Goal: Task Accomplishment & Management: Complete application form

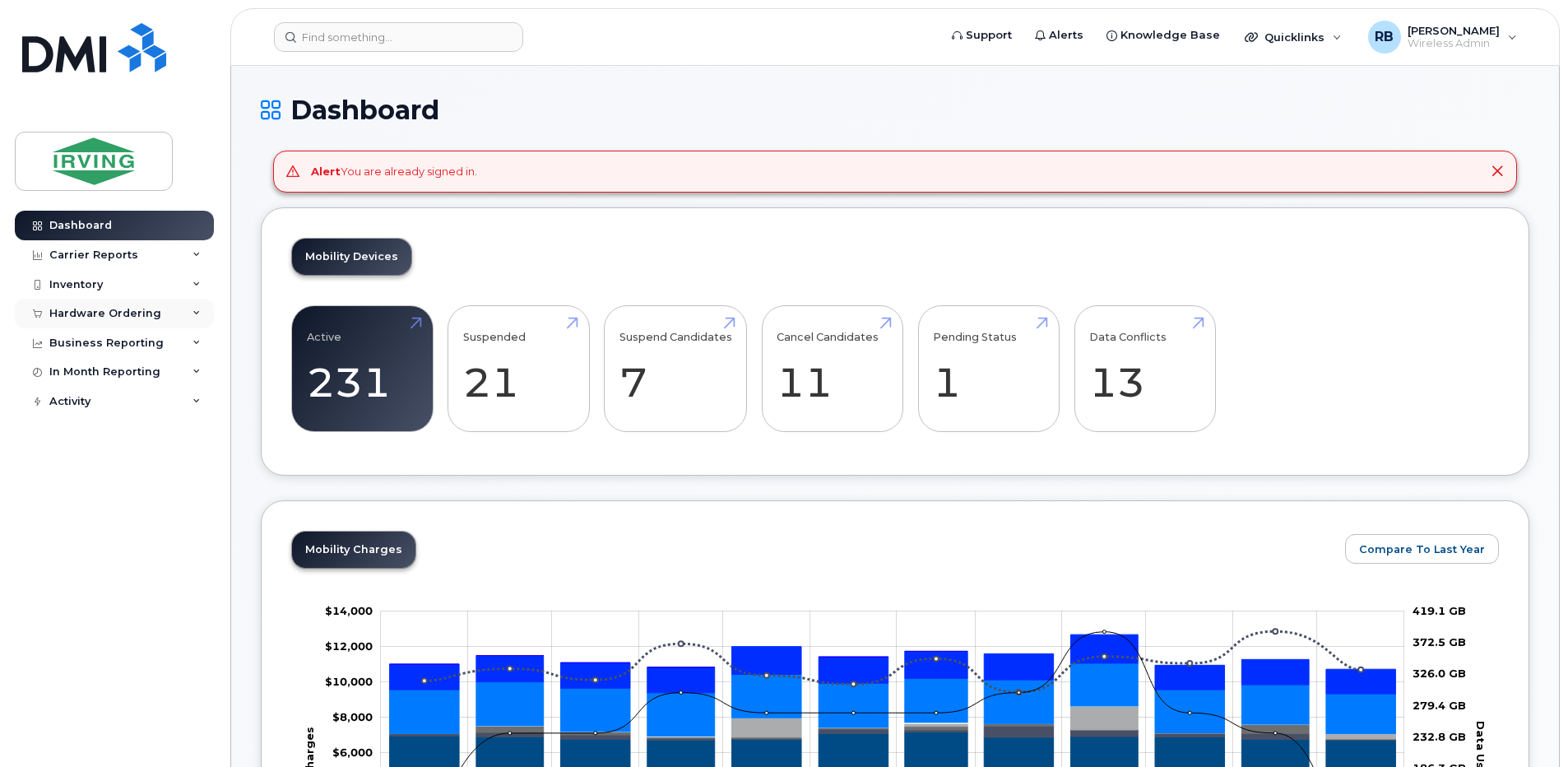
click at [103, 320] on div "Hardware Ordering" at bounding box center [115, 312] width 199 height 29
click at [80, 378] on div "Orders" at bounding box center [76, 375] width 40 height 15
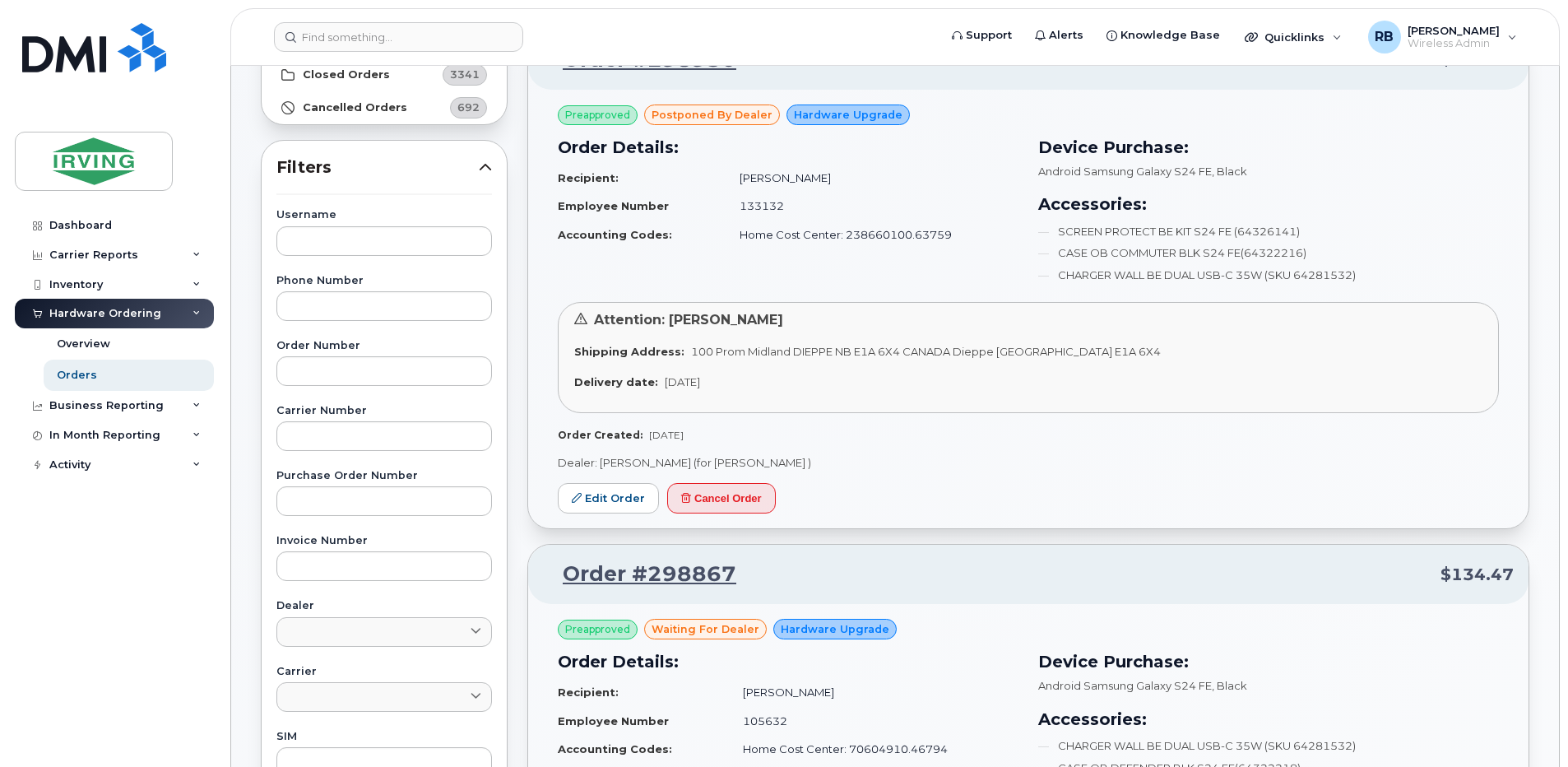
scroll to position [219, 0]
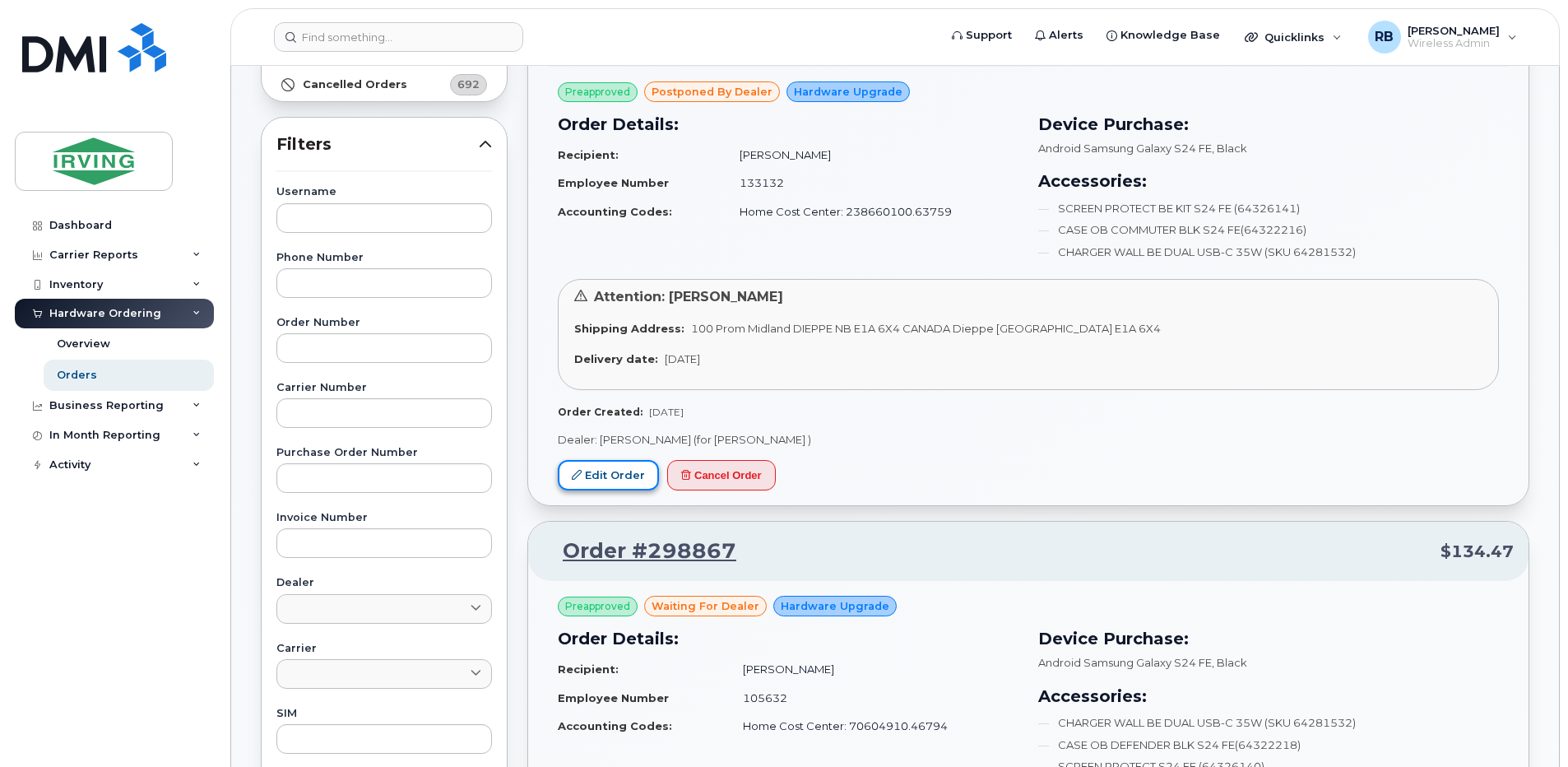
click at [616, 481] on link "Edit Order" at bounding box center [608, 475] width 101 height 30
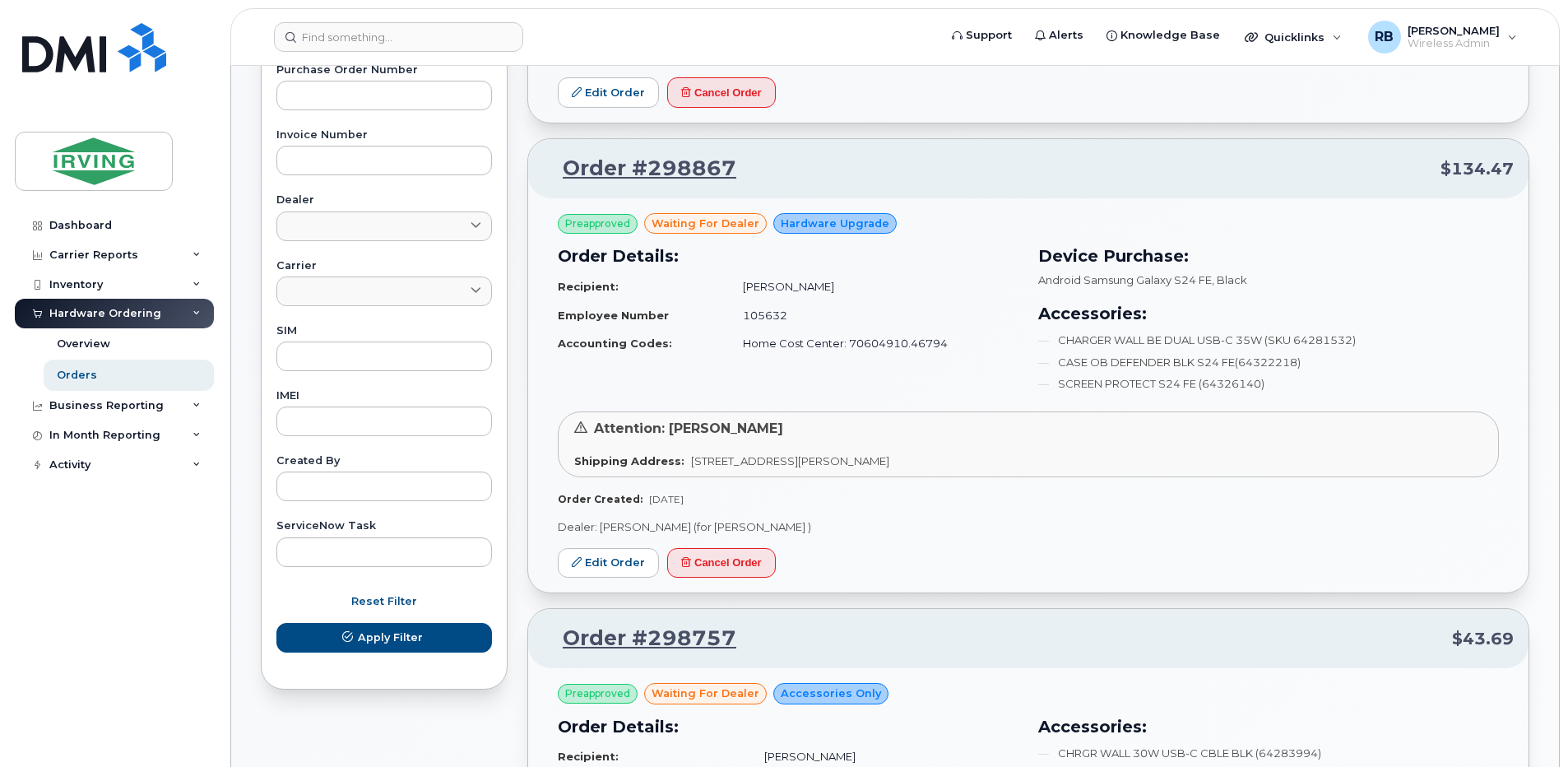
scroll to position [658, 0]
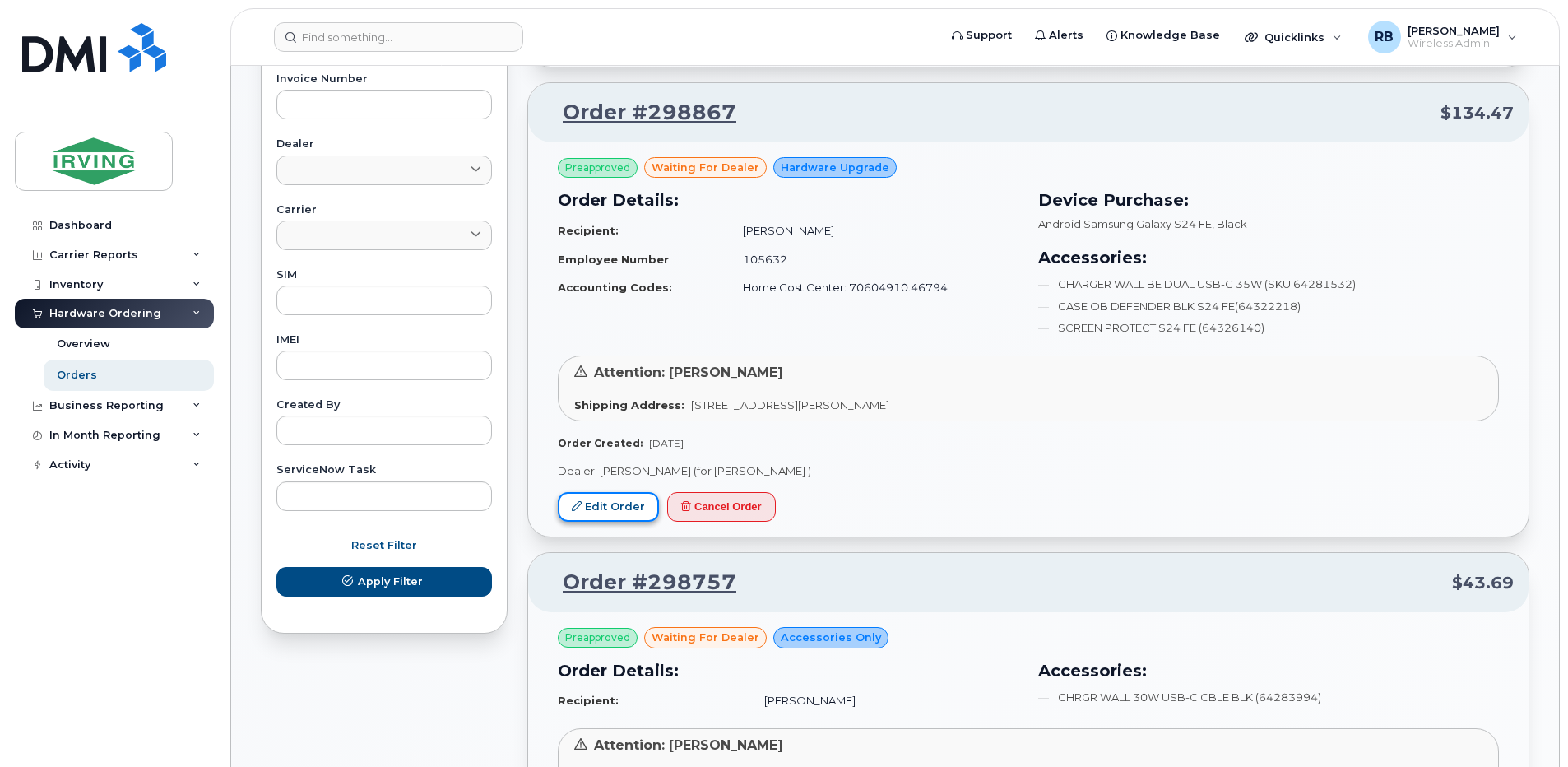
click at [613, 510] on link "Edit Order" at bounding box center [608, 507] width 101 height 30
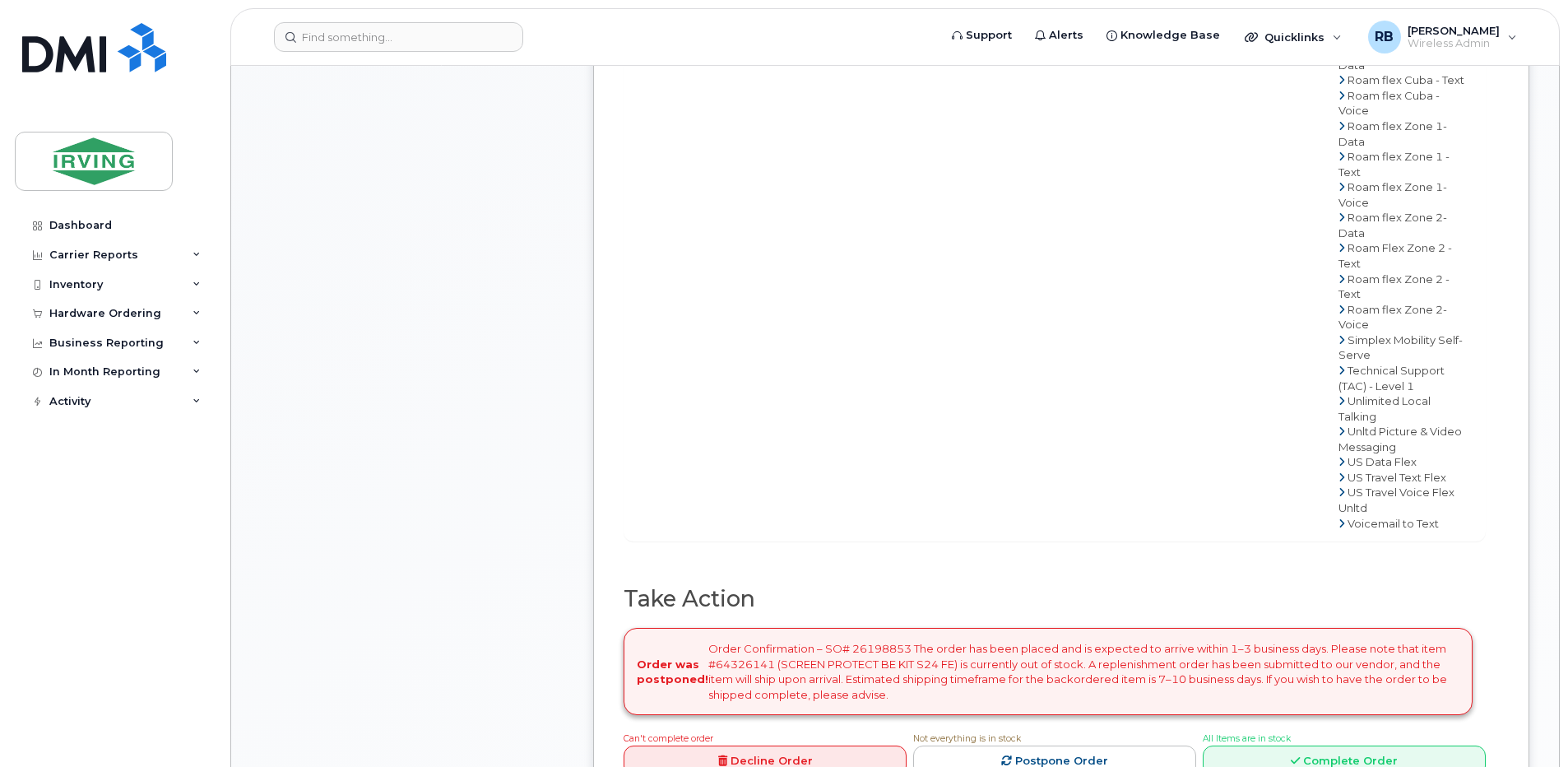
scroll to position [1536, 0]
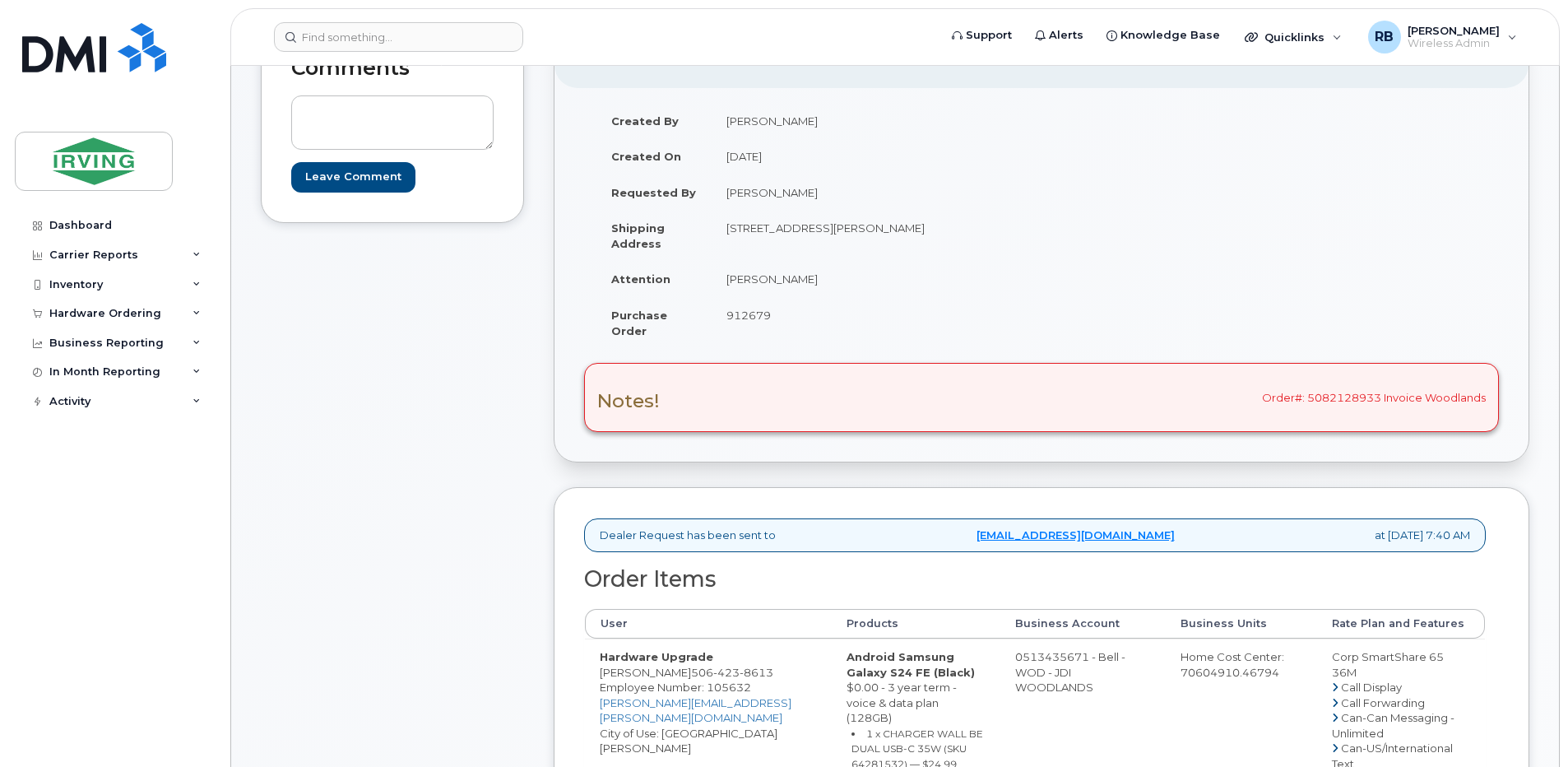
scroll to position [219, 0]
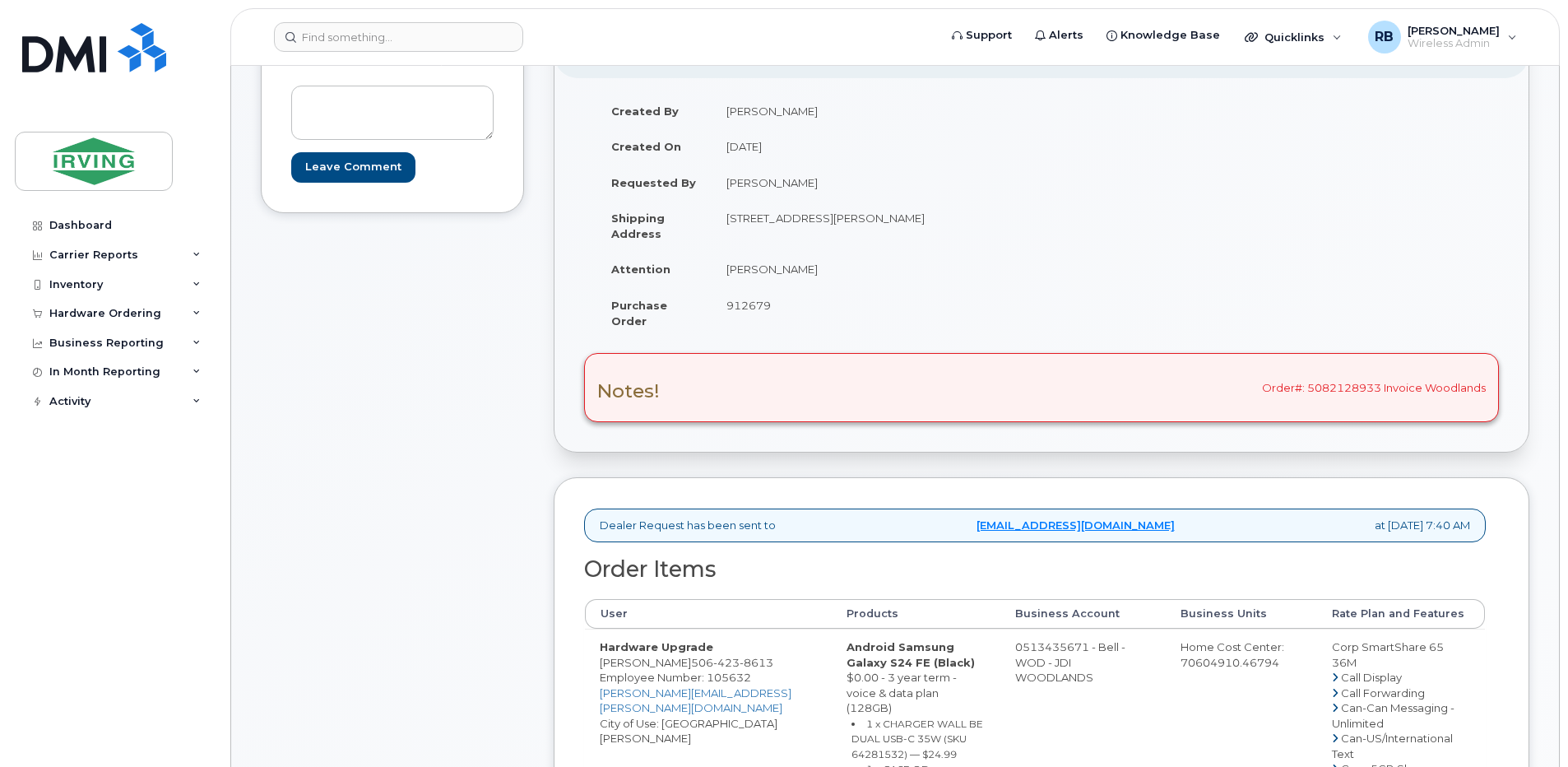
drag, startPoint x: 540, startPoint y: 394, endPoint x: 453, endPoint y: 319, distance: 114.9
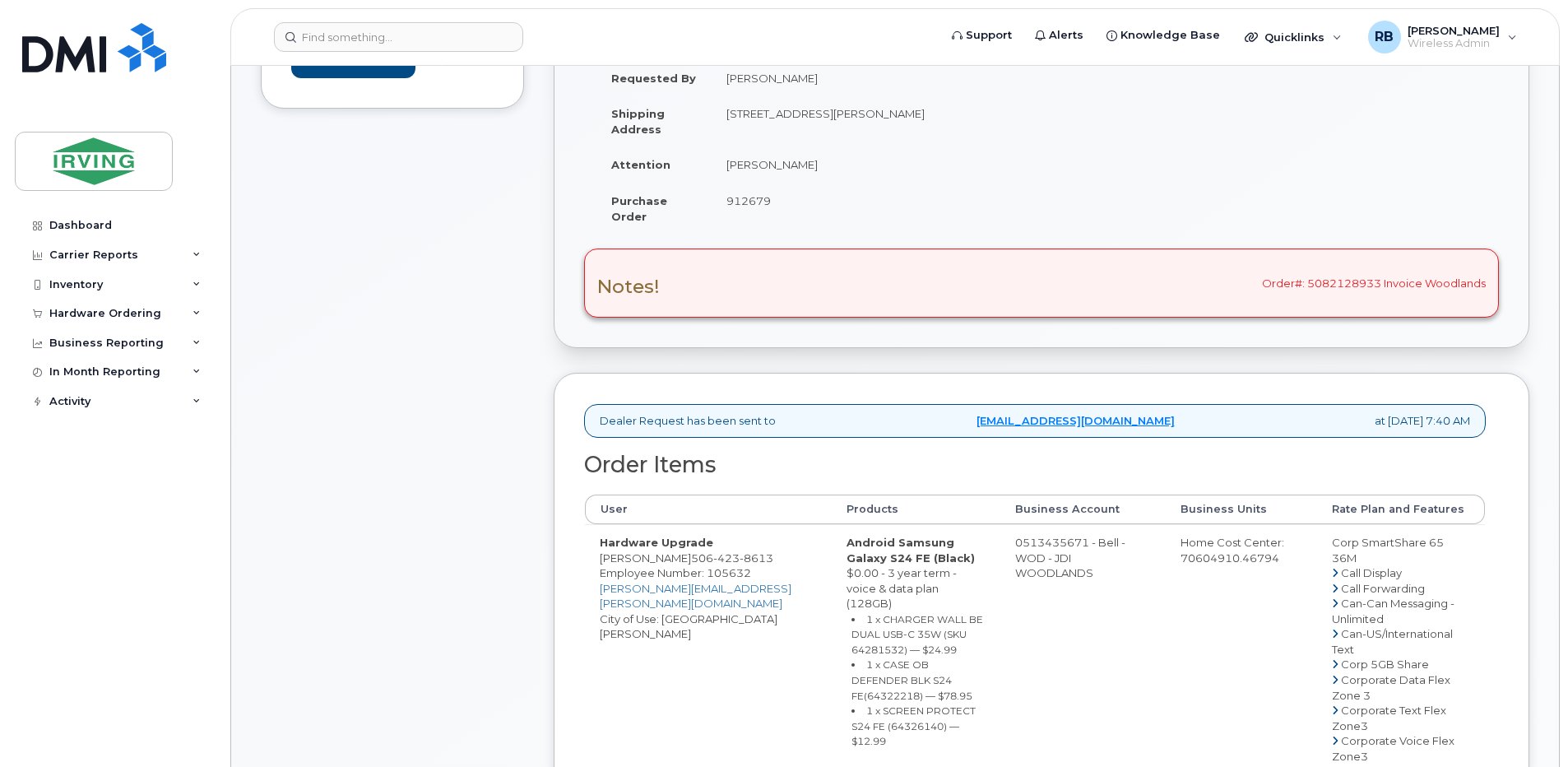
scroll to position [439, 0]
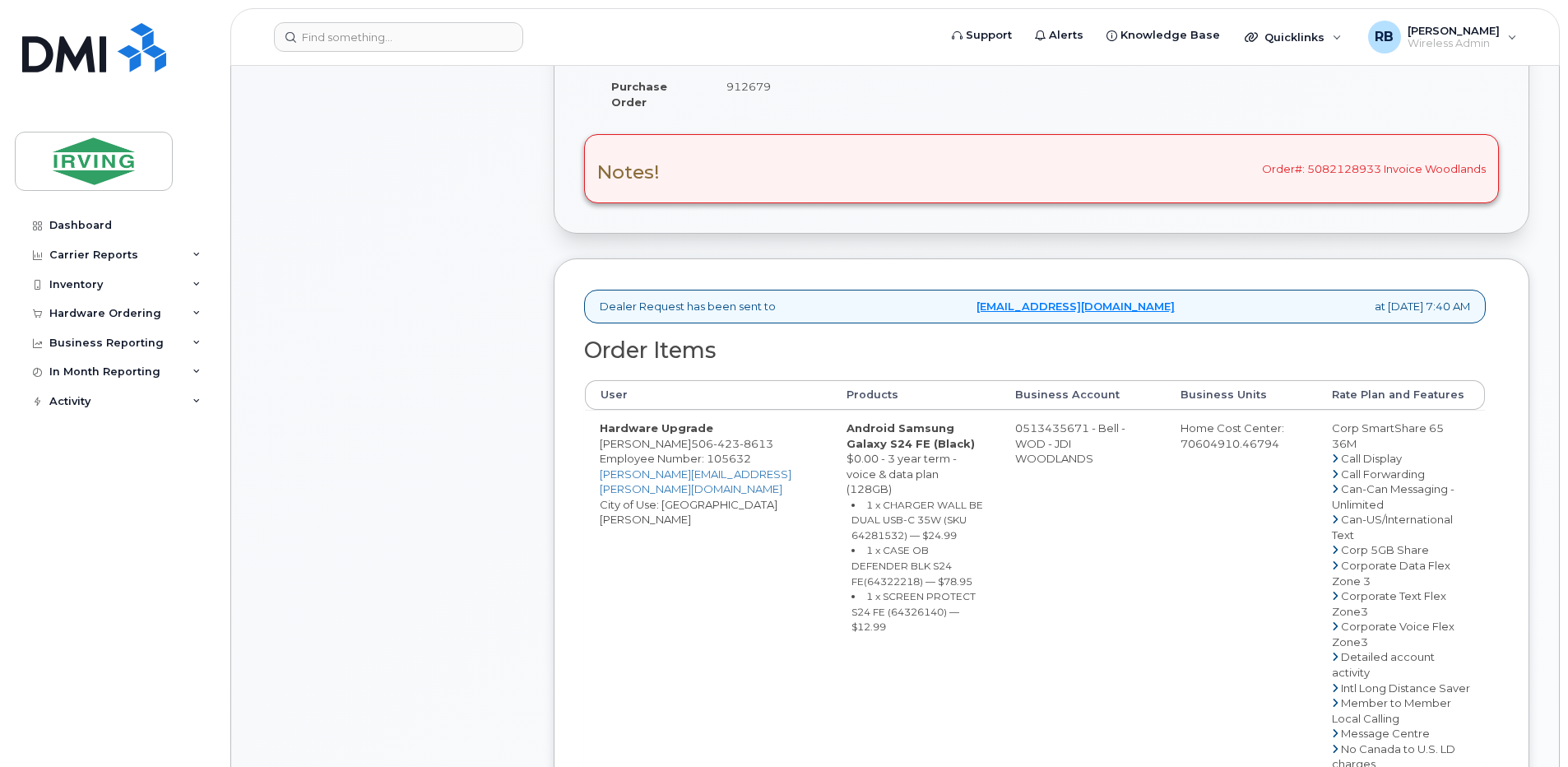
drag, startPoint x: 998, startPoint y: 443, endPoint x: 1067, endPoint y: 445, distance: 69.0
copy td "513435671"
drag, startPoint x: 665, startPoint y: 458, endPoint x: 600, endPoint y: 462, distance: 65.1
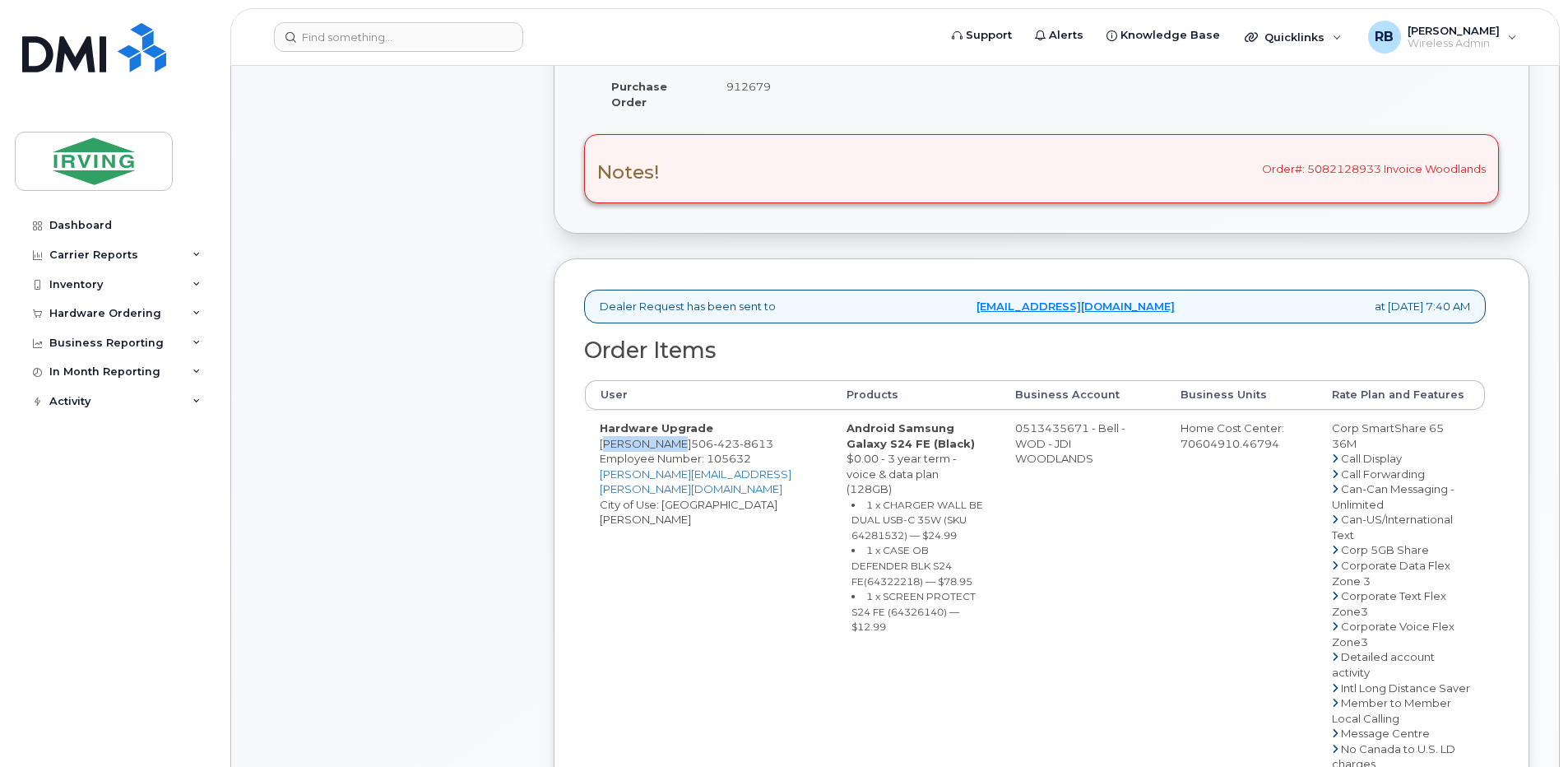
copy td "[PERSON_NAME]"
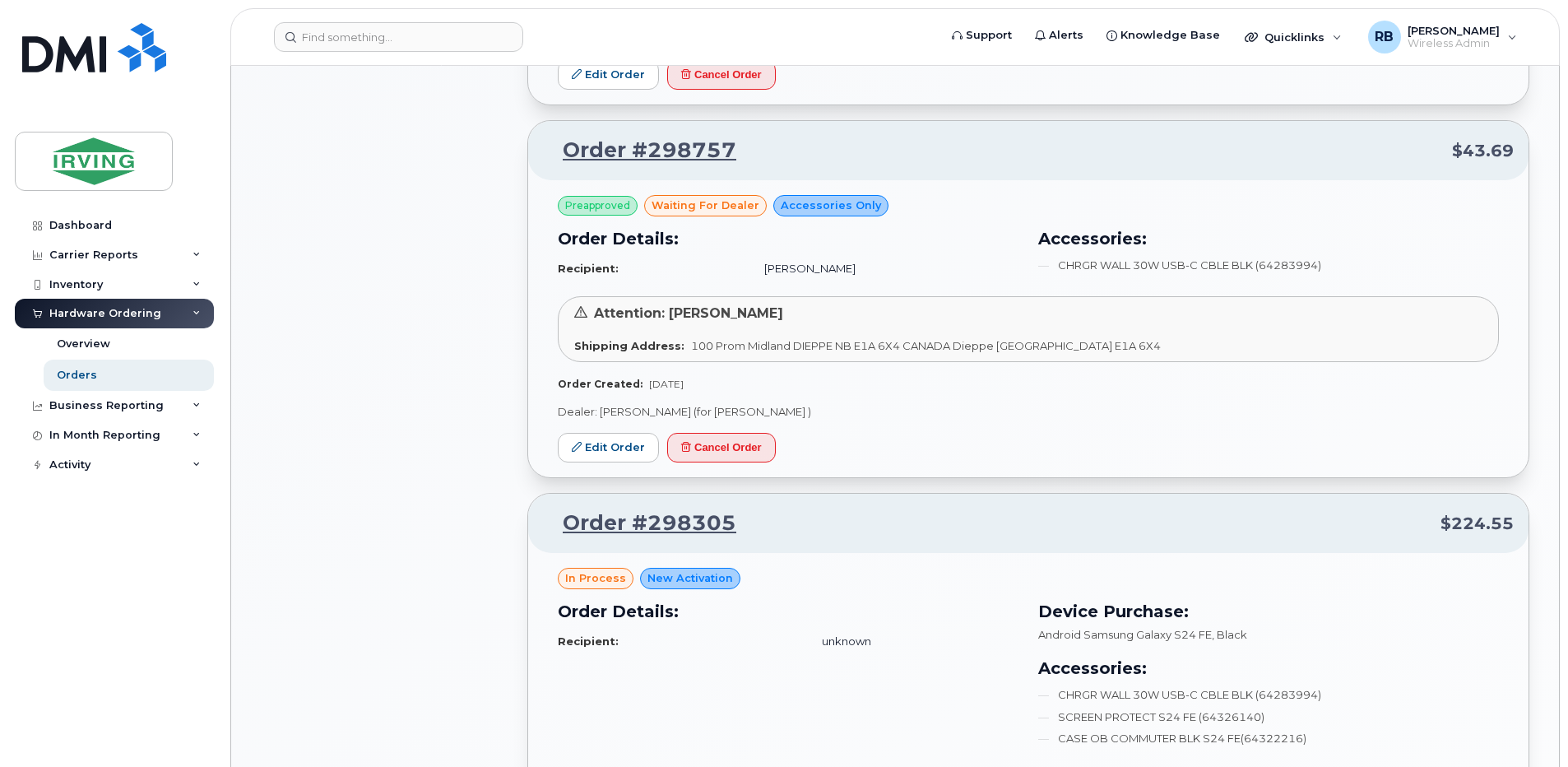
scroll to position [1096, 0]
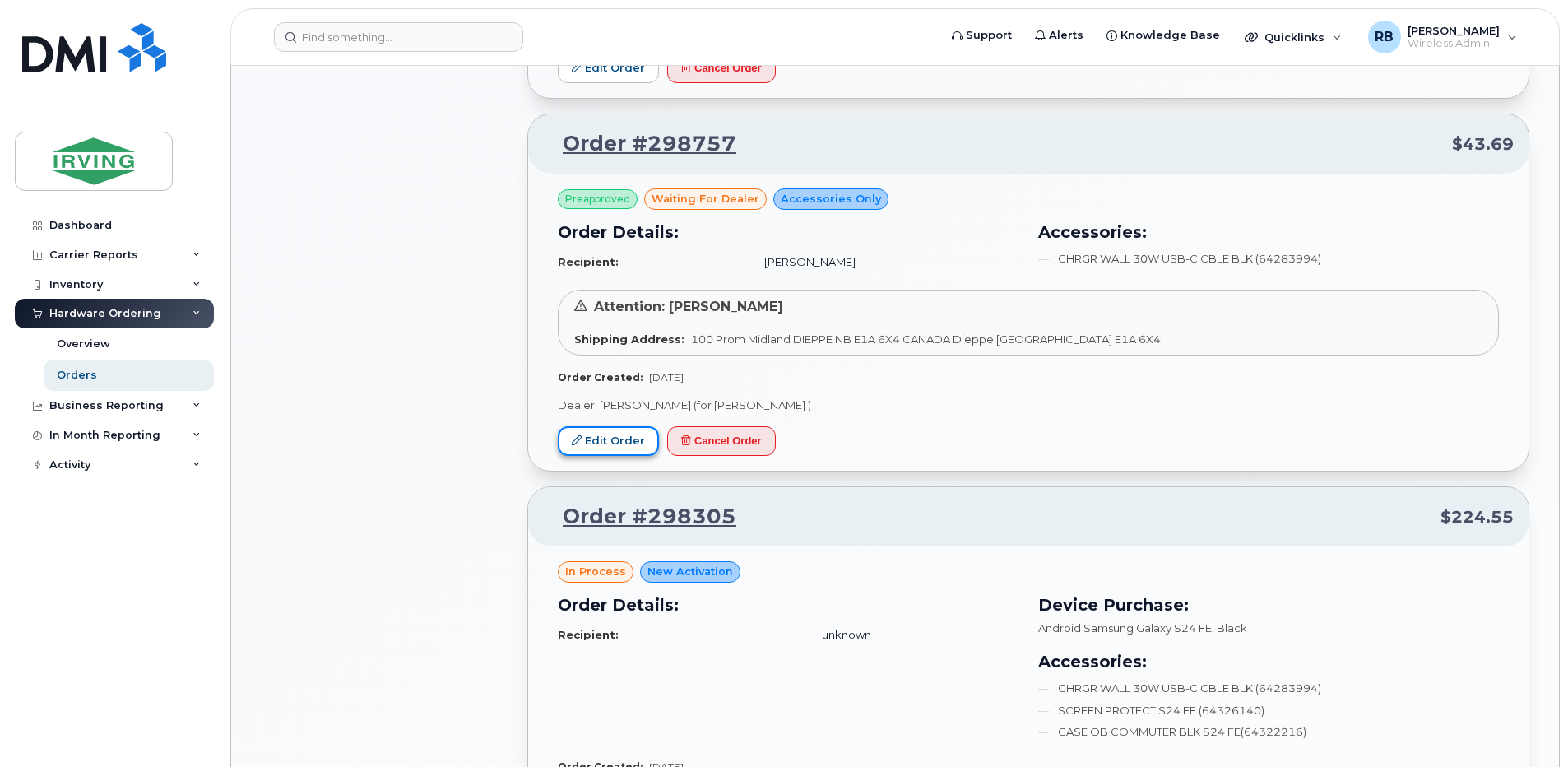
click at [612, 445] on link "Edit Order" at bounding box center [608, 441] width 101 height 30
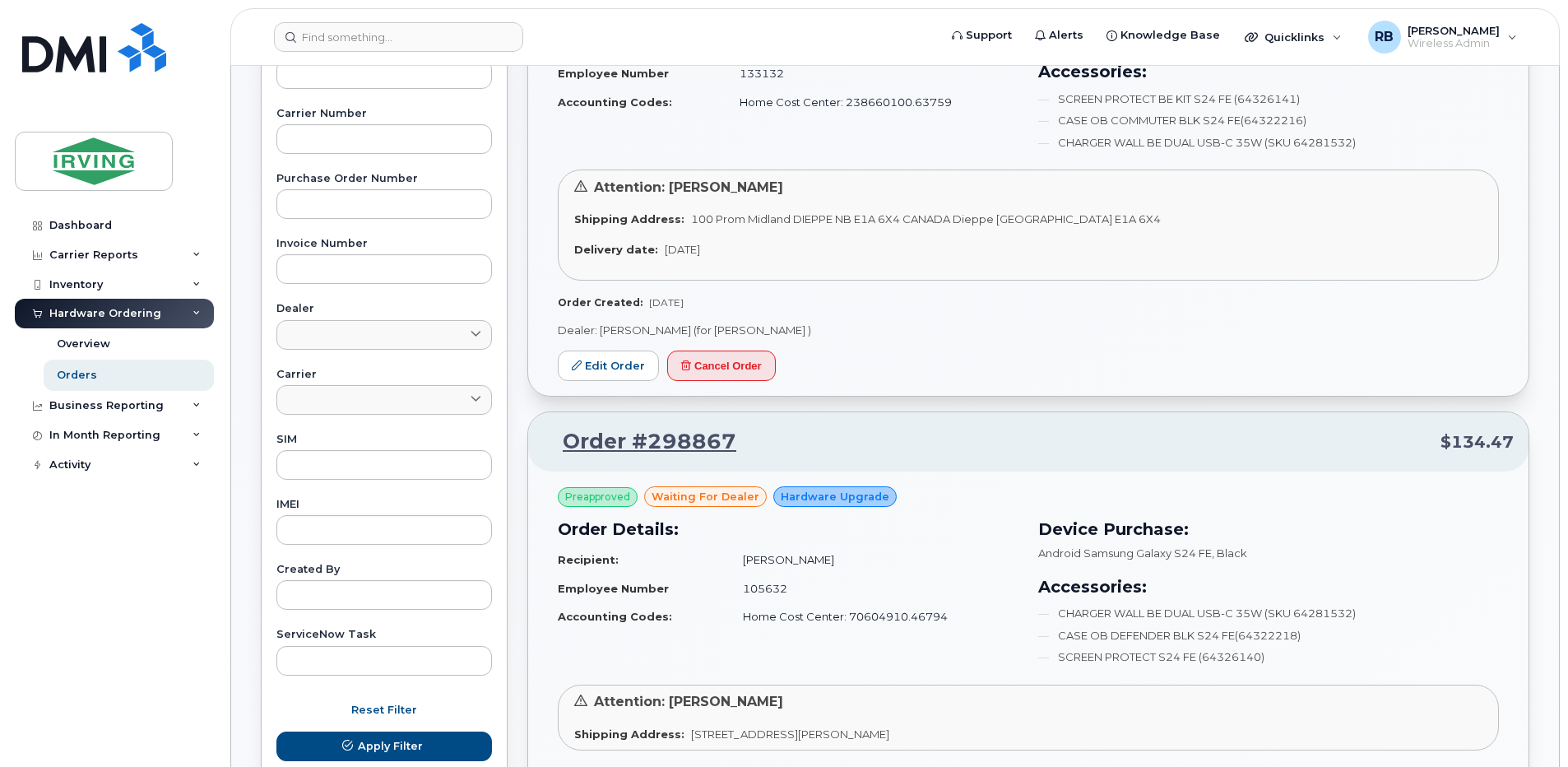
scroll to position [0, 0]
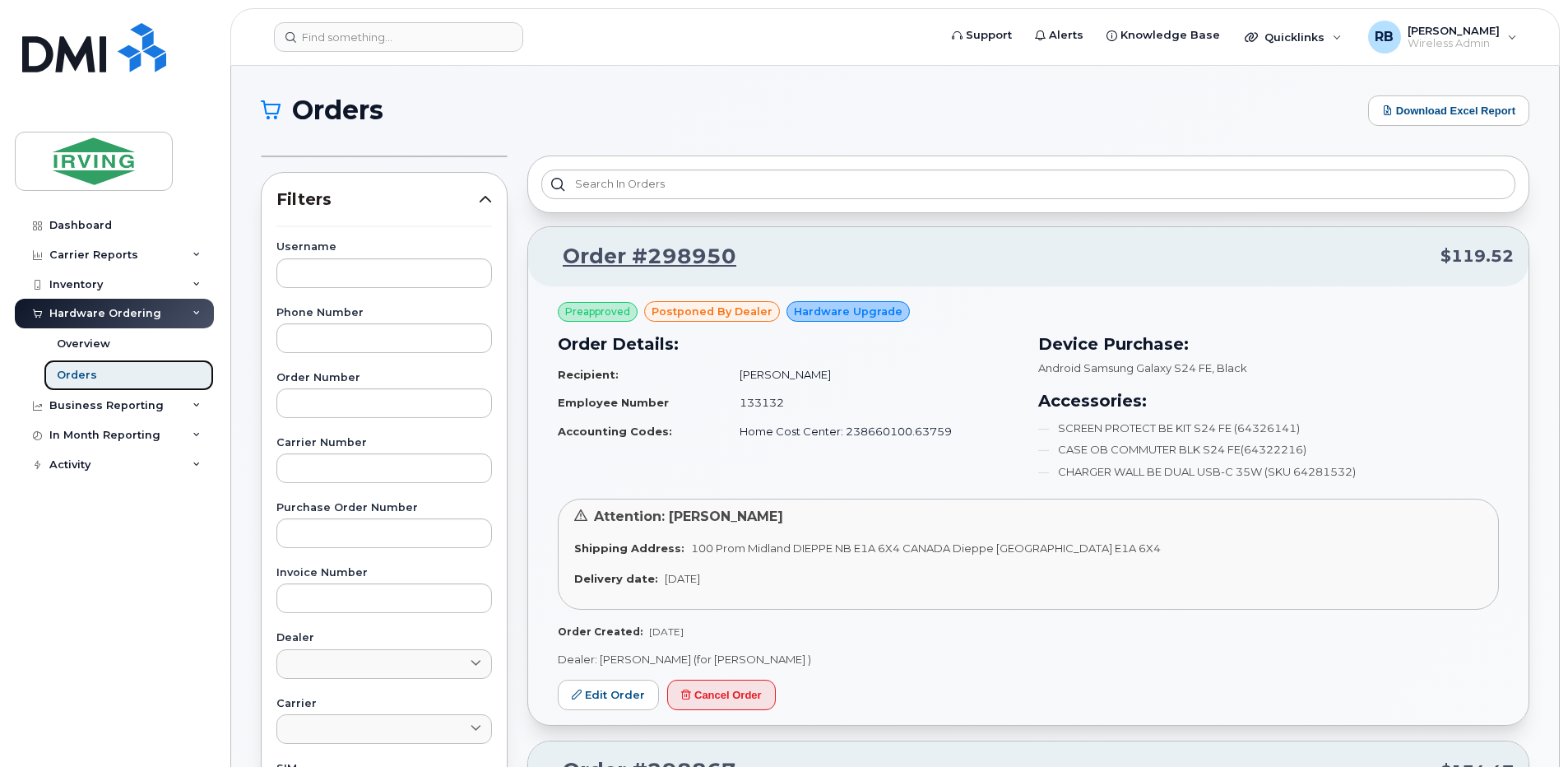
click at [84, 376] on div "Orders" at bounding box center [76, 375] width 40 height 15
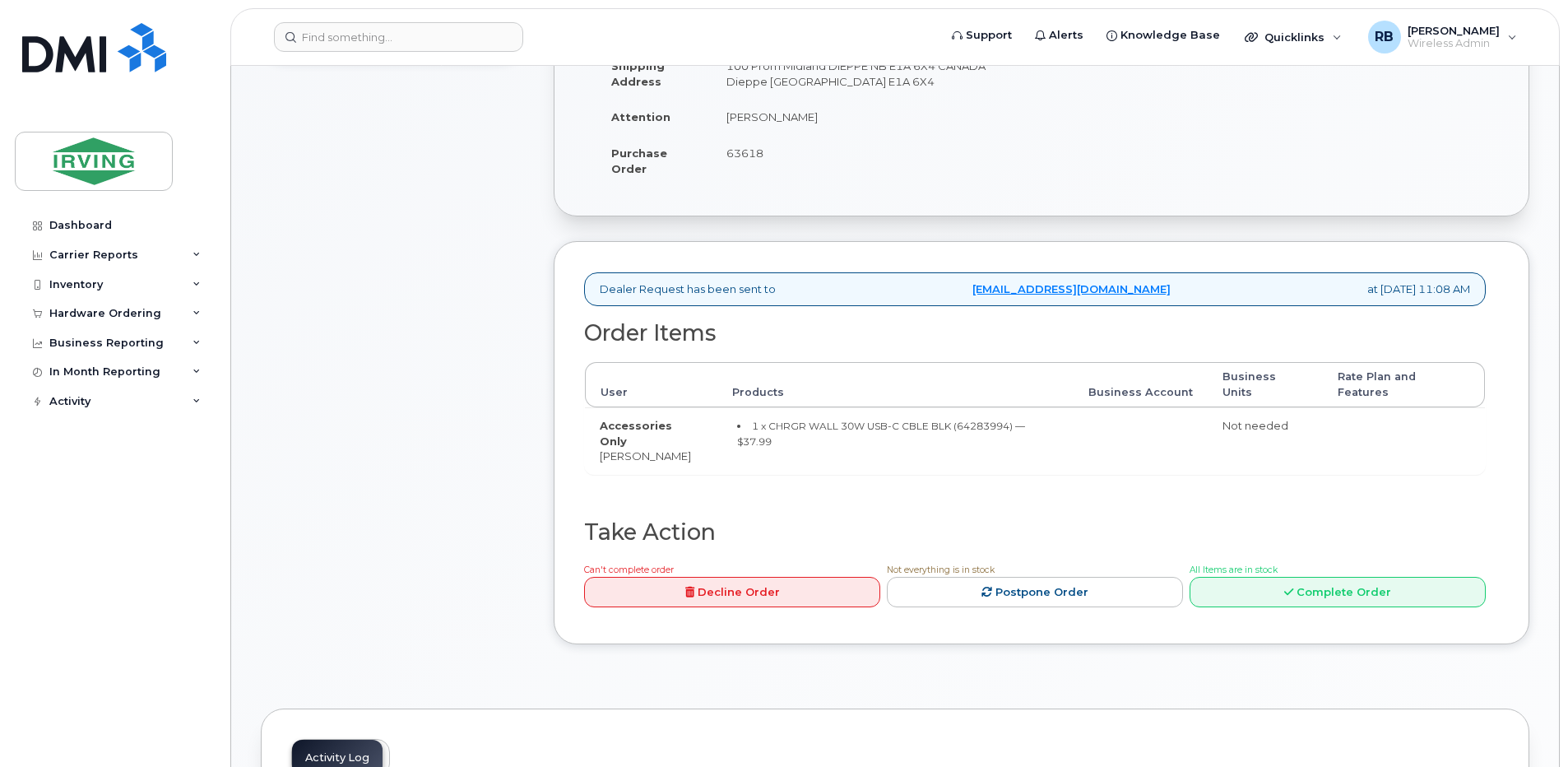
scroll to position [329, 0]
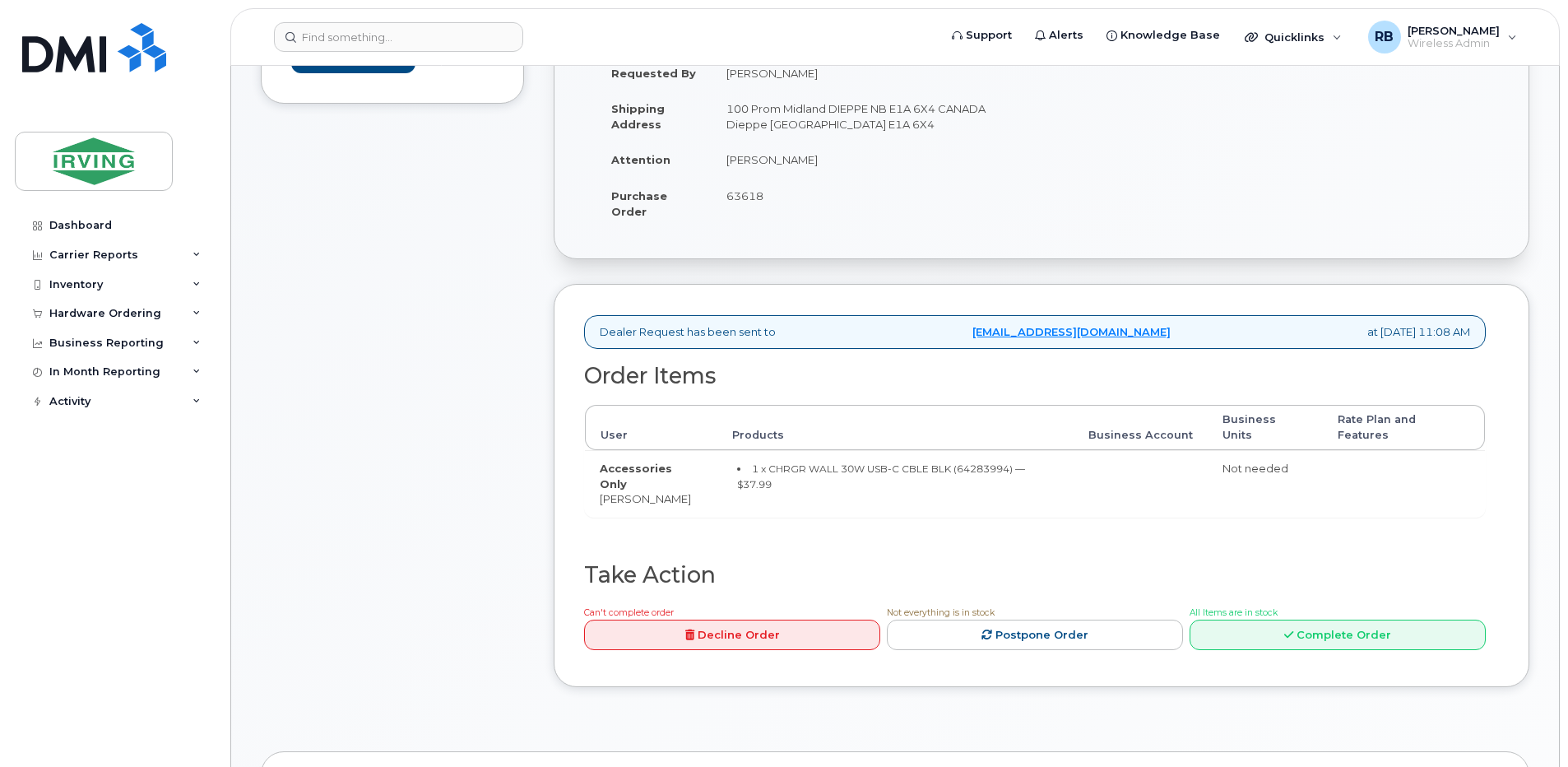
click at [744, 196] on span "63618" at bounding box center [745, 195] width 37 height 13
copy span "63618"
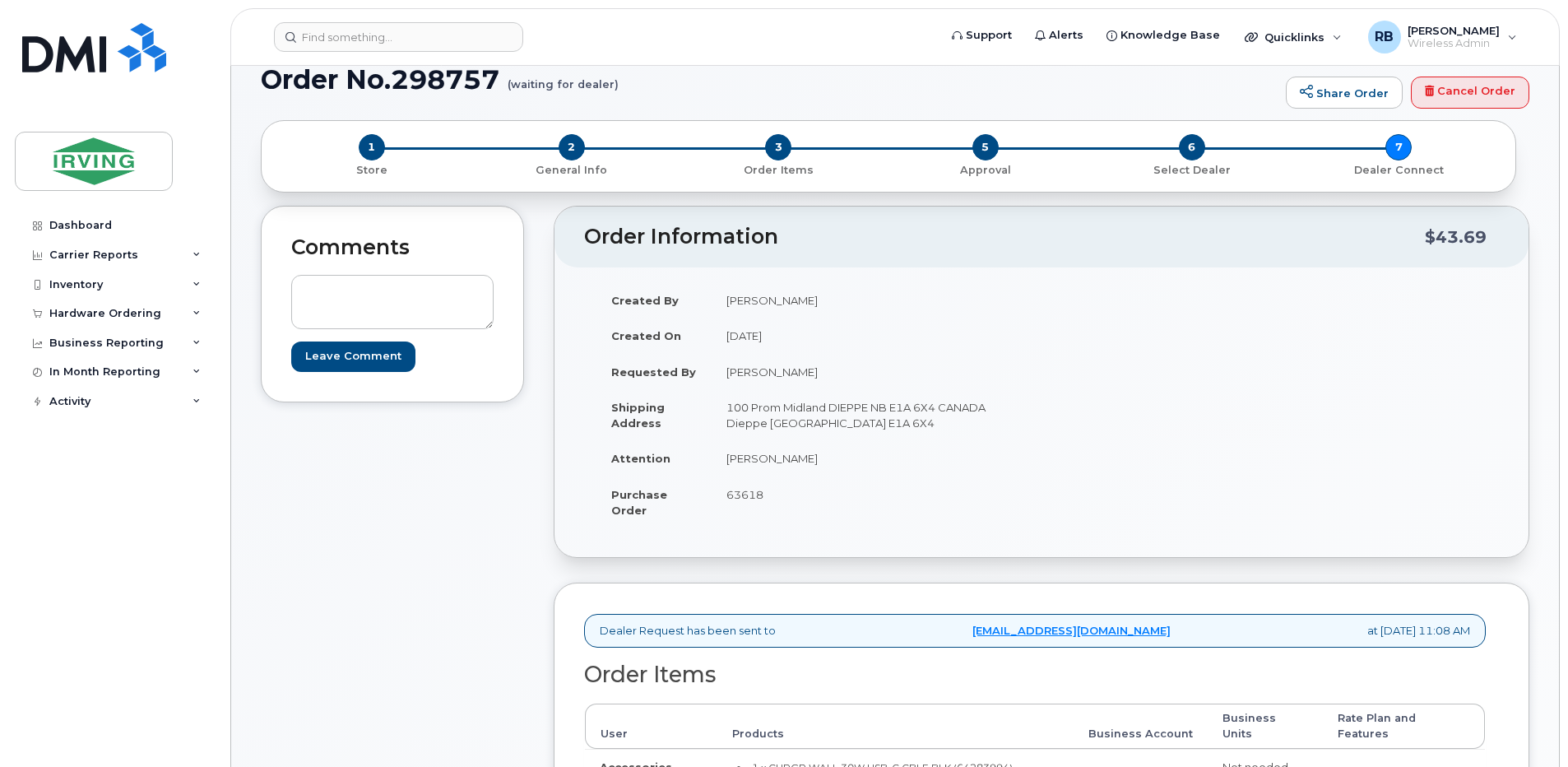
scroll to position [0, 0]
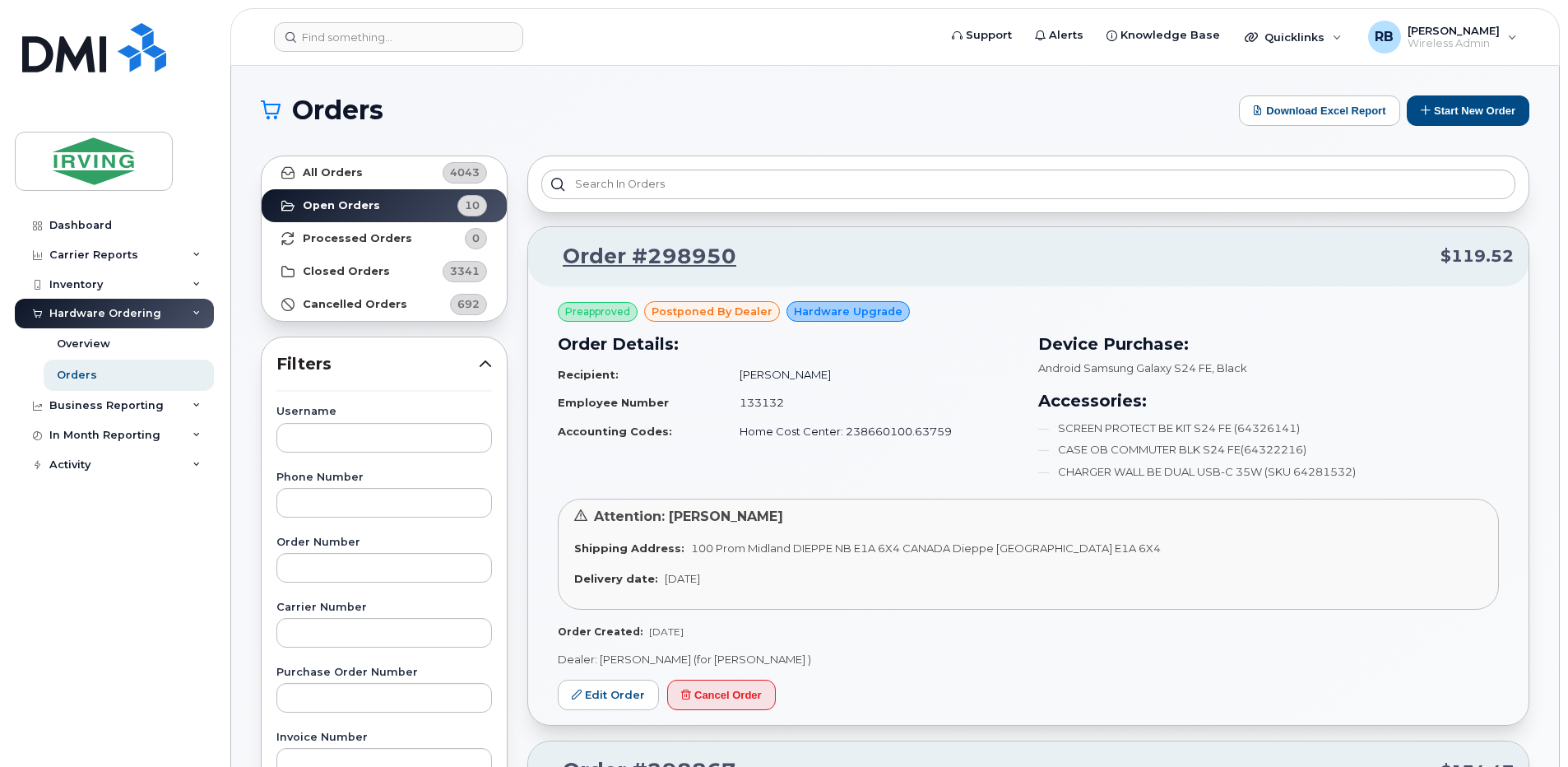
click at [1438, 110] on button "Start New Order" at bounding box center [1468, 110] width 123 height 30
click at [1417, 100] on button "Start New Order" at bounding box center [1468, 110] width 123 height 30
click at [1442, 107] on button "Start New Order" at bounding box center [1468, 110] width 123 height 30
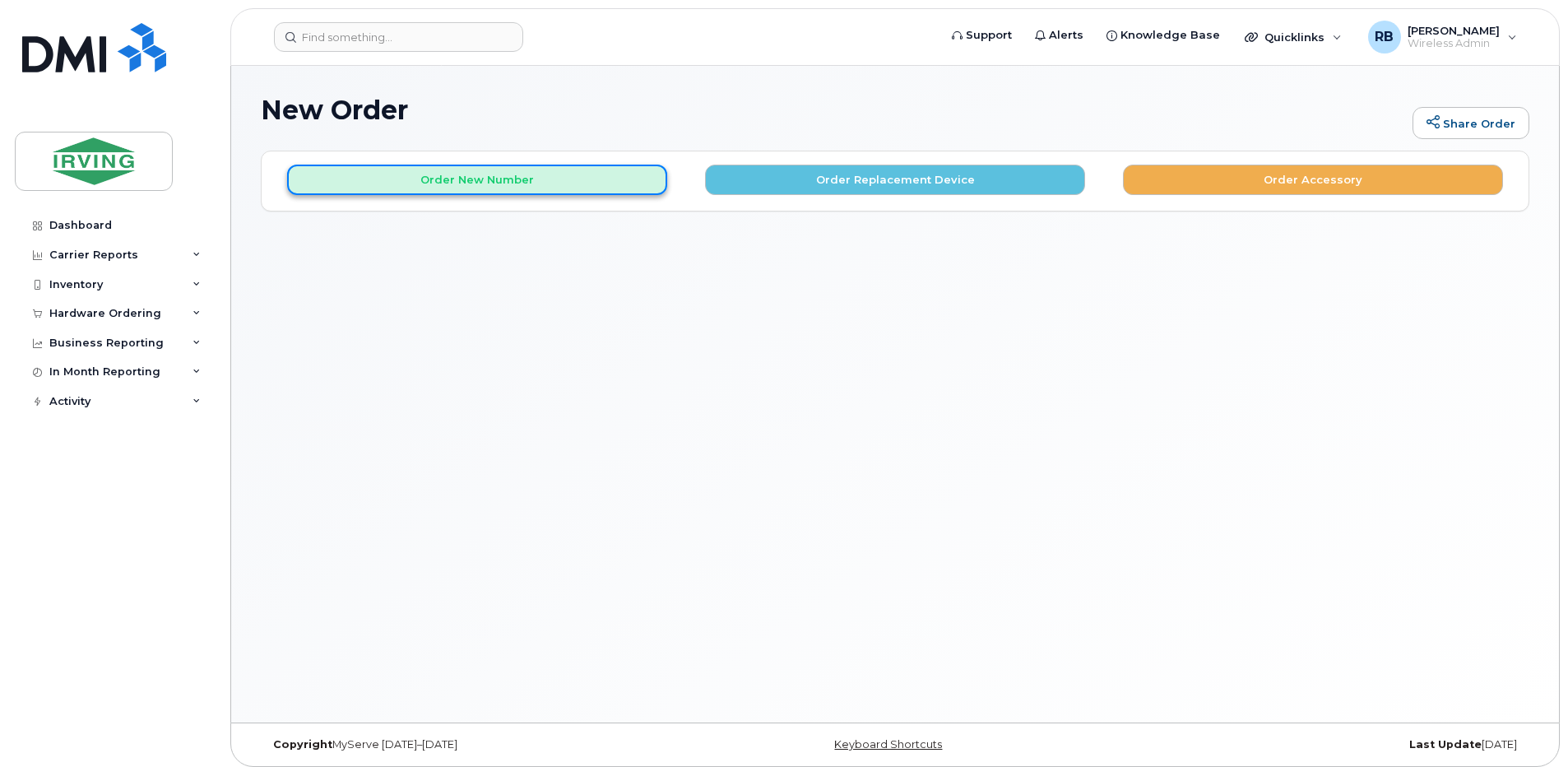
click at [483, 185] on button "Order New Number" at bounding box center [477, 179] width 380 height 30
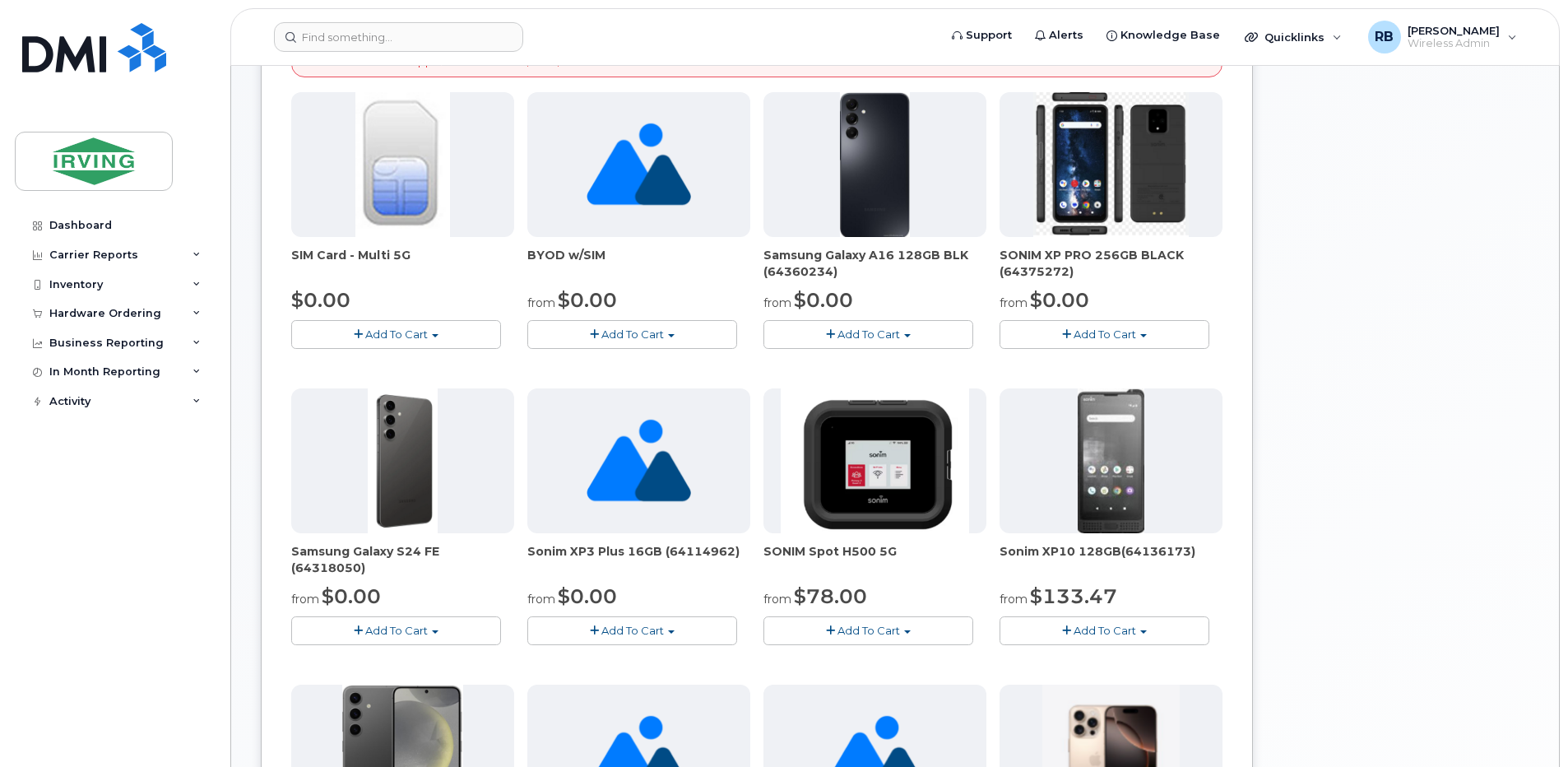
scroll to position [329, 0]
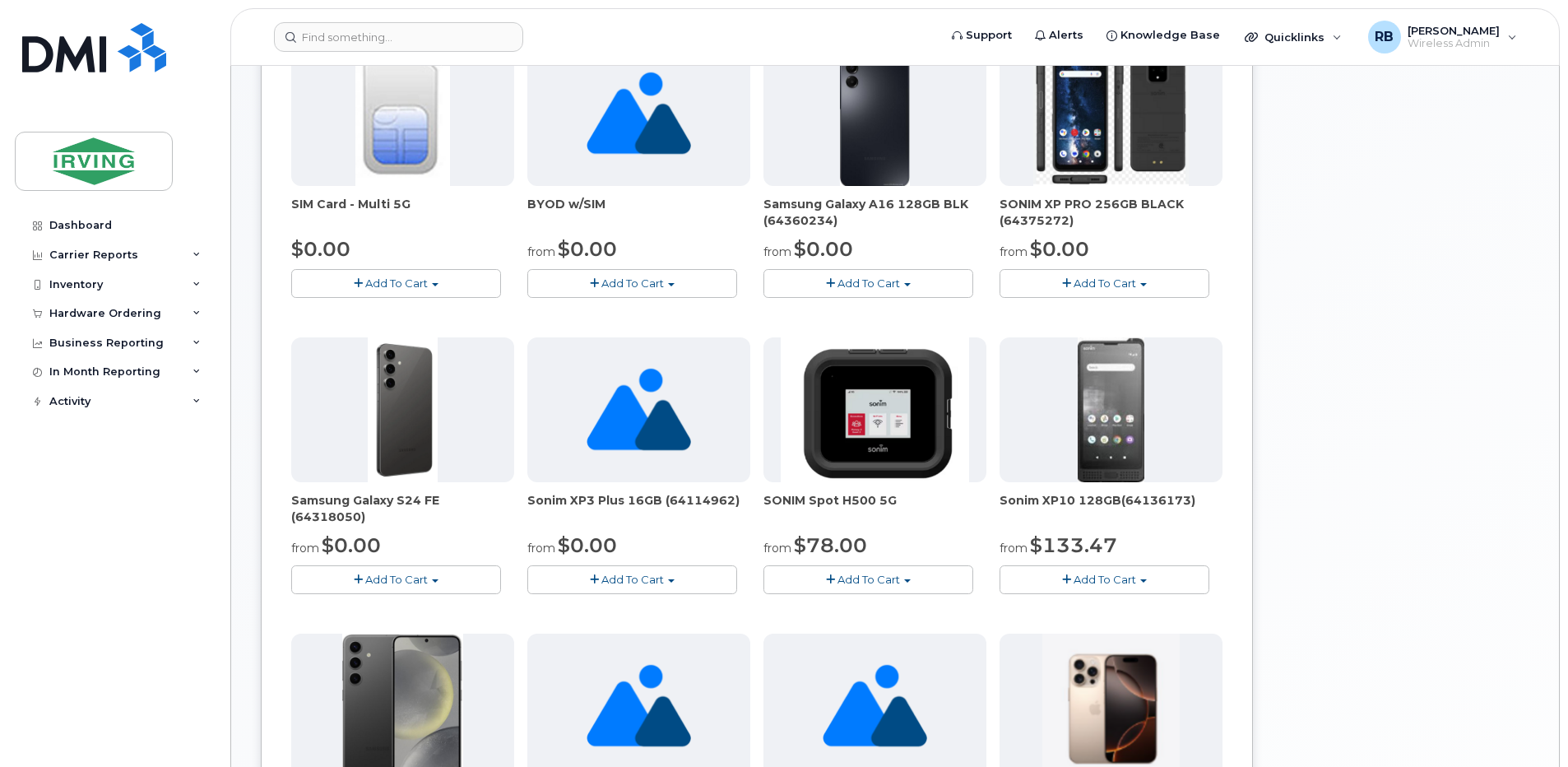
click at [1092, 402] on img at bounding box center [1111, 409] width 67 height 145
click at [650, 426] on img at bounding box center [639, 409] width 105 height 145
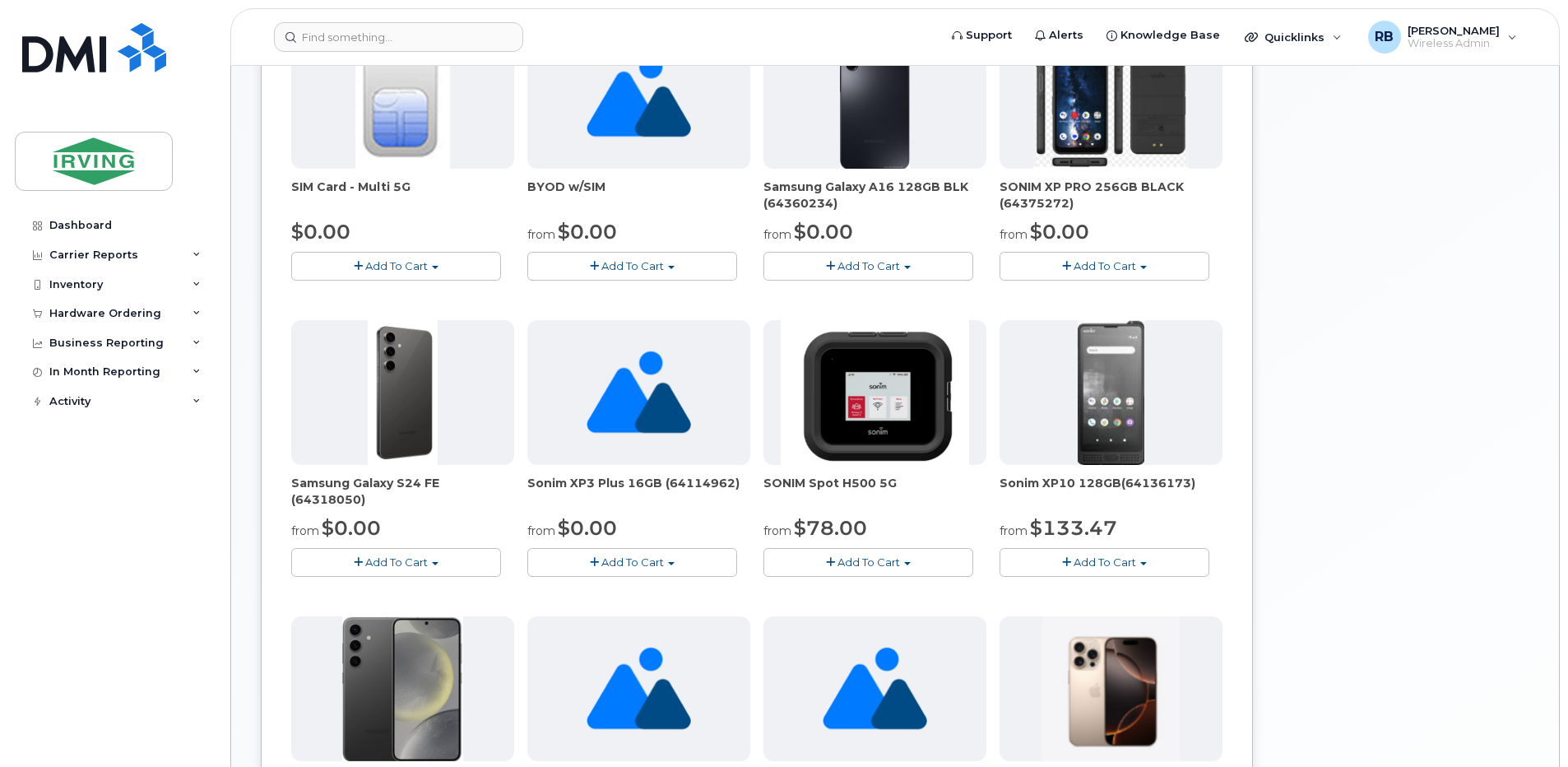
scroll to position [308, 0]
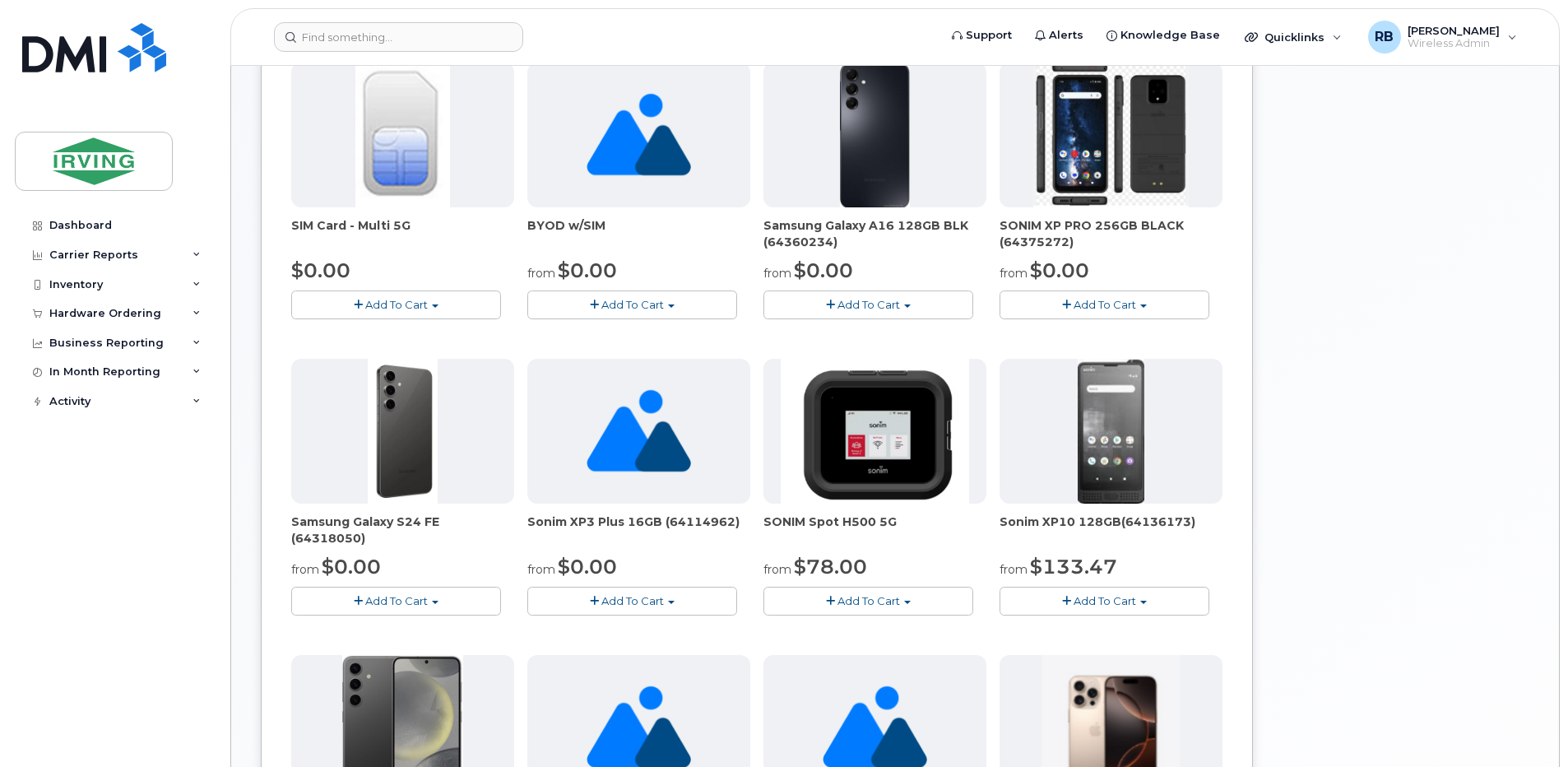
drag, startPoint x: 527, startPoint y: 520, endPoint x: 739, endPoint y: 517, distance: 212.0
click at [739, 517] on div "SIM Card - Multi 5G $0.00 Add To Cart $0.00 - New Activation BYOD w/SIM from $0…" at bounding box center [756, 647] width 931 height 1171
copy span "Sonim XP3 Plus 16GB (64114962)"
click at [255, 428] on div "New Order Share Order × Share This Order If you want to allow others to create …" at bounding box center [894, 565] width 1327 height 1614
click at [871, 461] on img at bounding box center [875, 431] width 188 height 145
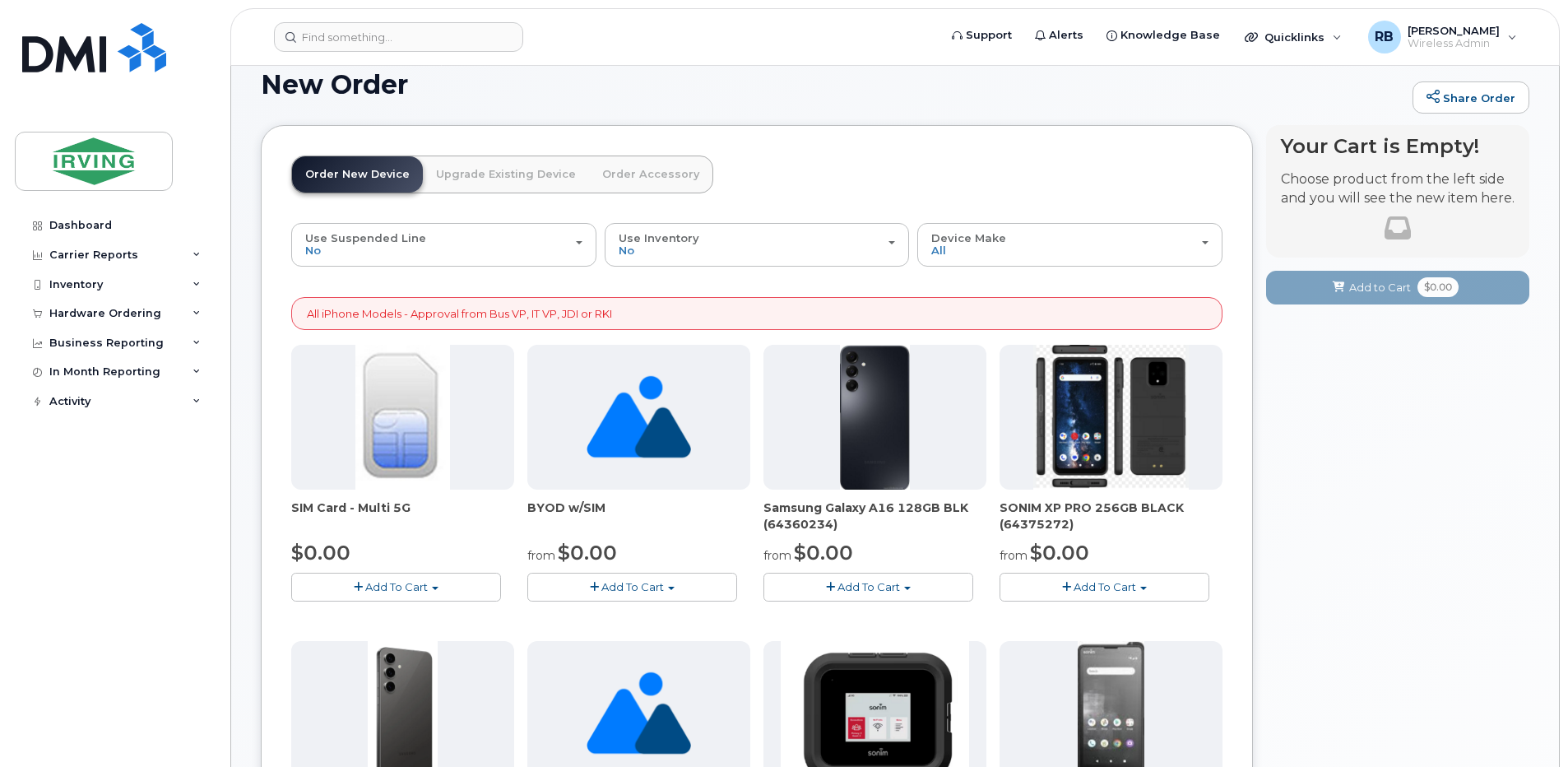
scroll to position [0, 0]
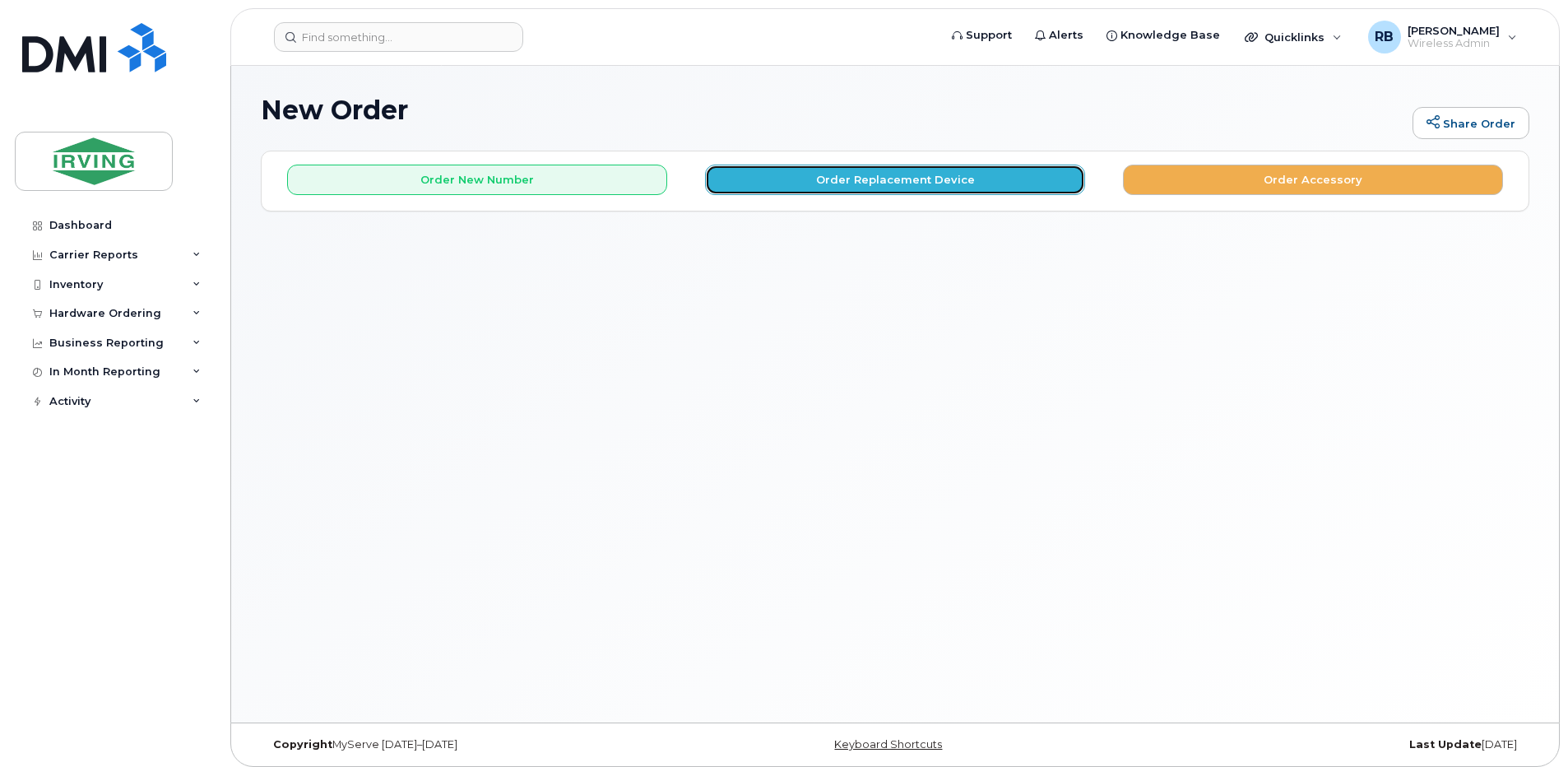
click at [762, 175] on button "Order Replacement Device" at bounding box center [895, 179] width 380 height 30
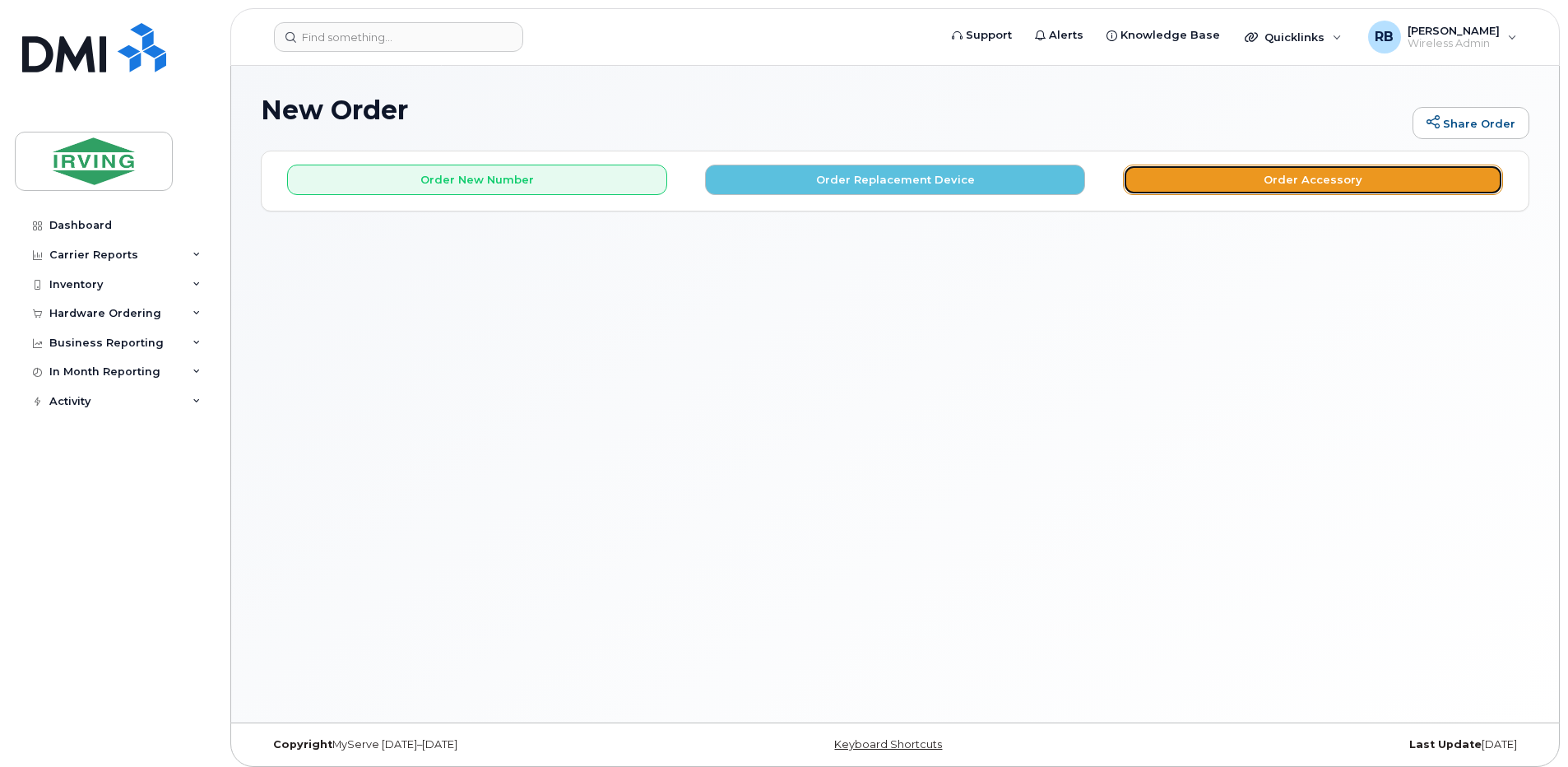
click at [1182, 175] on button "Order Accessory" at bounding box center [1313, 179] width 380 height 30
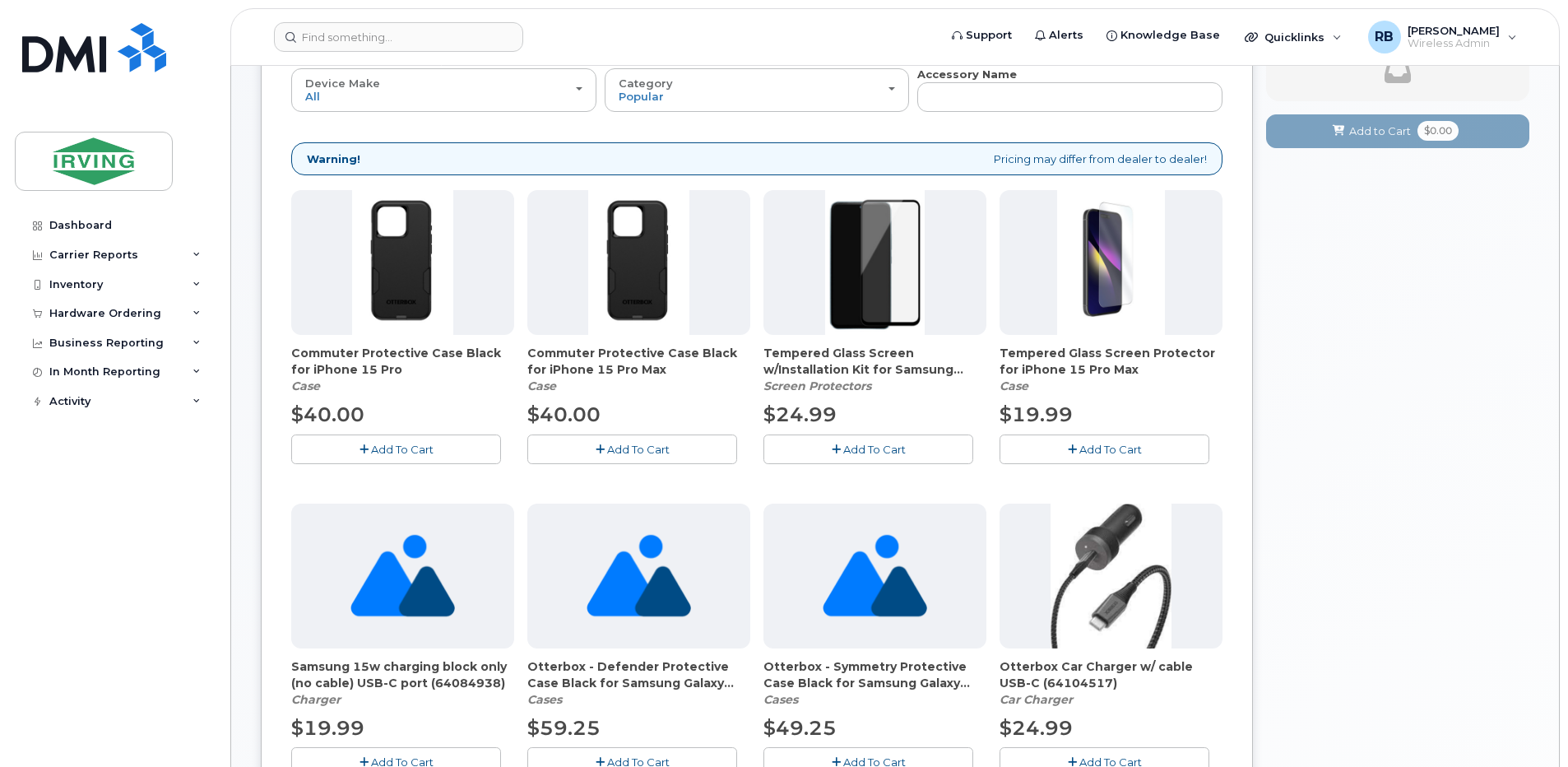
scroll to position [219, 0]
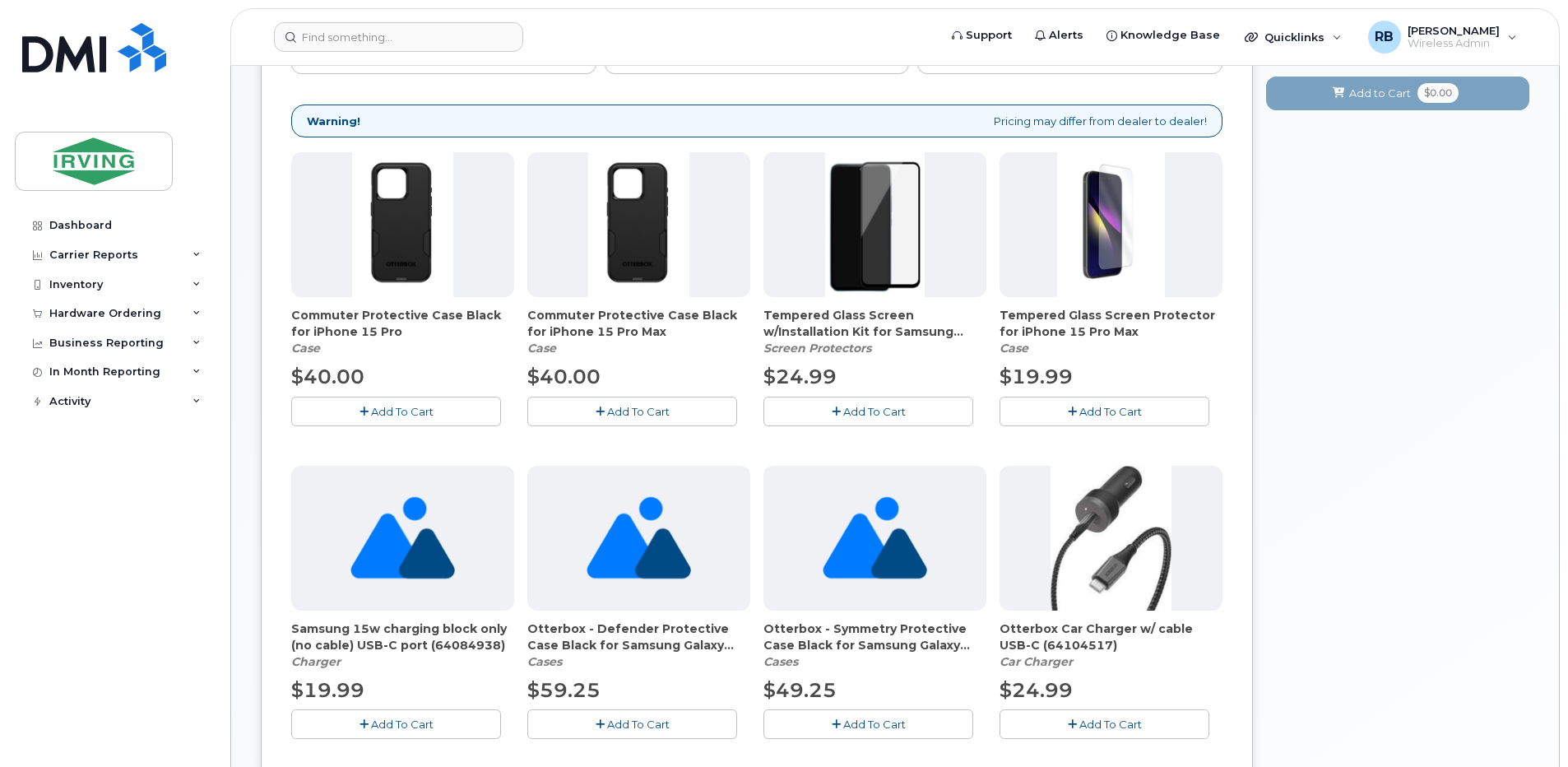
click at [868, 247] on img at bounding box center [875, 224] width 100 height 145
click at [807, 412] on button "Add To Cart" at bounding box center [868, 411] width 210 height 28
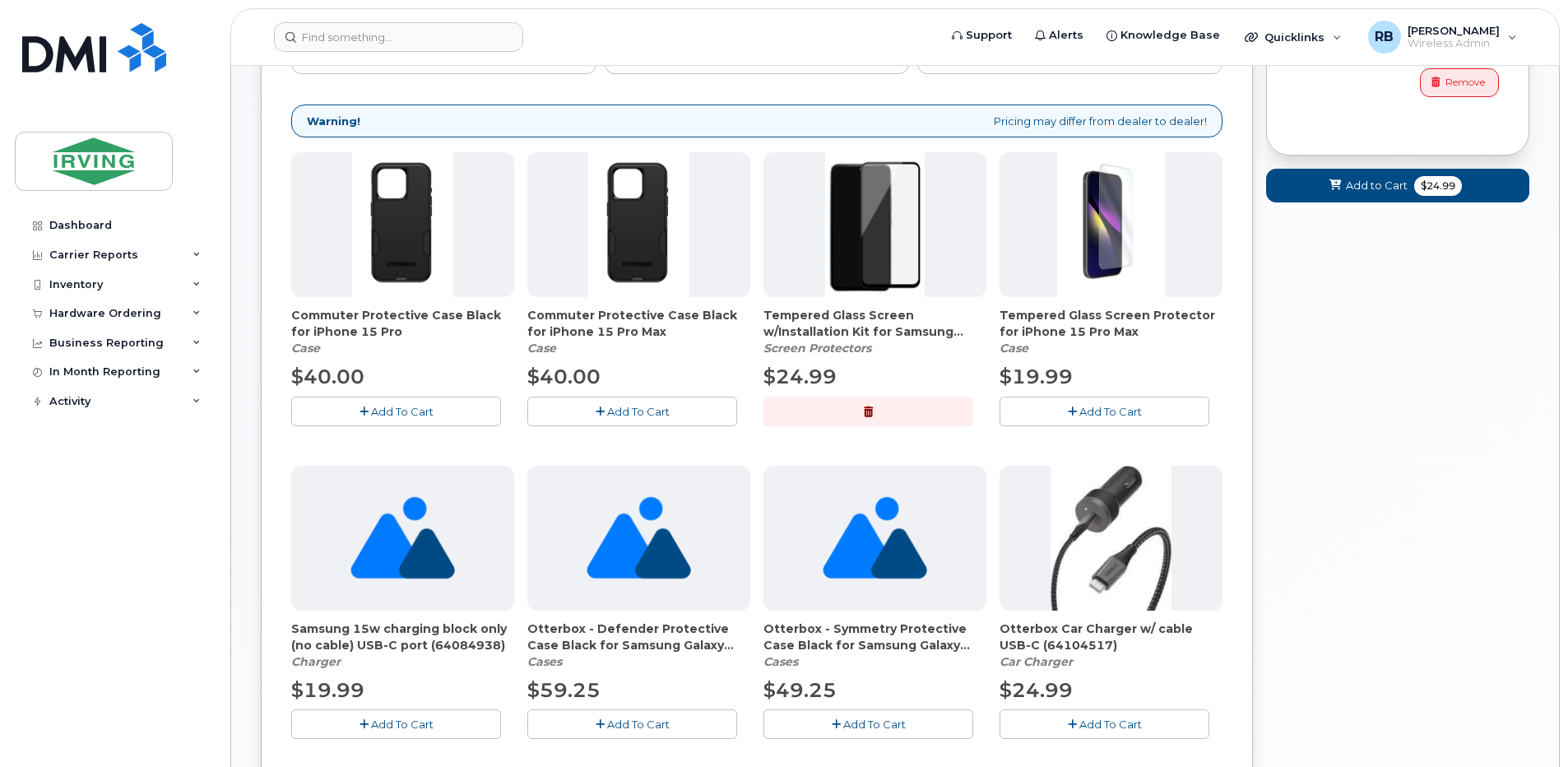
scroll to position [0, 0]
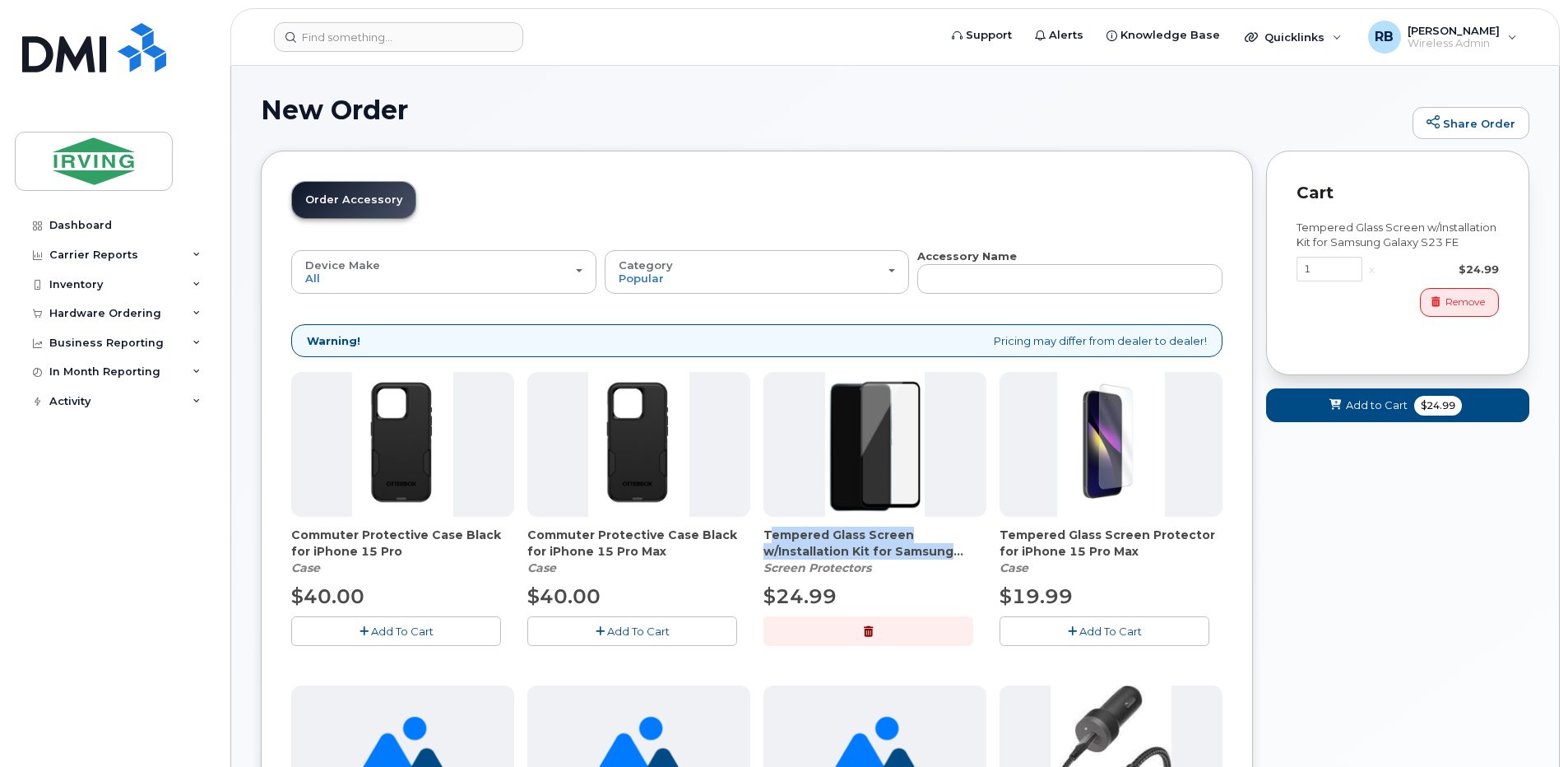
drag, startPoint x: 762, startPoint y: 532, endPoint x: 962, endPoint y: 559, distance: 201.8
copy span "Tempered Glass Screen w/Installation Kit for Samsung"
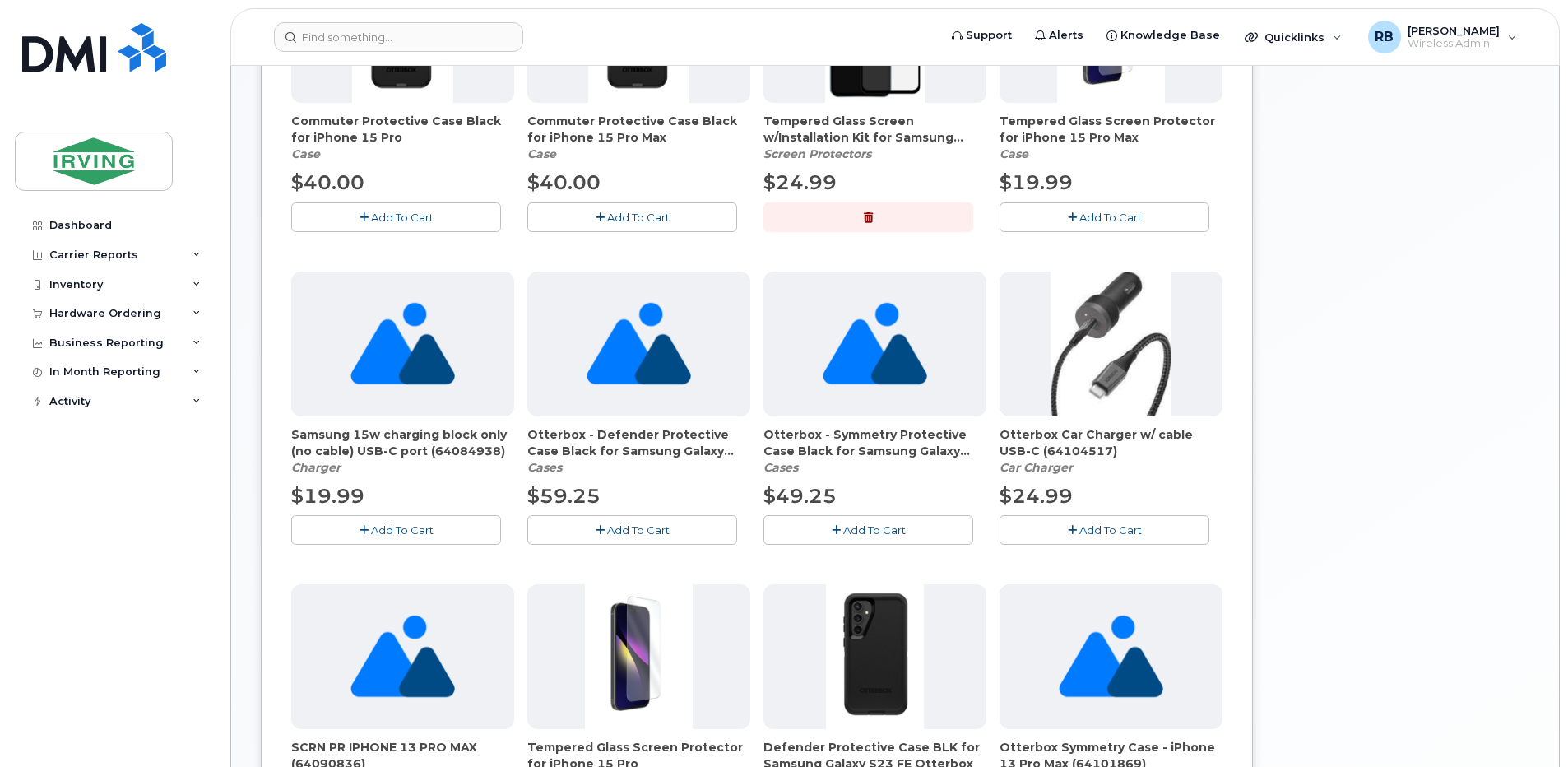
scroll to position [439, 0]
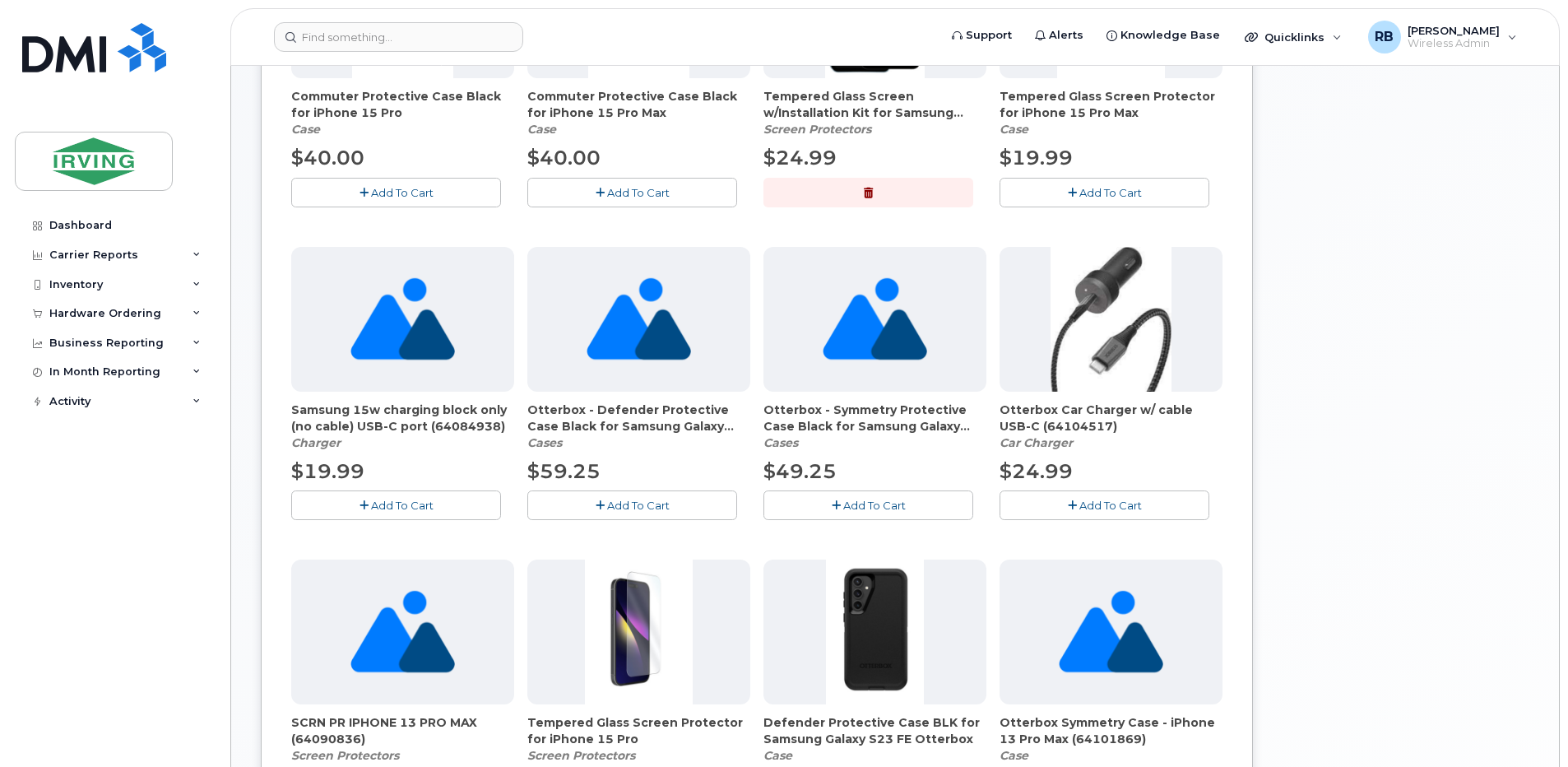
click at [457, 431] on span "Samsung 15w charging block only (no cable) USB-C port (64084938)" at bounding box center [402, 417] width 223 height 33
copy span "64084938"
click at [652, 419] on span "Otterbox - Defender Protective Case Black for Samsung Galaxy S22 (64117508)" at bounding box center [638, 417] width 223 height 33
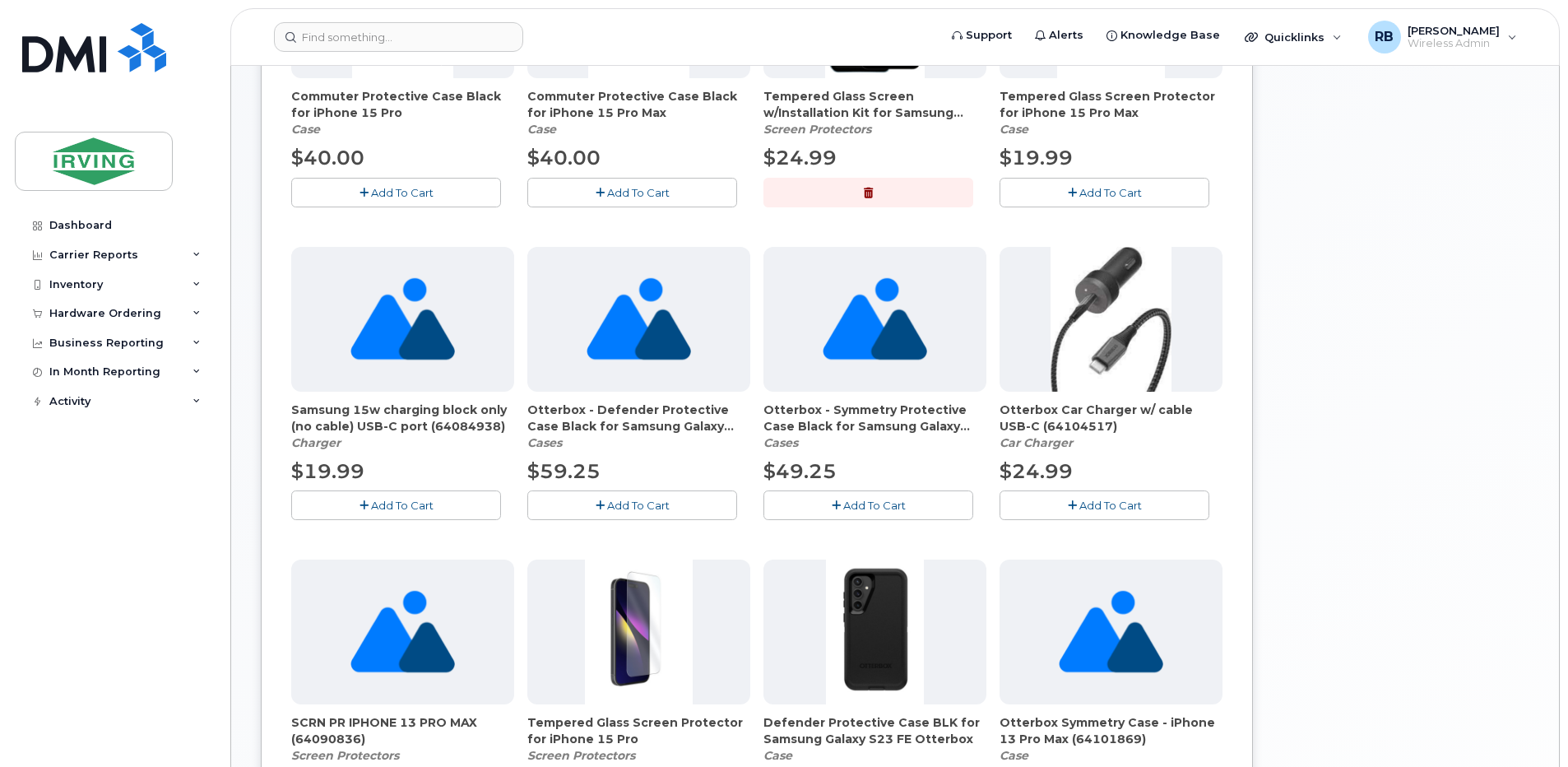
drag, startPoint x: 652, startPoint y: 419, endPoint x: 590, endPoint y: 415, distance: 62.1
click at [590, 415] on span "Otterbox - Defender Protective Case Black for Samsung Galaxy S22 (64117508)" at bounding box center [638, 417] width 223 height 33
drag, startPoint x: 527, startPoint y: 411, endPoint x: 732, endPoint y: 431, distance: 206.0
click at [732, 431] on div "Commuter Protective Case Black for iPhone 15 Pro Case $40.00 Add To Cart Commut…" at bounding box center [756, 552] width 931 height 1237
copy span "Otterbox - Defender Protective Case Black for Samsung Galaxy S22"
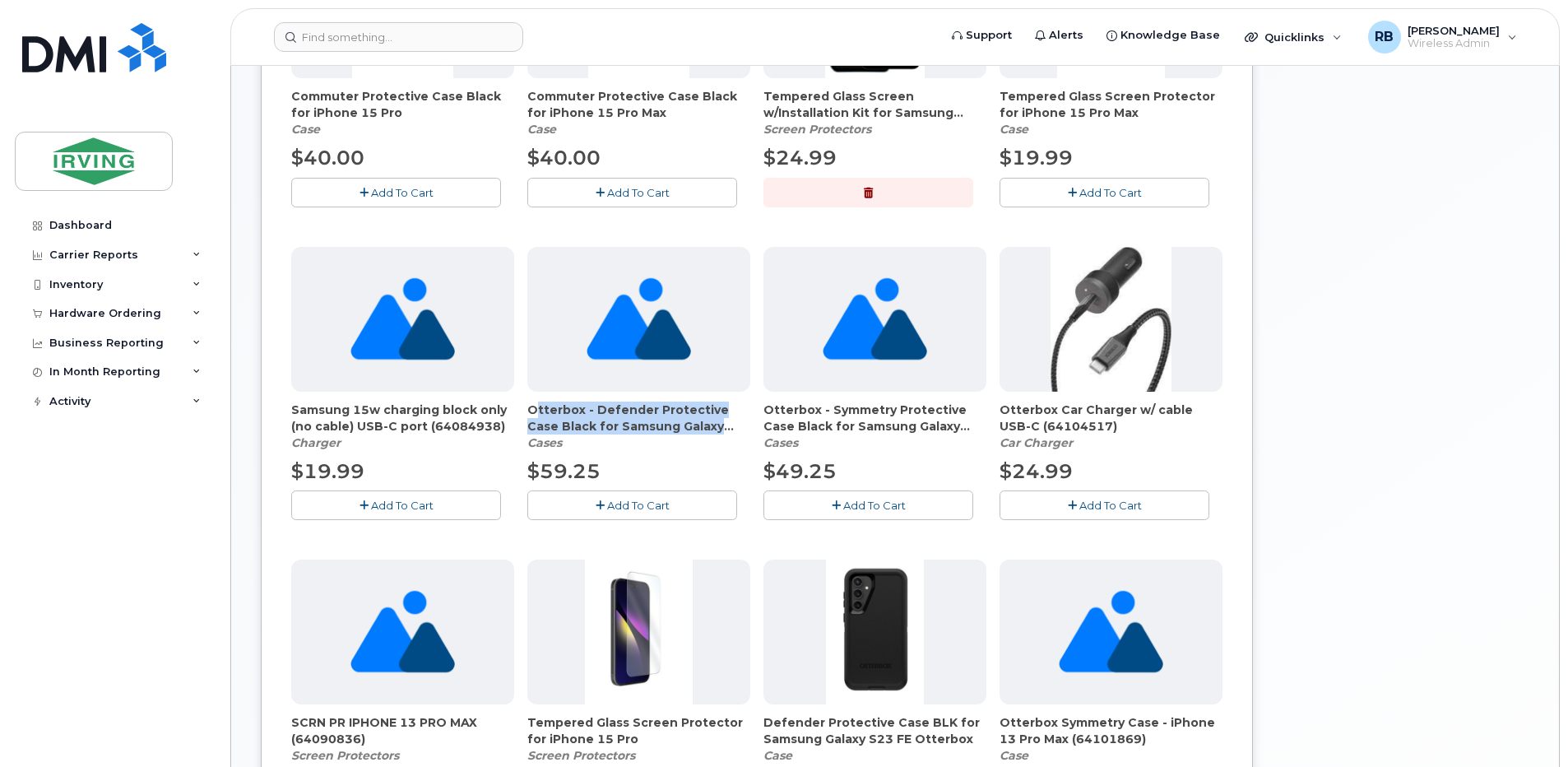
click at [561, 502] on button "Add To Cart" at bounding box center [632, 504] width 210 height 28
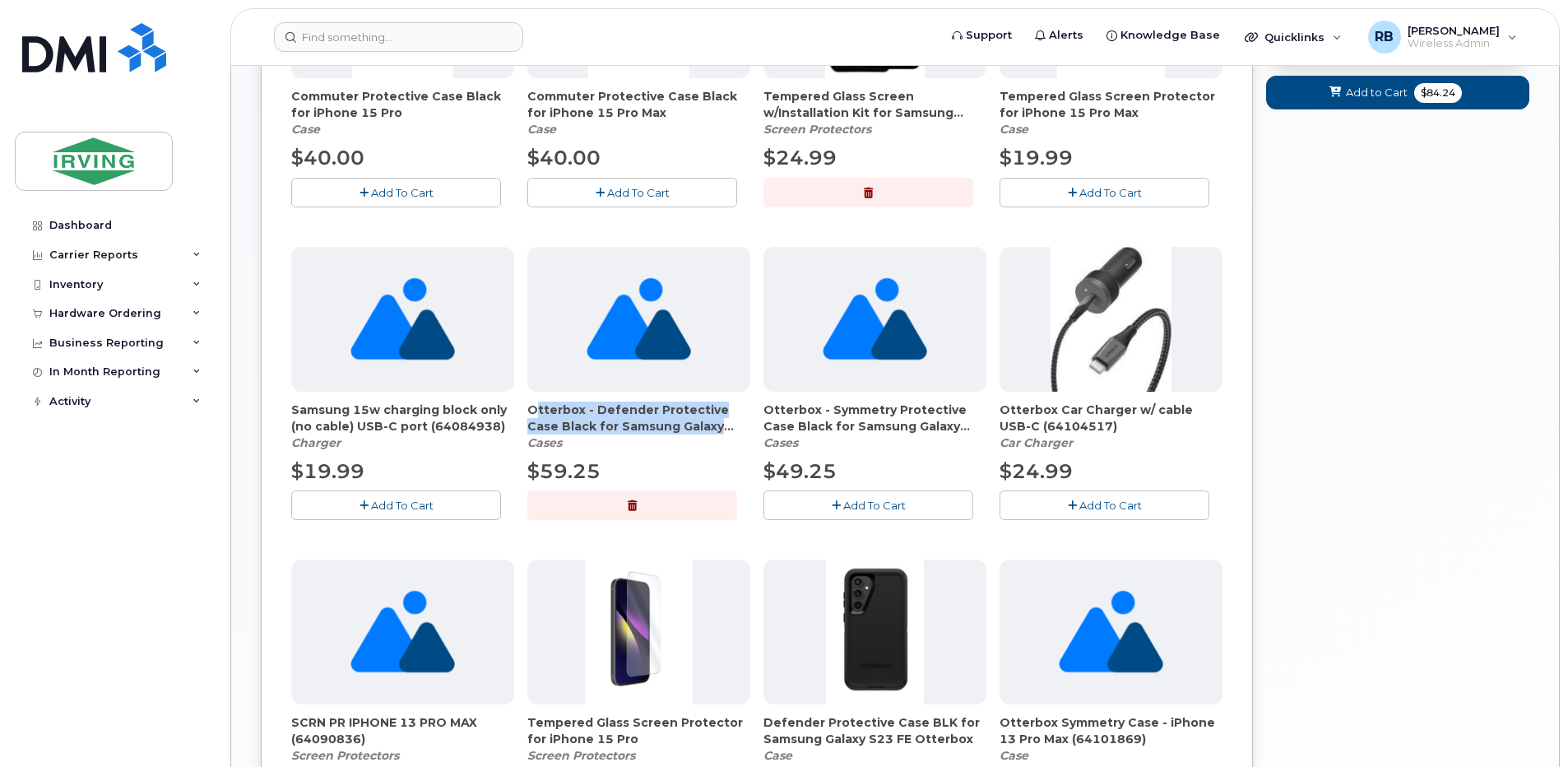
scroll to position [0, 0]
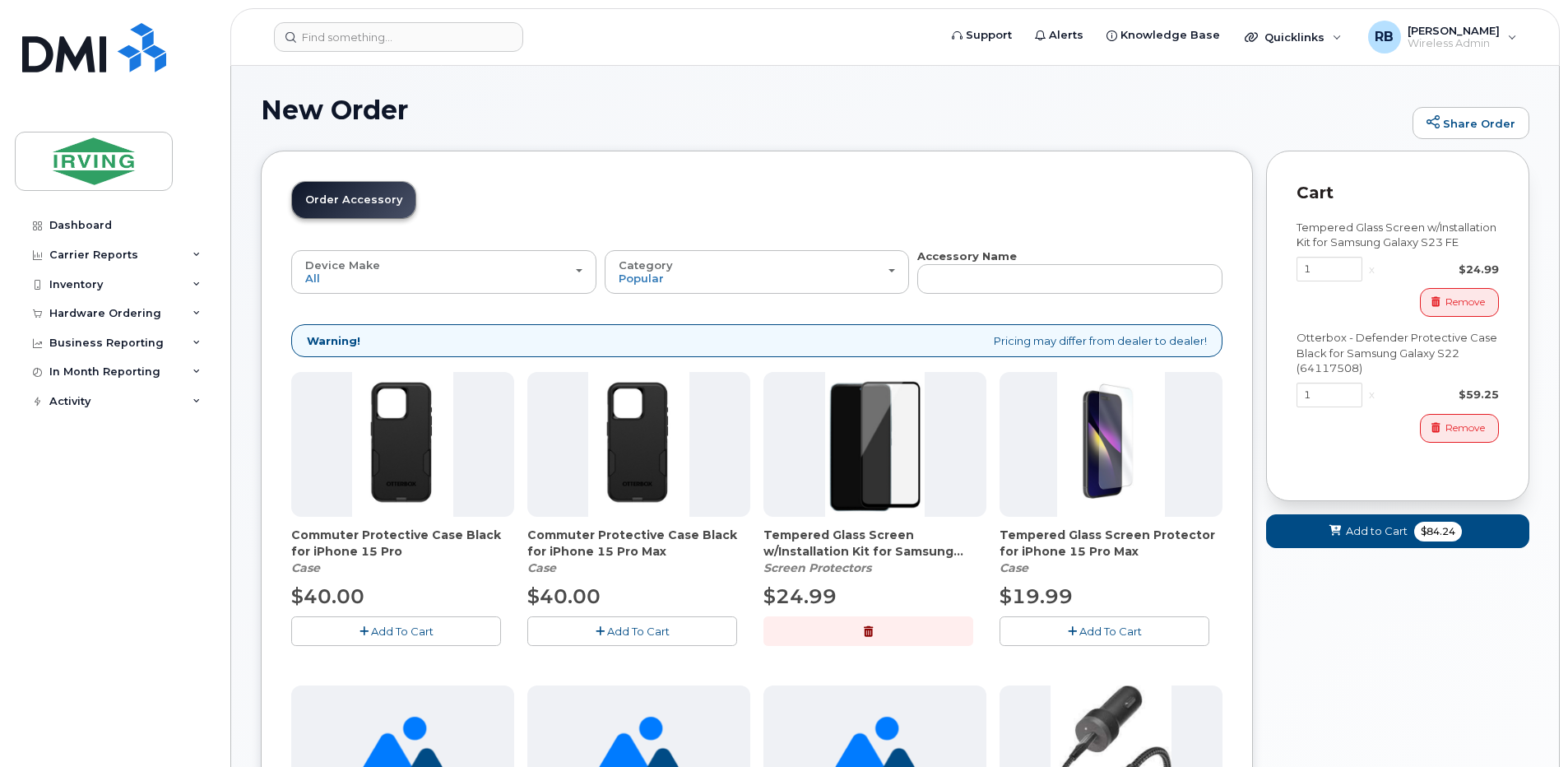
click at [1342, 369] on div "Otterbox - Defender Protective Case Black for Samsung Galaxy S22 (64117508)" at bounding box center [1398, 353] width 202 height 46
copy div "64117508"
click at [1370, 399] on div "x" at bounding box center [1371, 394] width 19 height 16
drag, startPoint x: 1448, startPoint y: 431, endPoint x: 1465, endPoint y: 327, distance: 105.4
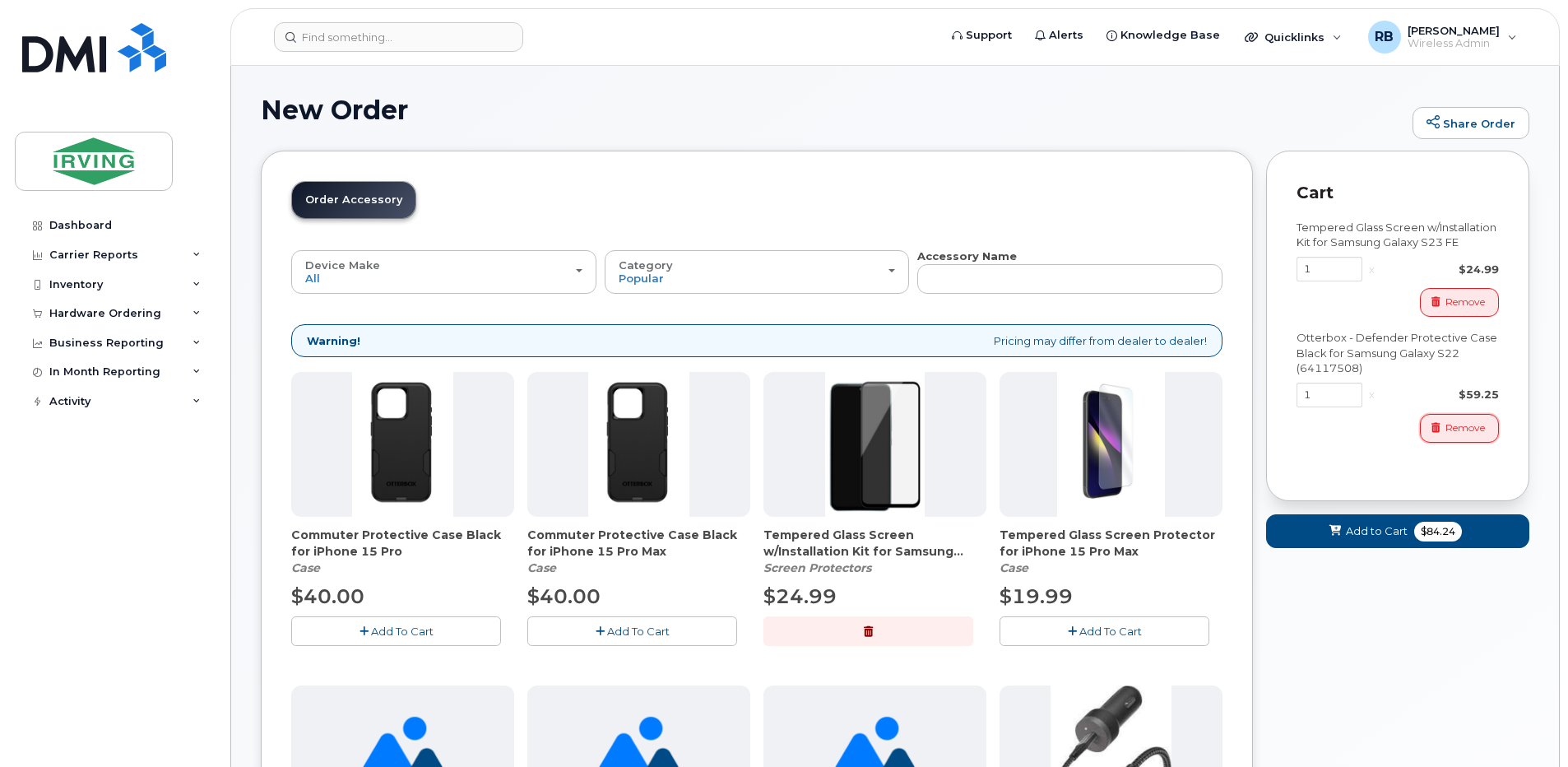
click at [1449, 431] on span "Remove" at bounding box center [1465, 427] width 39 height 15
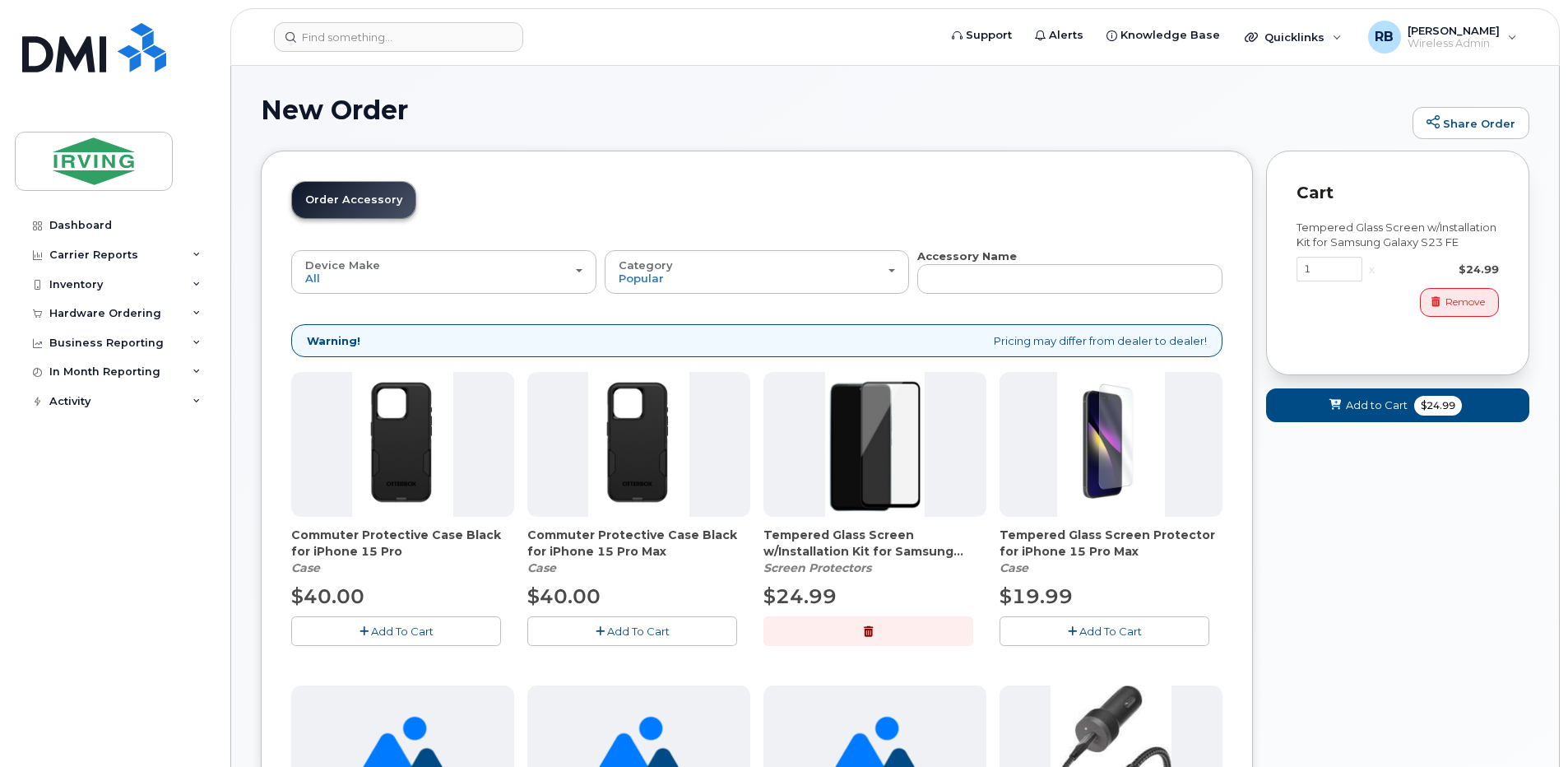
click at [1463, 280] on div "1 x $24.99" at bounding box center [1398, 269] width 202 height 25
click at [1451, 302] on span "Remove" at bounding box center [1465, 302] width 39 height 15
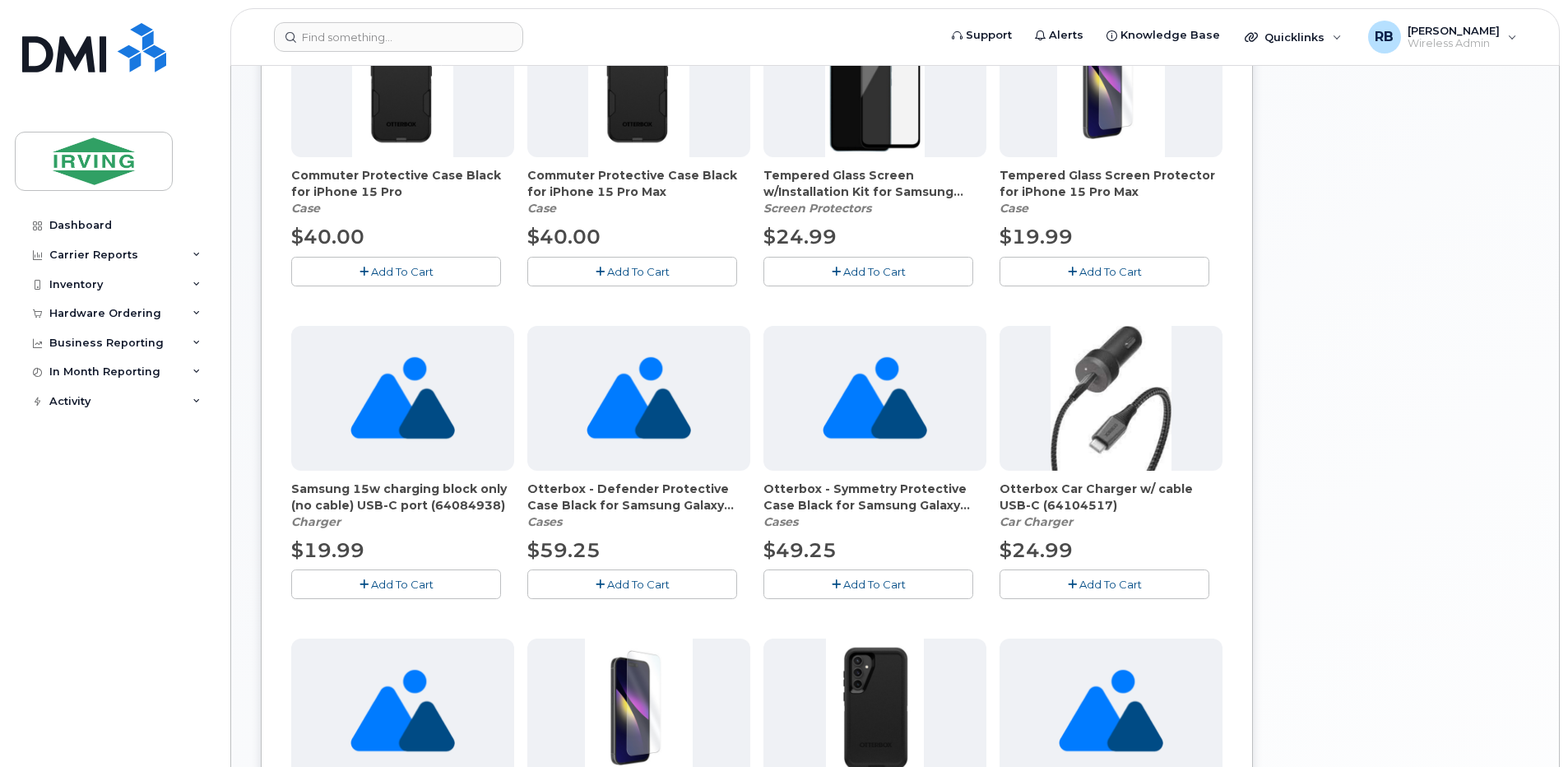
scroll to position [439, 0]
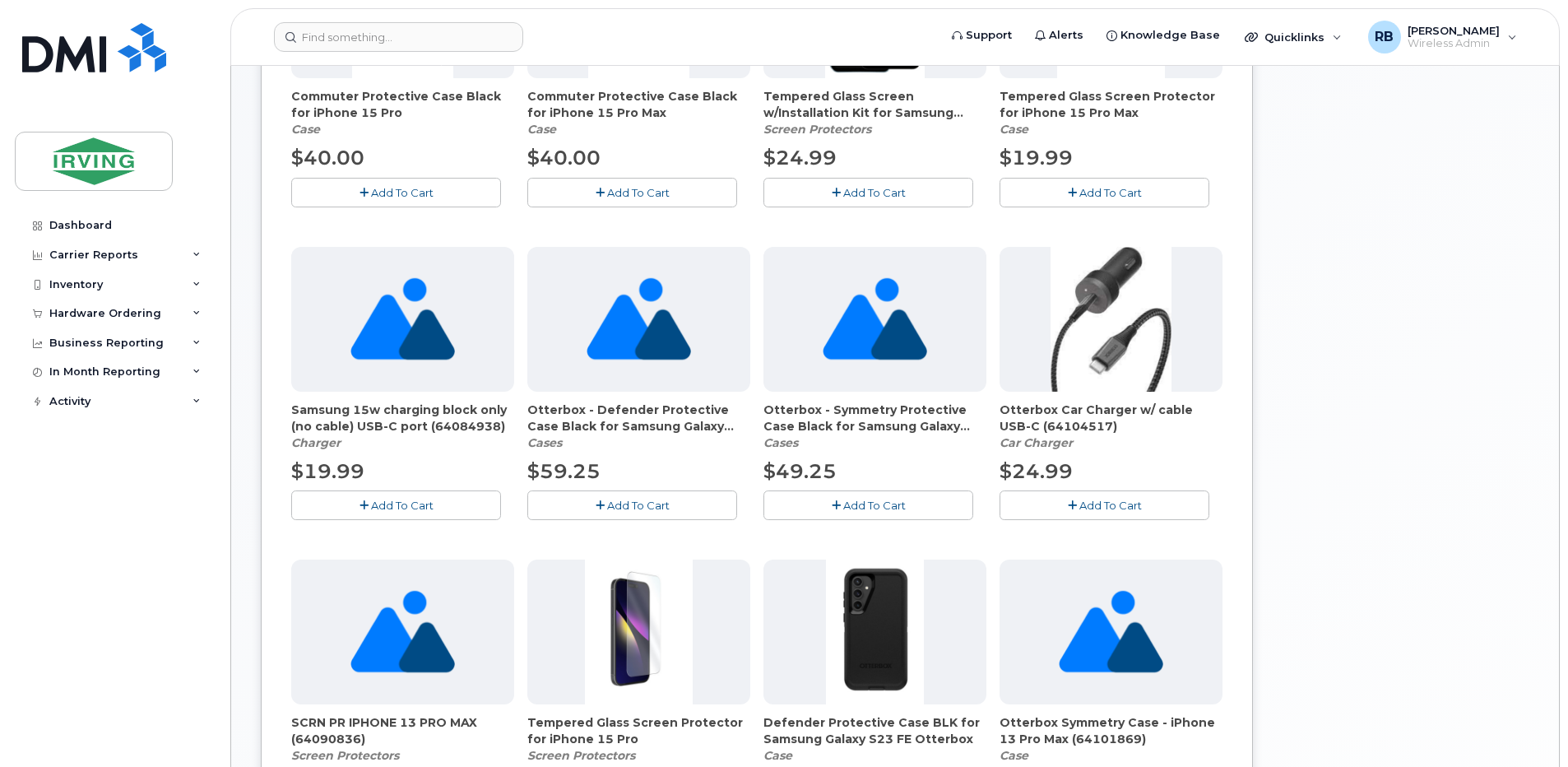
click at [896, 506] on span "Add To Cart" at bounding box center [875, 504] width 62 height 13
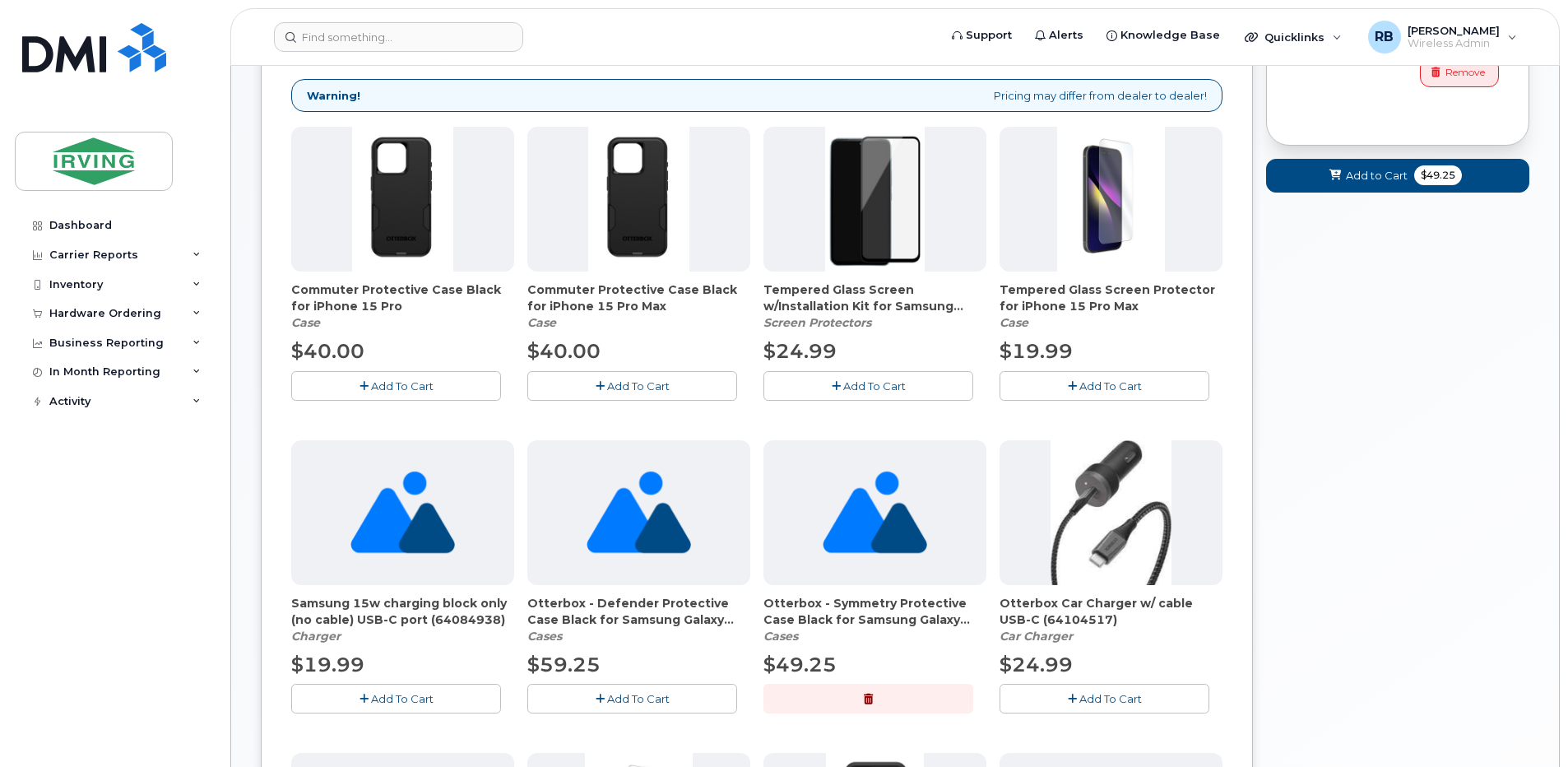
scroll to position [0, 0]
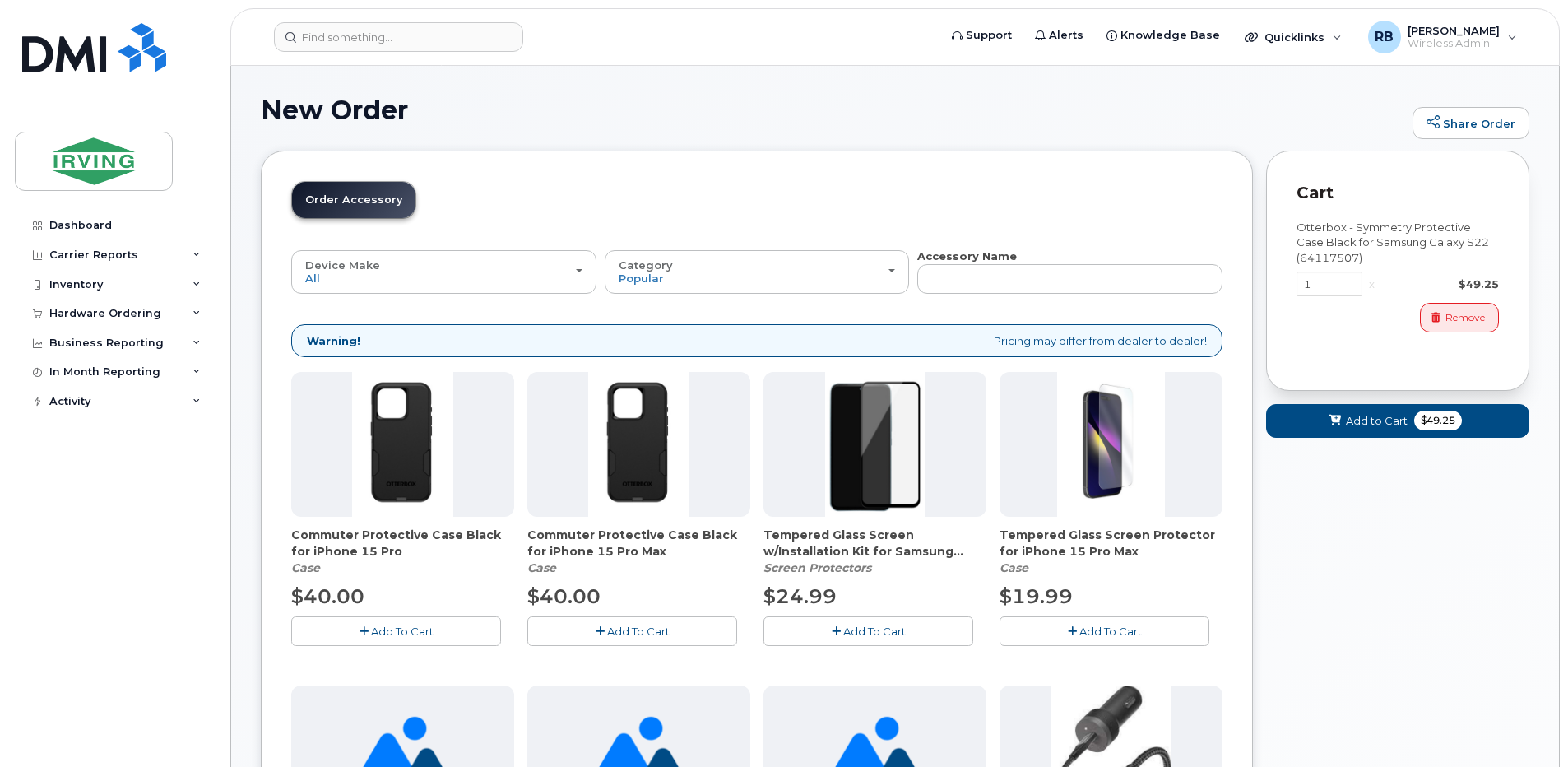
click at [1341, 258] on div "Otterbox - Symmetry Protective Case Black for Samsung Galaxy S22 (64117507)" at bounding box center [1398, 242] width 202 height 46
copy div "64117507"
click at [1460, 312] on span "Remove" at bounding box center [1465, 317] width 39 height 15
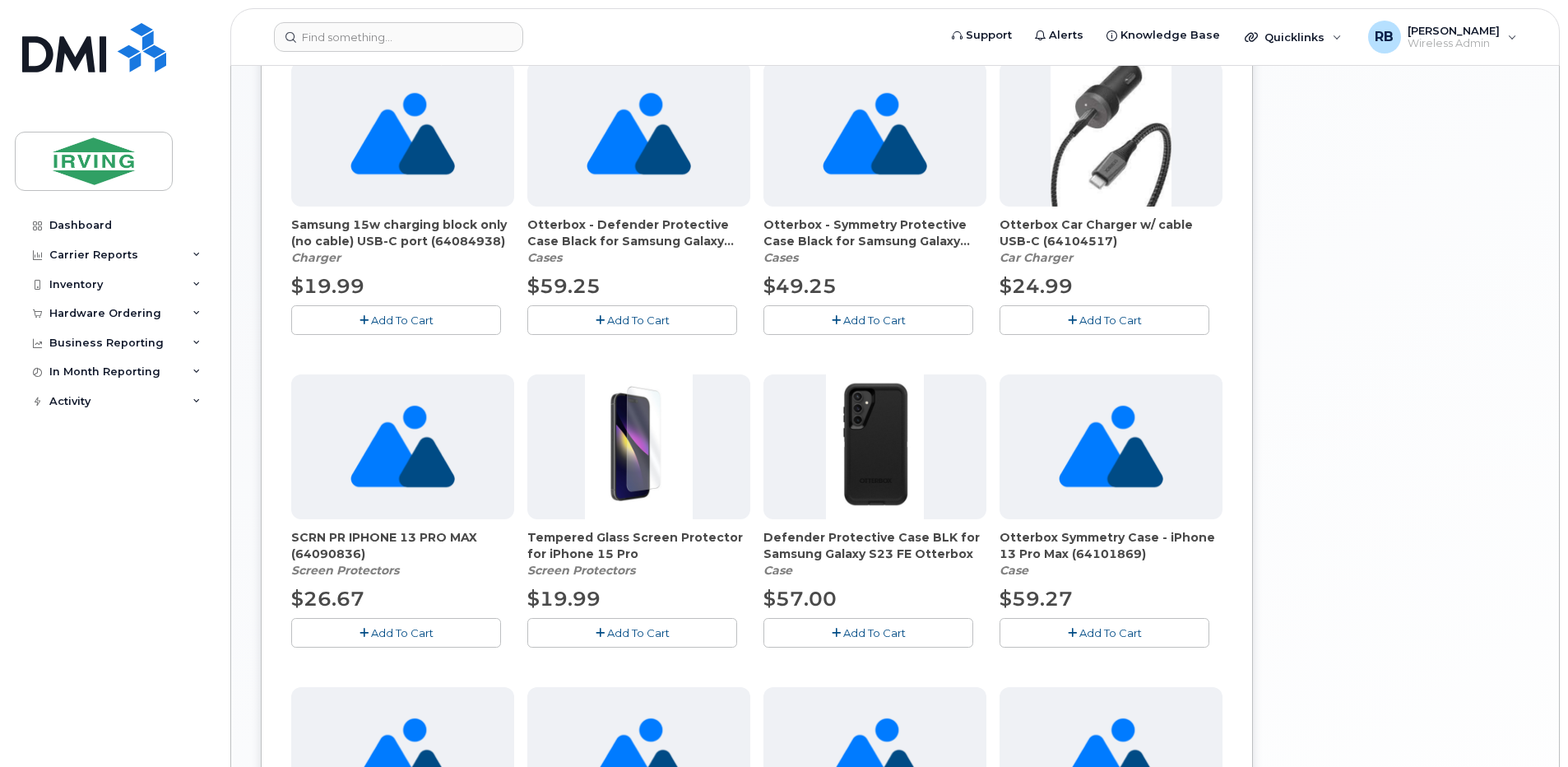
scroll to position [658, 0]
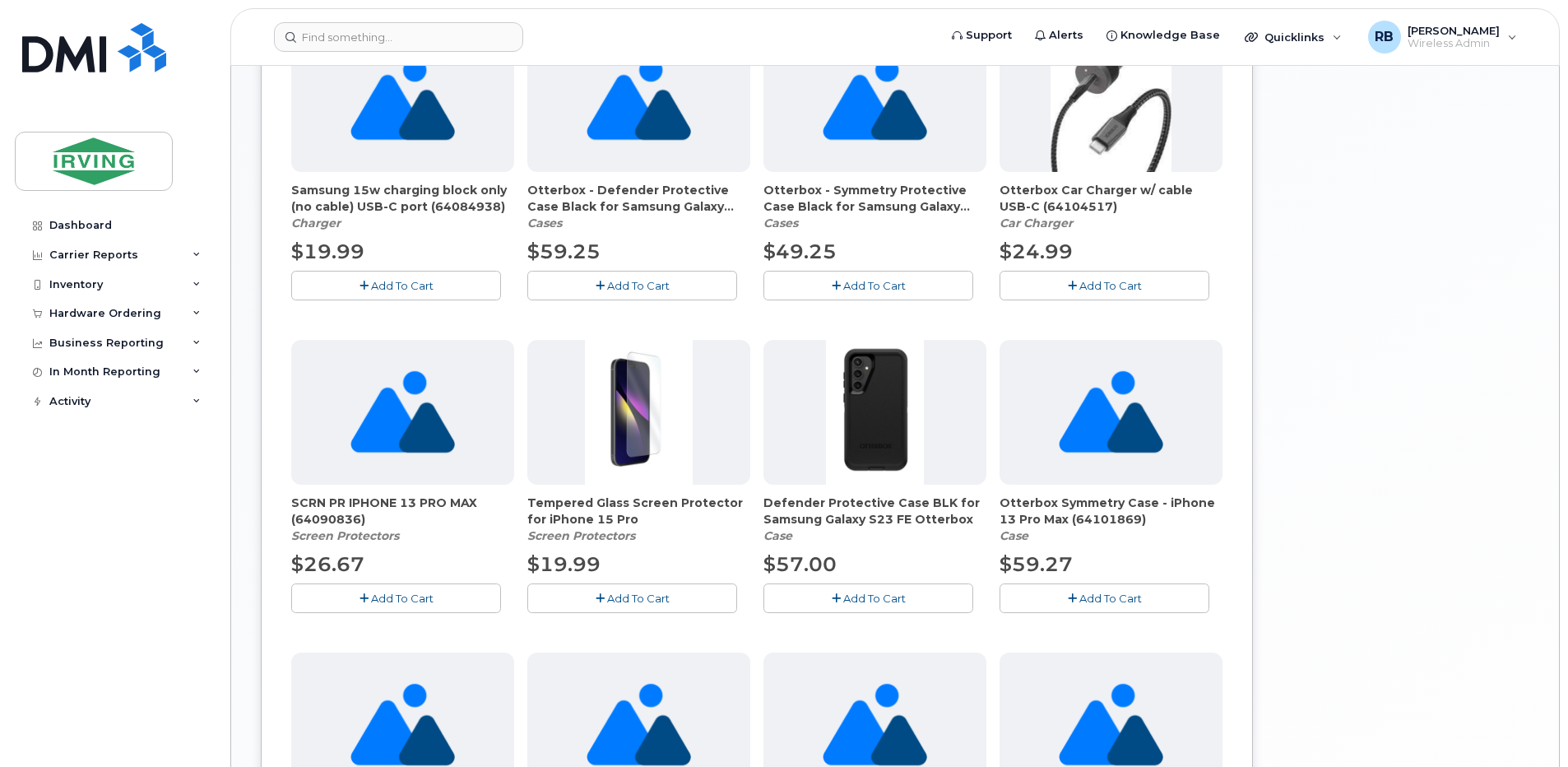
click at [832, 594] on icon "button" at bounding box center [836, 598] width 9 height 11
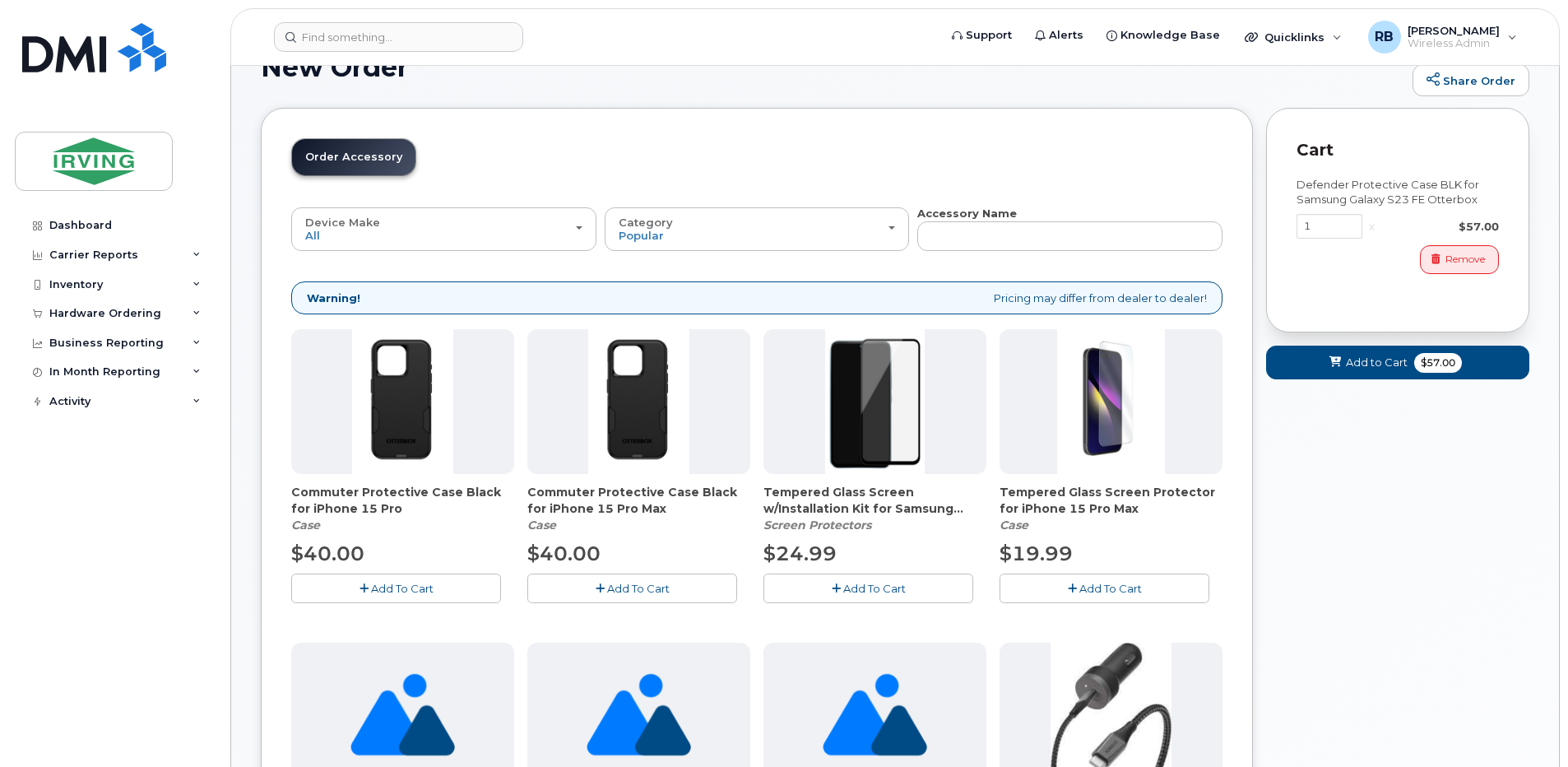
scroll to position [0, 0]
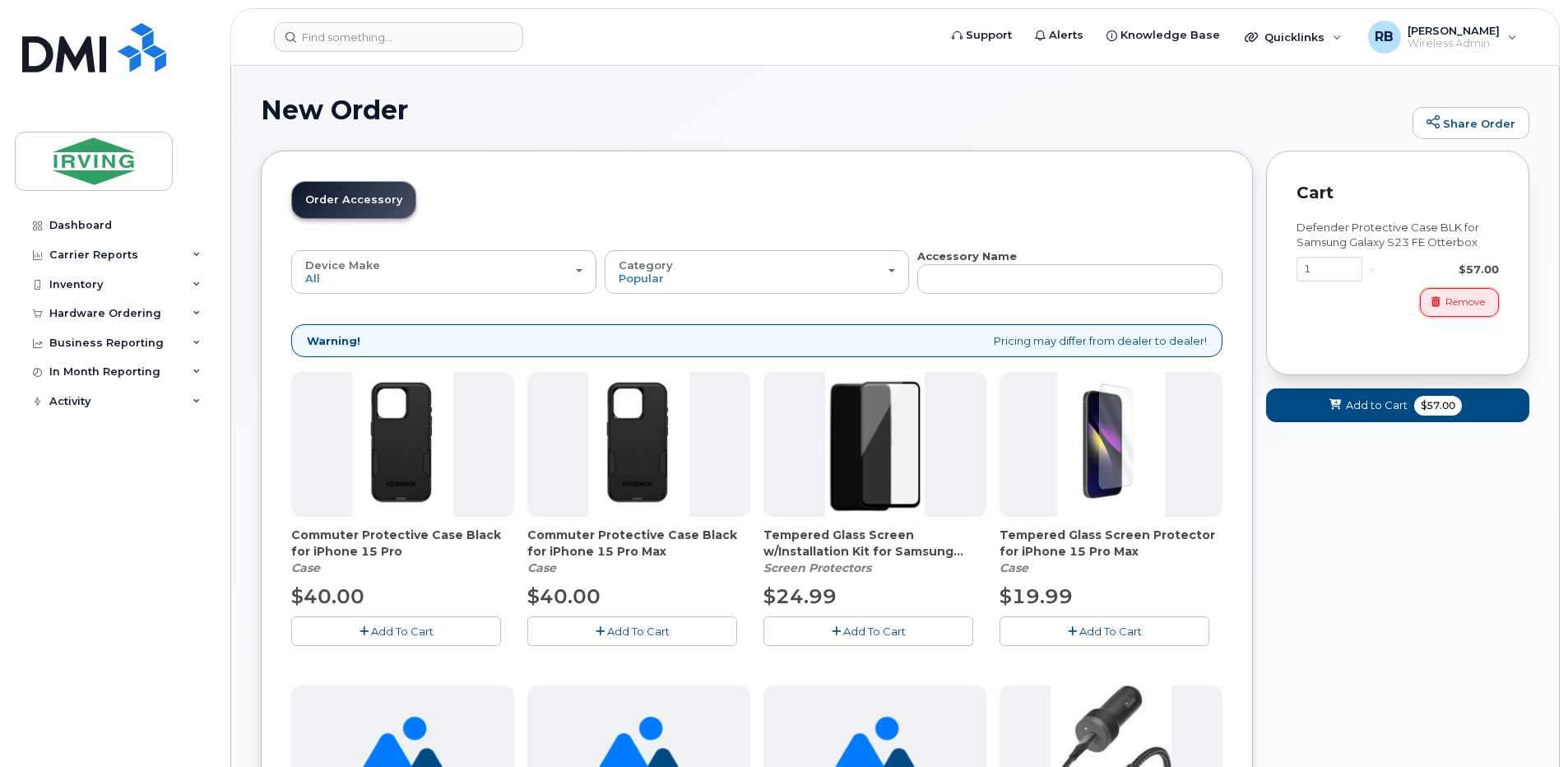
click at [1448, 310] on button "Remove" at bounding box center [1459, 302] width 79 height 28
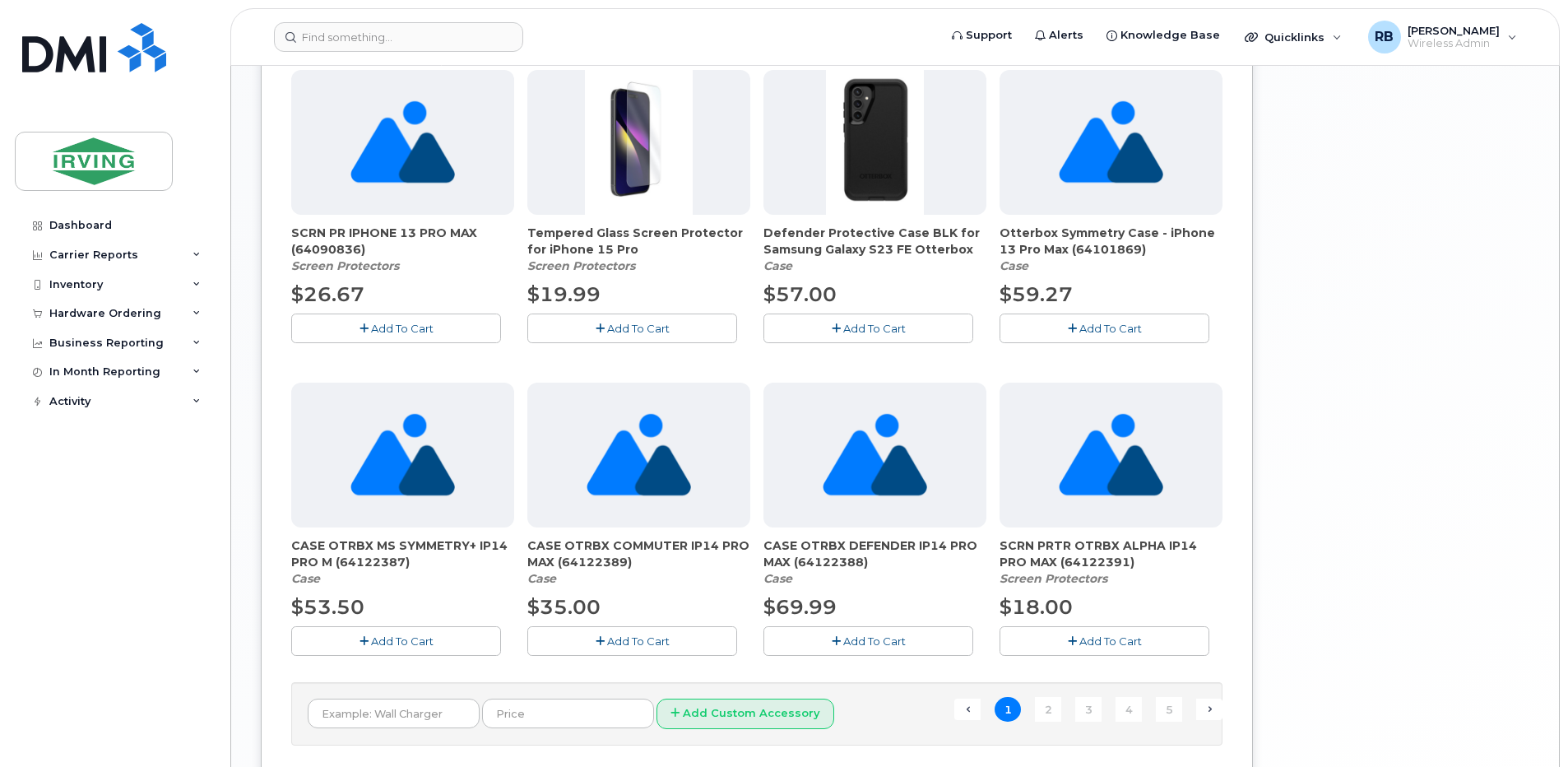
scroll to position [951, 0]
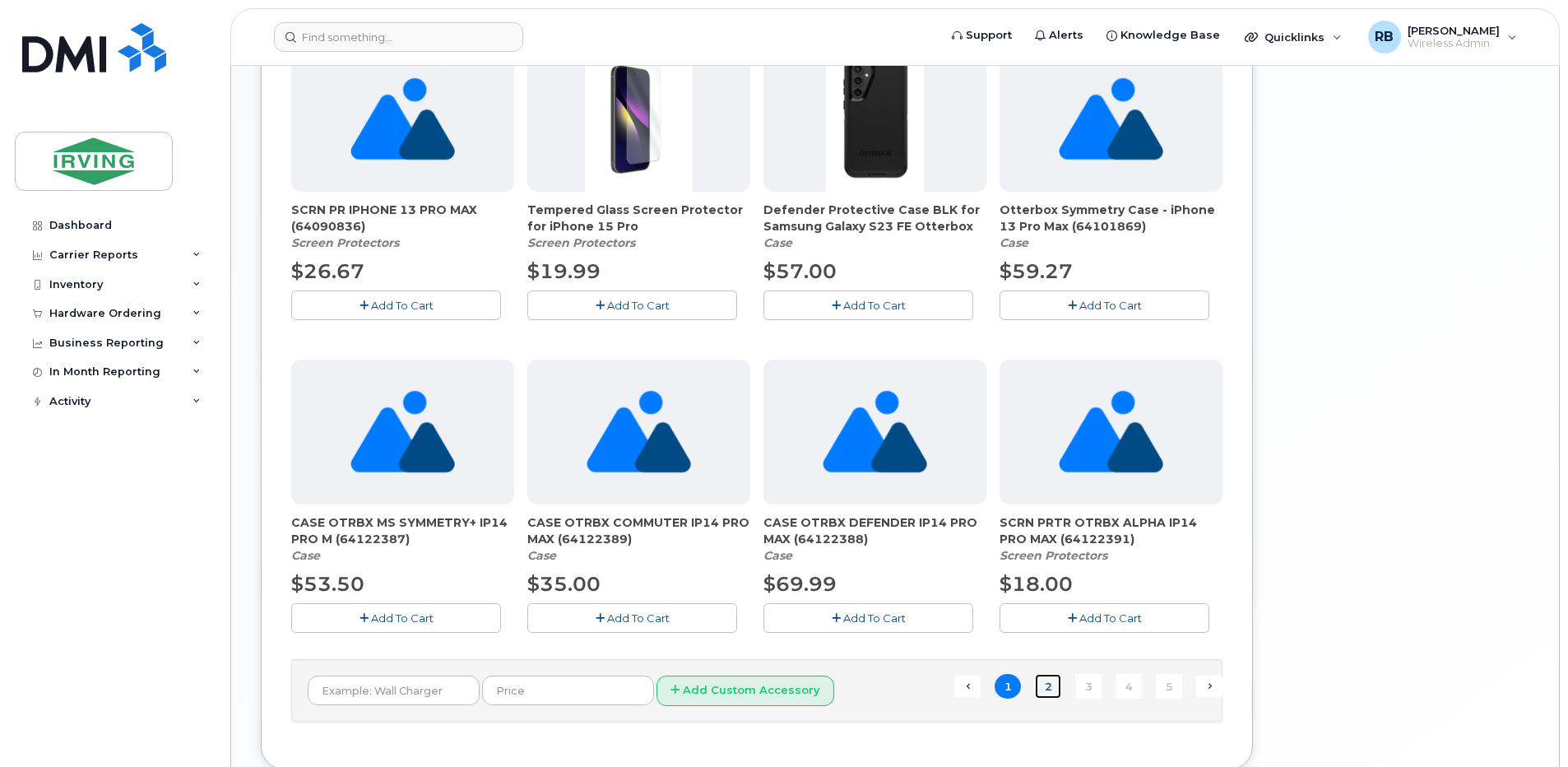
click at [1047, 682] on link "2" at bounding box center [1049, 686] width 27 height 26
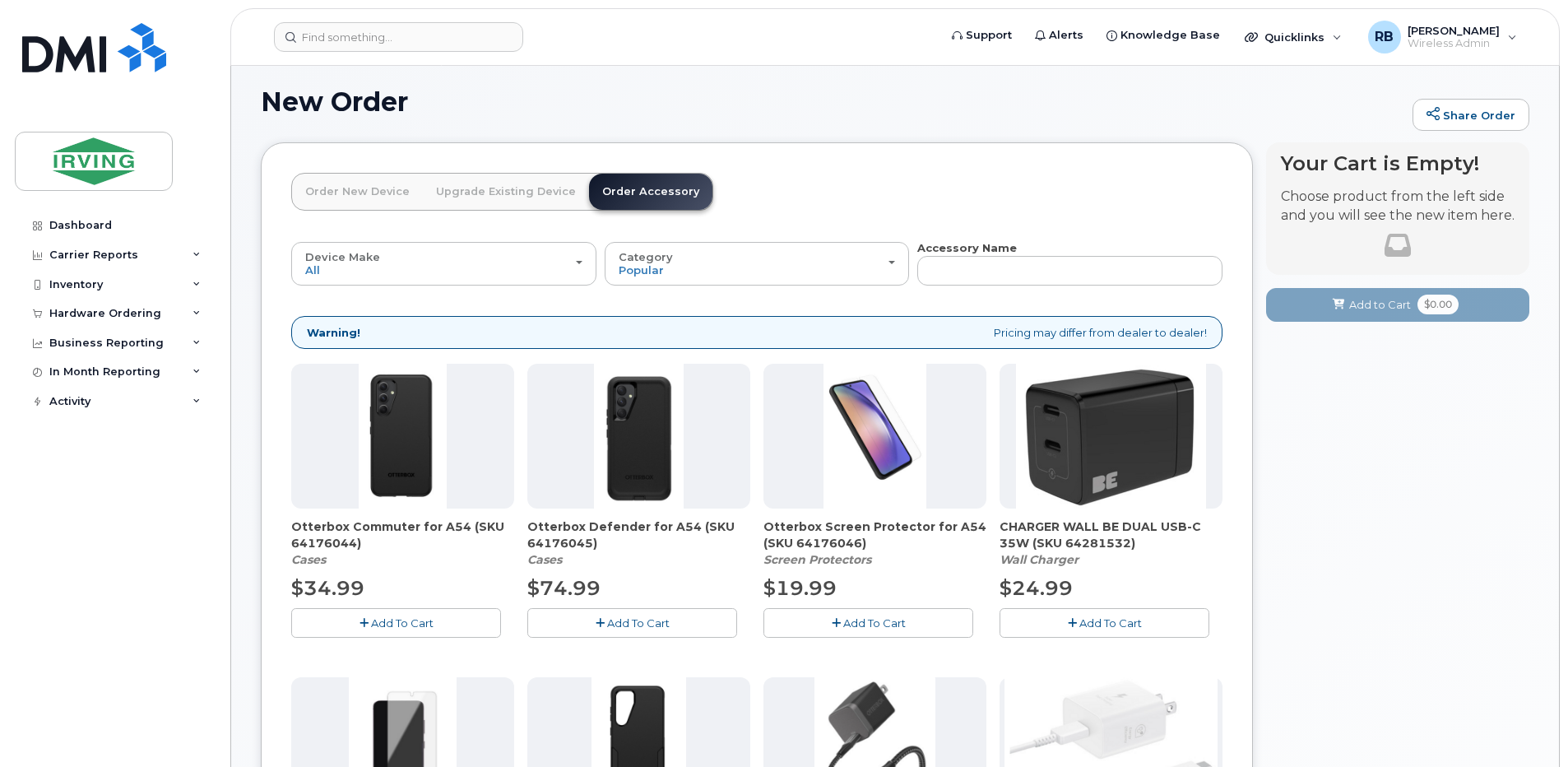
scroll to position [117, 0]
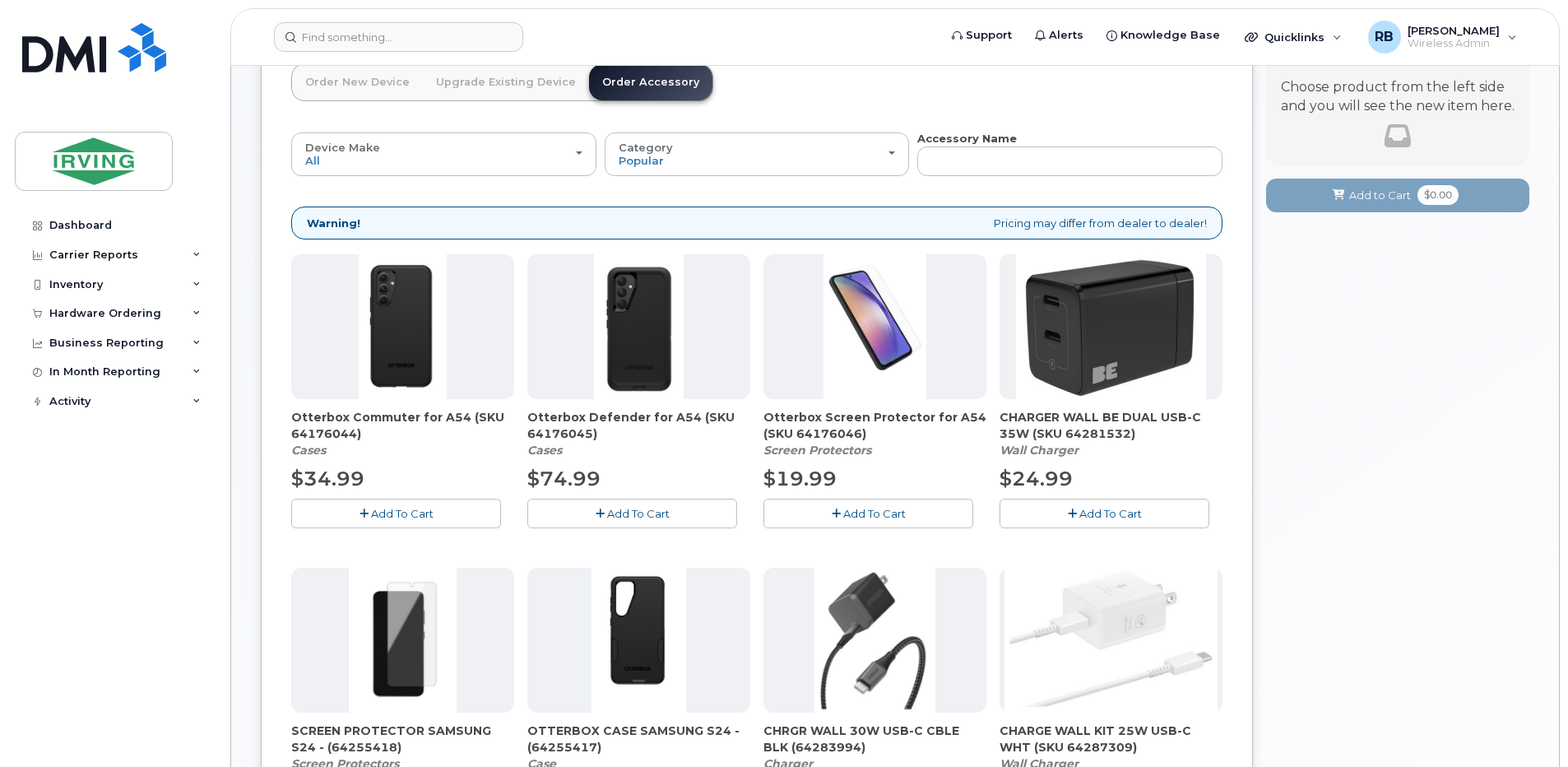
click at [574, 434] on span "Otterbox Defender for A54 (SKU 64176045)" at bounding box center [638, 424] width 223 height 33
copy span "64176045"
click at [328, 431] on span "Otterbox Commuter for A54 (SKU 64176044)" at bounding box center [402, 424] width 223 height 33
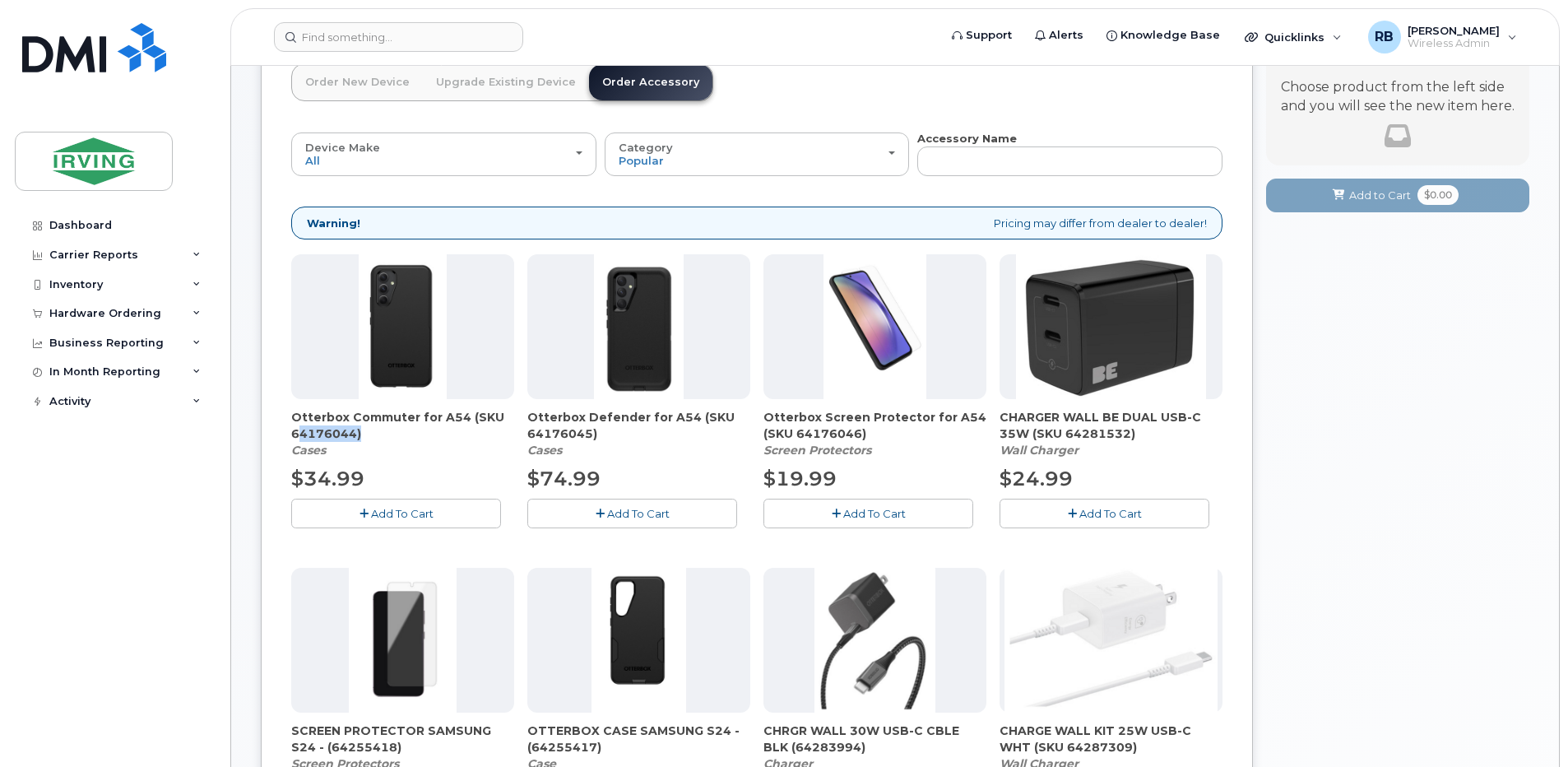
click at [328, 431] on span "Otterbox Commuter for A54 (SKU 64176044)" at bounding box center [402, 424] width 223 height 33
copy span "64176044"
click at [816, 435] on span "Otterbox Screen Protector for A54 (SKU 64176046)" at bounding box center [875, 424] width 223 height 33
copy span "64176046"
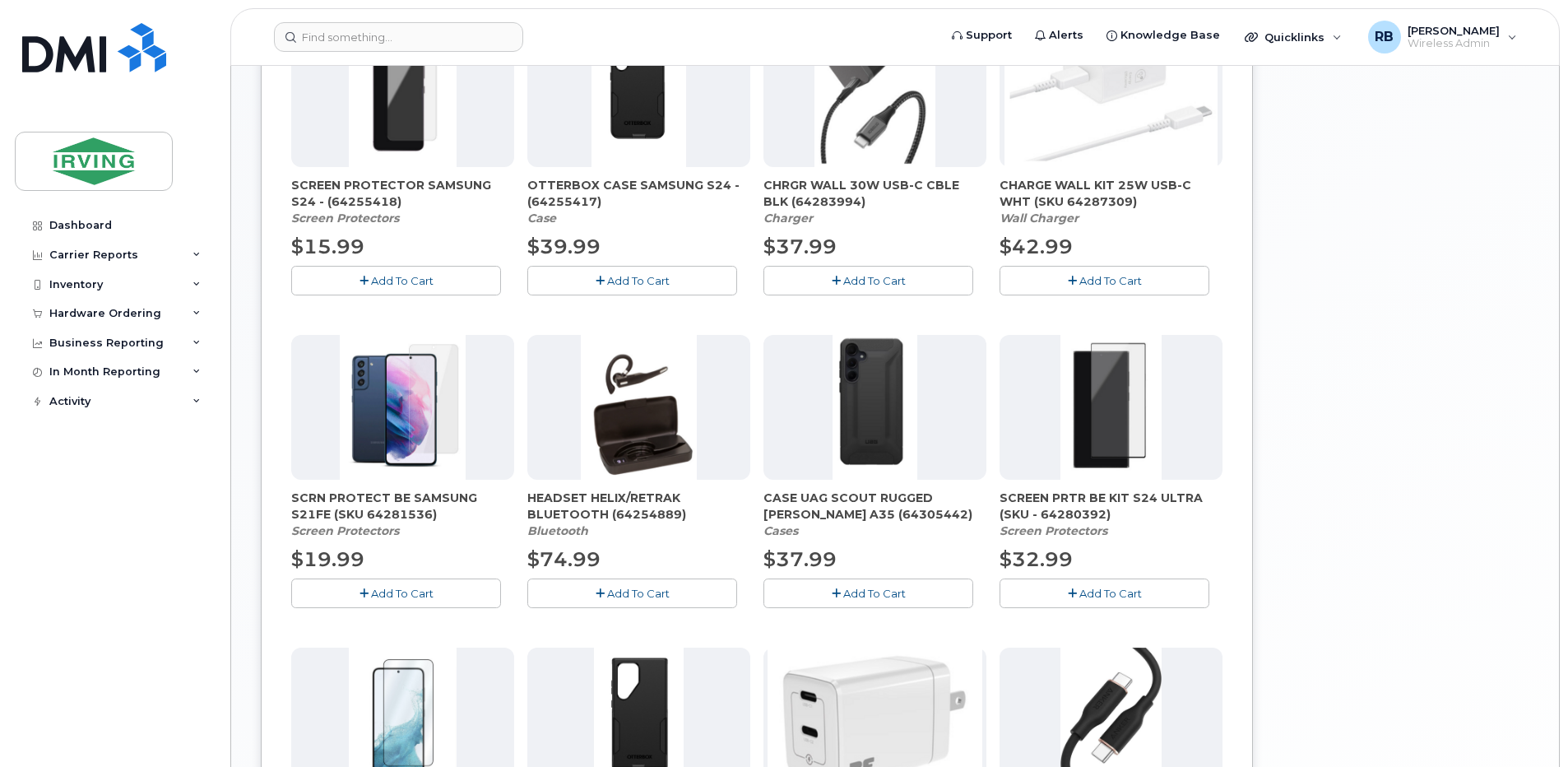
scroll to position [667, 0]
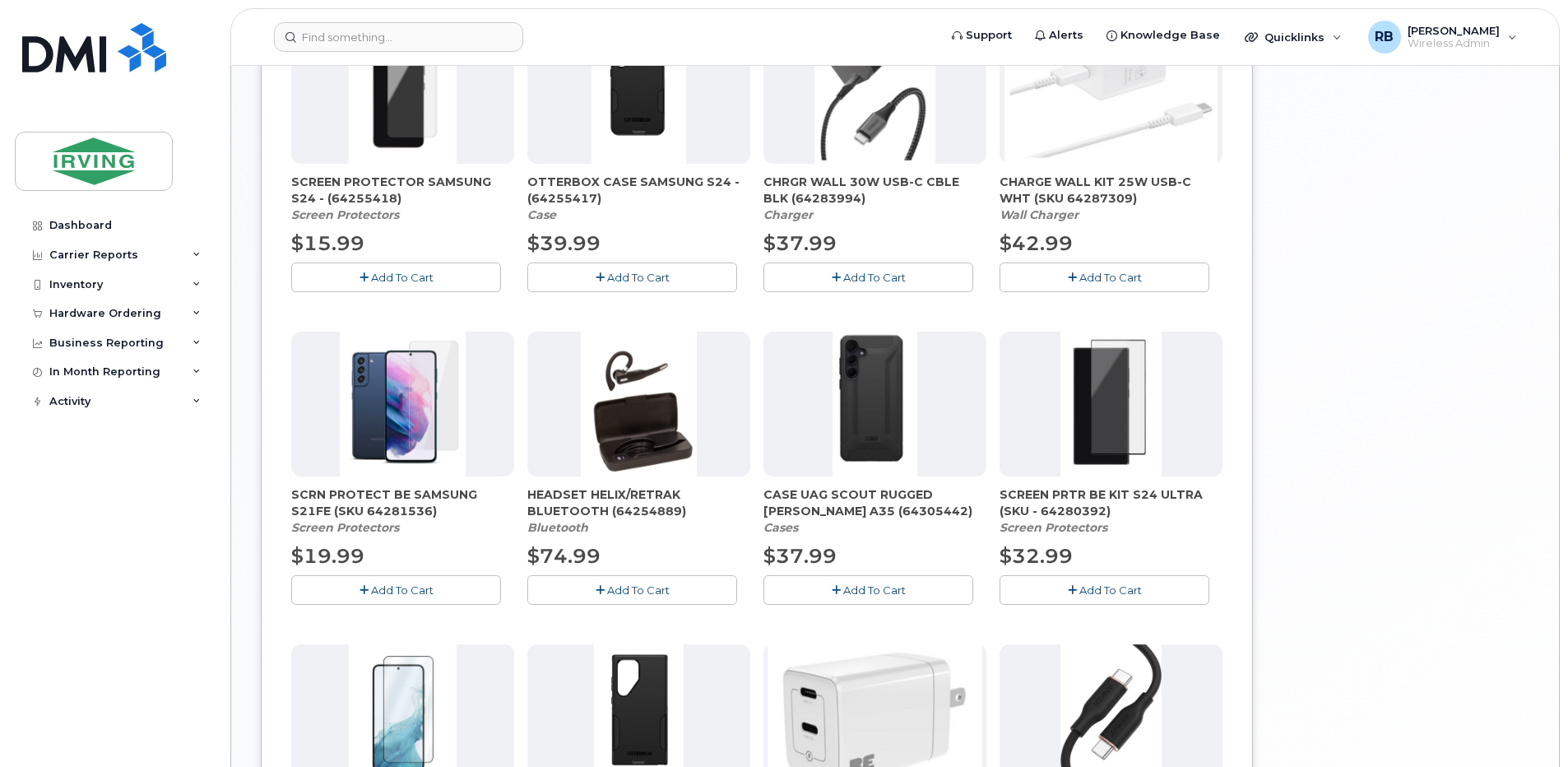
click at [801, 508] on span "CASE UAG SCOUT RUGGED SAM A35 (64305442)" at bounding box center [875, 502] width 223 height 33
copy span "64305442"
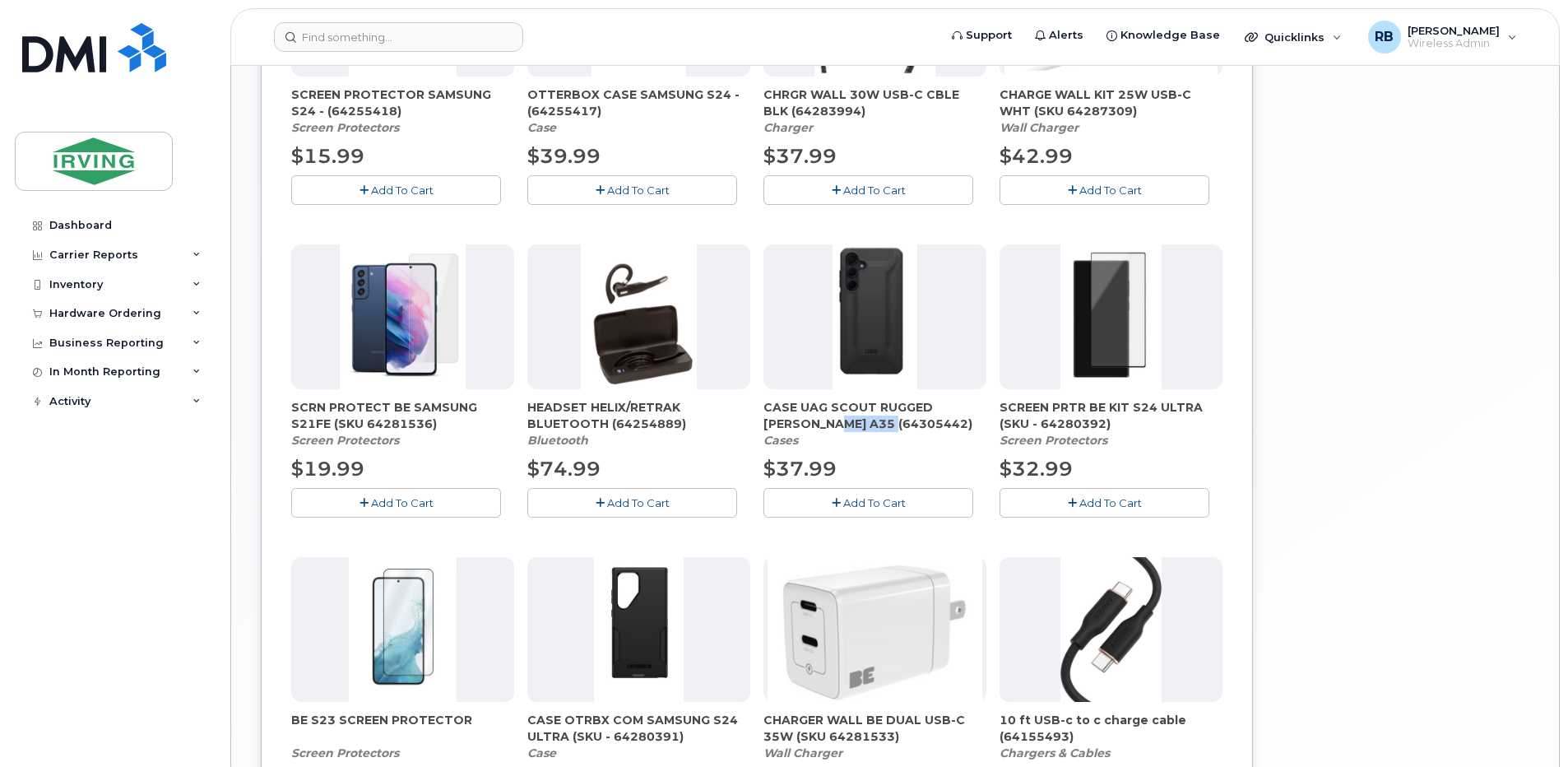
scroll to position [776, 0]
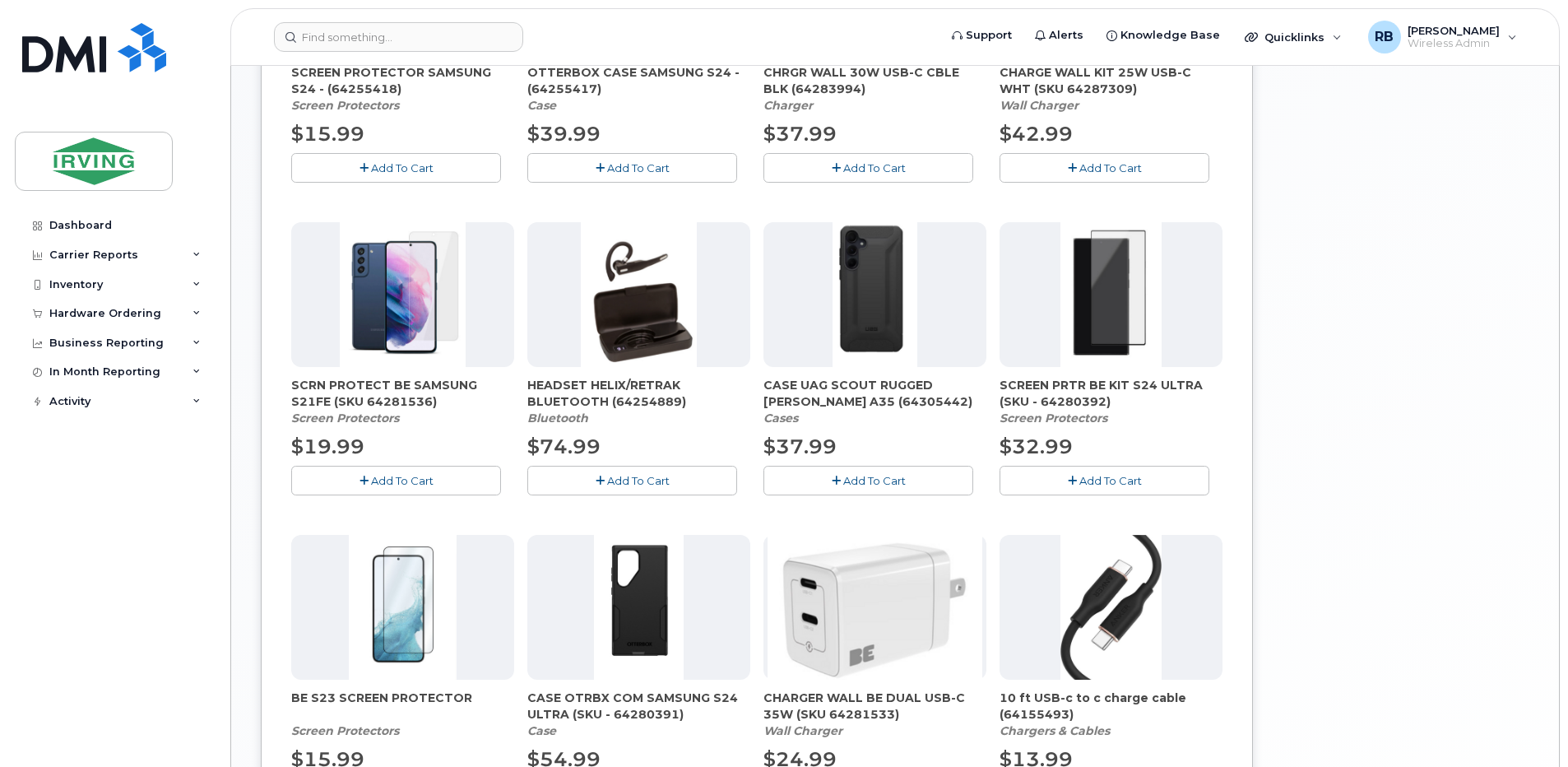
click at [358, 404] on span "SCRN PROTECT BE SAMSUNG S21FE (SKU 64281536)" at bounding box center [402, 392] width 223 height 33
copy span "64281536"
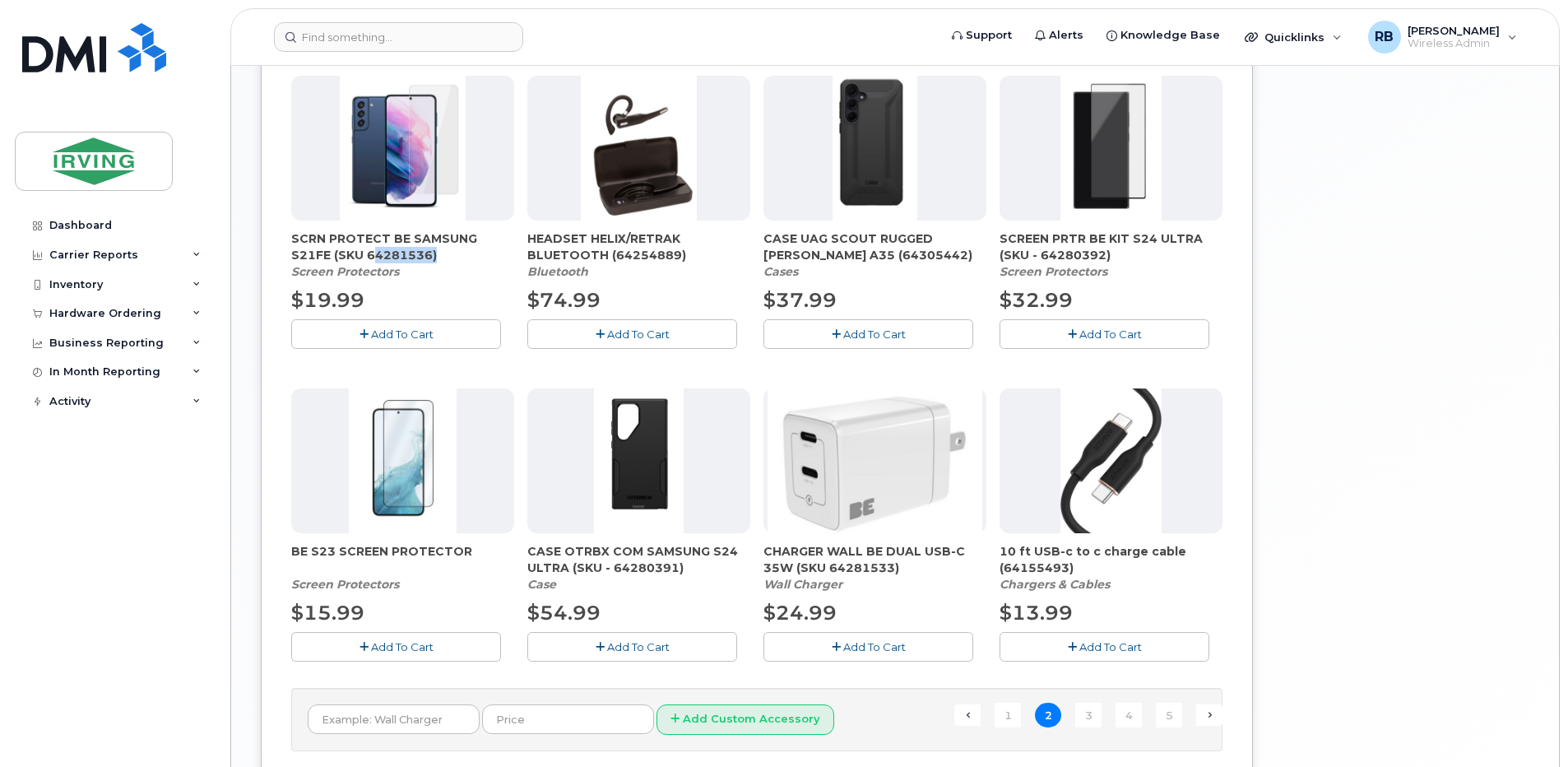
scroll to position [885, 0]
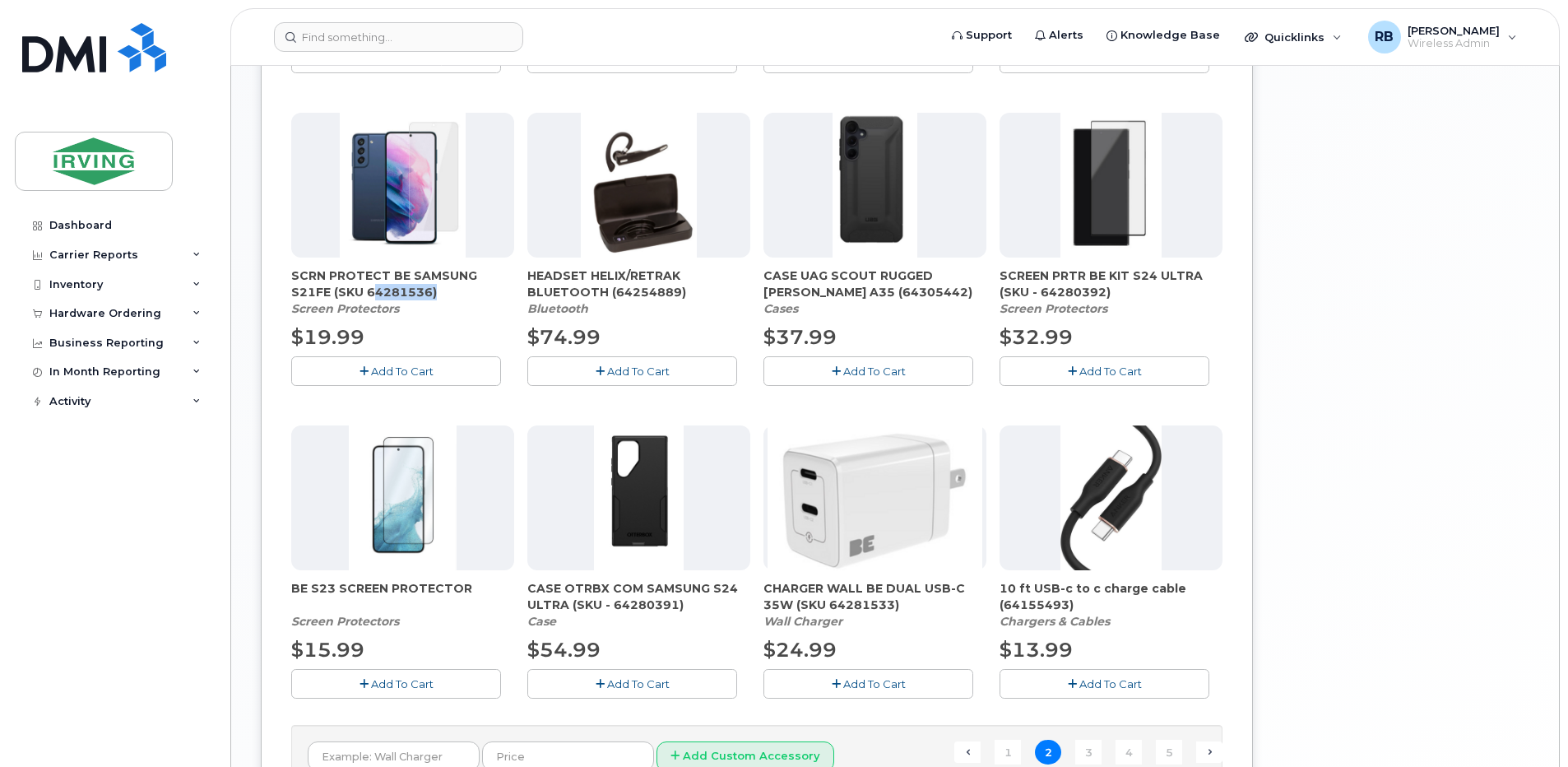
click at [371, 689] on span "Add To Cart" at bounding box center [402, 684] width 62 height 13
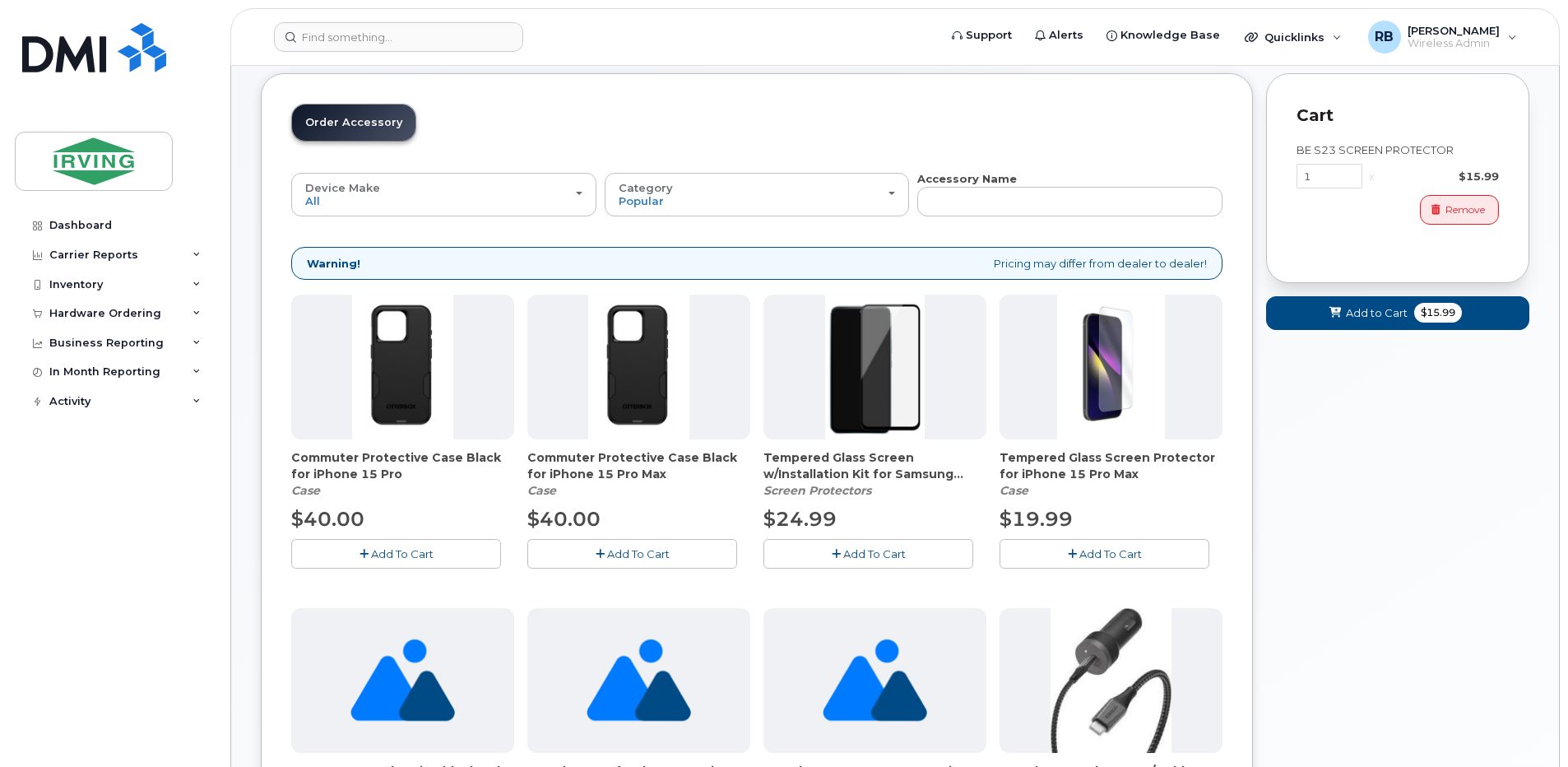
scroll to position [73, 0]
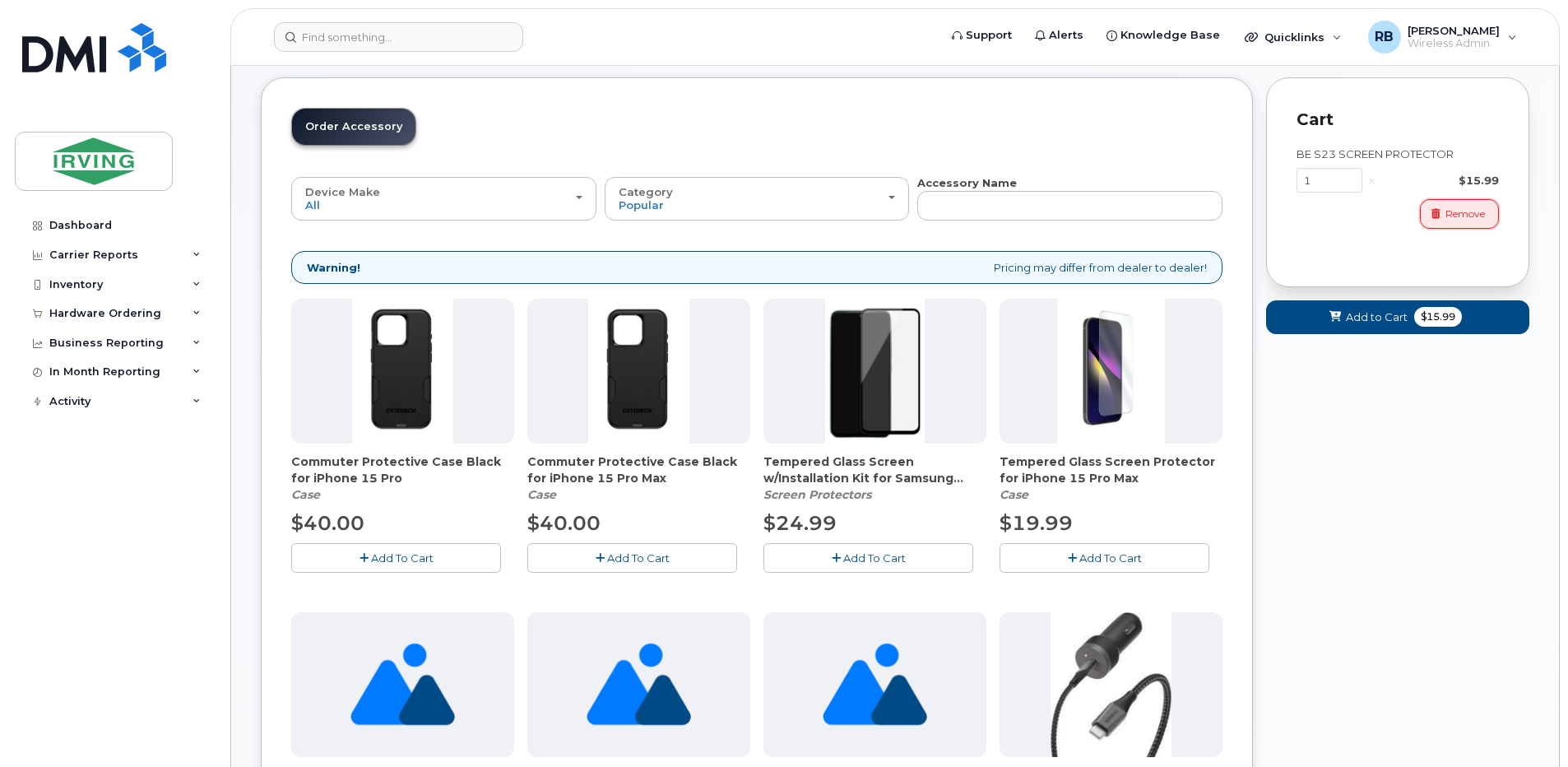
click at [1449, 217] on span "Remove" at bounding box center [1465, 214] width 39 height 15
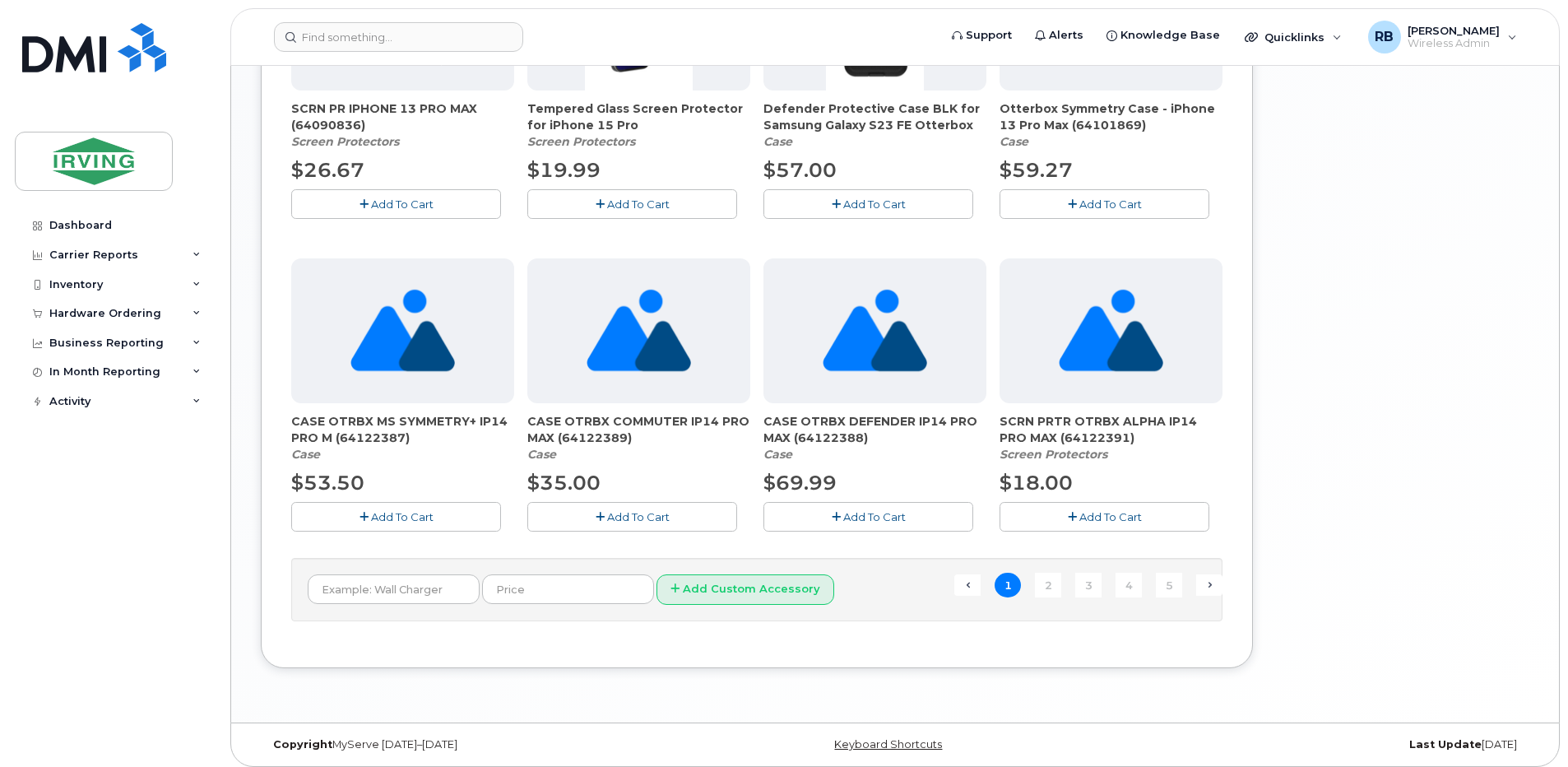
scroll to position [1060, 0]
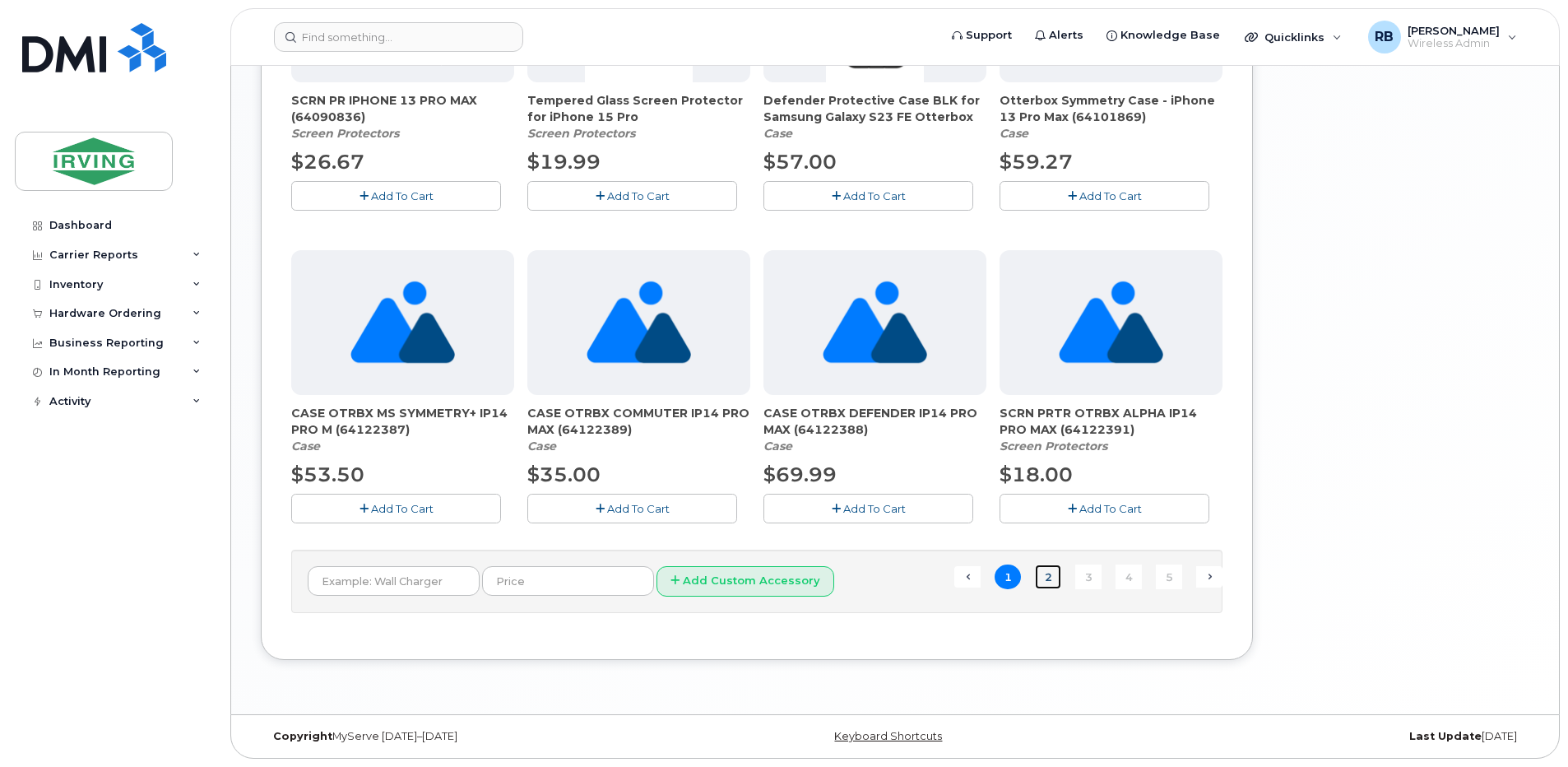
click at [1047, 584] on link "2" at bounding box center [1049, 577] width 27 height 26
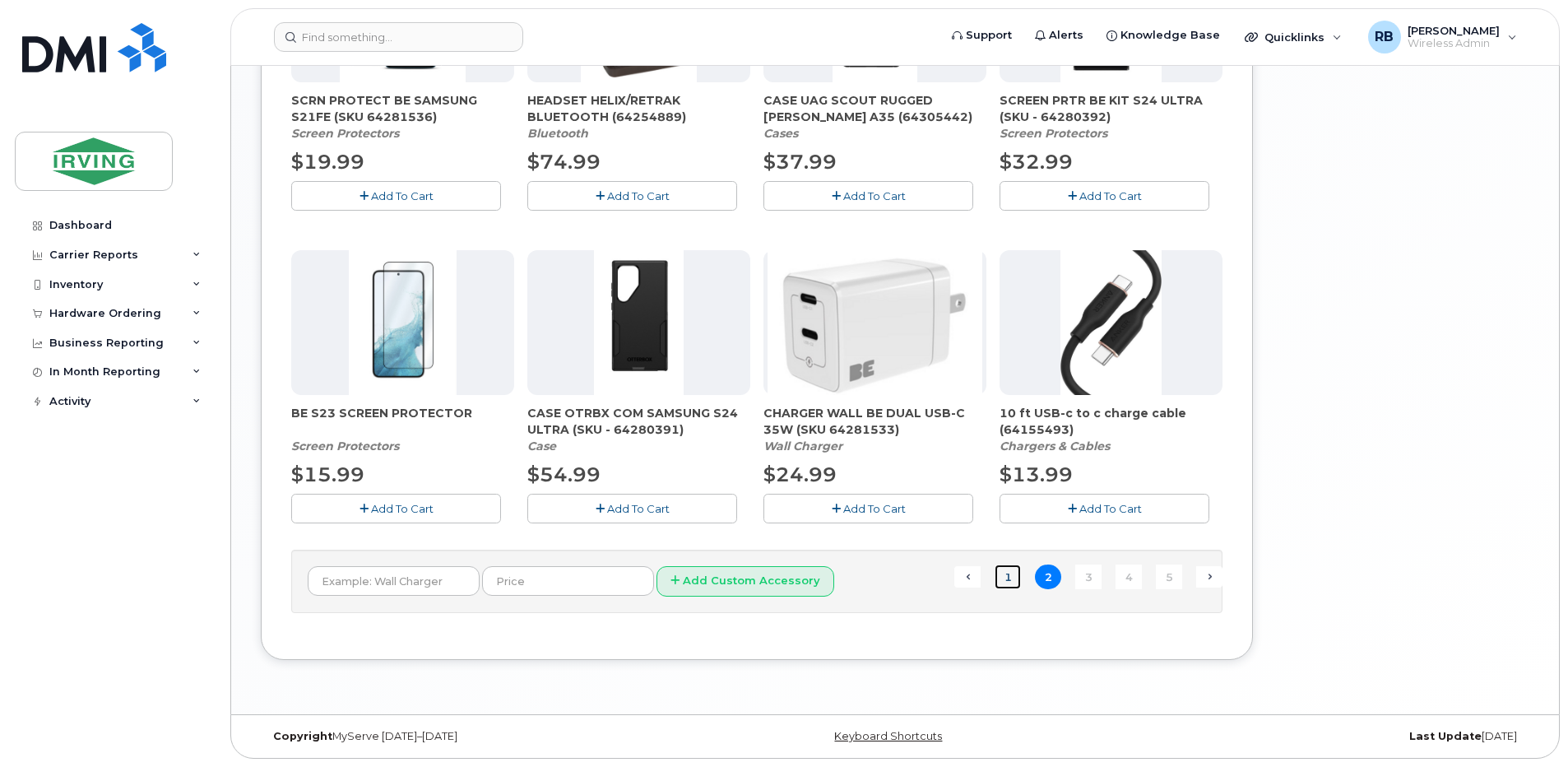
click at [1009, 581] on link "1" at bounding box center [1008, 577] width 27 height 26
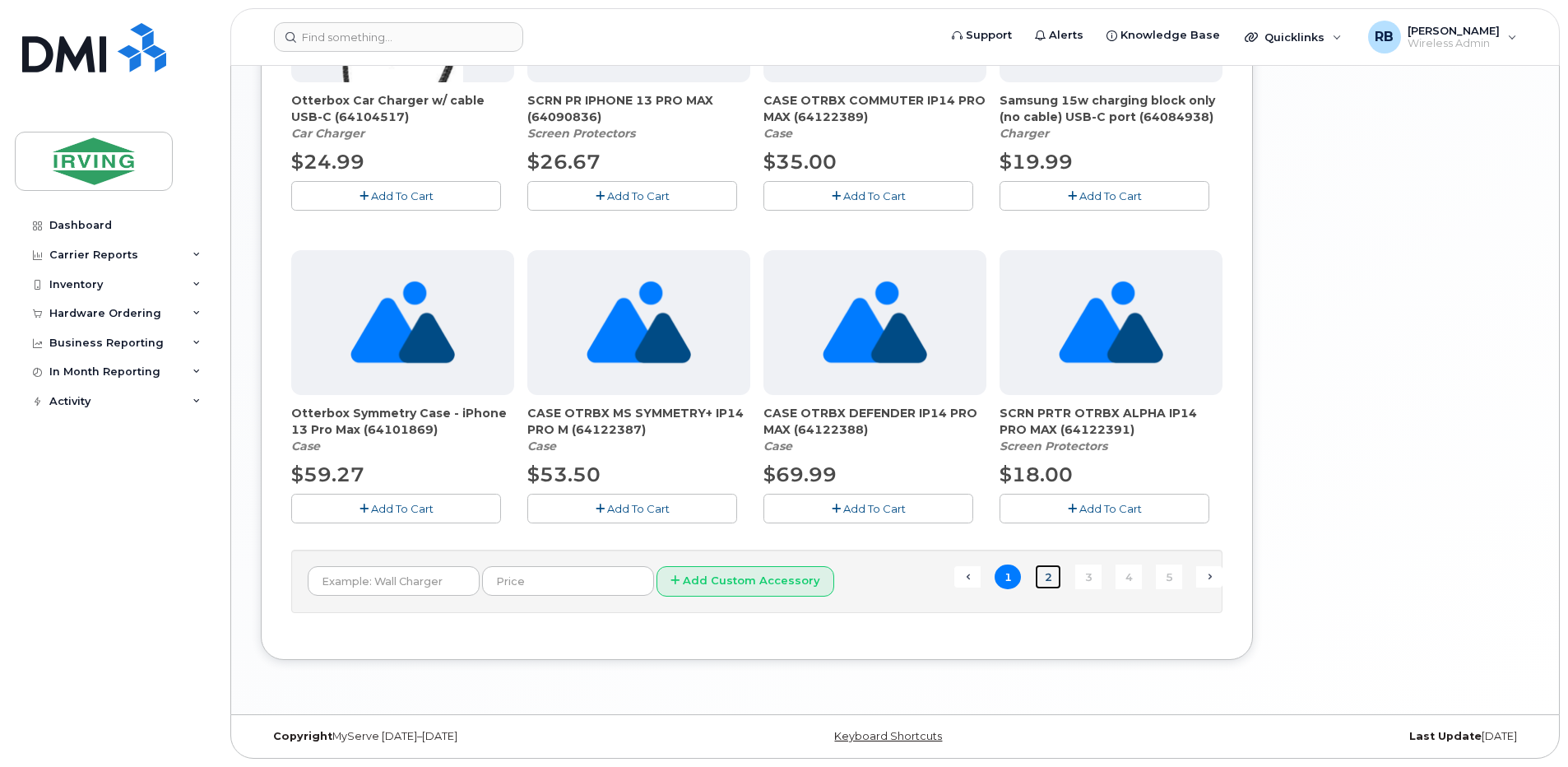
click at [1052, 571] on link "2" at bounding box center [1049, 577] width 27 height 26
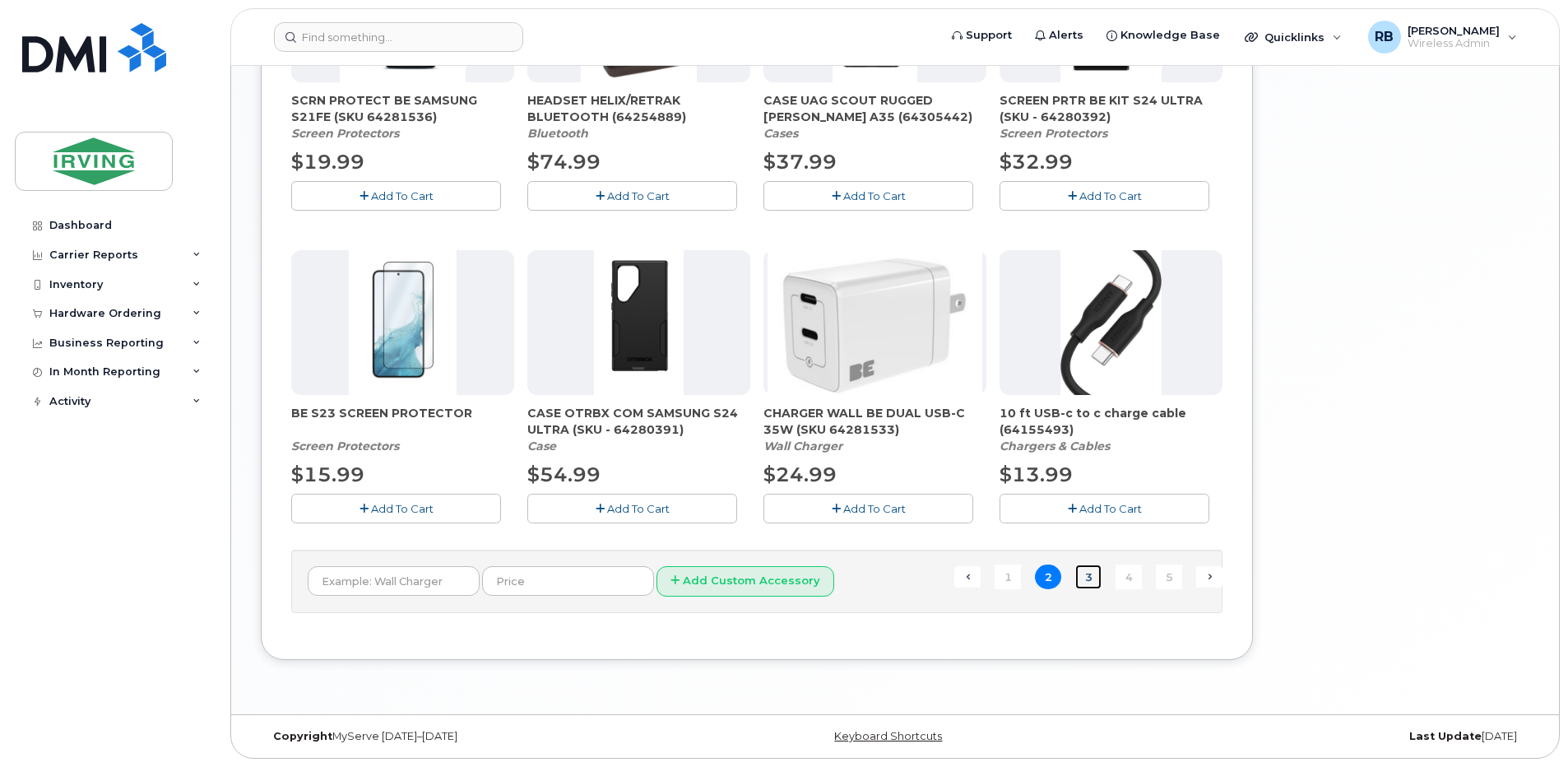
click at [1084, 572] on link "3" at bounding box center [1089, 577] width 27 height 26
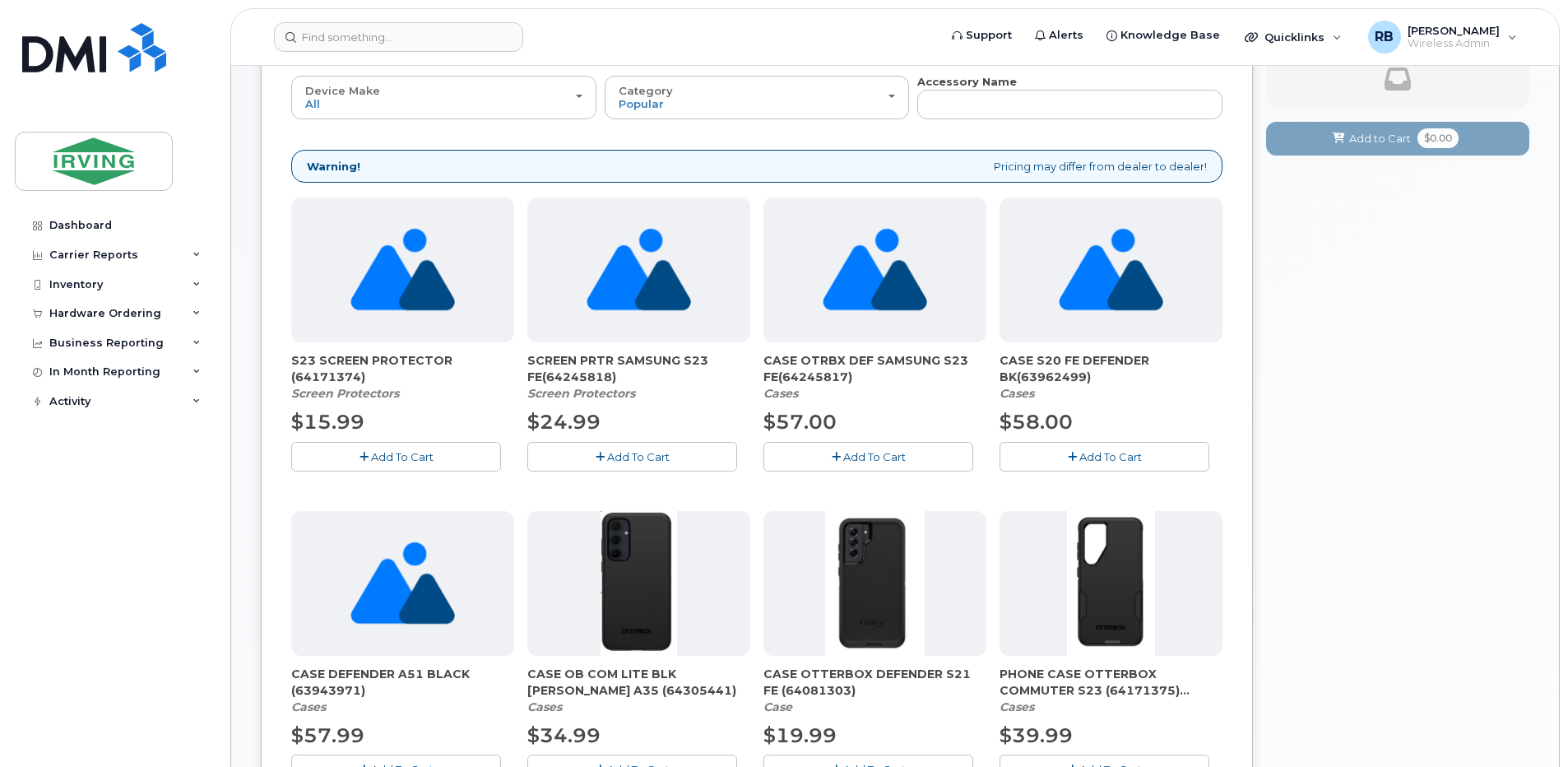
scroll to position [228, 0]
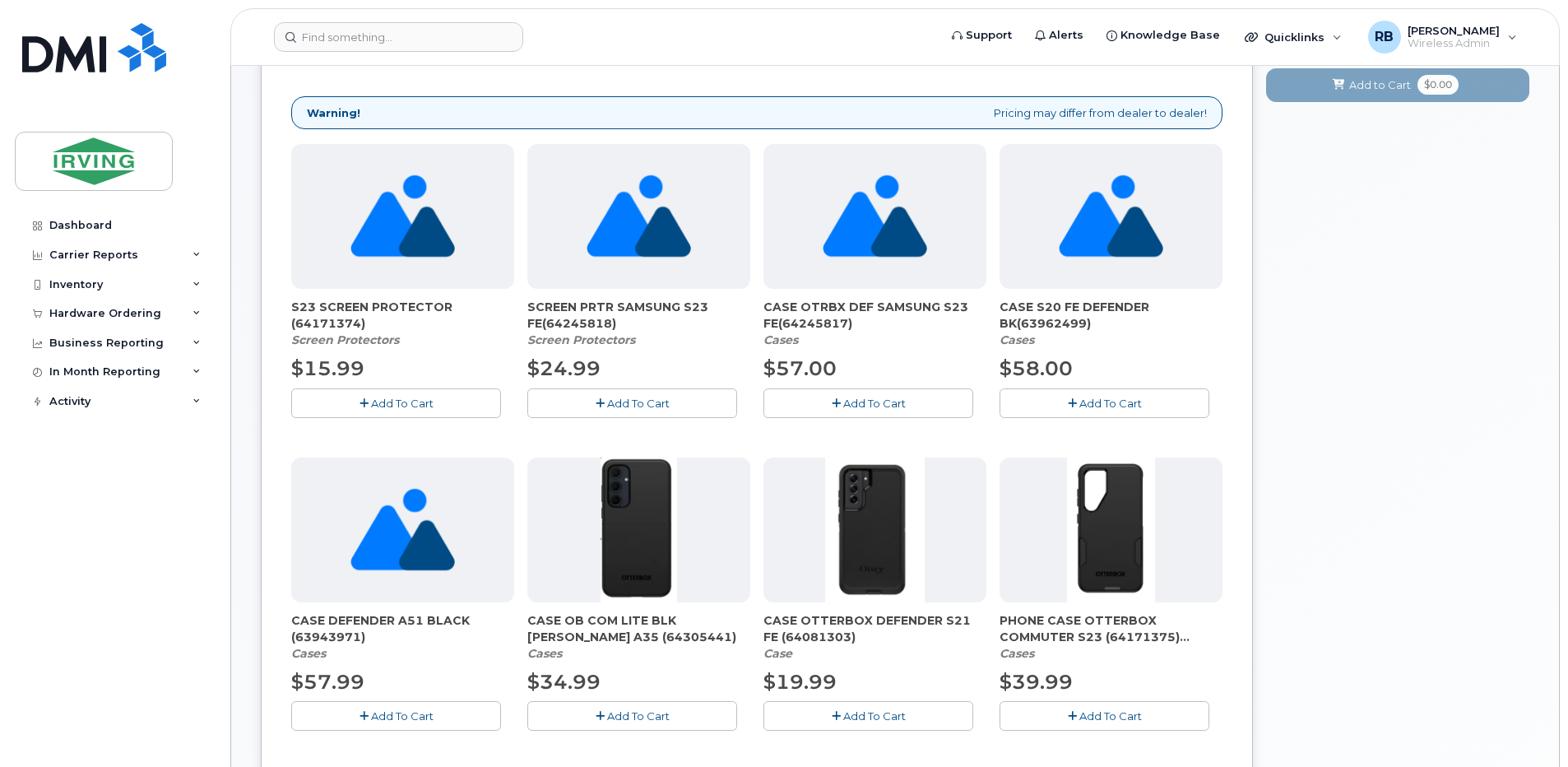
click at [337, 323] on span "S23 SCREEN PROTECTOR (64171374)" at bounding box center [402, 314] width 223 height 33
click at [363, 312] on span "S23 SCREEN PROTECTOR (64171374)" at bounding box center [402, 314] width 223 height 33
click at [324, 306] on span "S23 SCREEN PROTECTOR (64171374)" at bounding box center [402, 314] width 223 height 33
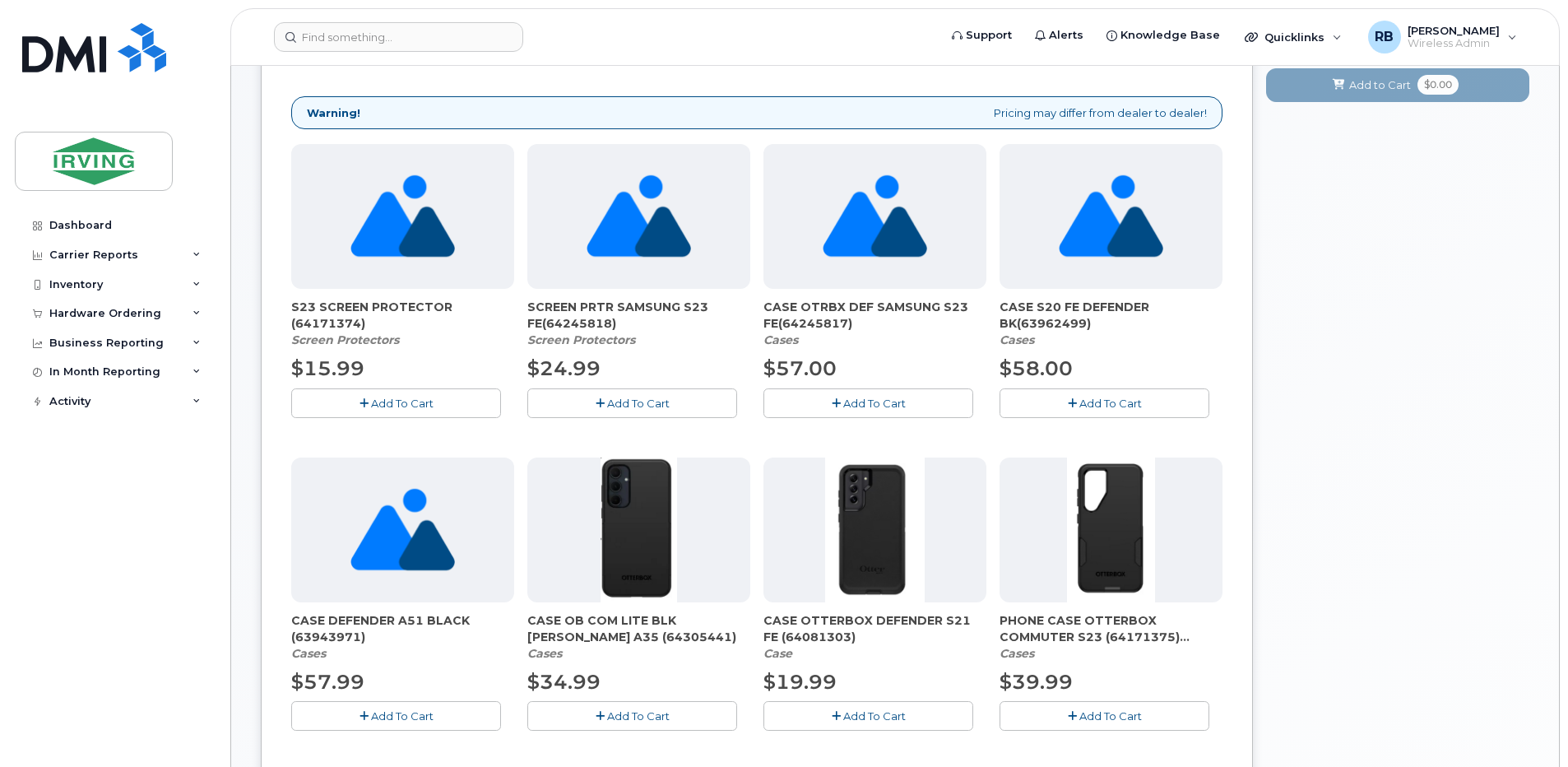
drag, startPoint x: 288, startPoint y: 306, endPoint x: 372, endPoint y: 321, distance: 85.3
click at [372, 321] on div "Order New Device Upgrade Existing Device Order Accessory Order new device and n…" at bounding box center [756, 707] width 992 height 1569
click at [584, 325] on span "SCREEN PRTR SAMSUNG S23 FE(64245818)" at bounding box center [638, 314] width 223 height 33
click at [814, 320] on span "CASE OTRBX DEF SAMSUNG S23 FE(64245817)" at bounding box center [875, 314] width 223 height 33
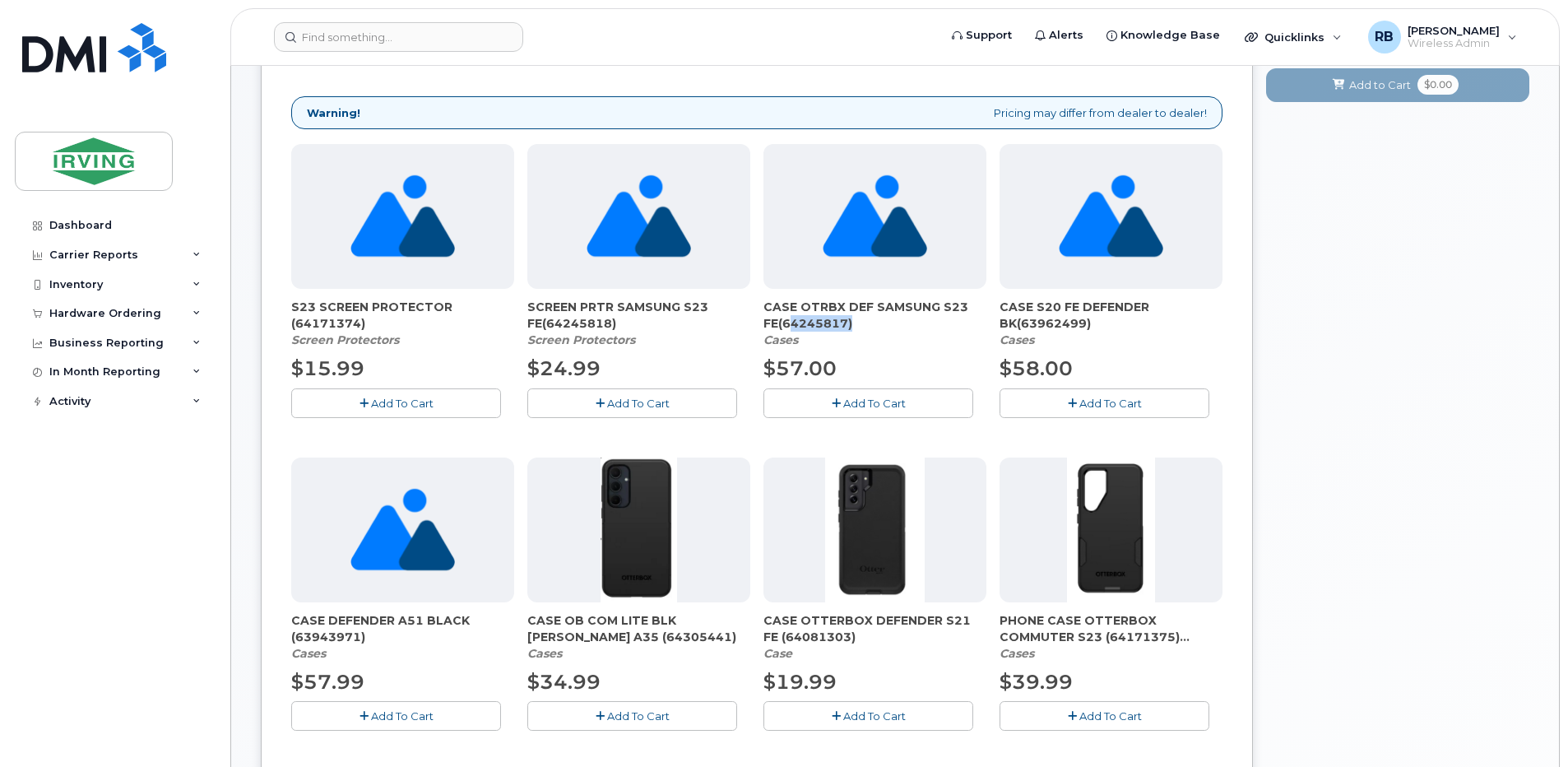
click at [814, 320] on span "CASE OTRBX DEF SAMSUNG S23 FE(64245817)" at bounding box center [875, 314] width 223 height 33
click at [1060, 327] on span "CASE S20 FE DEFENDER BK(63962499)" at bounding box center [1111, 314] width 223 height 33
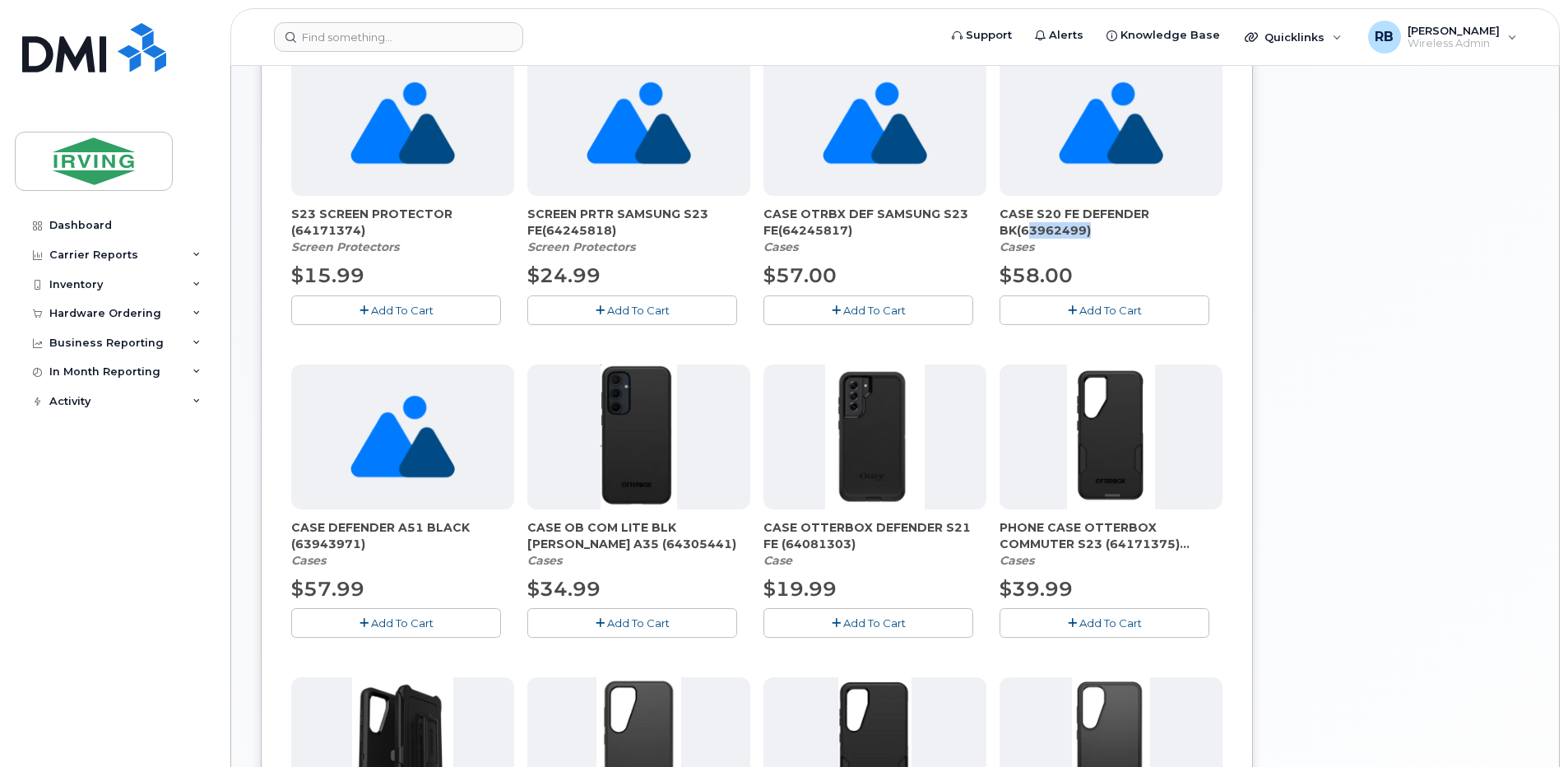
scroll to position [447, 0]
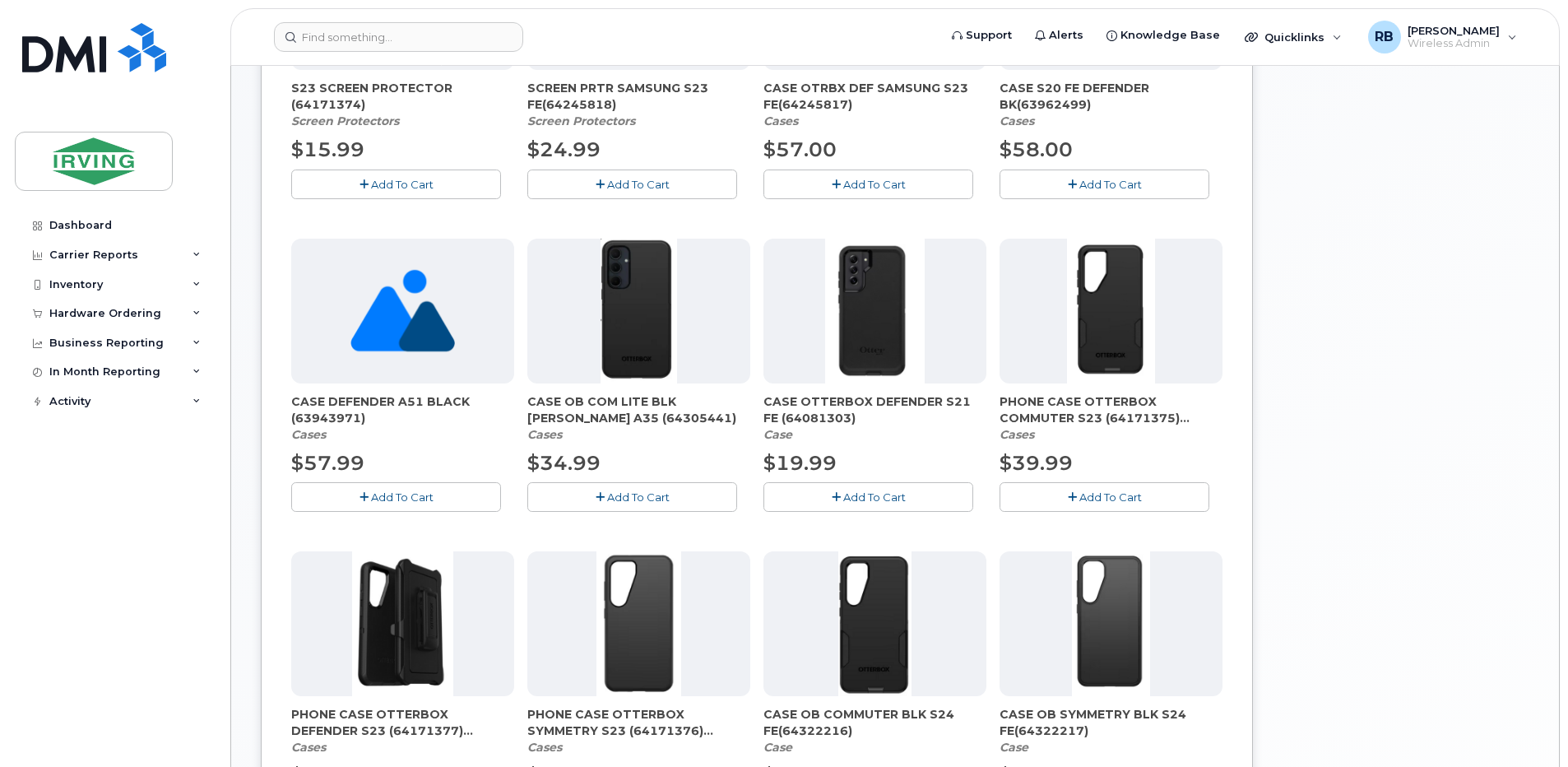
click at [342, 415] on span "CASE DEFENDER A51 BLACK (63943971)" at bounding box center [402, 409] width 223 height 33
click at [567, 420] on span "CASE OB COM LITE BLK SAM A35 (64305441)" at bounding box center [638, 409] width 223 height 33
click at [799, 420] on span "CASE OTTERBOX DEFENDER S21 FE (64081303)" at bounding box center [875, 409] width 223 height 33
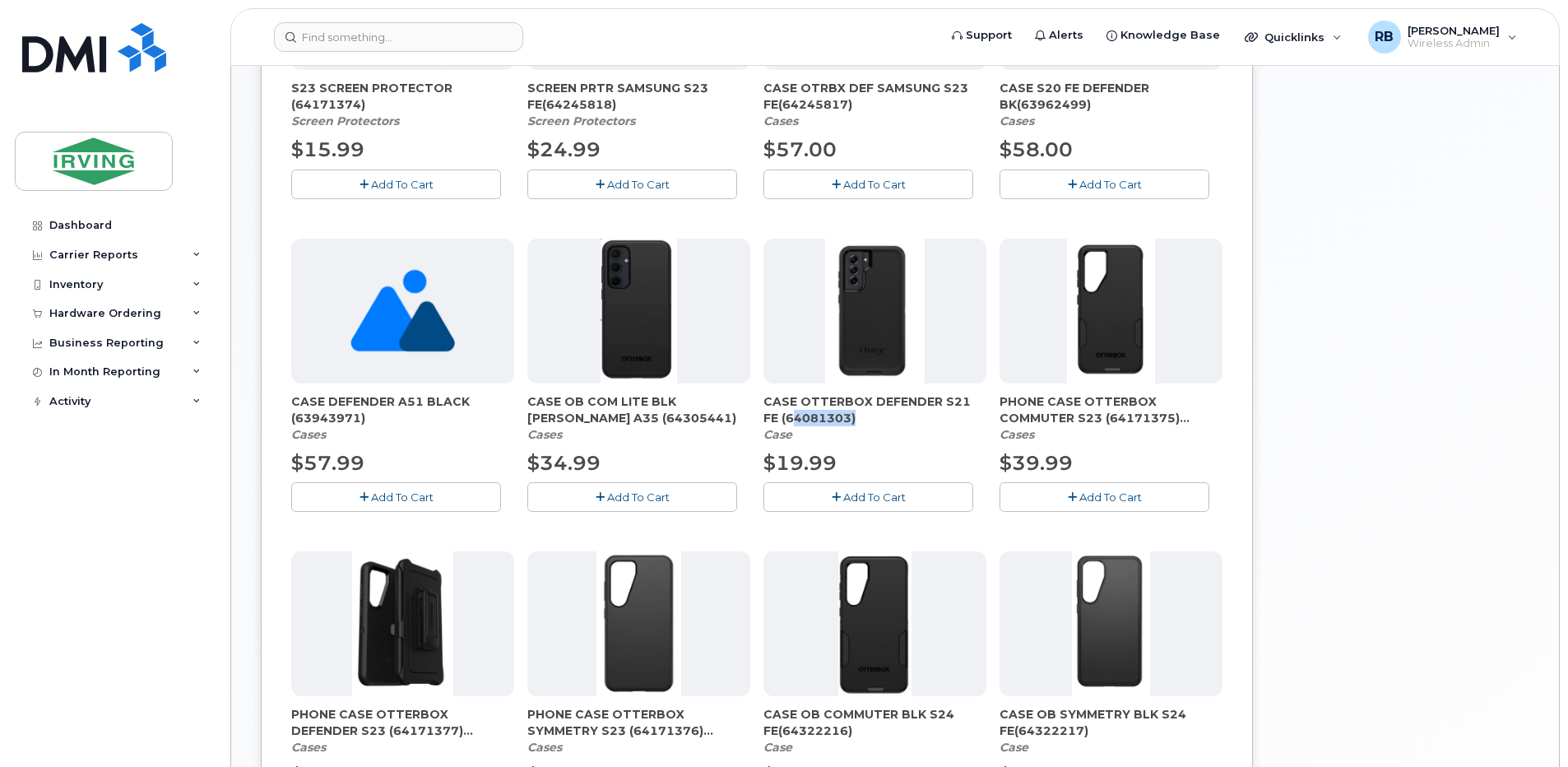
click at [799, 420] on span "CASE OTTERBOX DEFENDER S21 FE (64081303)" at bounding box center [875, 409] width 223 height 33
click at [789, 397] on span "CASE OTTERBOX DEFENDER S21 FE (64081303)" at bounding box center [875, 409] width 223 height 33
drag, startPoint x: 764, startPoint y: 398, endPoint x: 839, endPoint y: 417, distance: 77.4
click at [839, 417] on span "CASE OTTERBOX DEFENDER S21 FE (64081303)" at bounding box center [875, 409] width 223 height 33
click at [1038, 407] on span "PHONE CASE OTTERBOX COMMUTER S23 (64171375) (Limited Stock)" at bounding box center [1111, 409] width 223 height 33
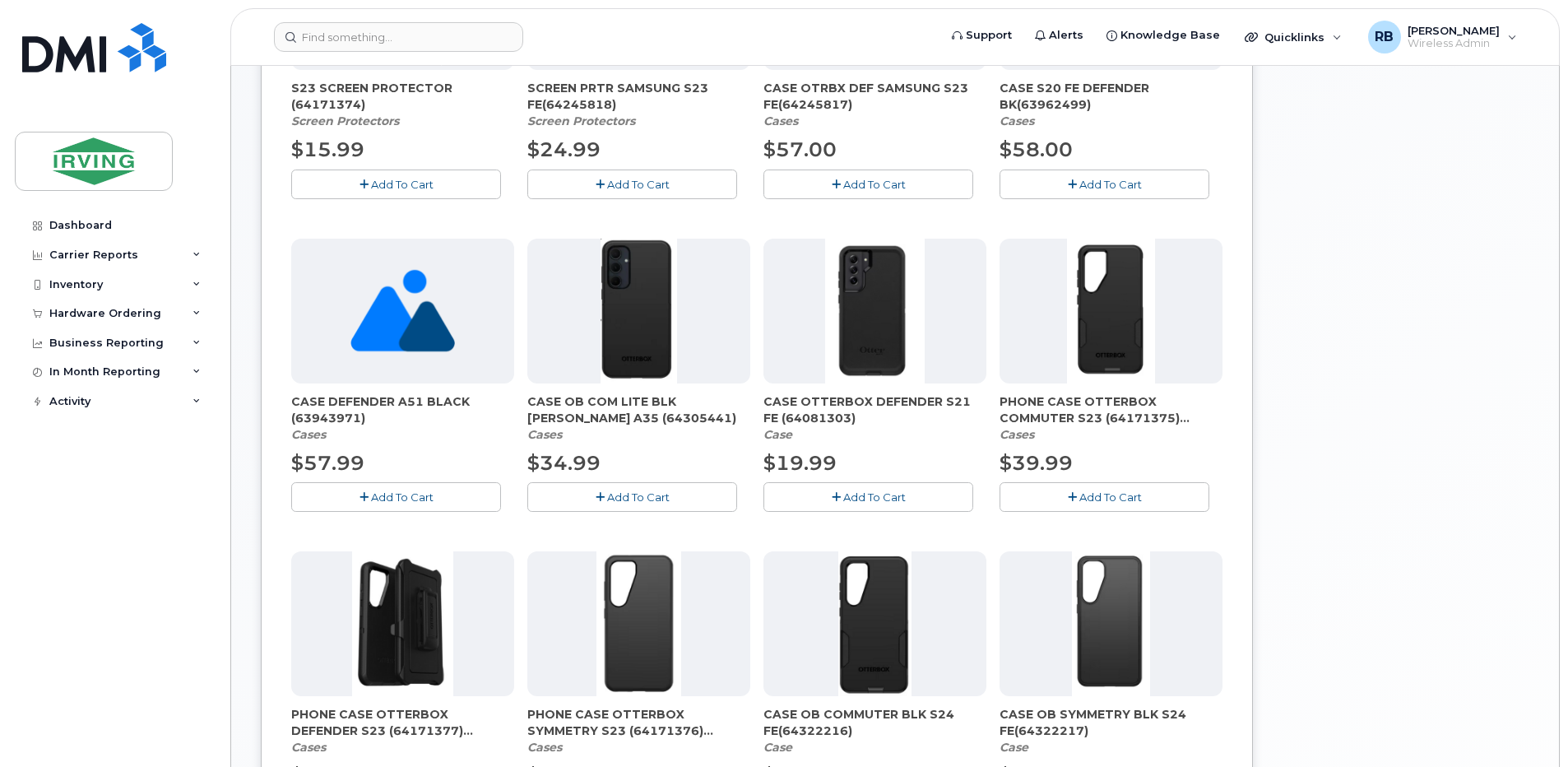
click at [1127, 419] on span "PHONE CASE OTTERBOX COMMUTER S23 (64171375) (Limited Stock)" at bounding box center [1111, 409] width 223 height 33
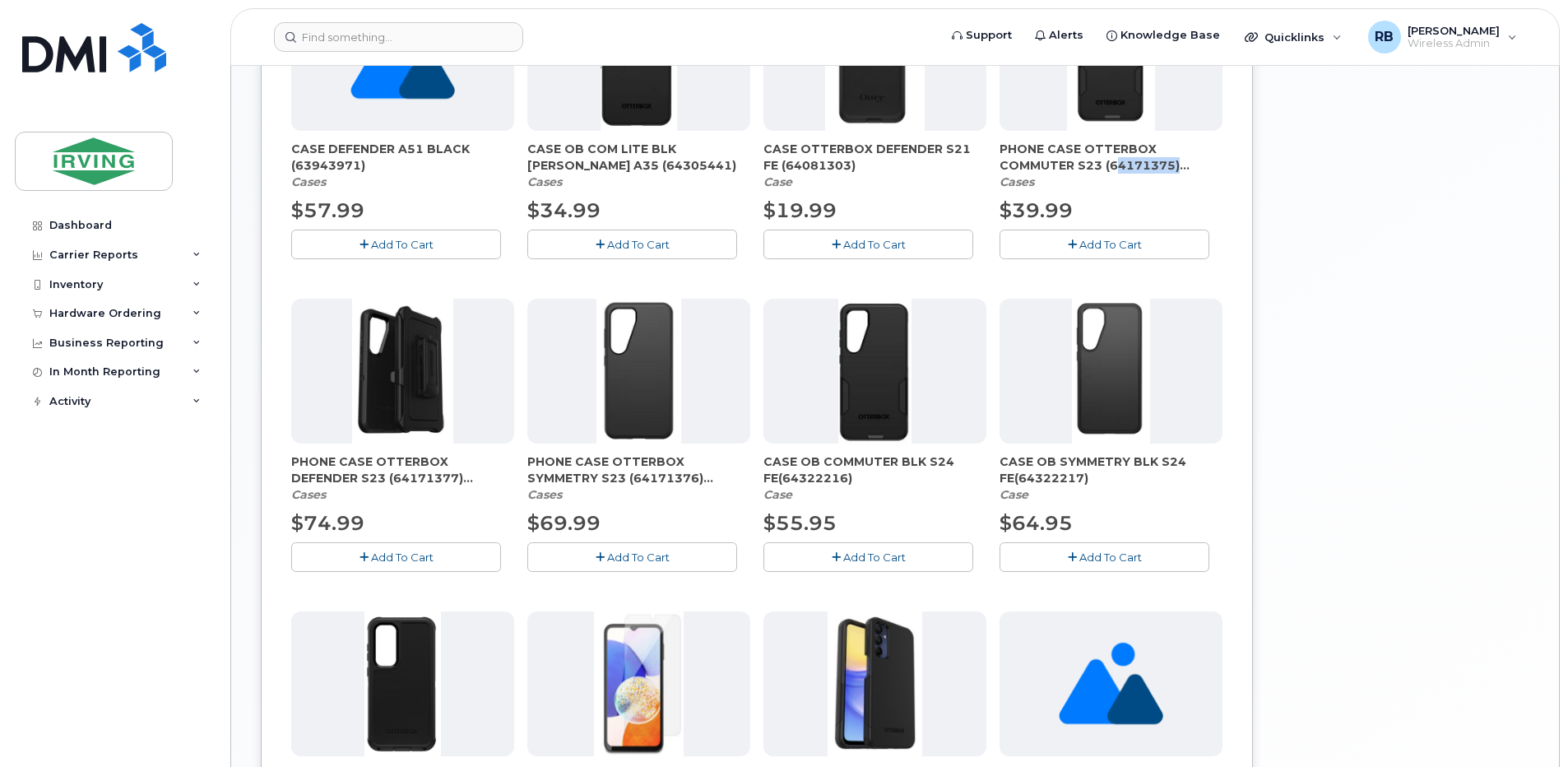
scroll to position [776, 0]
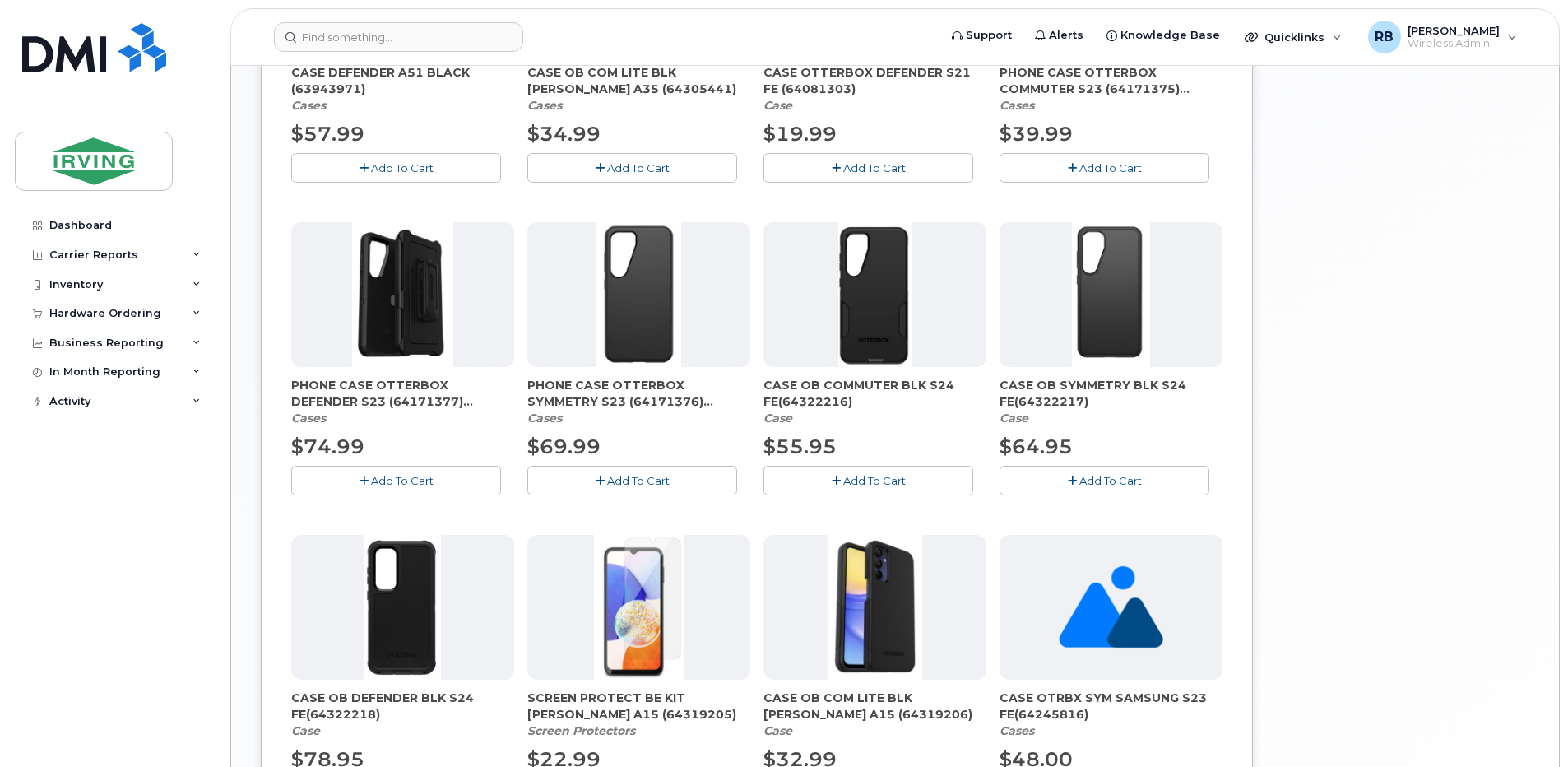
click at [356, 401] on span "PHONE CASE OTTERBOX DEFENDER S23 (64171377) (Limited Stock)" at bounding box center [402, 392] width 223 height 33
click at [589, 401] on span "PHONE CASE OTTERBOX SYMMETRY S23 (64171376) (Limited Stock)" at bounding box center [638, 392] width 223 height 33
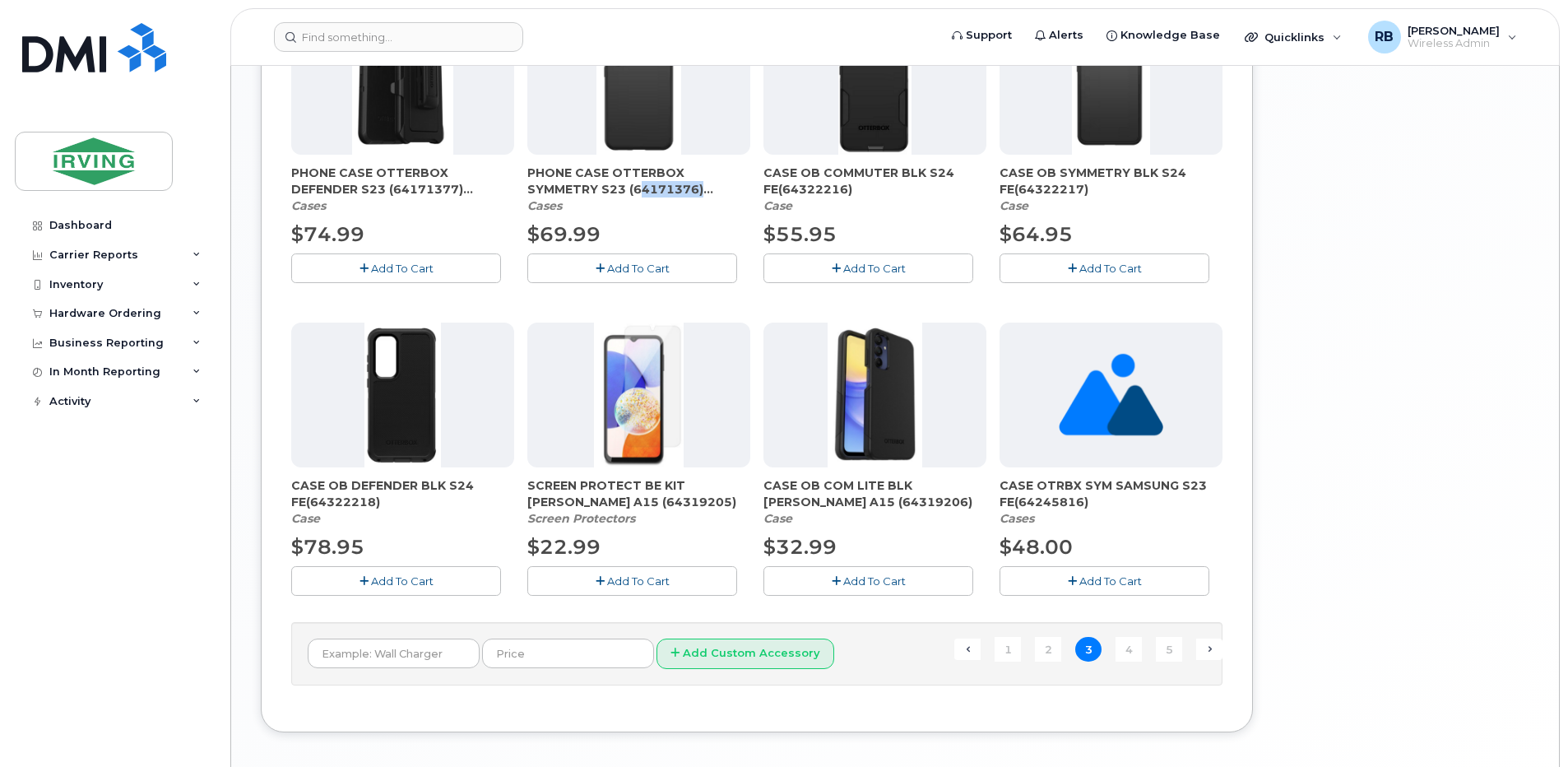
scroll to position [995, 0]
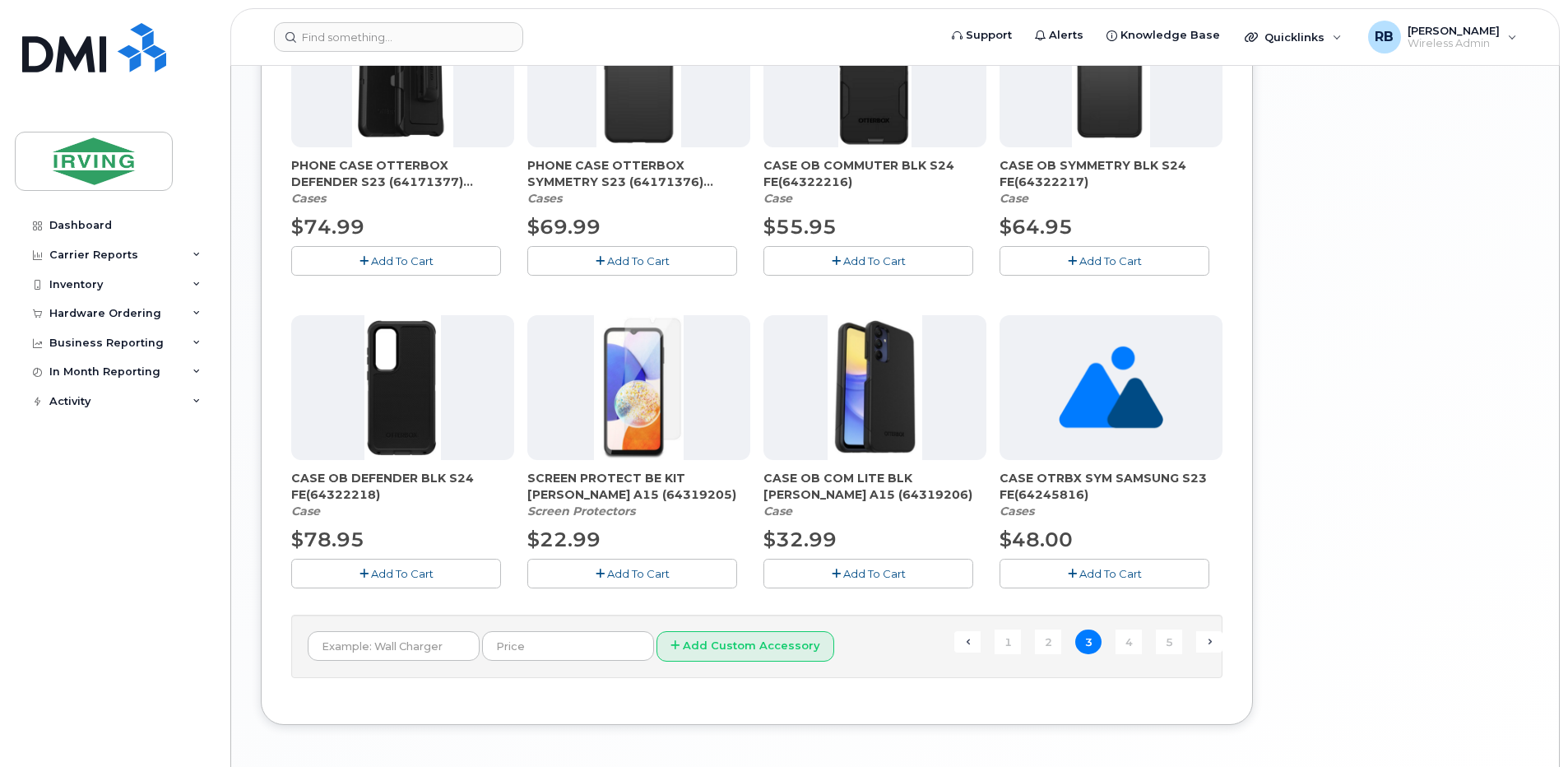
click at [558, 487] on span "SCREEN PROTECT BE KIT SAM A15 (64319205)" at bounding box center [638, 486] width 223 height 33
click at [807, 494] on span "CASE OB COM LITE BLK SAM A15 (64319206)" at bounding box center [875, 486] width 223 height 33
click at [1213, 639] on link "Next →" at bounding box center [1209, 642] width 27 height 21
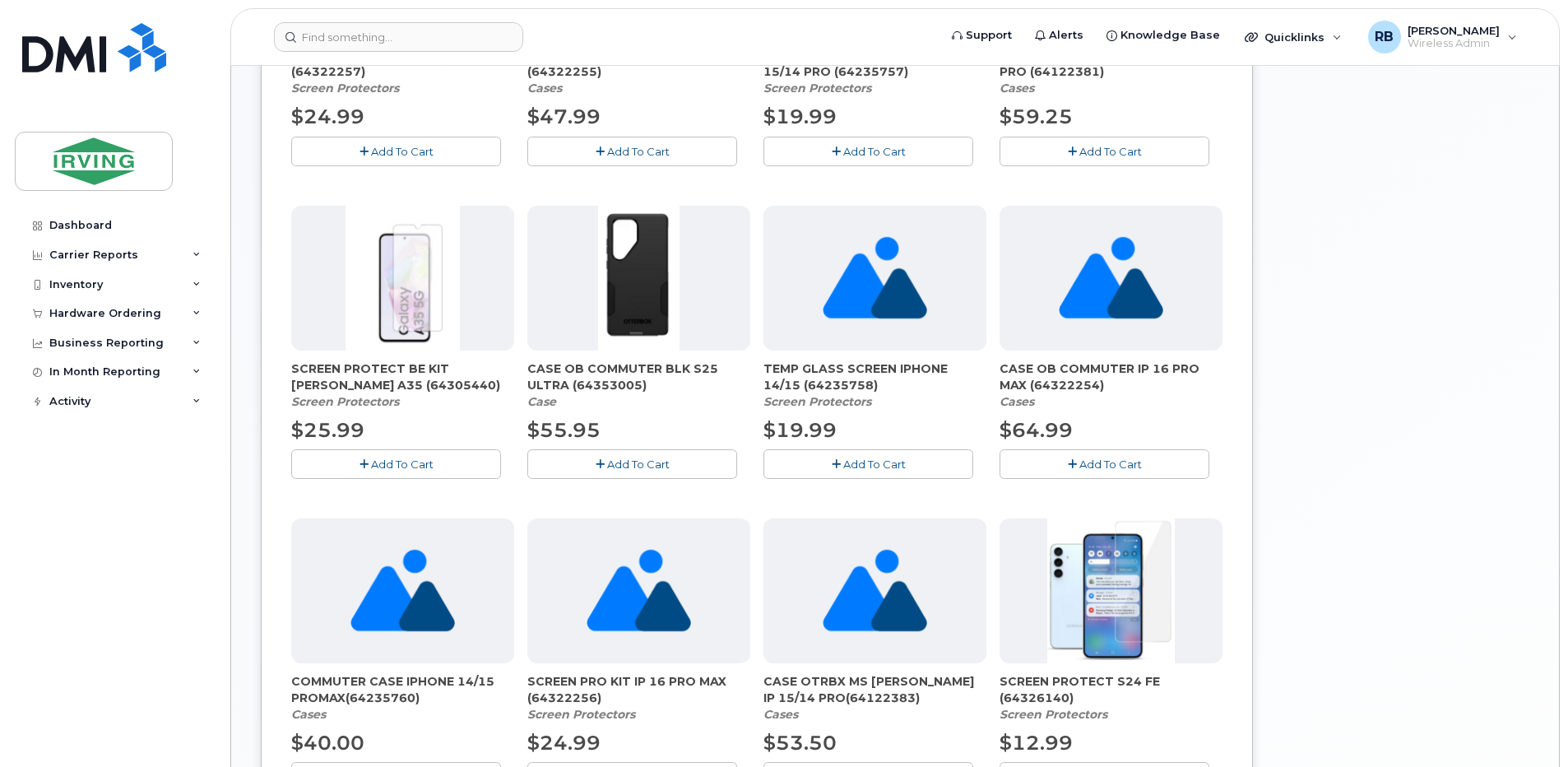
scroll to position [447, 0]
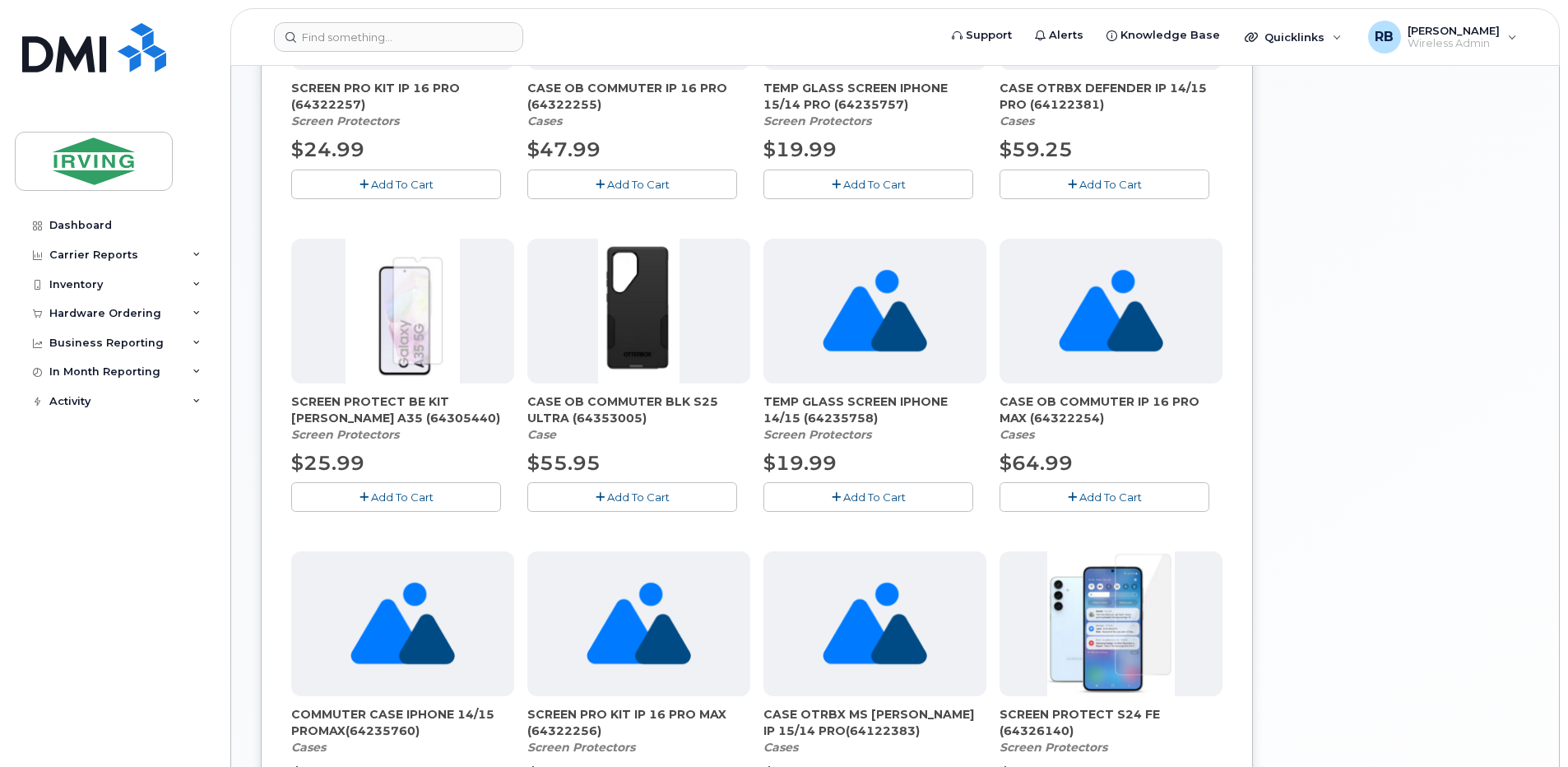
click at [342, 420] on span "SCREEN PROTECT BE KIT SAM A35 (64305440)" at bounding box center [402, 409] width 223 height 33
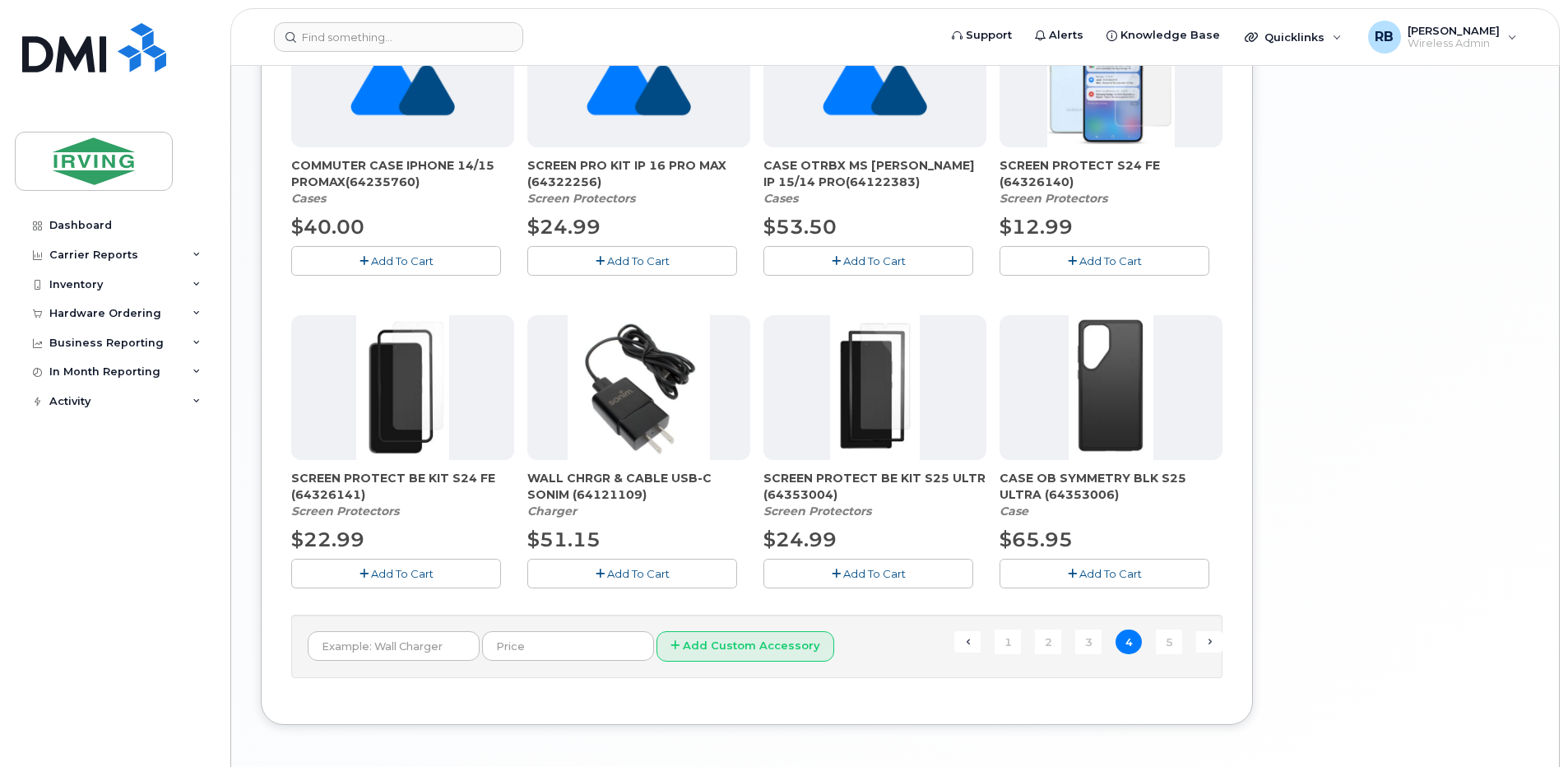
scroll to position [1060, 0]
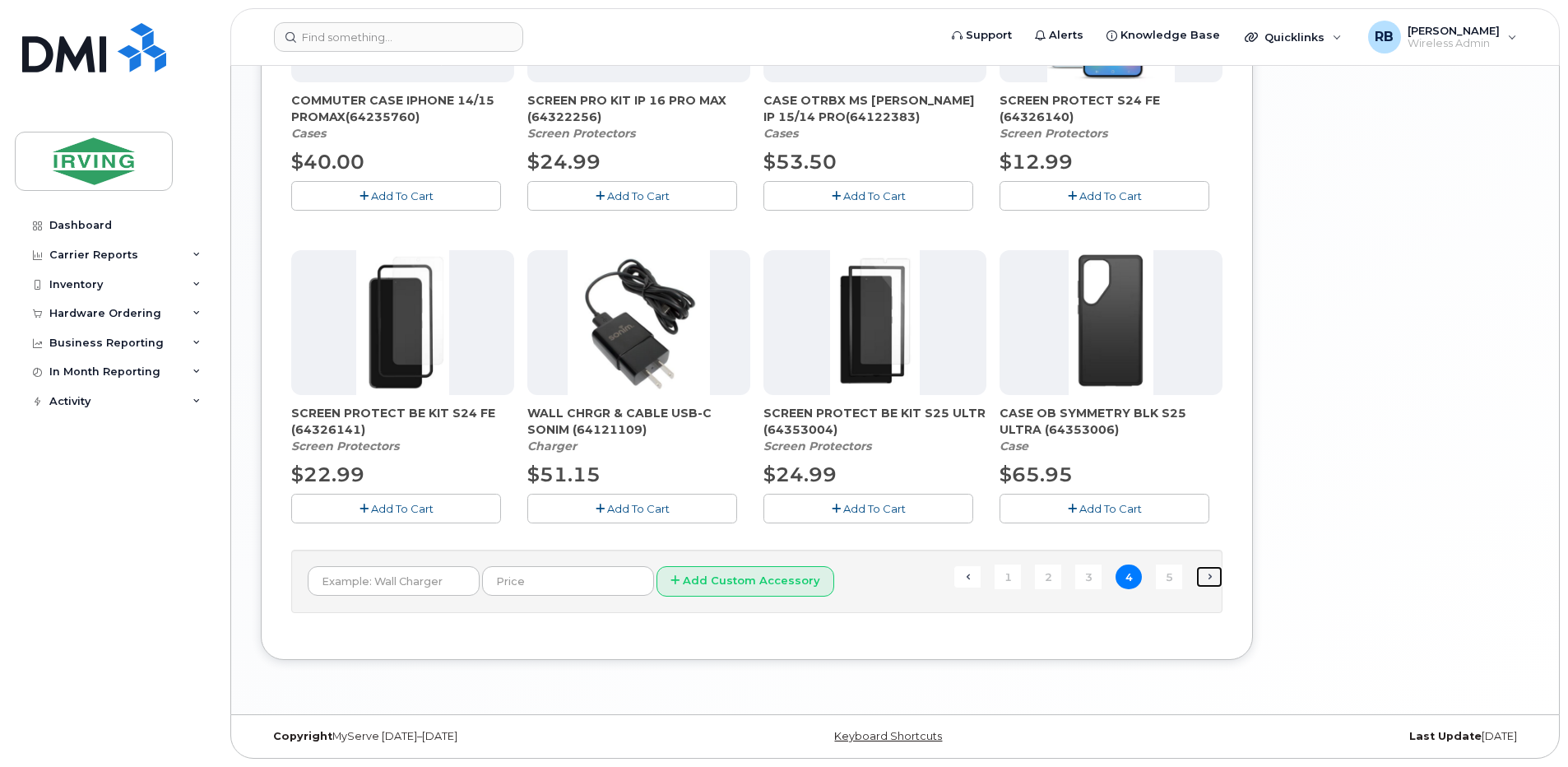
click at [1209, 572] on link "Next →" at bounding box center [1209, 576] width 27 height 21
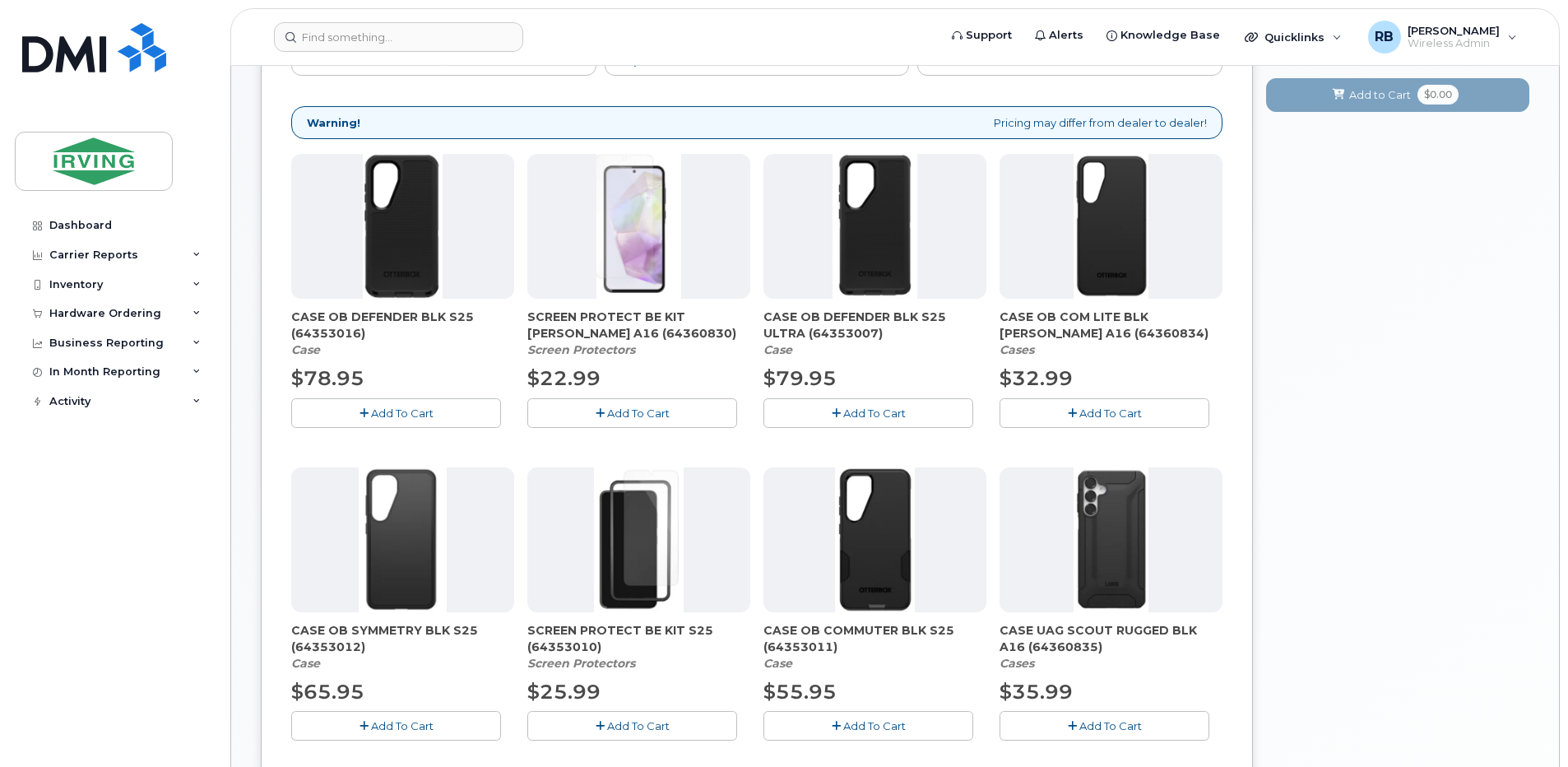
scroll to position [228, 0]
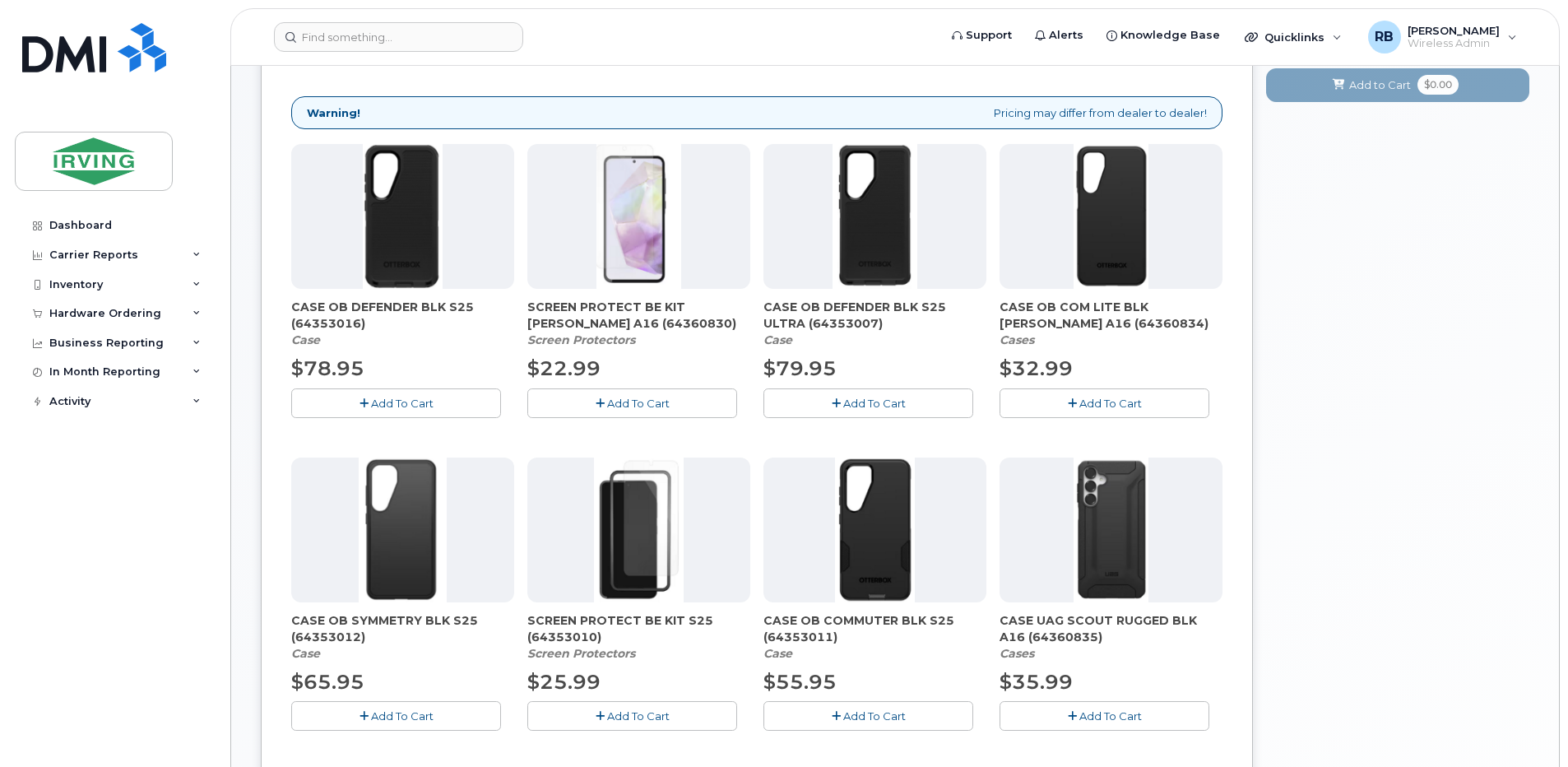
click at [578, 323] on span "SCREEN PROTECT BE KIT SAM A16 (64360830)" at bounding box center [638, 314] width 223 height 33
click at [756, 267] on div "CASE OB DEFENDER BLK S25 (64353016) Case $78.95 Add To Cart SCREEN PROTECT BE K…" at bounding box center [756, 605] width 931 height 924
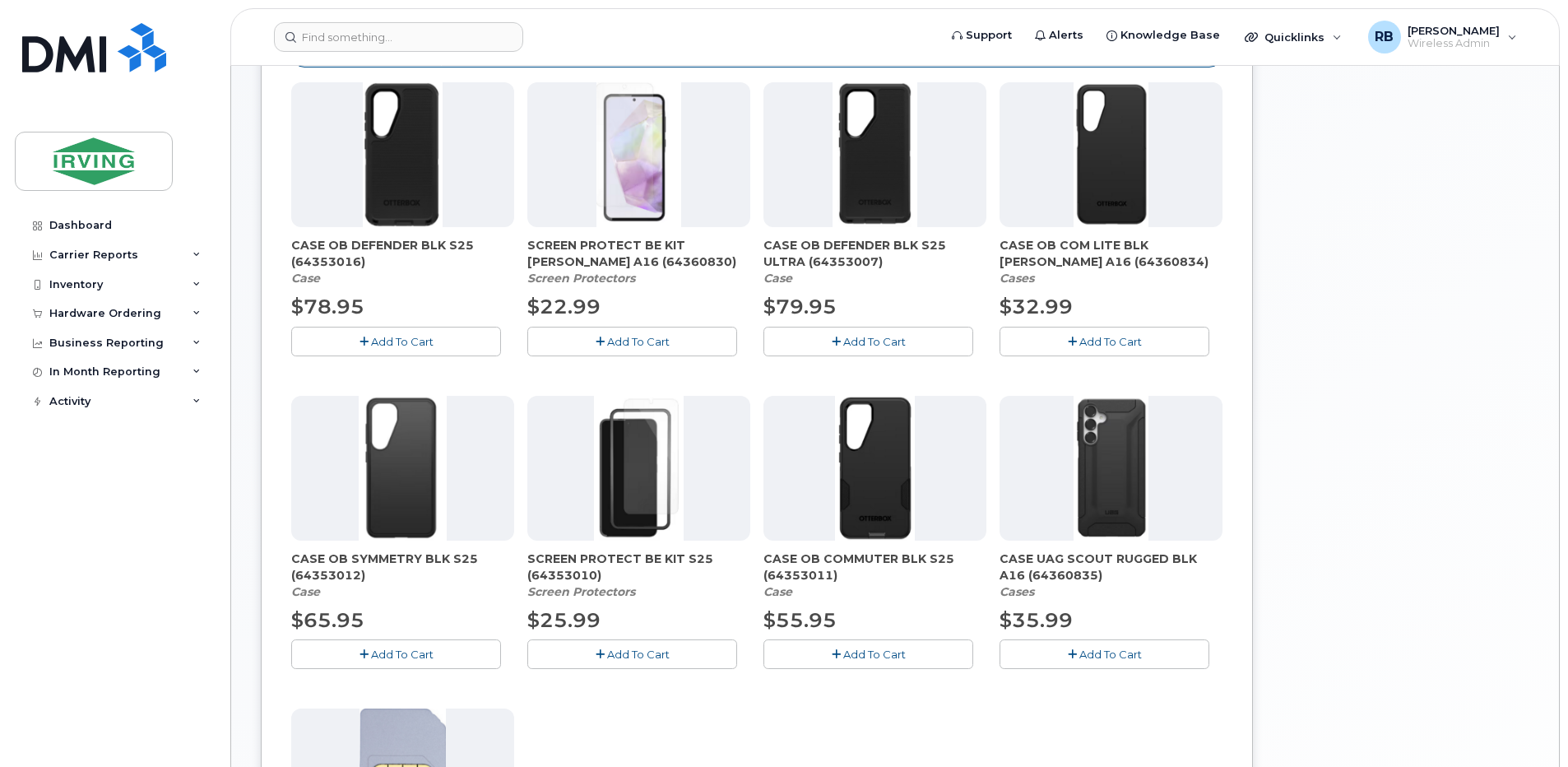
scroll to position [337, 0]
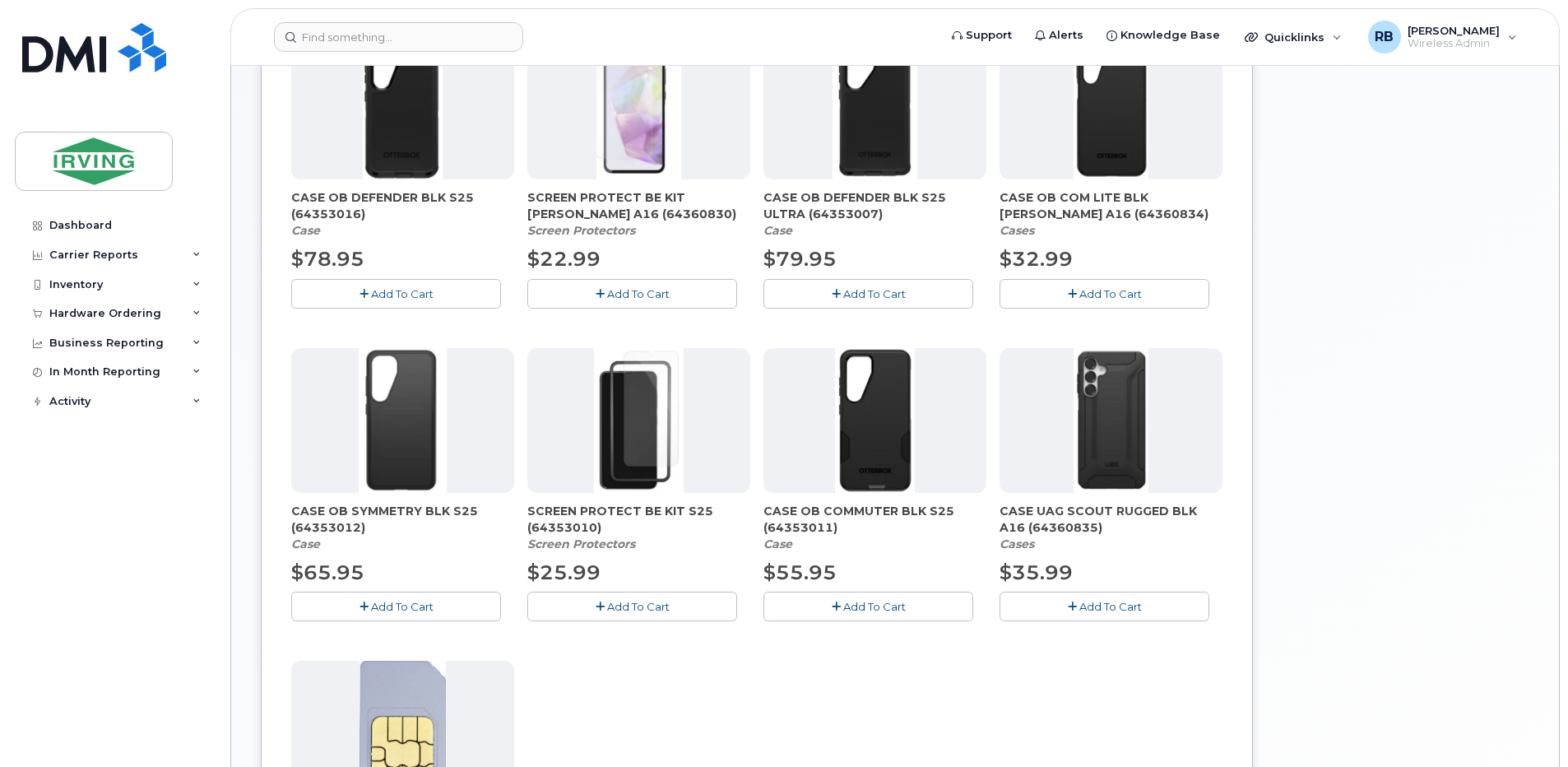
click at [1039, 214] on span "CASE OB COM LITE BLK SAM A16 (64360834)" at bounding box center [1111, 205] width 223 height 33
click at [1035, 532] on span "CASE UAG SCOUT RUGGED BLK A16 (64360835)" at bounding box center [1111, 518] width 223 height 33
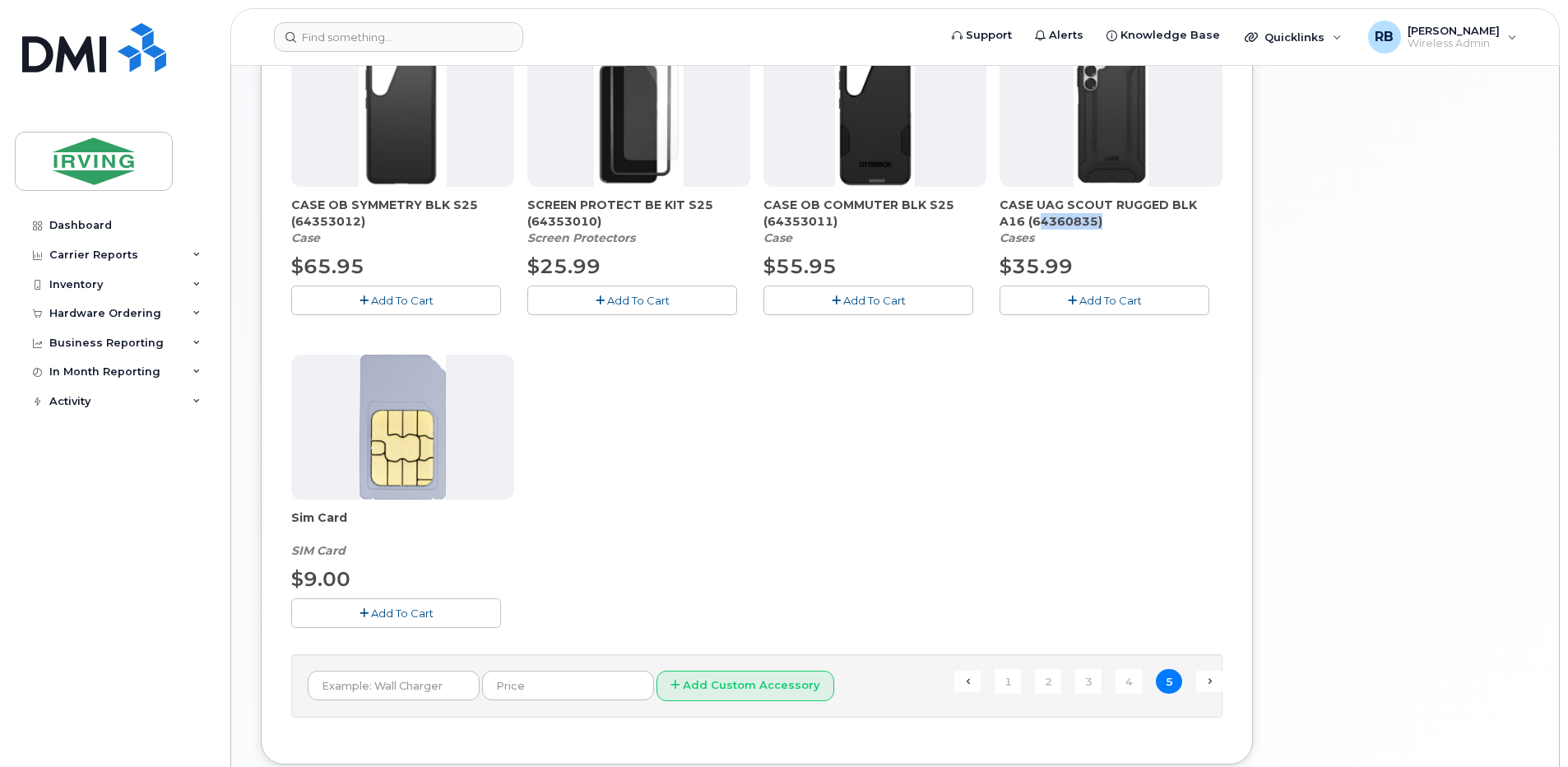
scroll to position [667, 0]
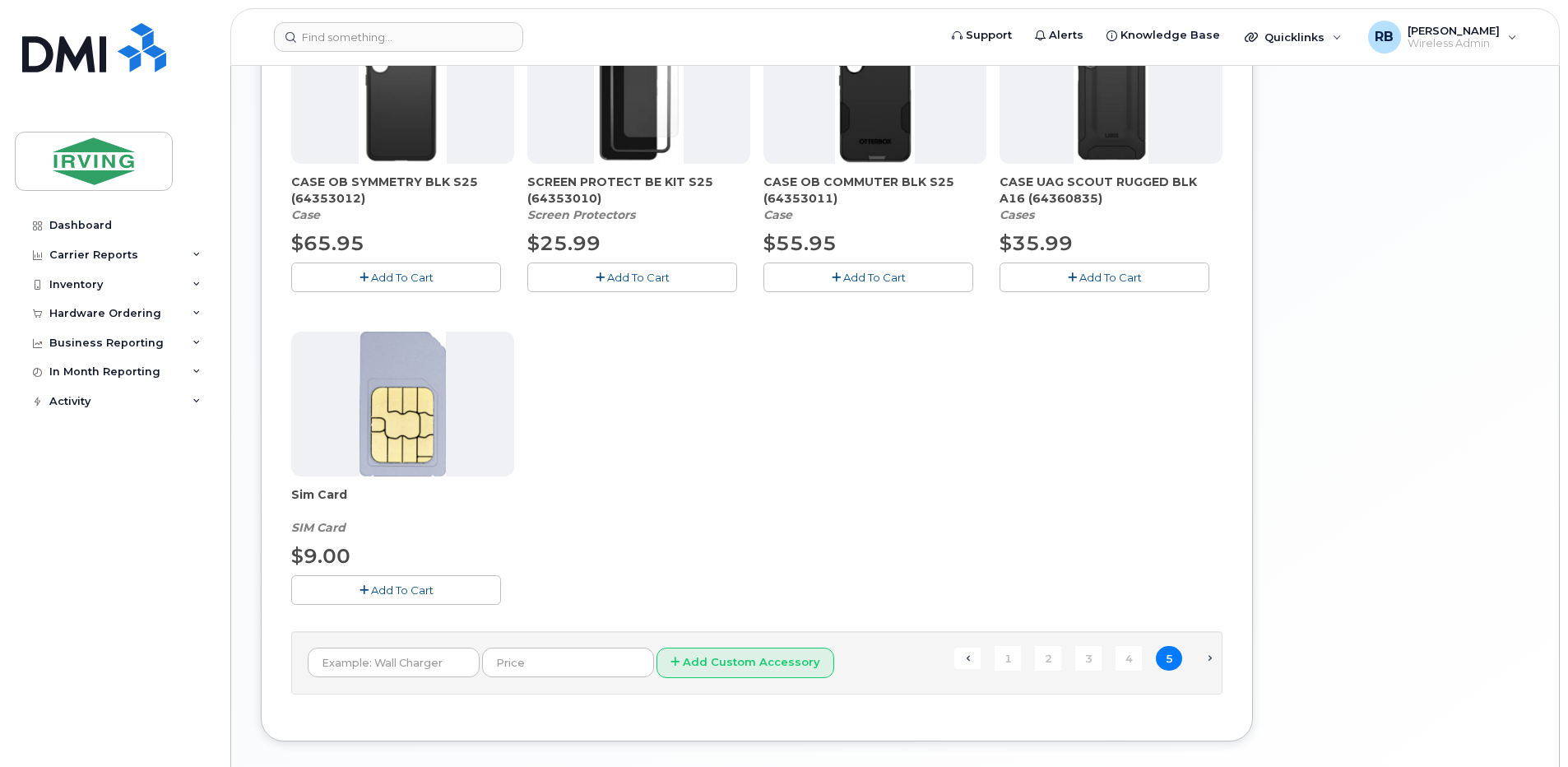
click at [1204, 661] on span "Next →" at bounding box center [1209, 658] width 27 height 21
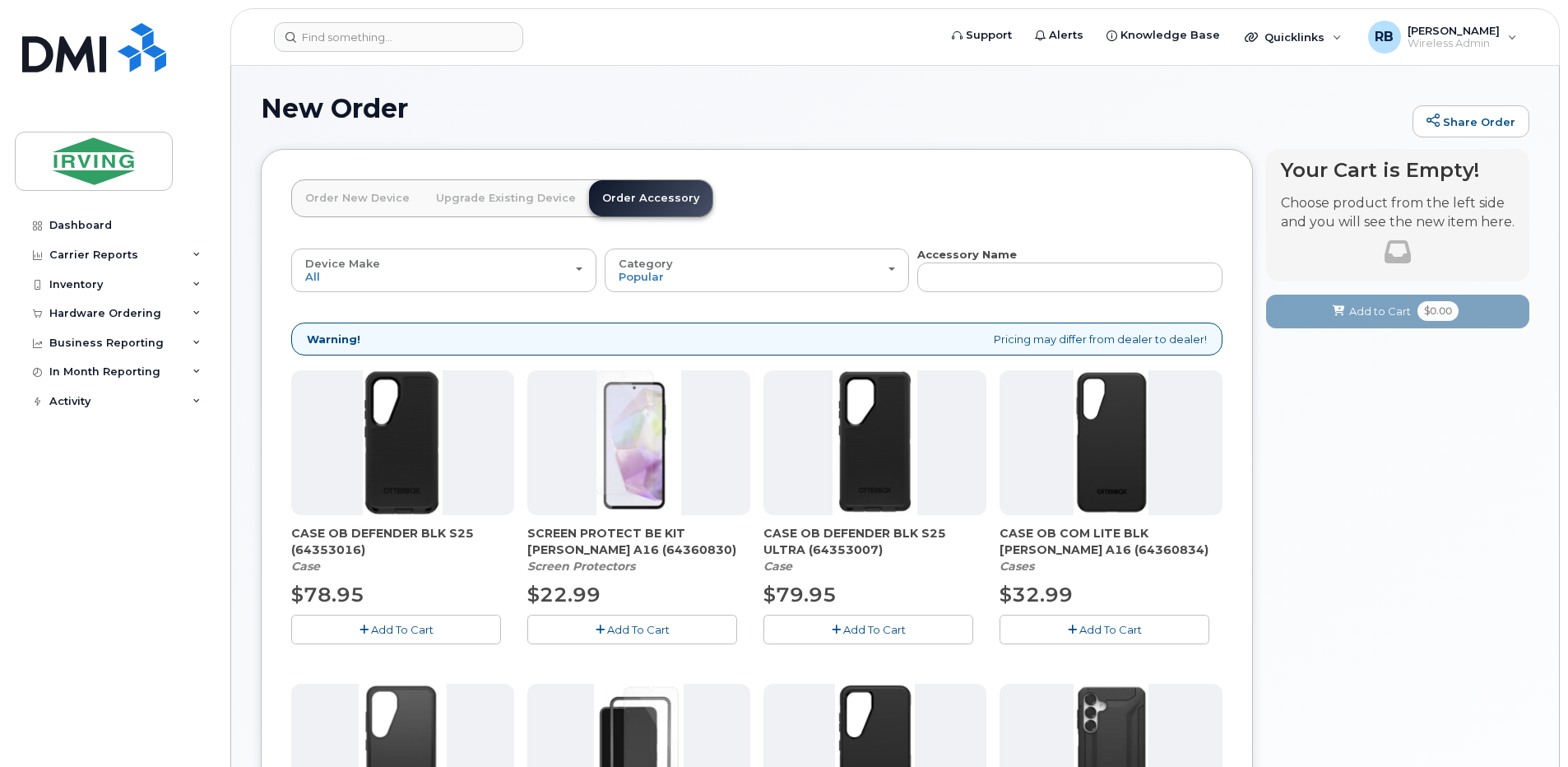
scroll to position [0, 0]
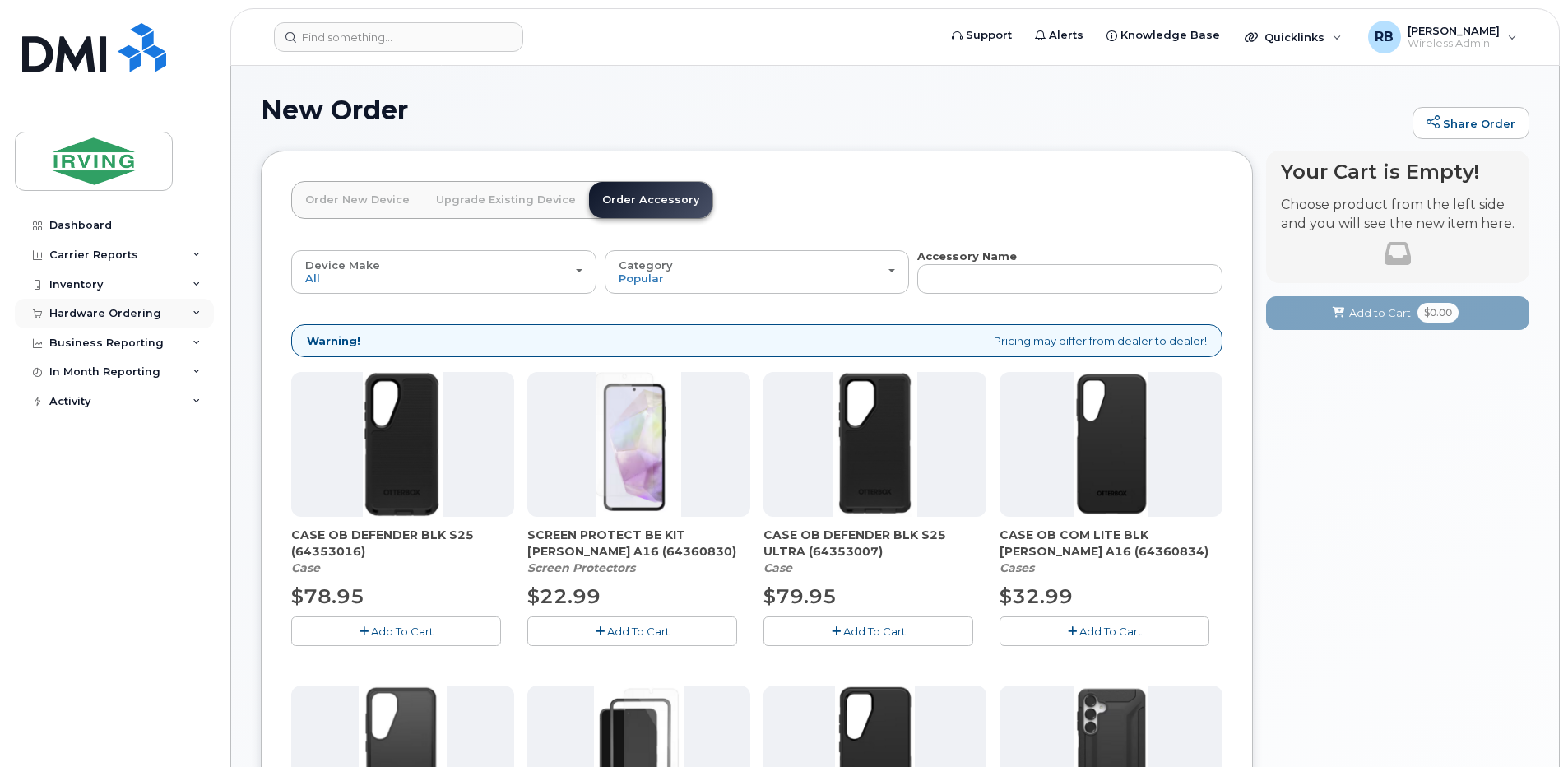
click at [73, 316] on div "Hardware Ordering" at bounding box center [106, 313] width 112 height 13
click at [75, 375] on div "Orders" at bounding box center [76, 375] width 40 height 15
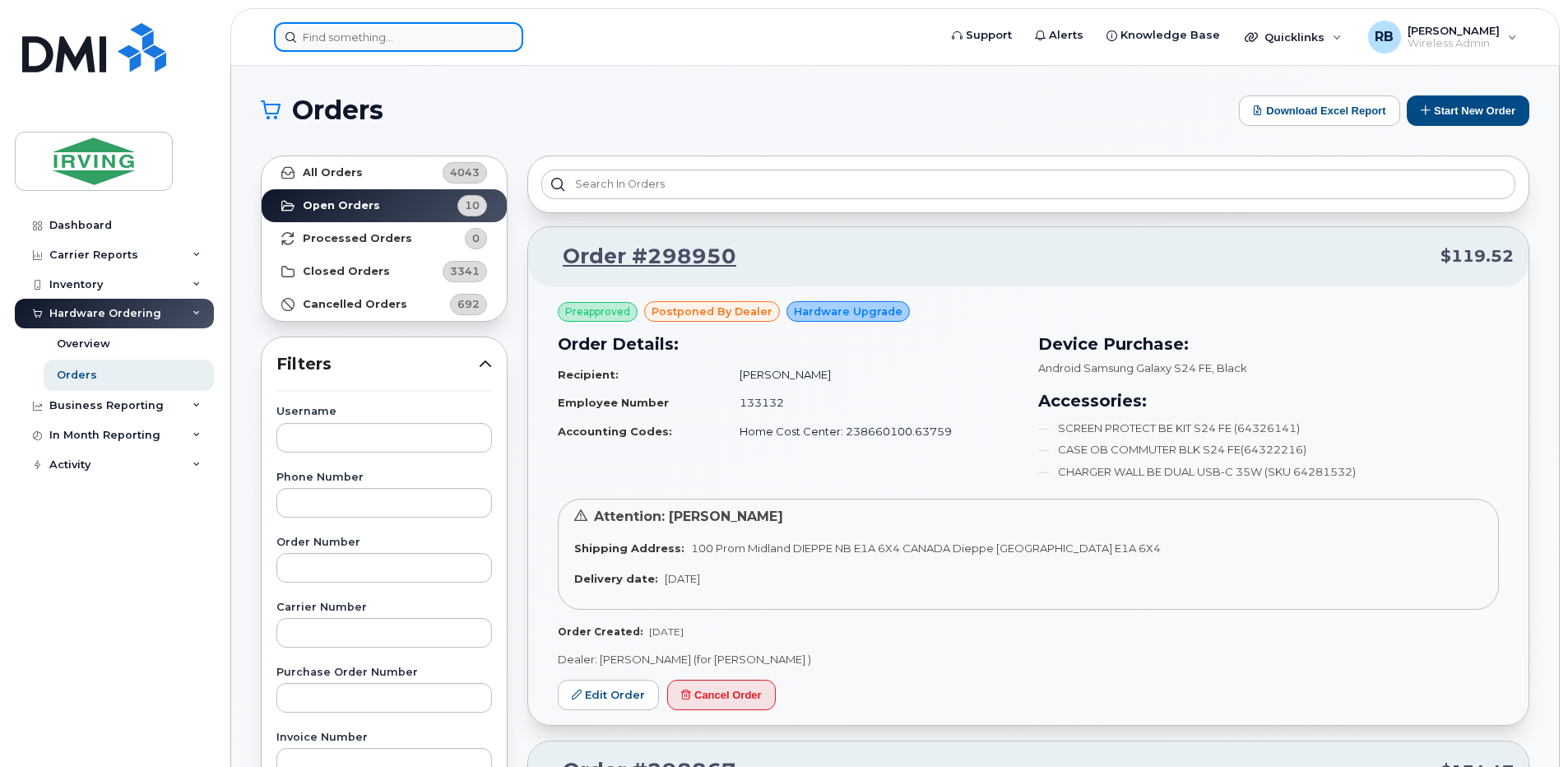
click at [340, 38] on input at bounding box center [399, 36] width 249 height 29
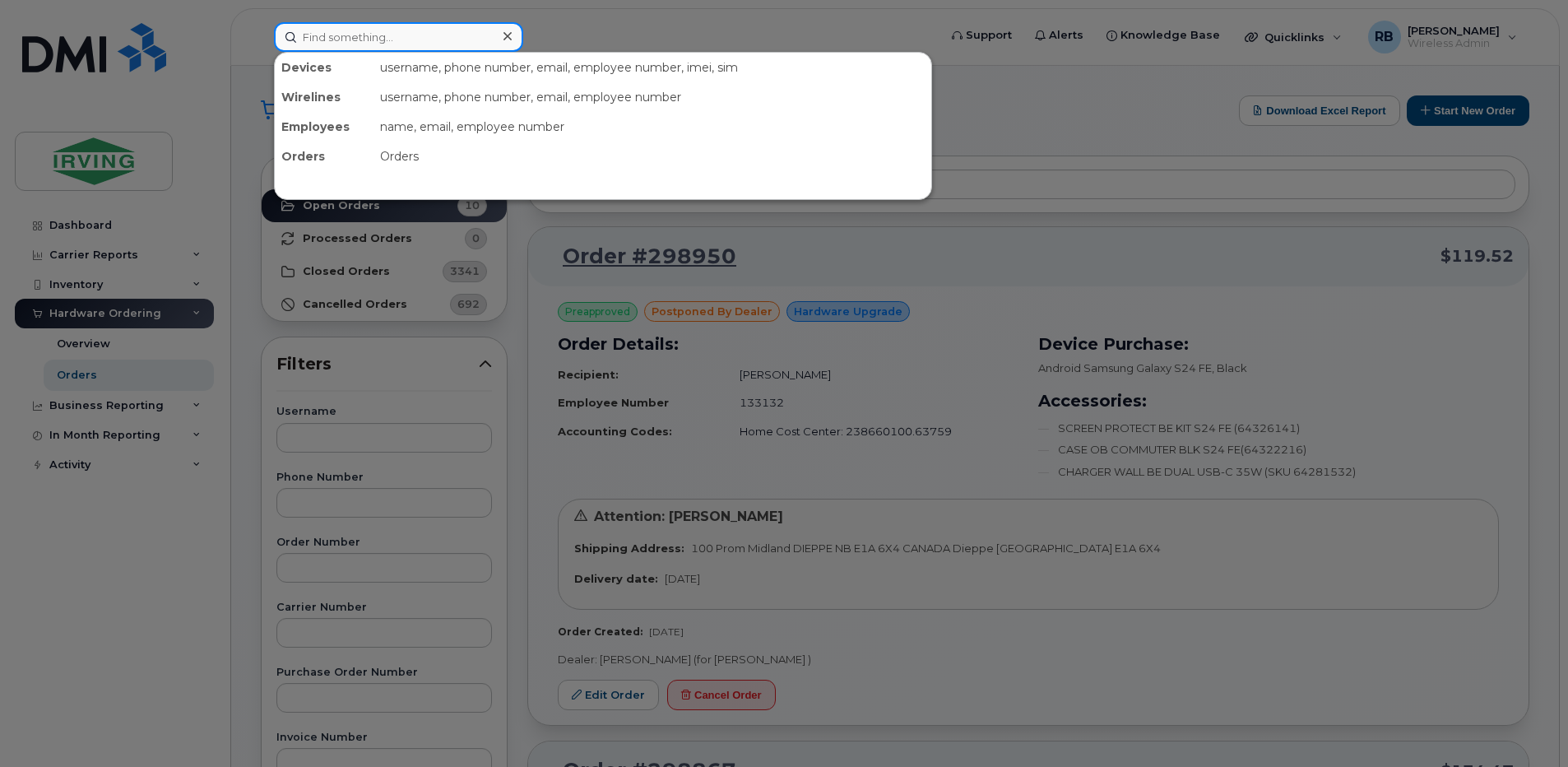
paste input "902-399-8147"
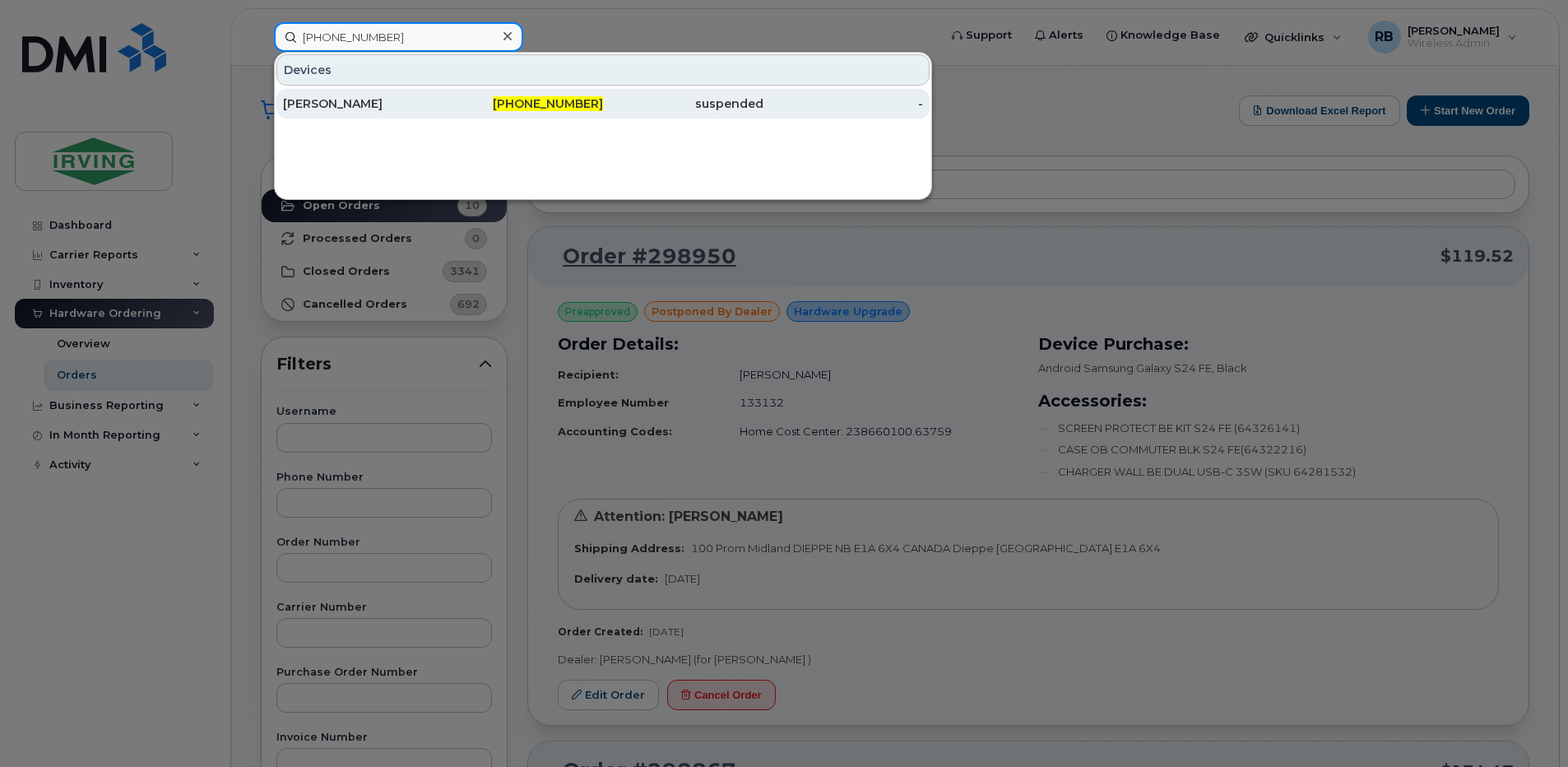
type input "902-399-8147"
click at [289, 104] on div "Kamila Dibrova" at bounding box center [363, 103] width 161 height 17
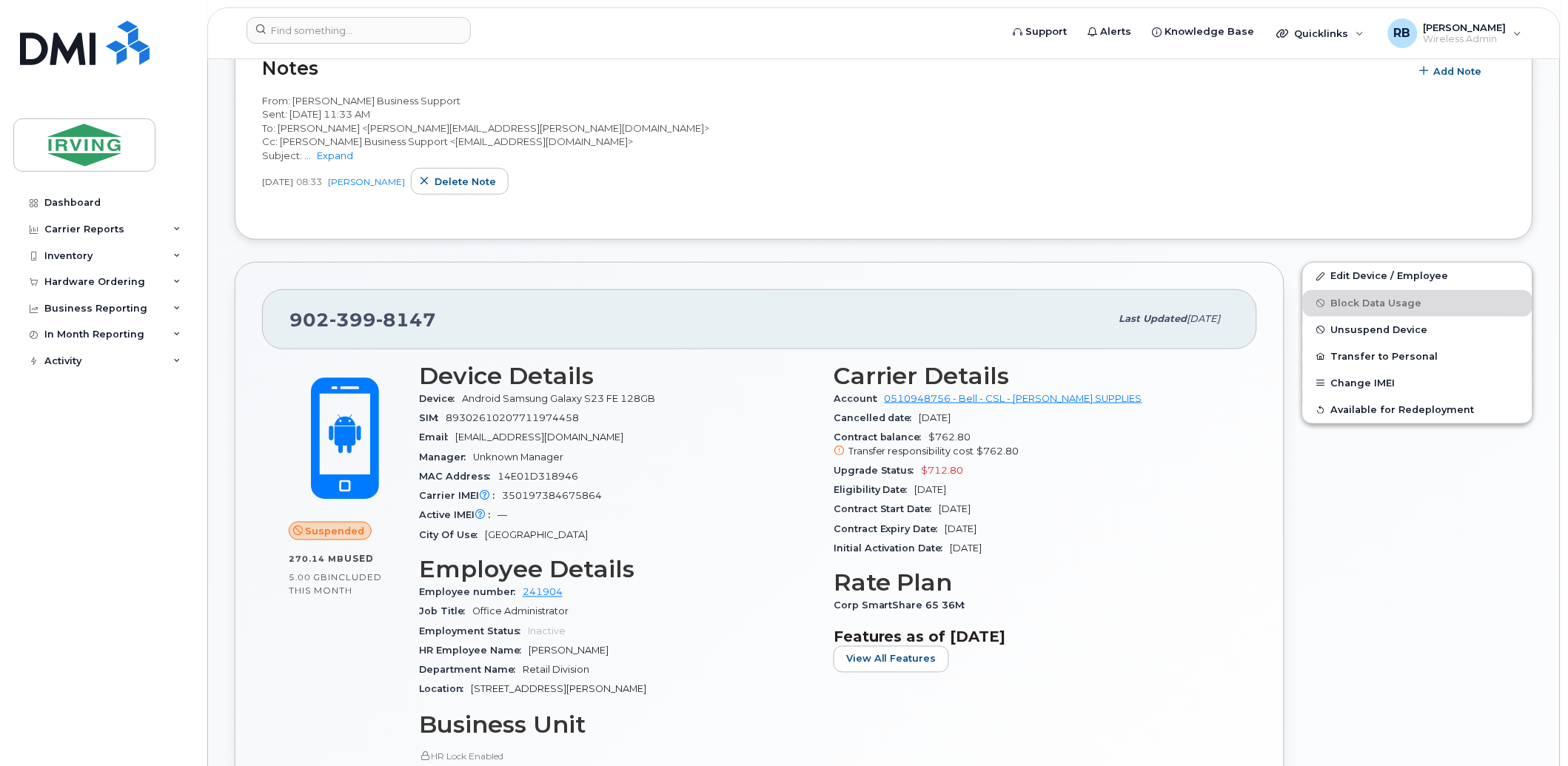
scroll to position [549, 0]
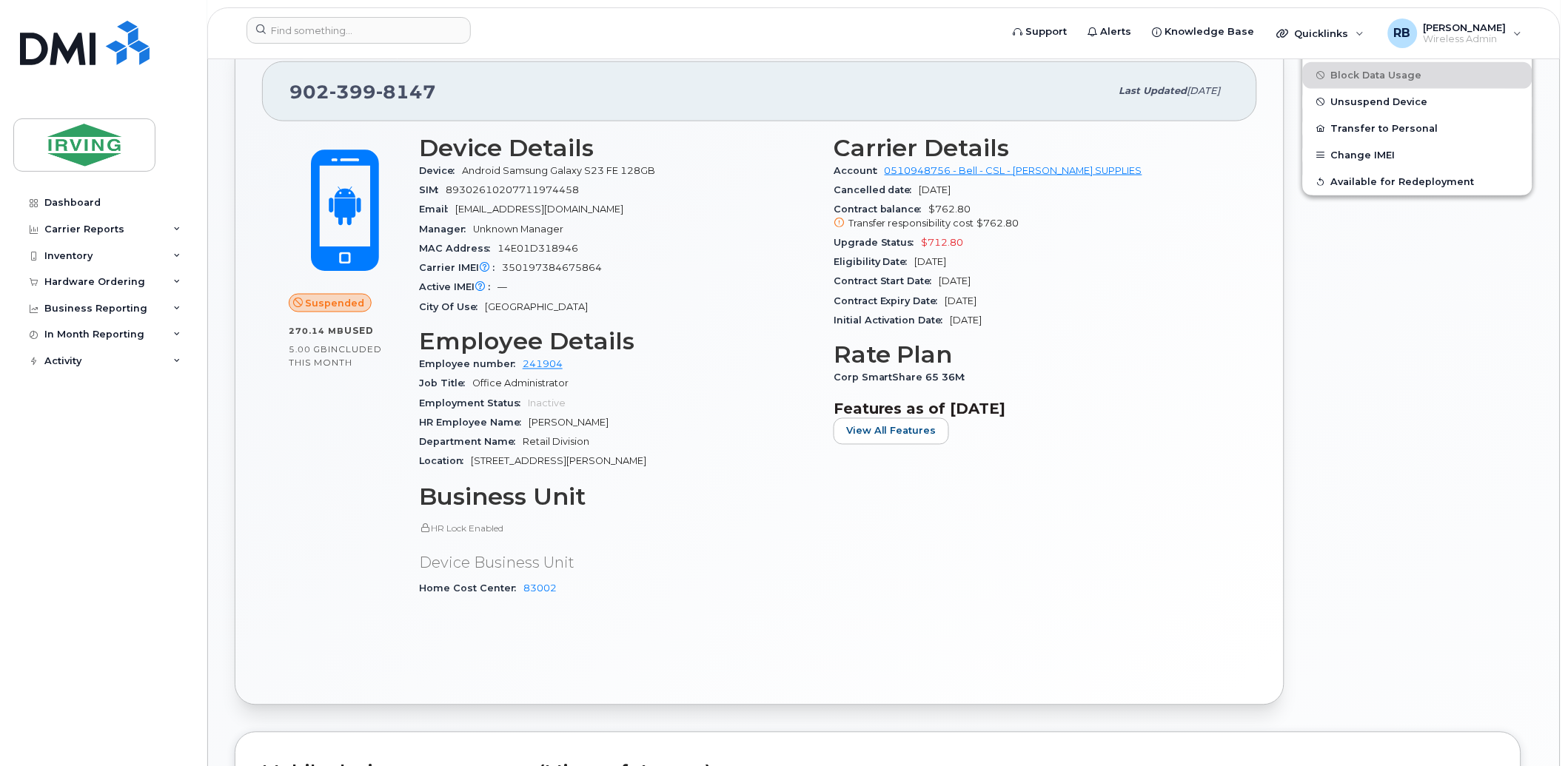
click at [531, 273] on span "350197384675864" at bounding box center [551, 268] width 100 height 11
copy span "350197384675864"
click at [723, 277] on div "Carrier IMEI Carrier IMEI is reported during the last billing cycle or change o…" at bounding box center [617, 268] width 397 height 19
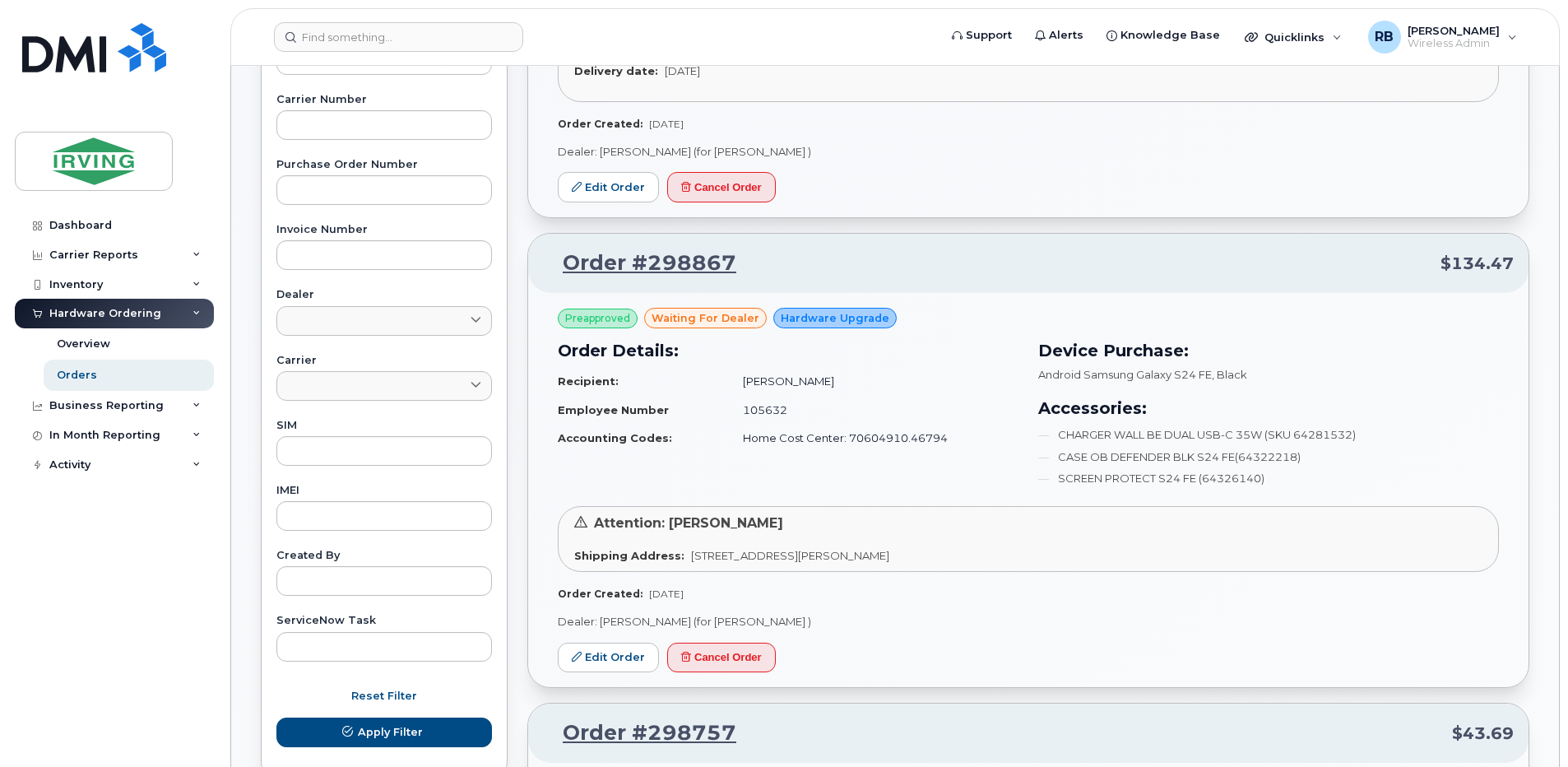
scroll to position [549, 0]
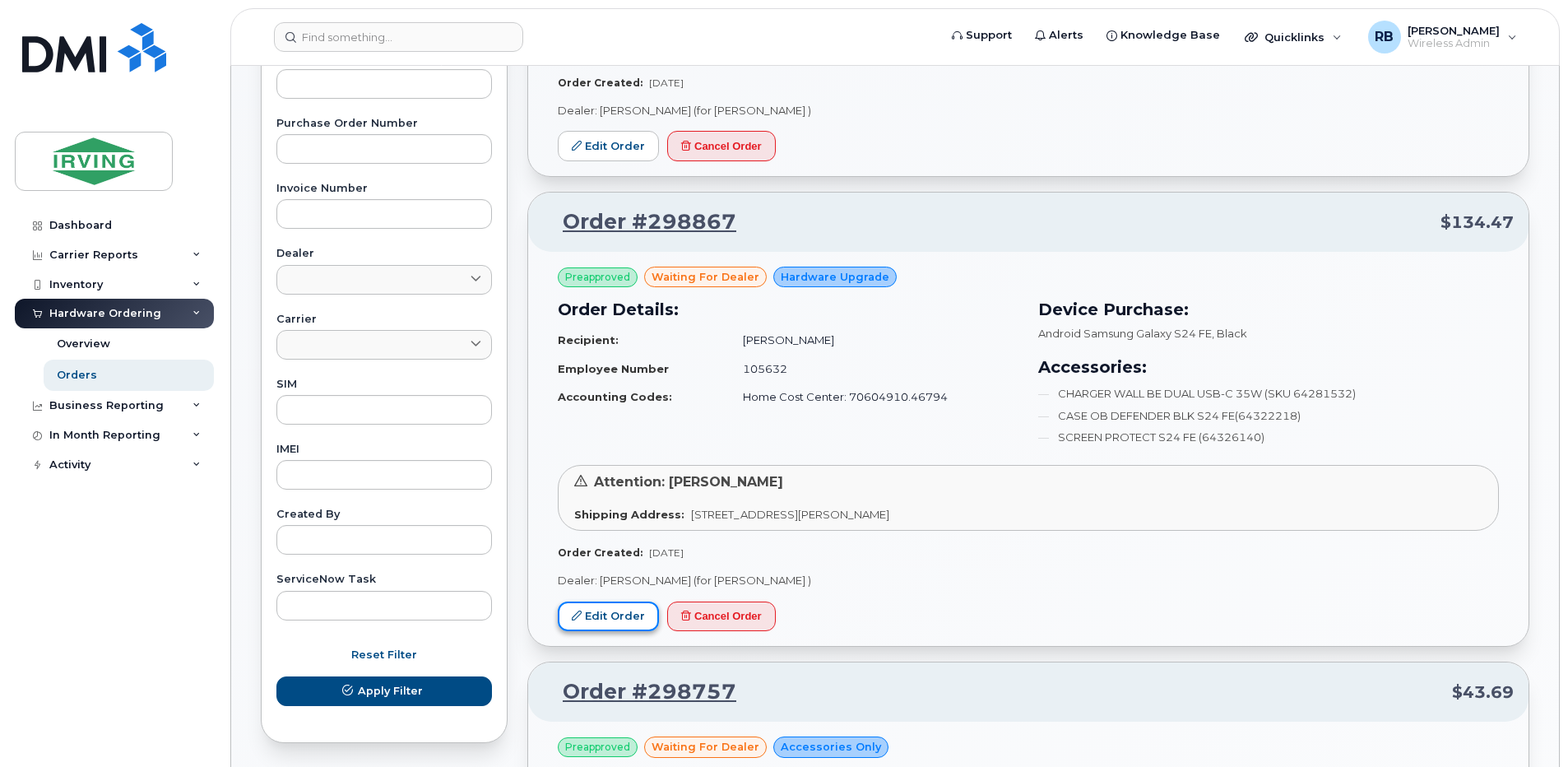
click at [619, 621] on link "Edit Order" at bounding box center [608, 616] width 101 height 30
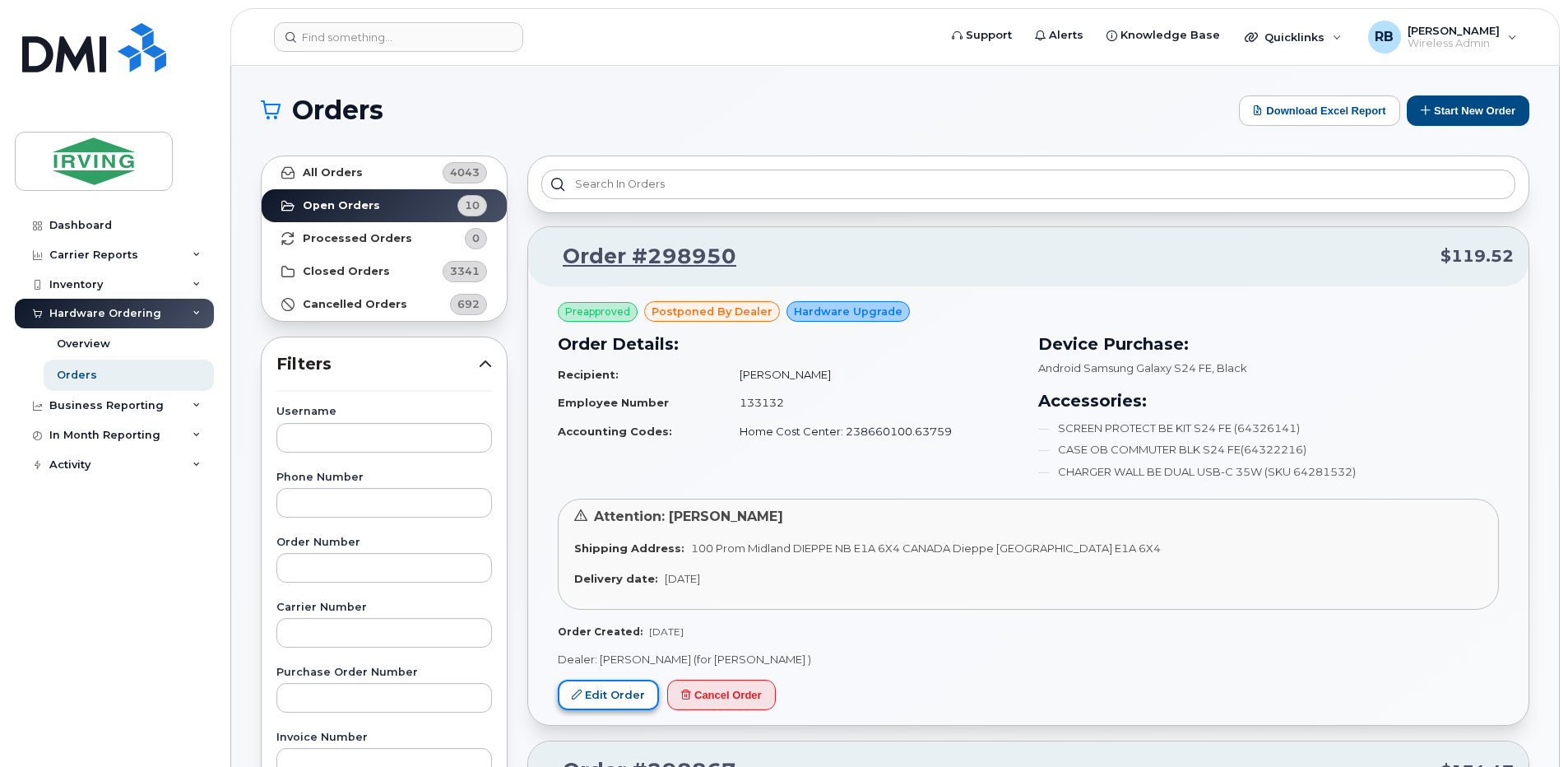
click at [615, 701] on link "Edit Order" at bounding box center [608, 694] width 101 height 30
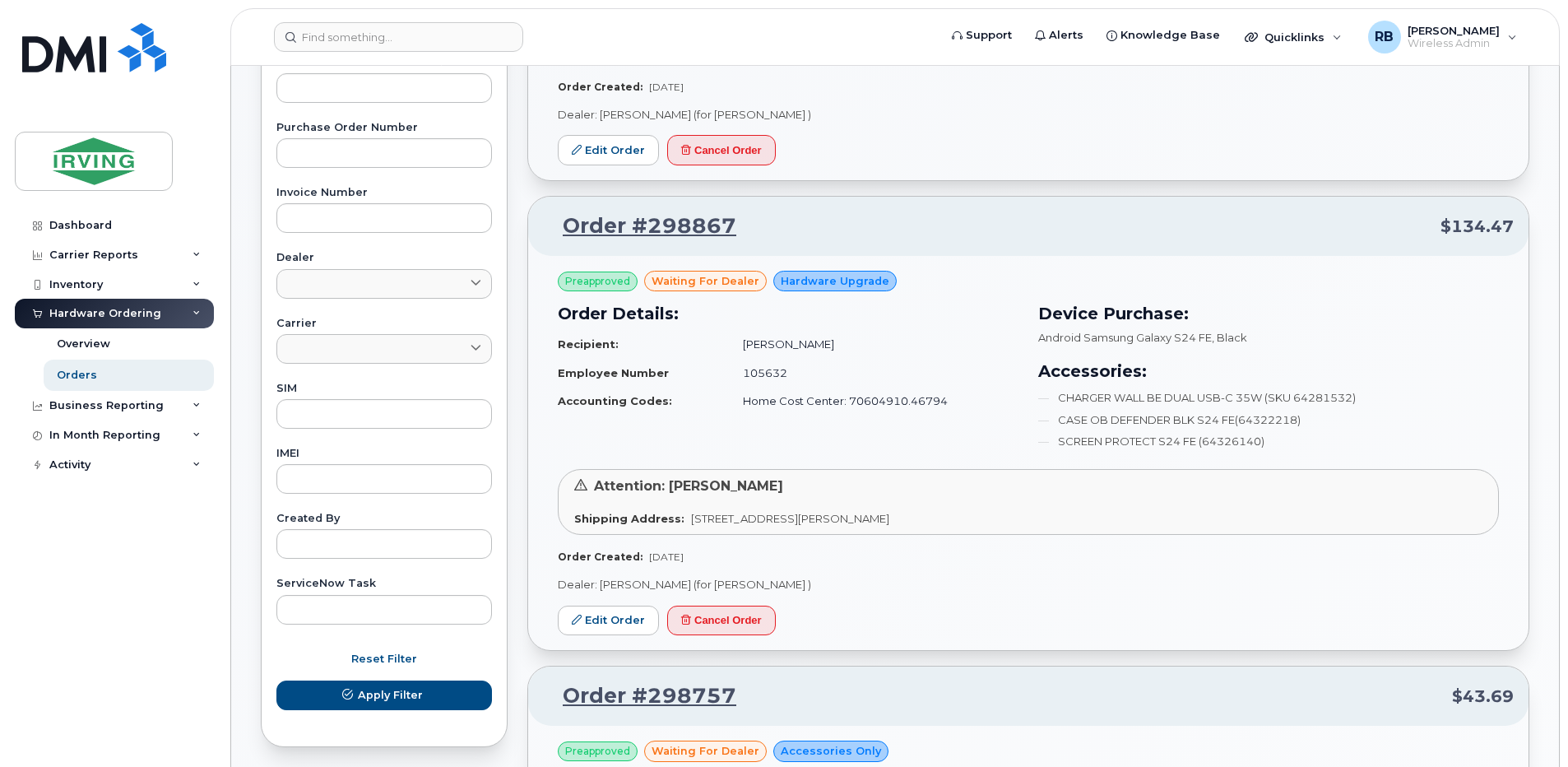
scroll to position [549, 0]
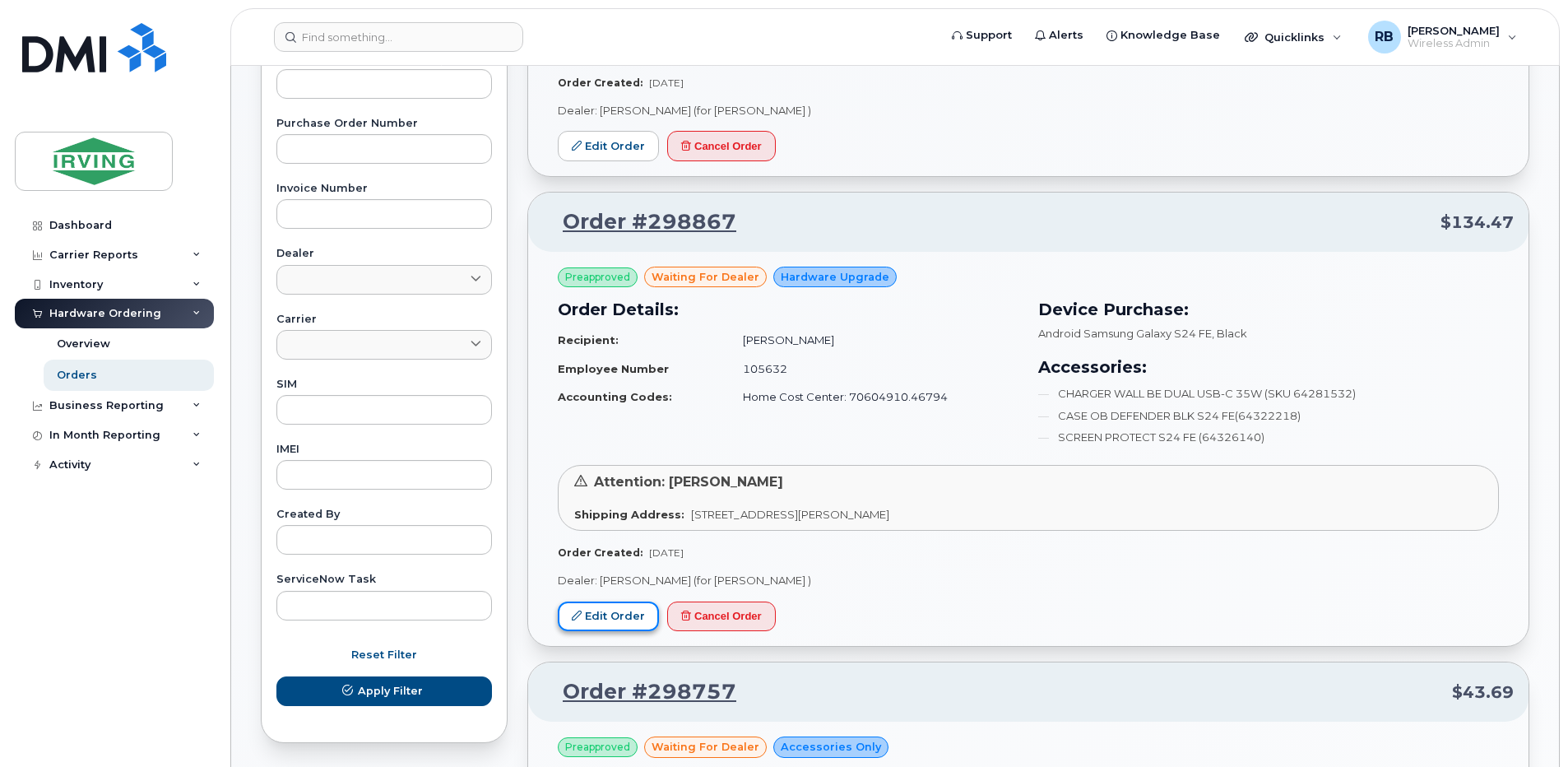
click at [599, 622] on link "Edit Order" at bounding box center [608, 616] width 101 height 30
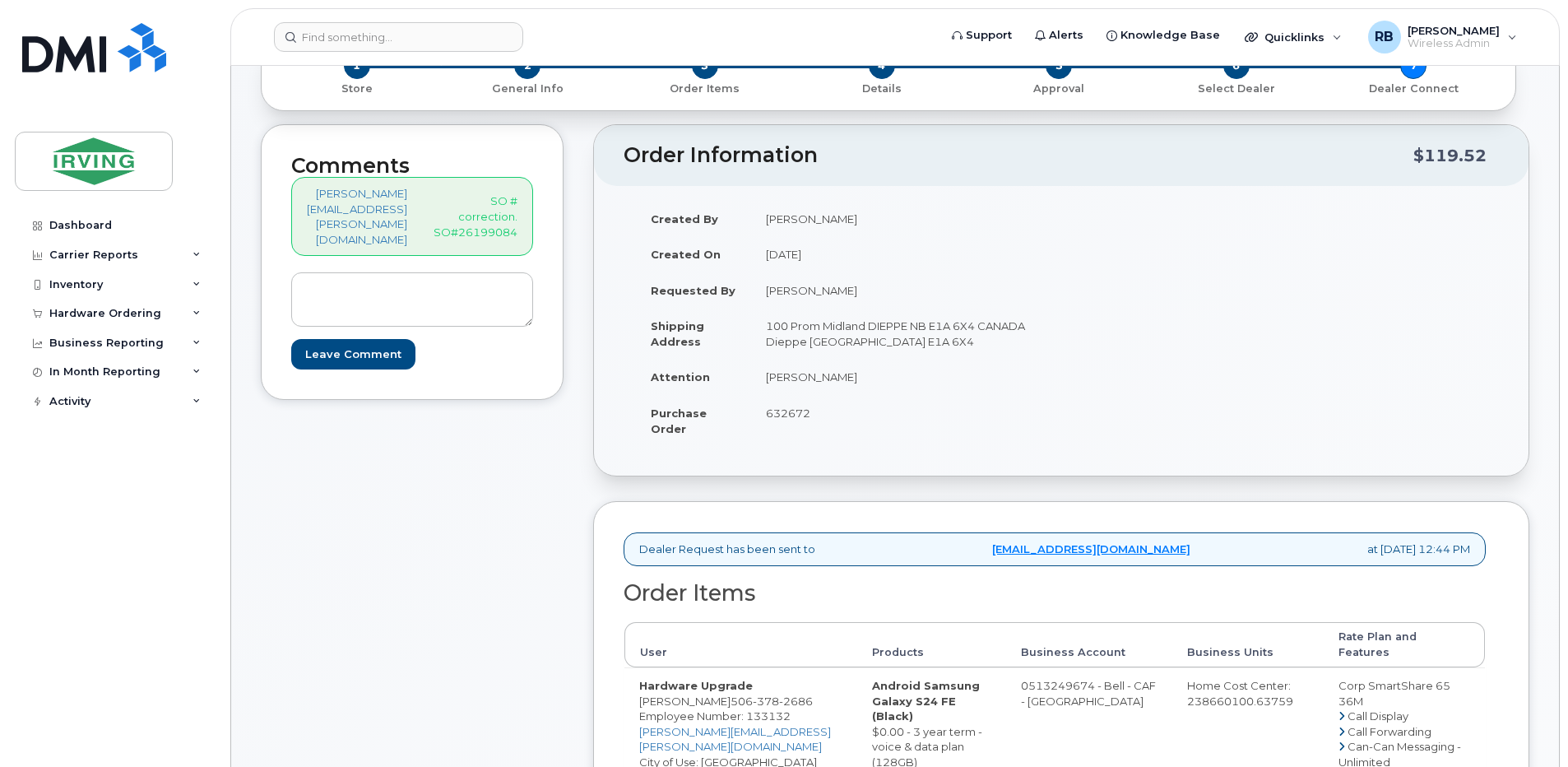
scroll to position [109, 0]
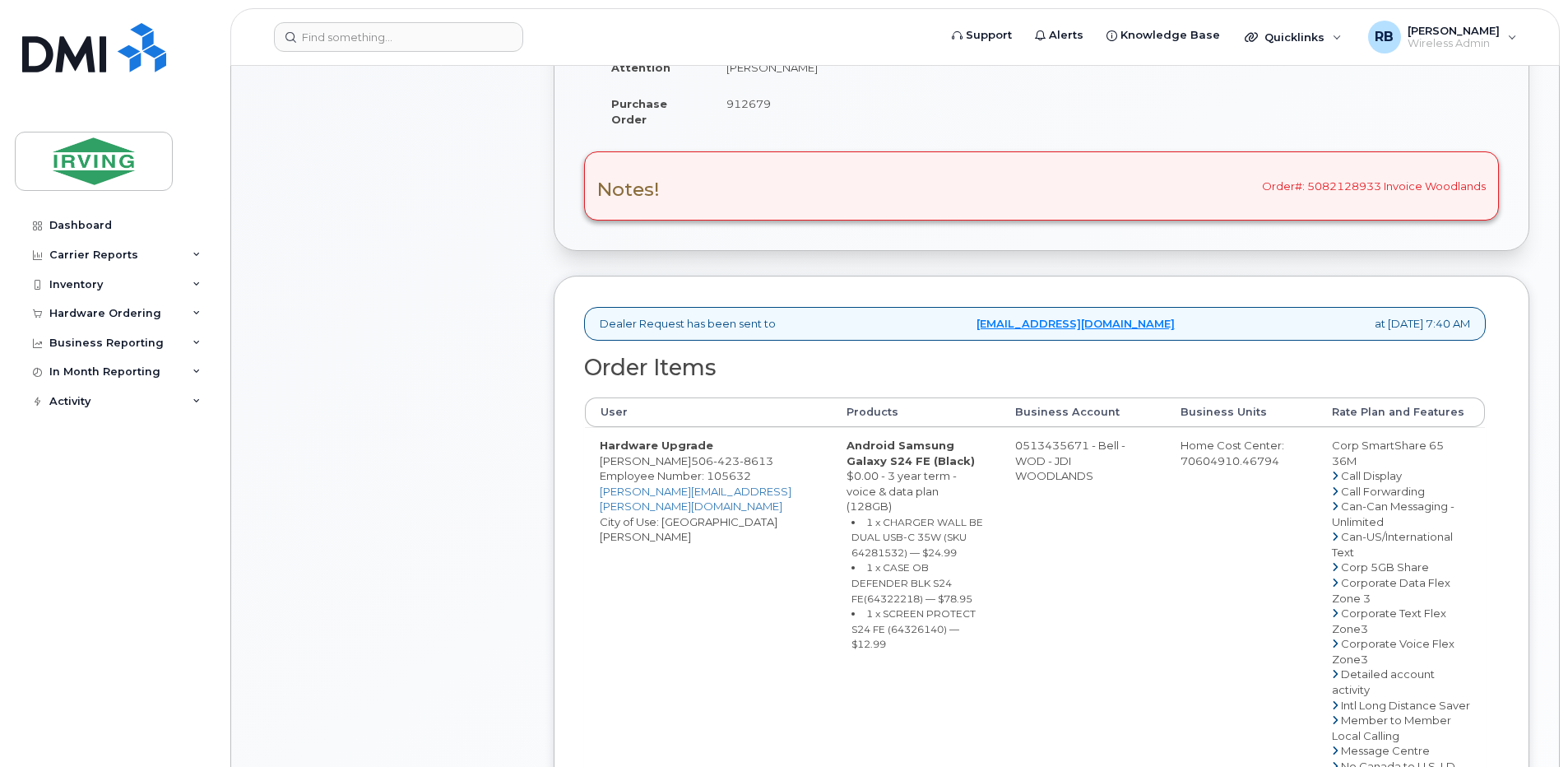
scroll to position [439, 0]
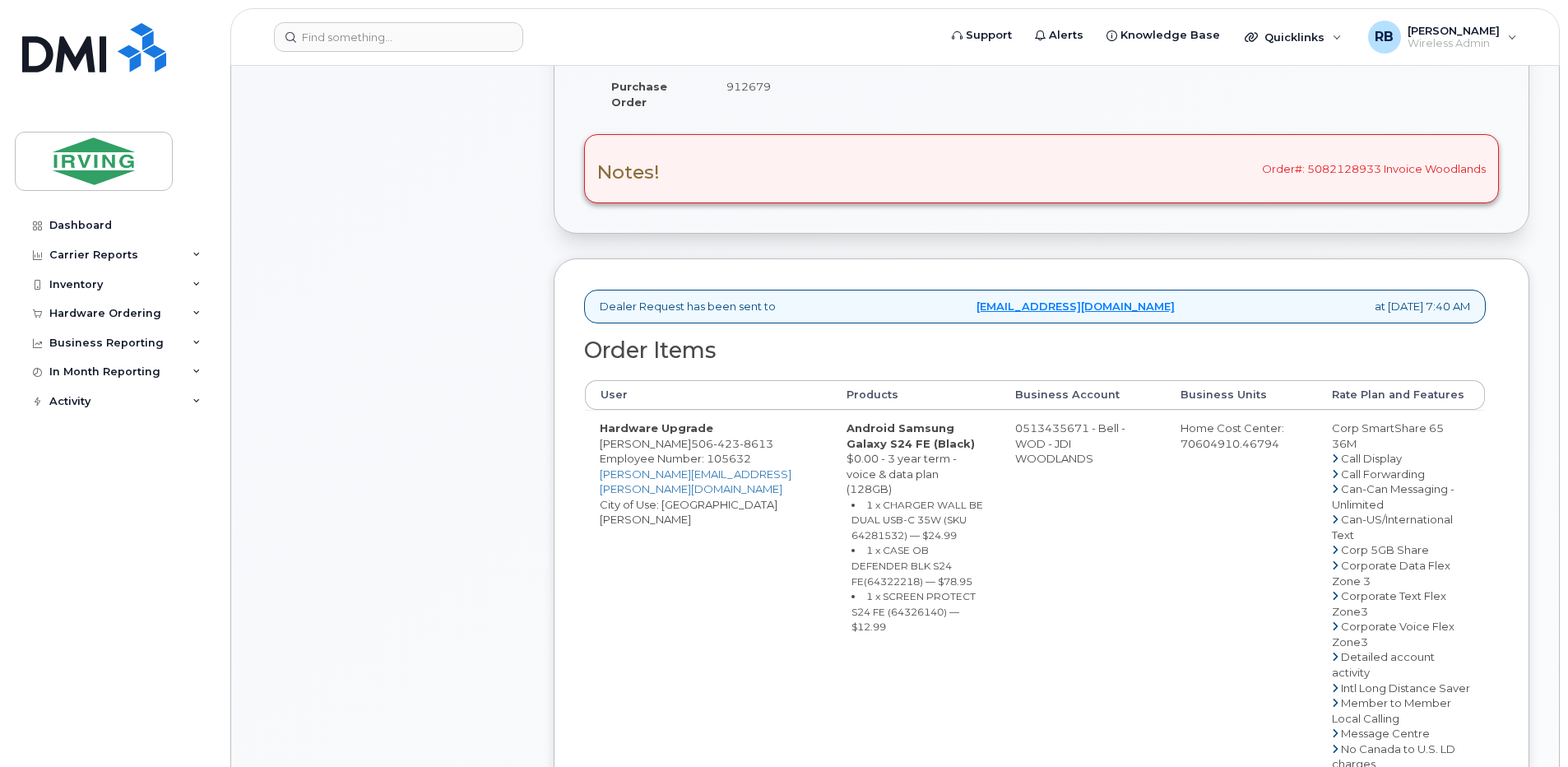
drag, startPoint x: 999, startPoint y: 446, endPoint x: 1065, endPoint y: 444, distance: 66.0
copy td "513435671"
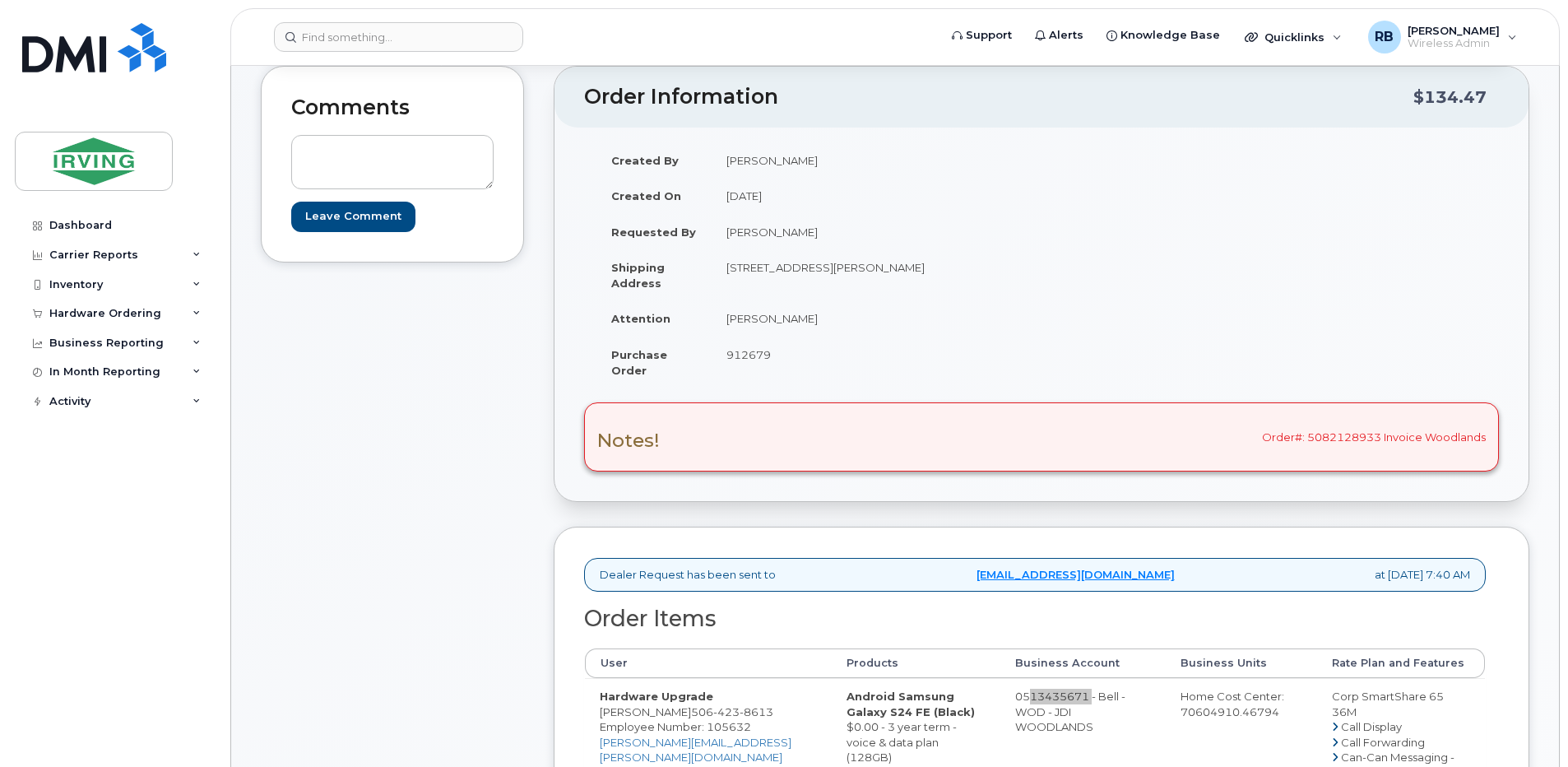
scroll to position [133, 0]
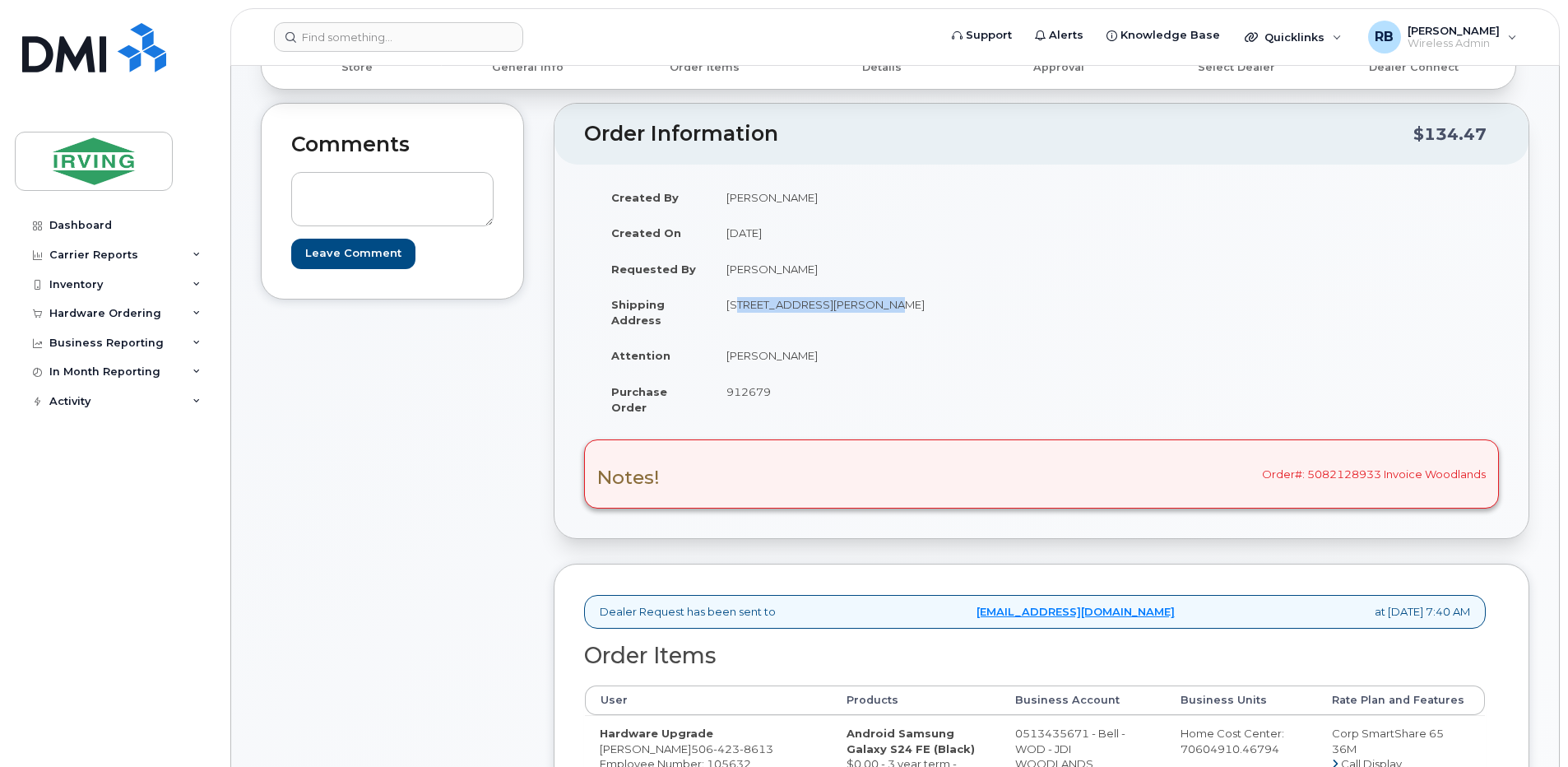
drag, startPoint x: 728, startPoint y: 308, endPoint x: 867, endPoint y: 305, distance: 139.0
click at [867, 305] on td "[STREET_ADDRESS][PERSON_NAME]" at bounding box center [870, 311] width 318 height 51
copy td "48 Chemin Grande-Riviere"
click at [756, 387] on span "912679" at bounding box center [748, 391] width 44 height 13
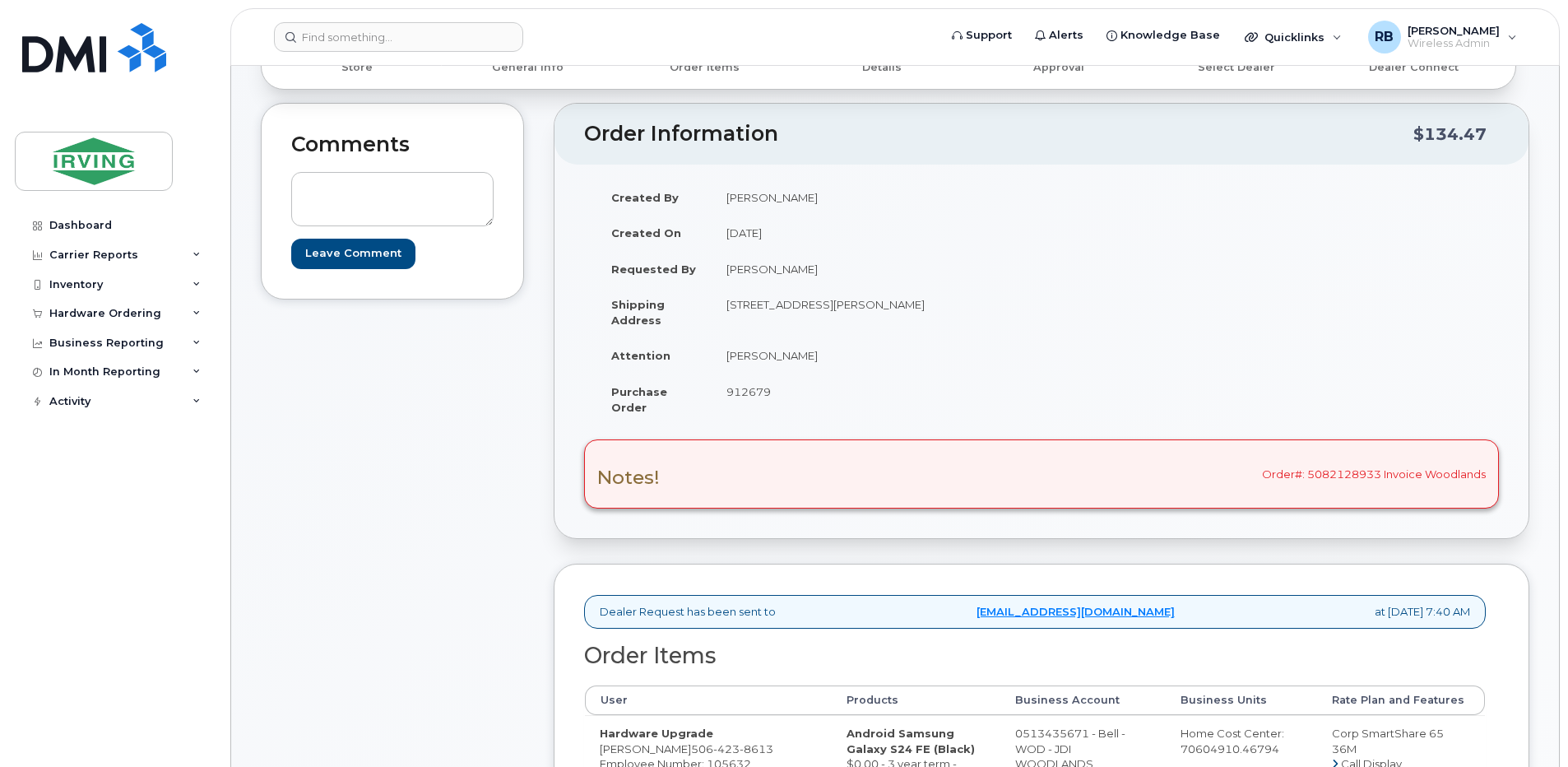
click at [756, 387] on span "912679" at bounding box center [748, 391] width 44 height 13
copy span "912679"
click at [754, 358] on td "[PERSON_NAME]" at bounding box center [870, 355] width 318 height 36
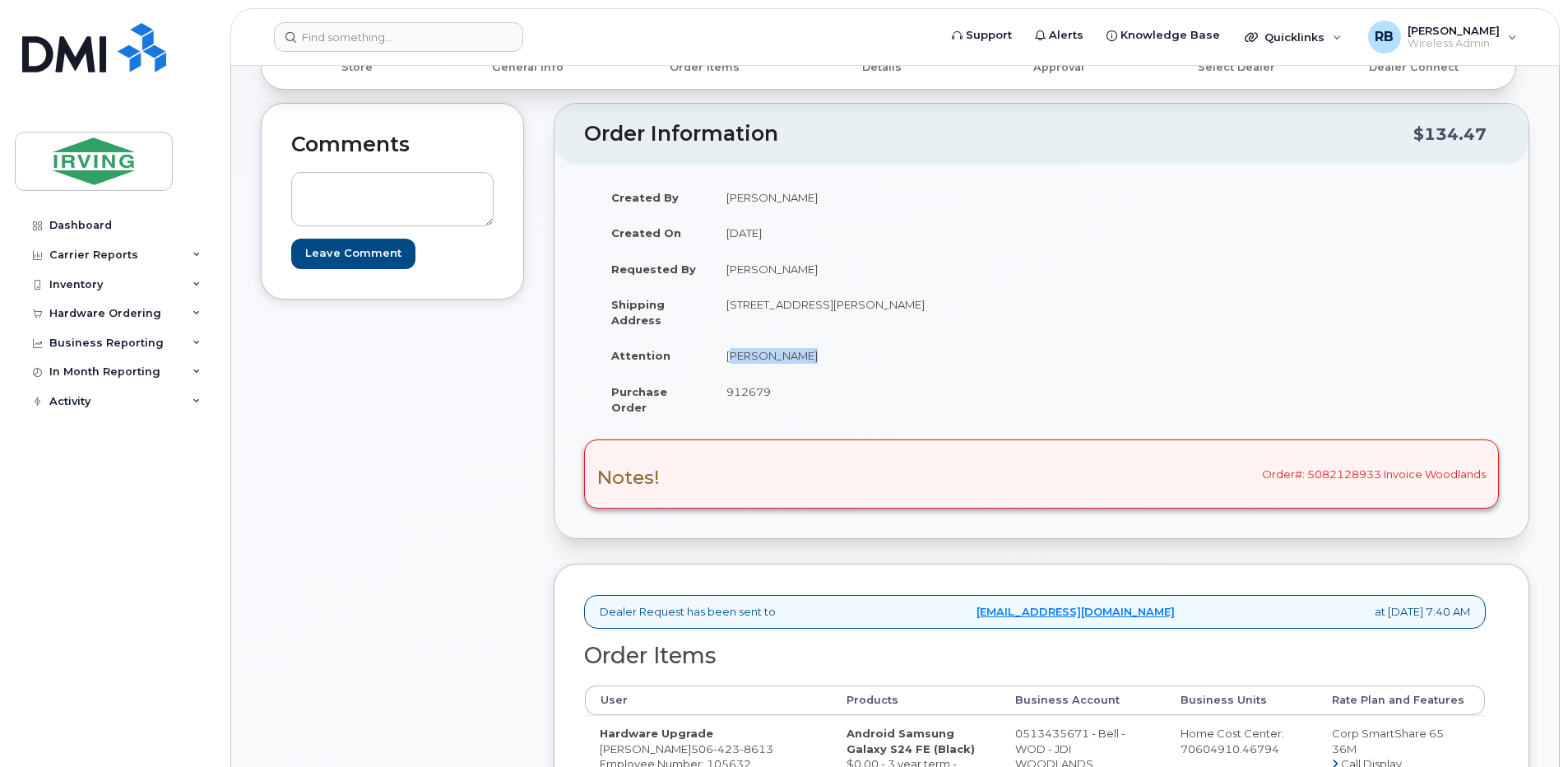
copy tbody "[PERSON_NAME]"
drag, startPoint x: 1382, startPoint y: 476, endPoint x: 1262, endPoint y: 475, distance: 120.0
click at [1262, 475] on div "Notes! Order#: 5082128933 Invoice Woodlands" at bounding box center [1041, 474] width 915 height 69
copy div "Order#: 5082128933"
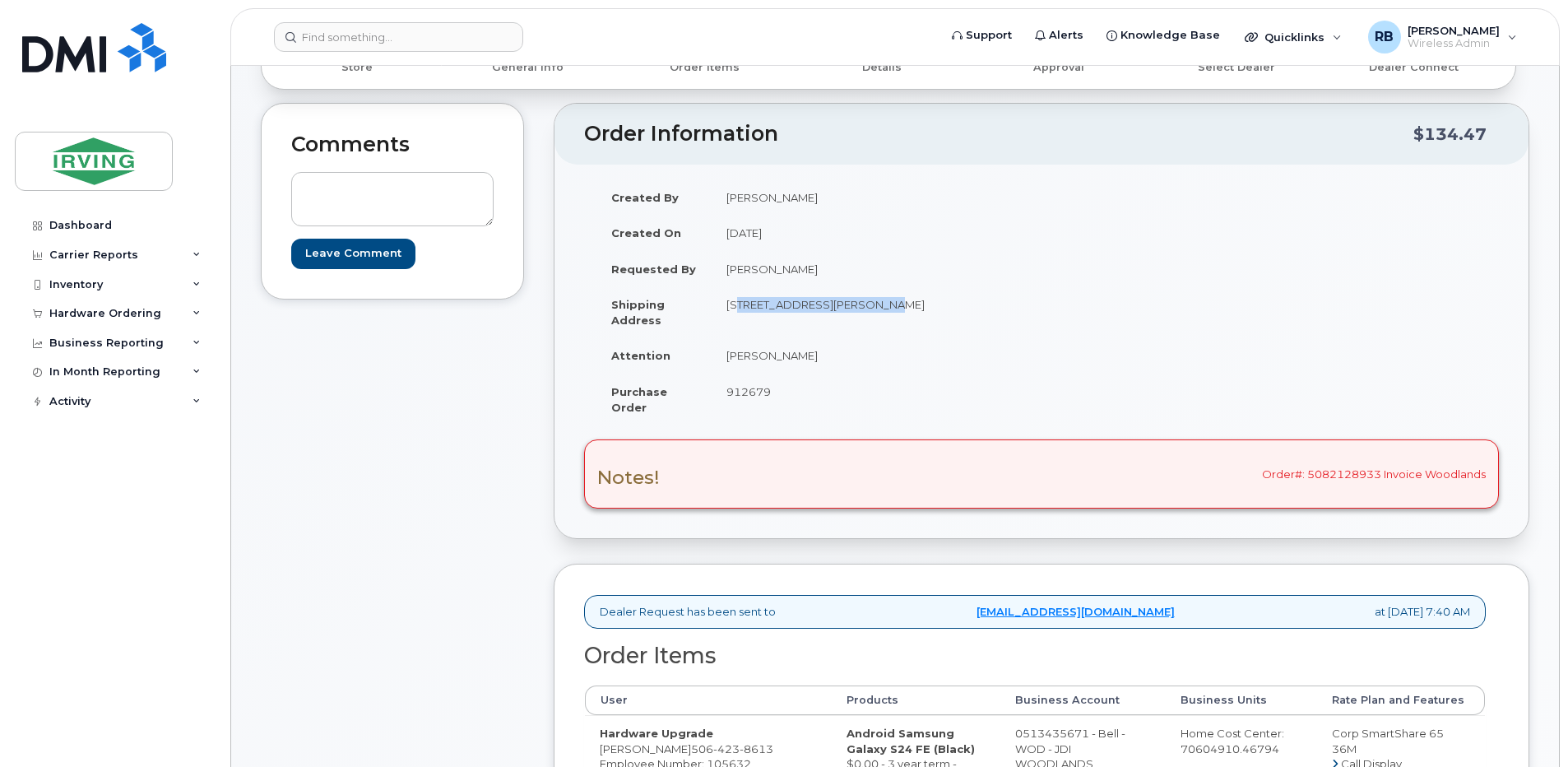
drag, startPoint x: 868, startPoint y: 309, endPoint x: 727, endPoint y: 312, distance: 141.0
click at [727, 312] on td "[STREET_ADDRESS][PERSON_NAME]" at bounding box center [870, 311] width 318 height 51
copy td "48 Chemin Grande-Riviere"
click at [647, 300] on strong "Shipping Address" at bounding box center [637, 312] width 53 height 28
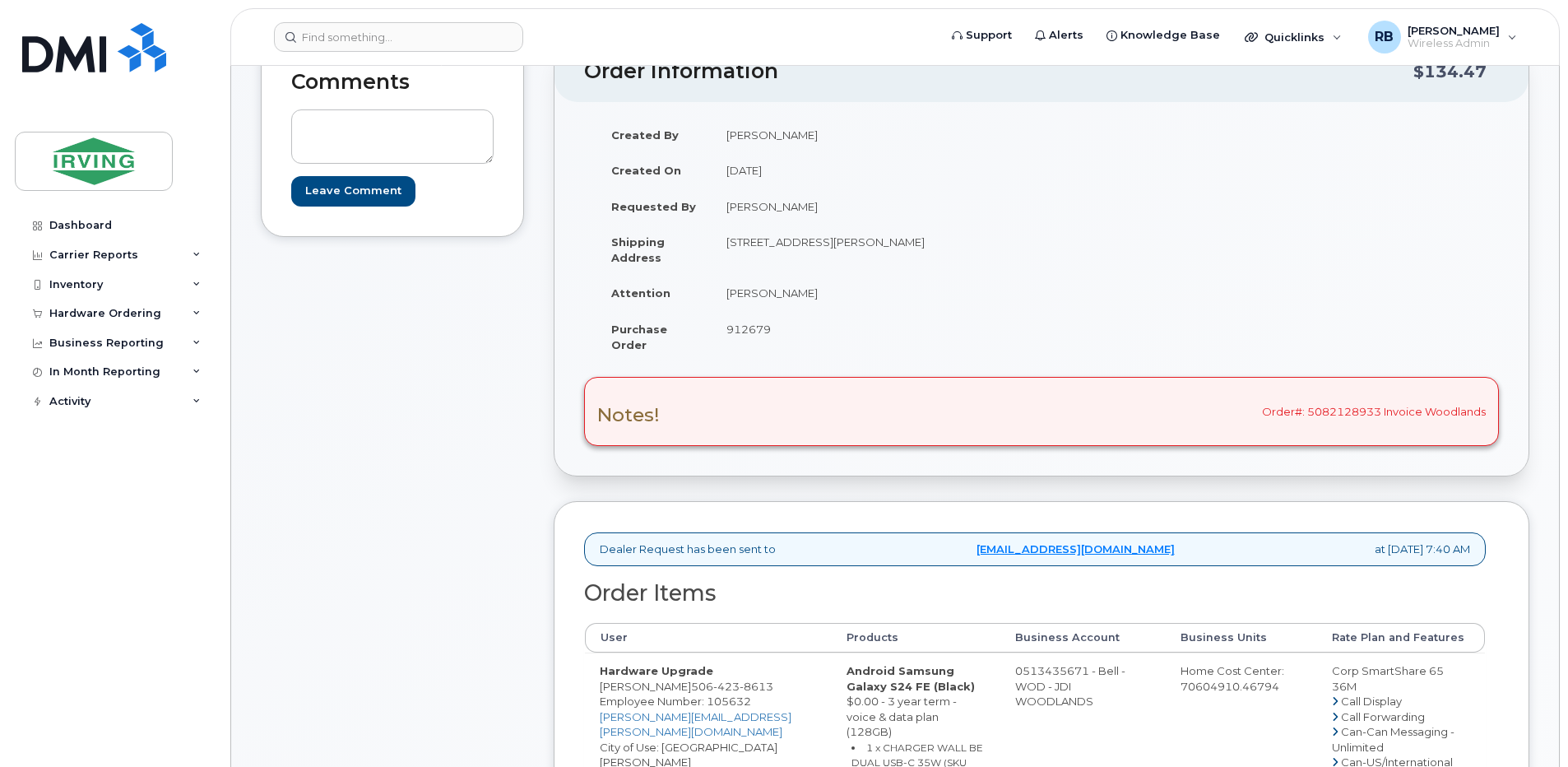
scroll to position [242, 0]
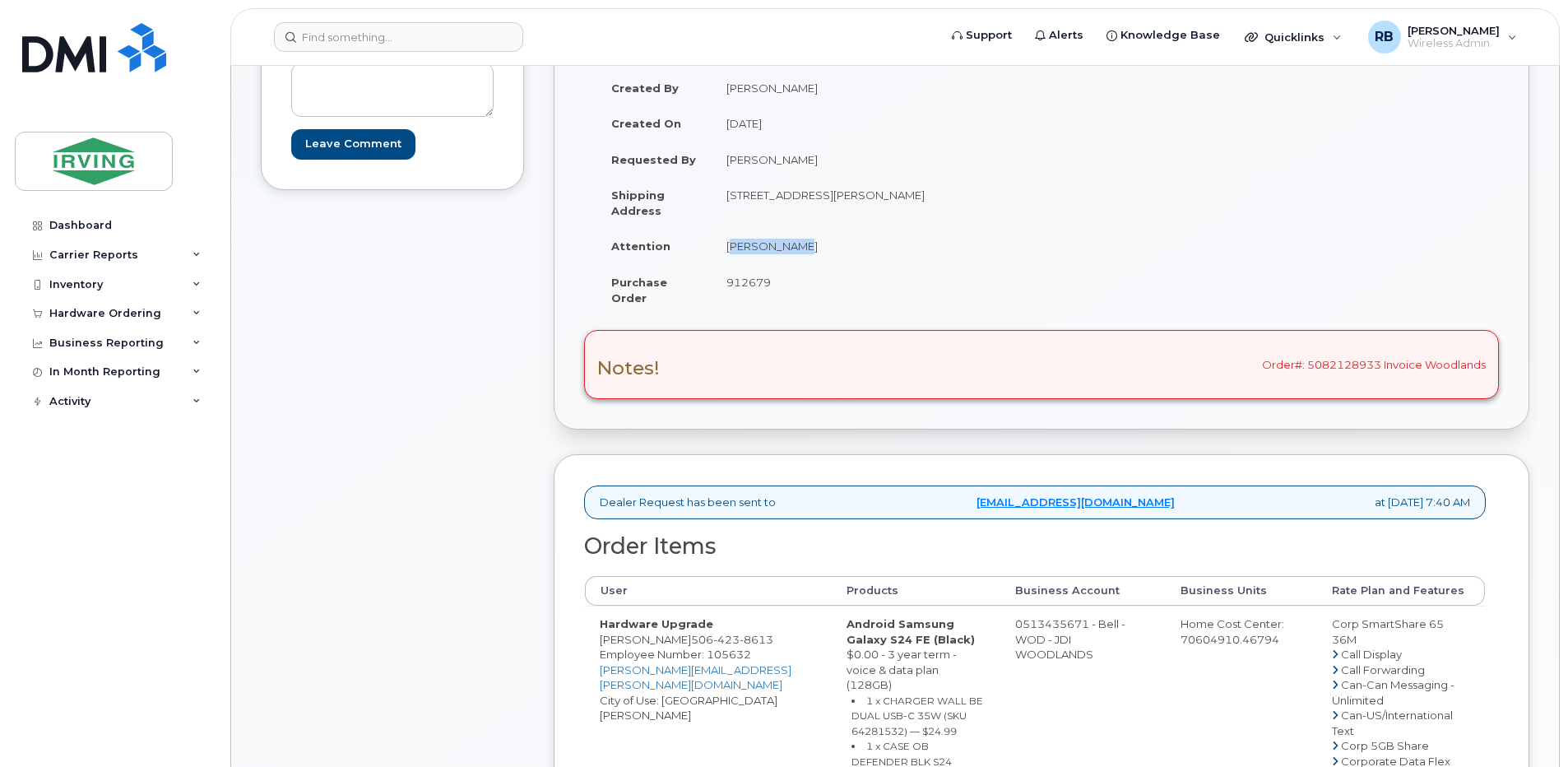
drag, startPoint x: 791, startPoint y: 247, endPoint x: 727, endPoint y: 253, distance: 64.3
click at [727, 253] on td "[PERSON_NAME]" at bounding box center [870, 246] width 318 height 36
copy td "[PERSON_NAME]"
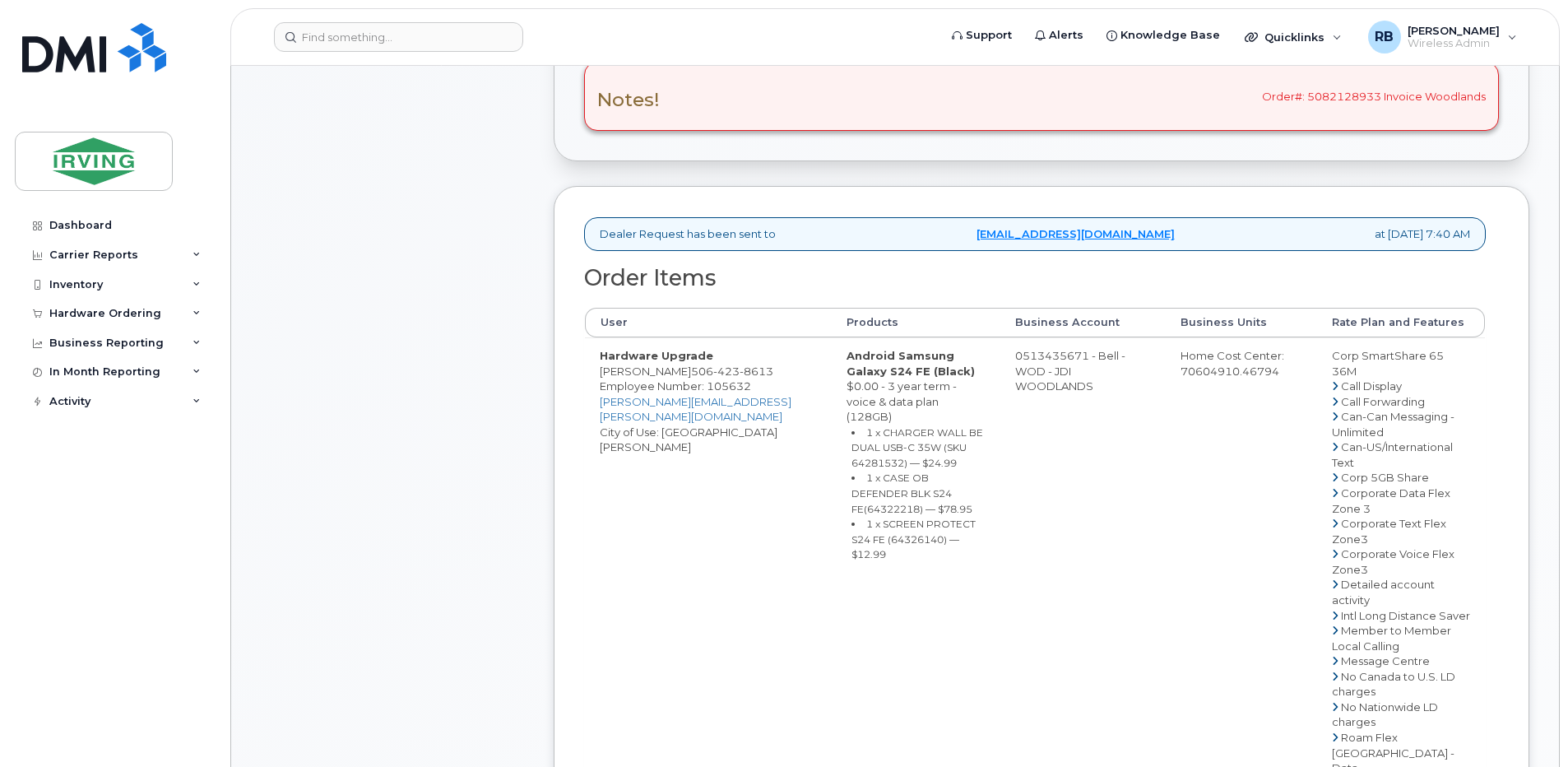
scroll to position [572, 0]
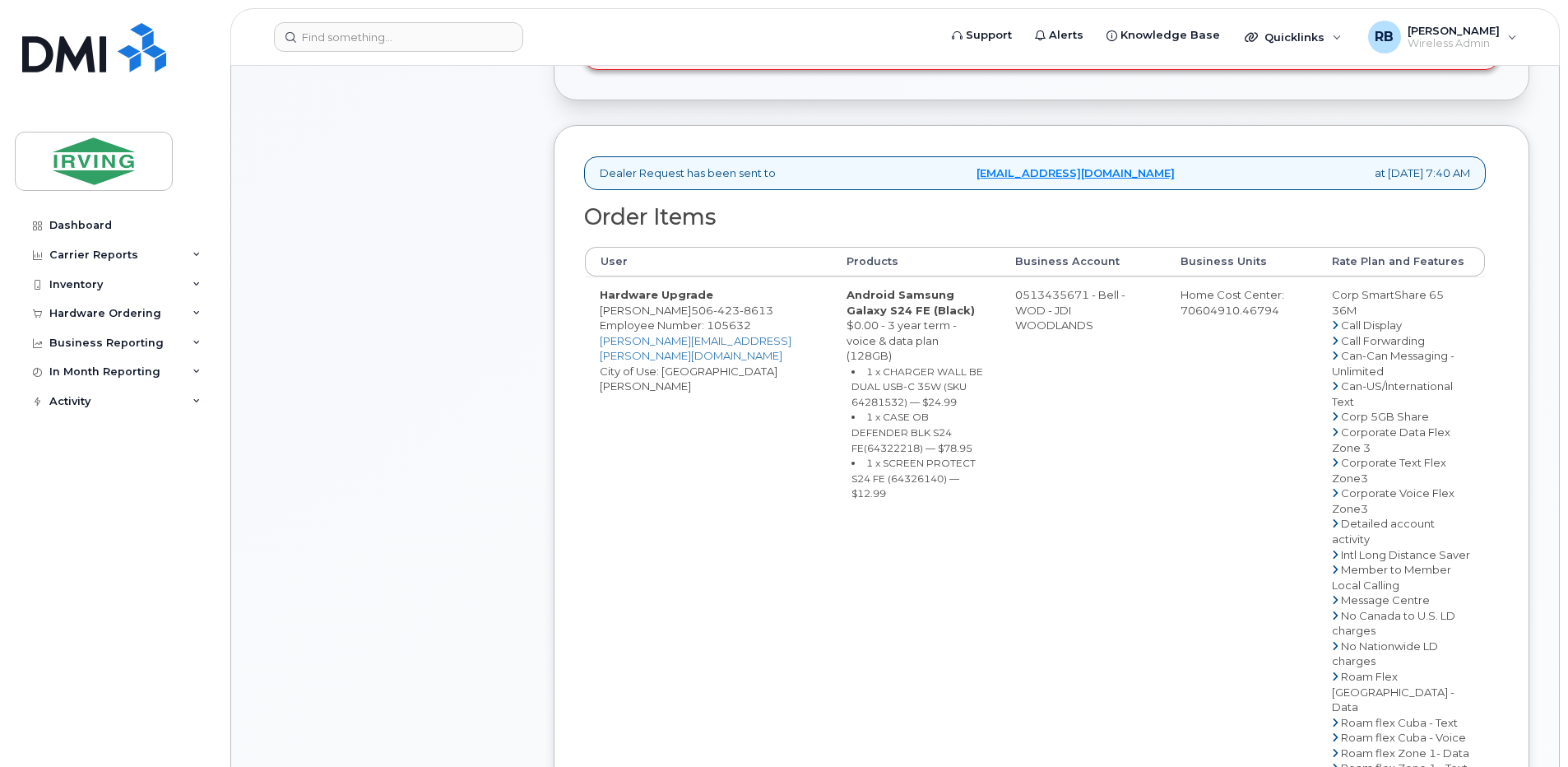
click at [886, 389] on small "1 x CHARGER WALL BE DUAL USB-C 35W (SKU 64281532) — $24.99" at bounding box center [917, 386] width 131 height 43
copy small "64281532"
click at [851, 431] on small "1 x CASE OB DEFENDER BLK S24 FE(64322218) — $78.95" at bounding box center [912, 431] width 121 height 43
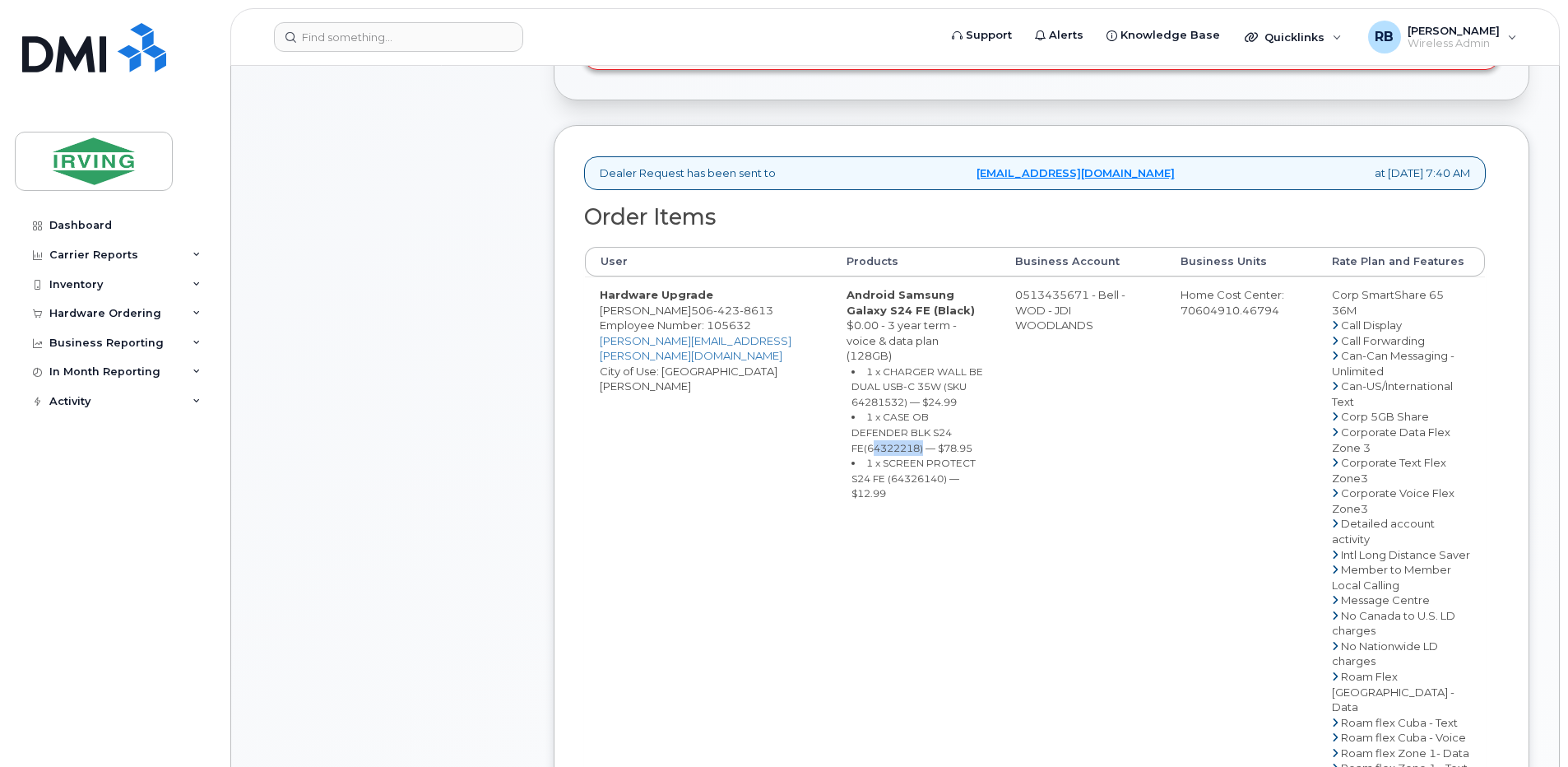
copy small "64322218"
click at [851, 456] on small "1 x SCREEN PROTECT S24 FE (64326140) — $12.99" at bounding box center [914, 478] width 124 height 43
click at [851, 460] on small "1 x SCREEN PROTECT S24 FE (64326140) — $12.99" at bounding box center [914, 478] width 124 height 43
click at [1046, 304] on td "0513435671 - Bell - WOD - JDI WOODLANDS" at bounding box center [1083, 676] width 165 height 800
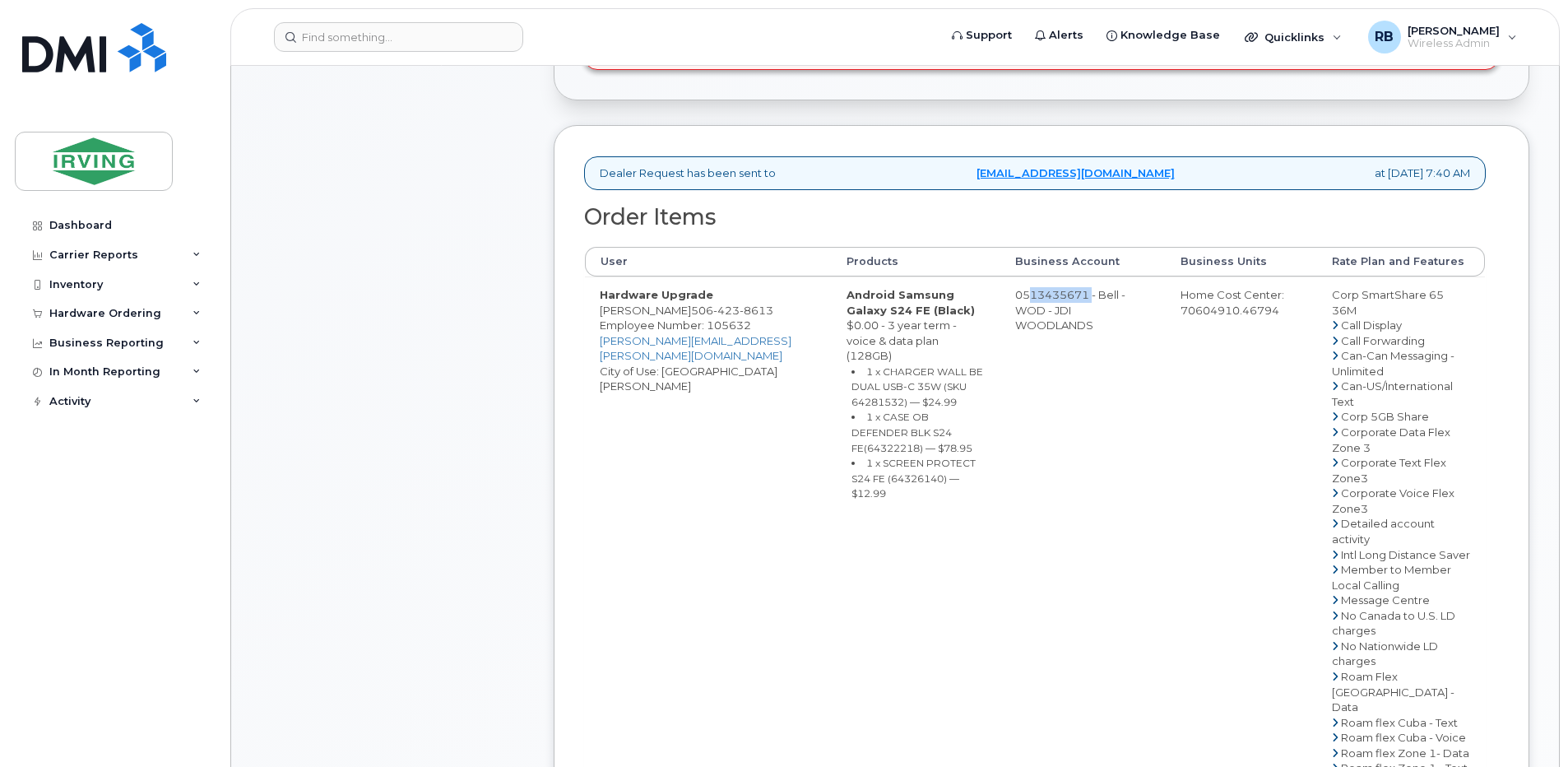
drag, startPoint x: 1066, startPoint y: 309, endPoint x: 996, endPoint y: 314, distance: 70.2
click at [1001, 314] on td "0513435671 - Bell - WOD - JDI WOODLANDS" at bounding box center [1083, 676] width 165 height 800
click at [691, 317] on span "506 423 8613" at bounding box center [732, 310] width 83 height 13
click at [462, 282] on div "Comments Leave Comment" at bounding box center [392, 468] width 263 height 1607
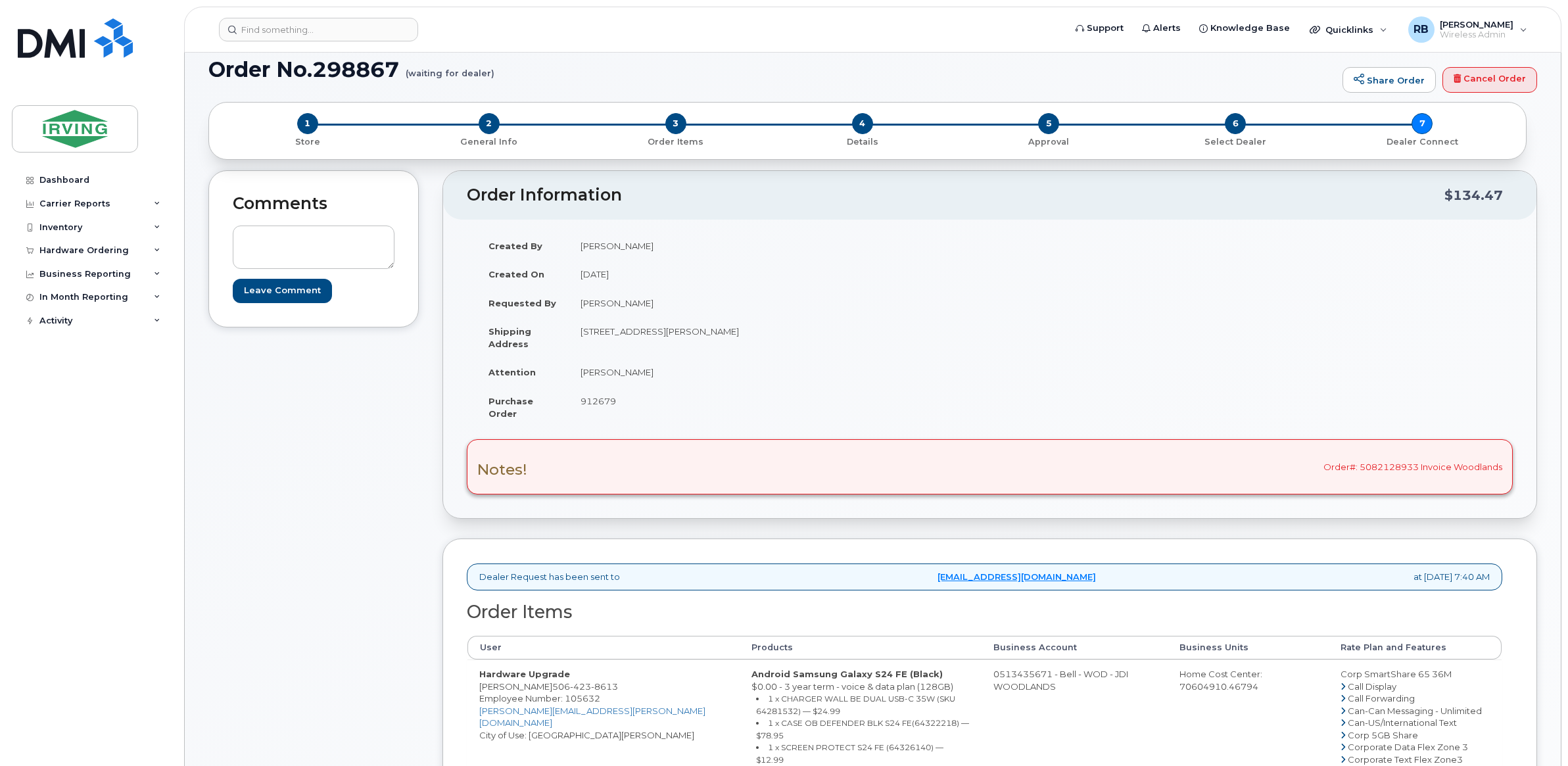
scroll to position [128, 0]
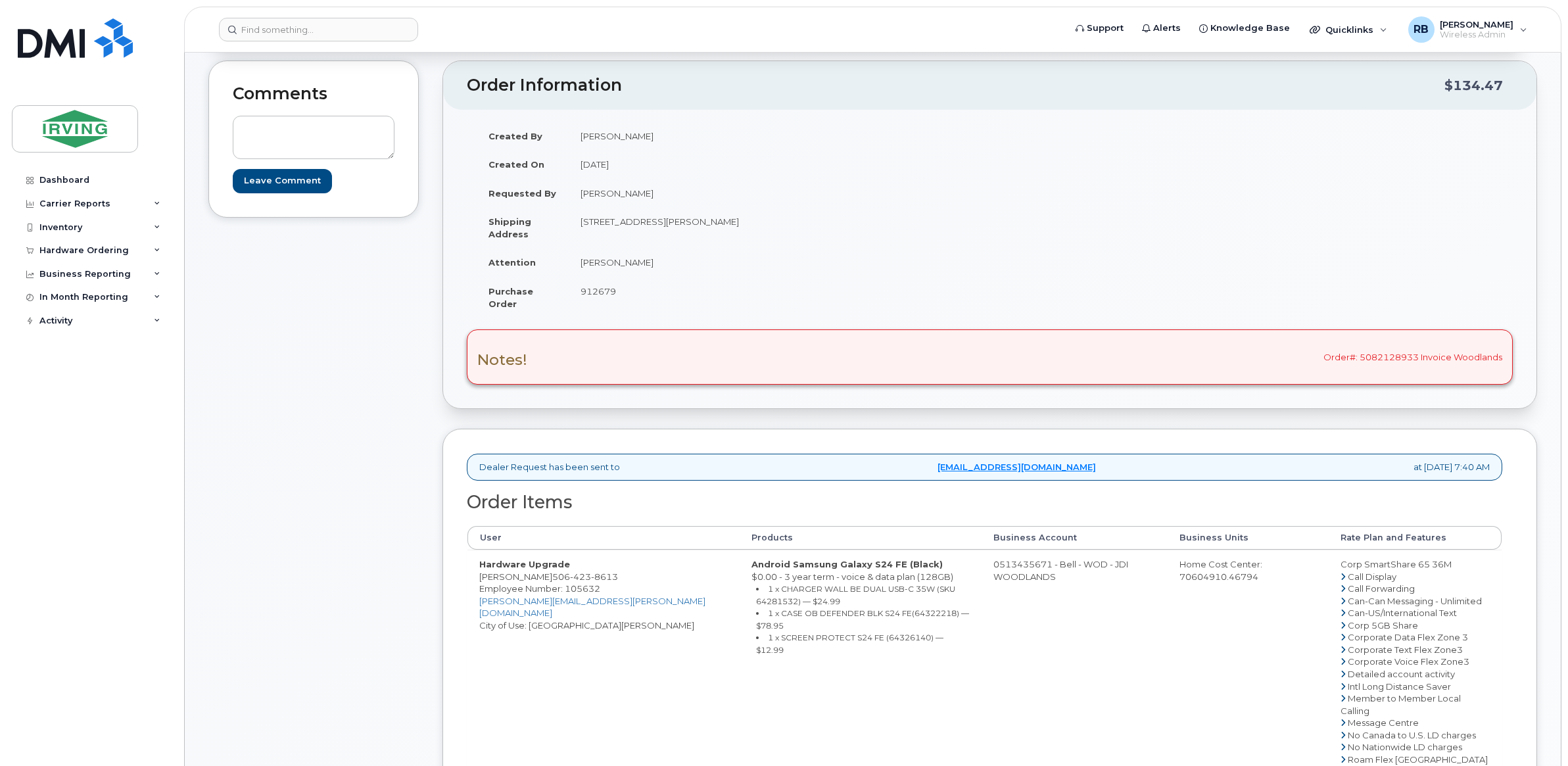
click at [273, 381] on div "Comments Leave Comment" at bounding box center [314, 605] width 210 height 1089
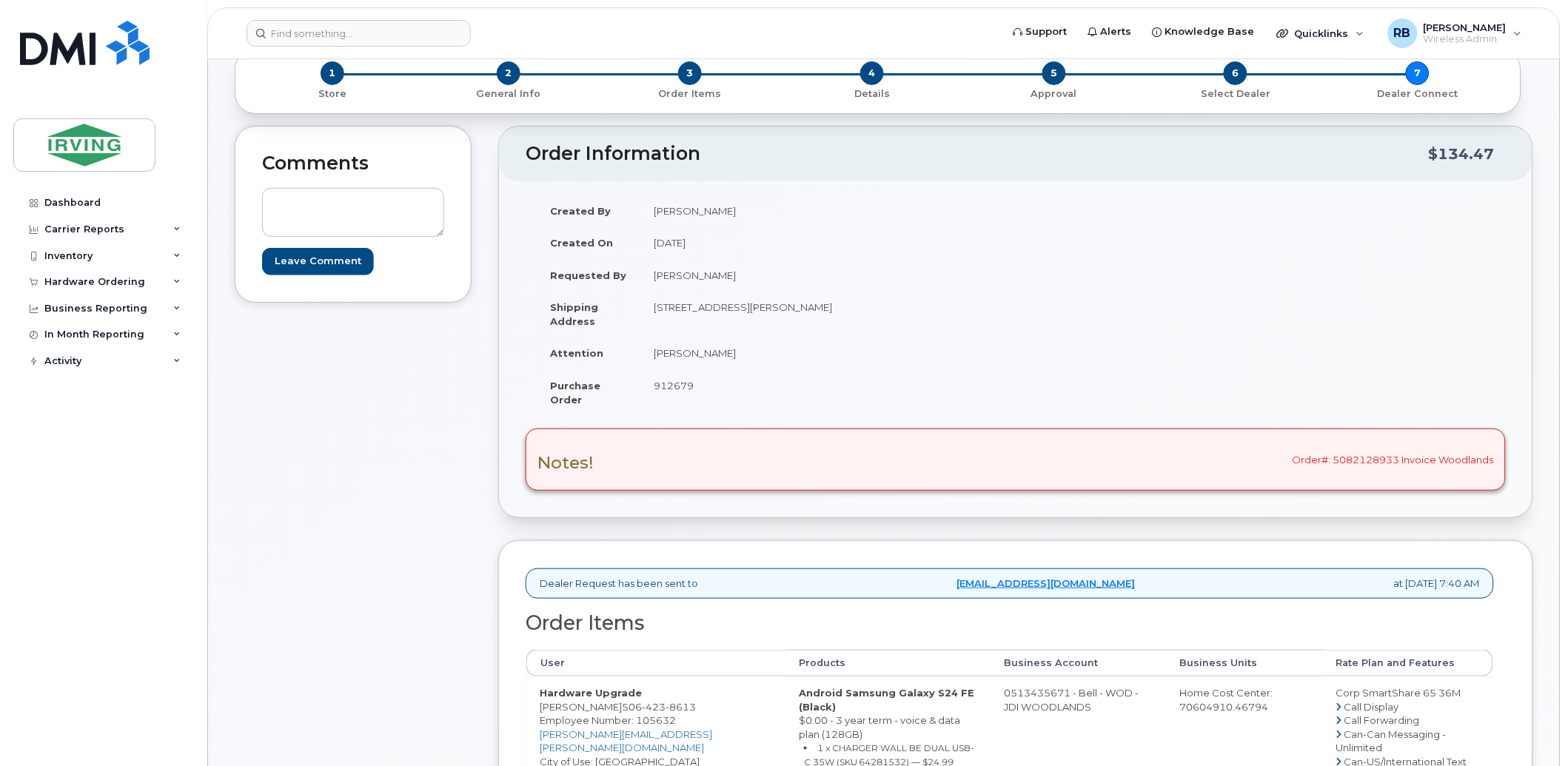
scroll to position [0, 0]
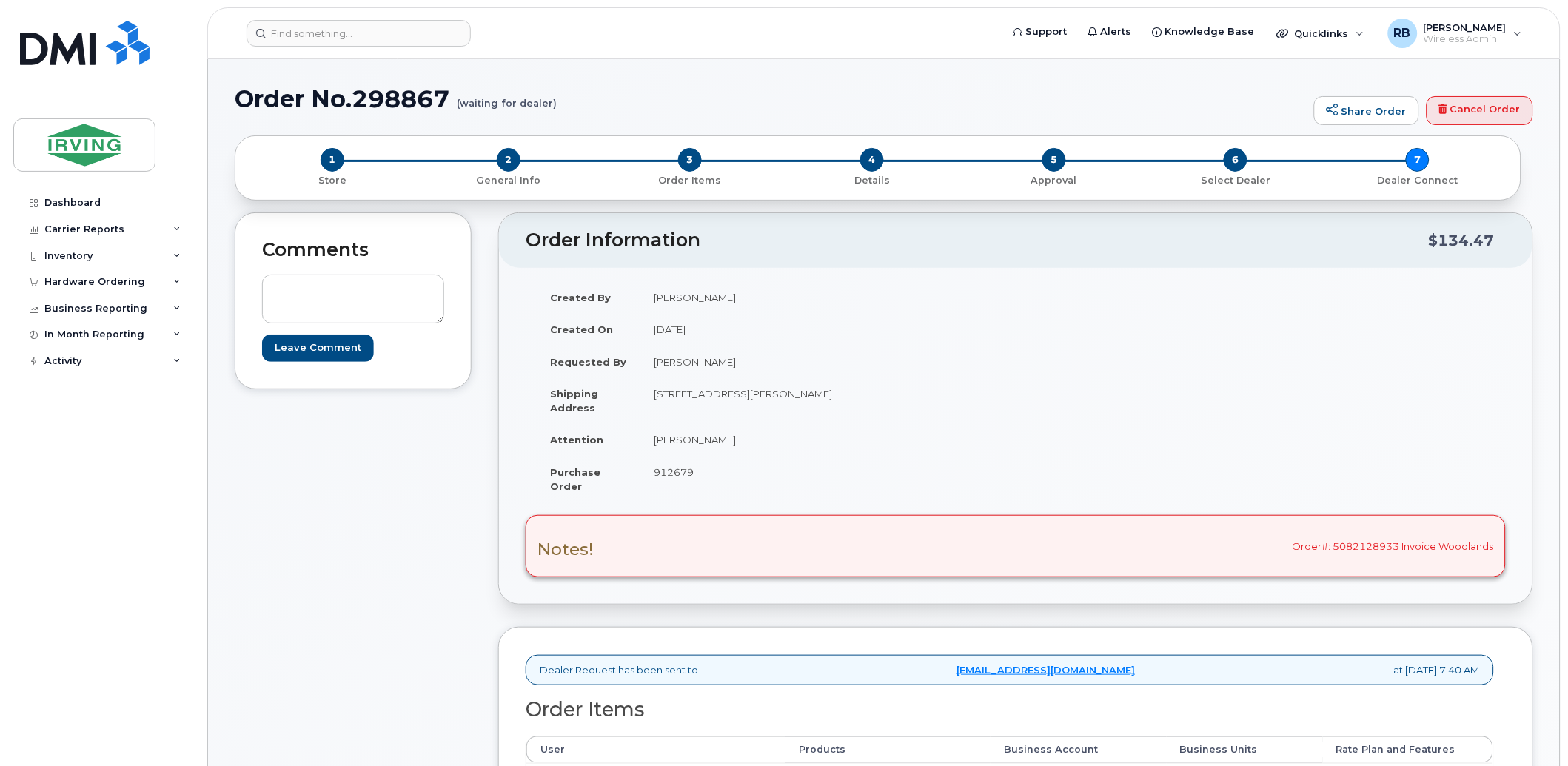
click at [826, 456] on td "912679" at bounding box center [822, 478] width 364 height 46
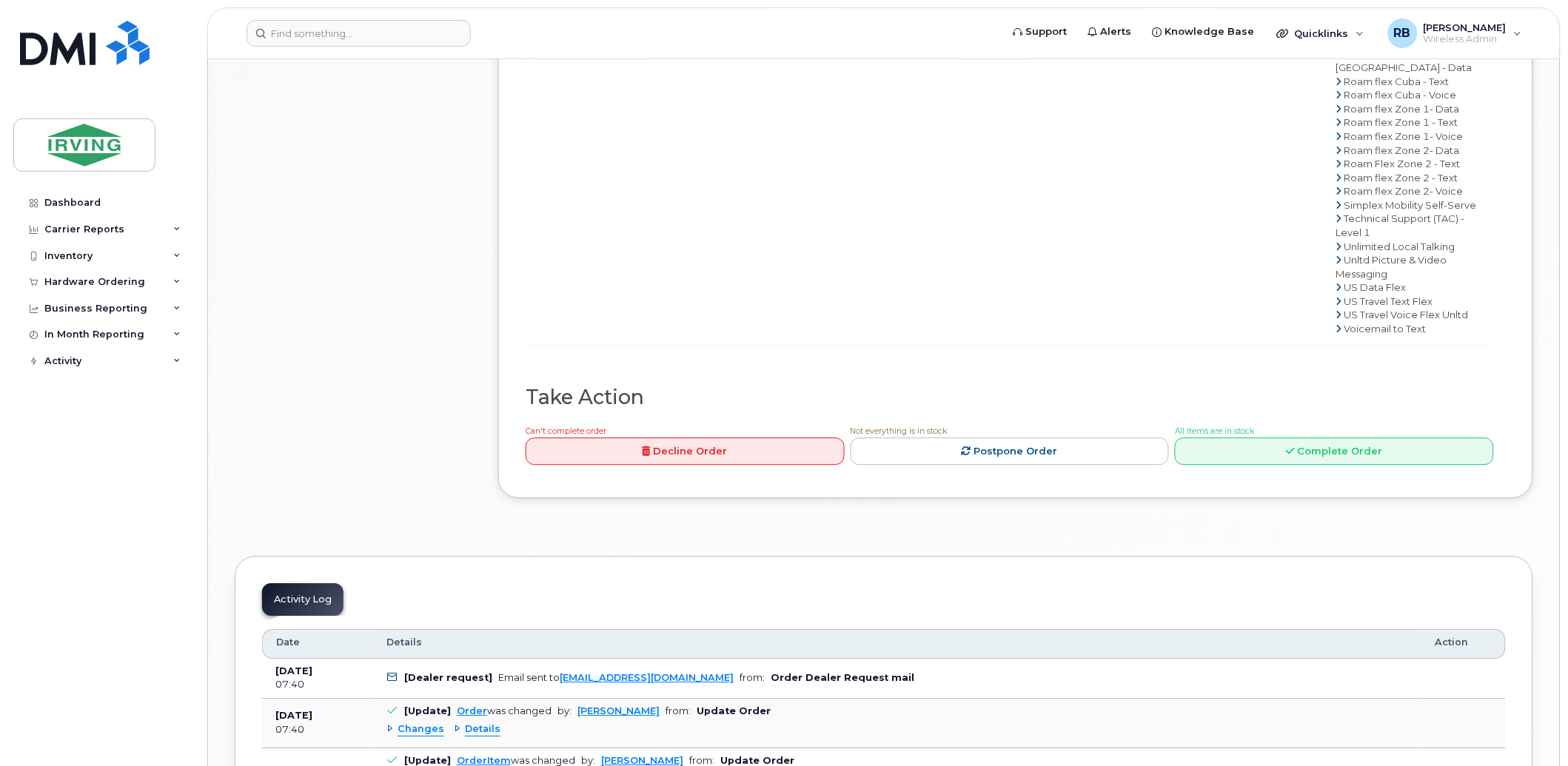
scroll to position [1096, 0]
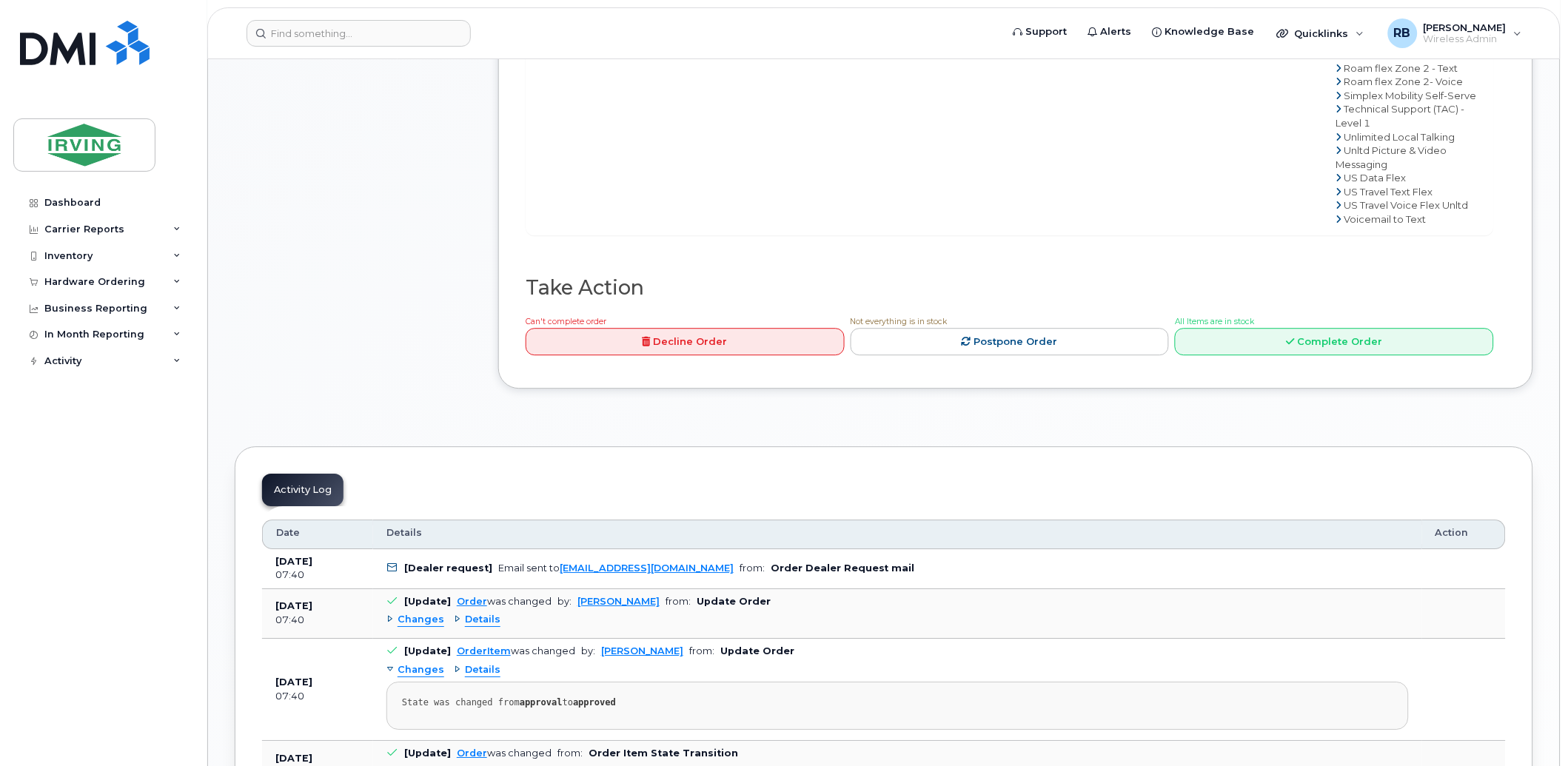
click at [1208, 361] on div "Can't complete order Decline Order Not everything is in stock Postpone Order Al…" at bounding box center [1006, 337] width 974 height 47
click at [1211, 355] on link "Complete Order" at bounding box center [1334, 341] width 319 height 27
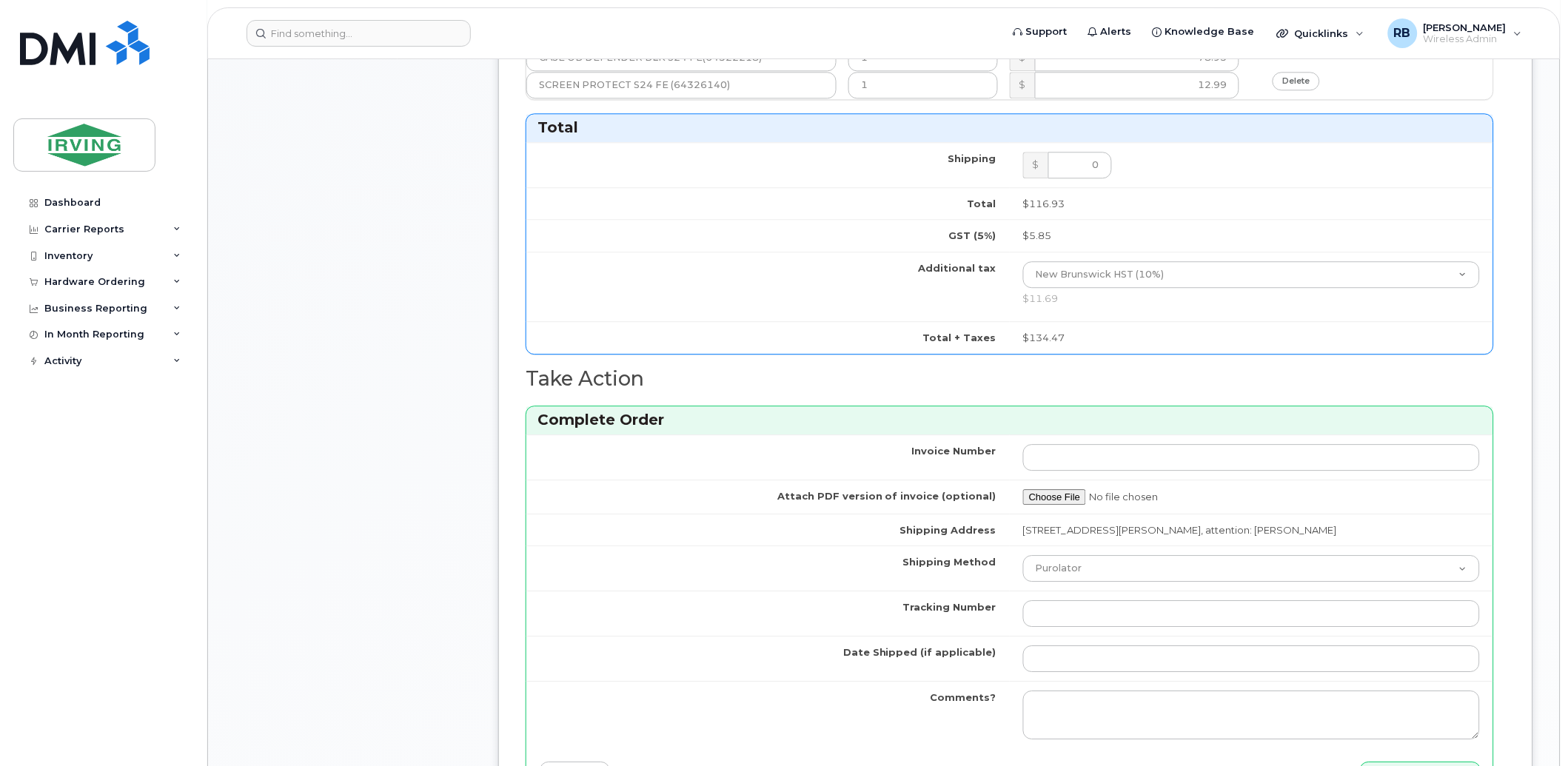
scroll to position [657, 0]
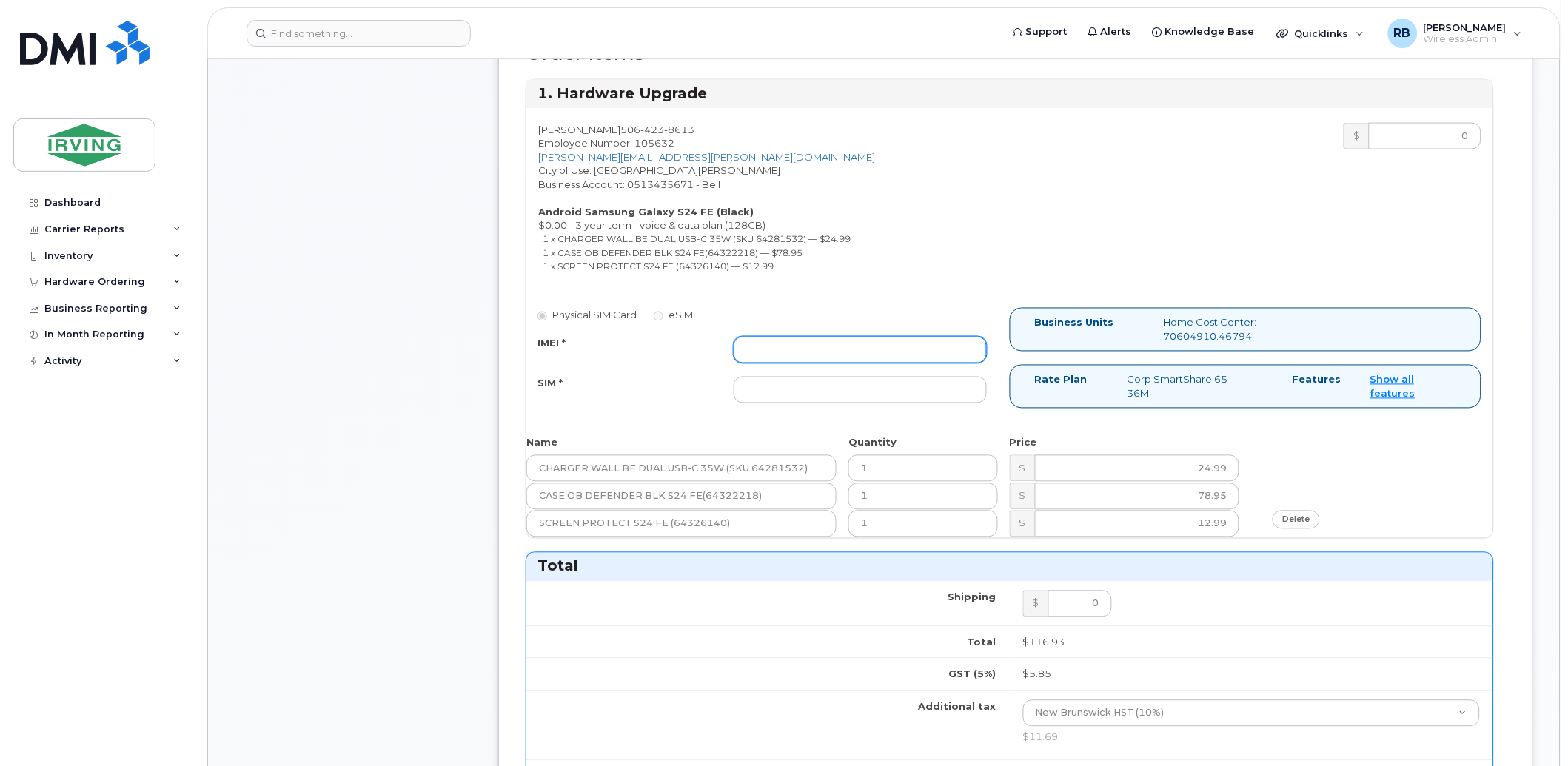
click at [858, 339] on input "IMEI *" at bounding box center [860, 350] width 253 height 26
type input "352693795476833"
click at [775, 389] on input "SIM *" at bounding box center [860, 390] width 253 height 26
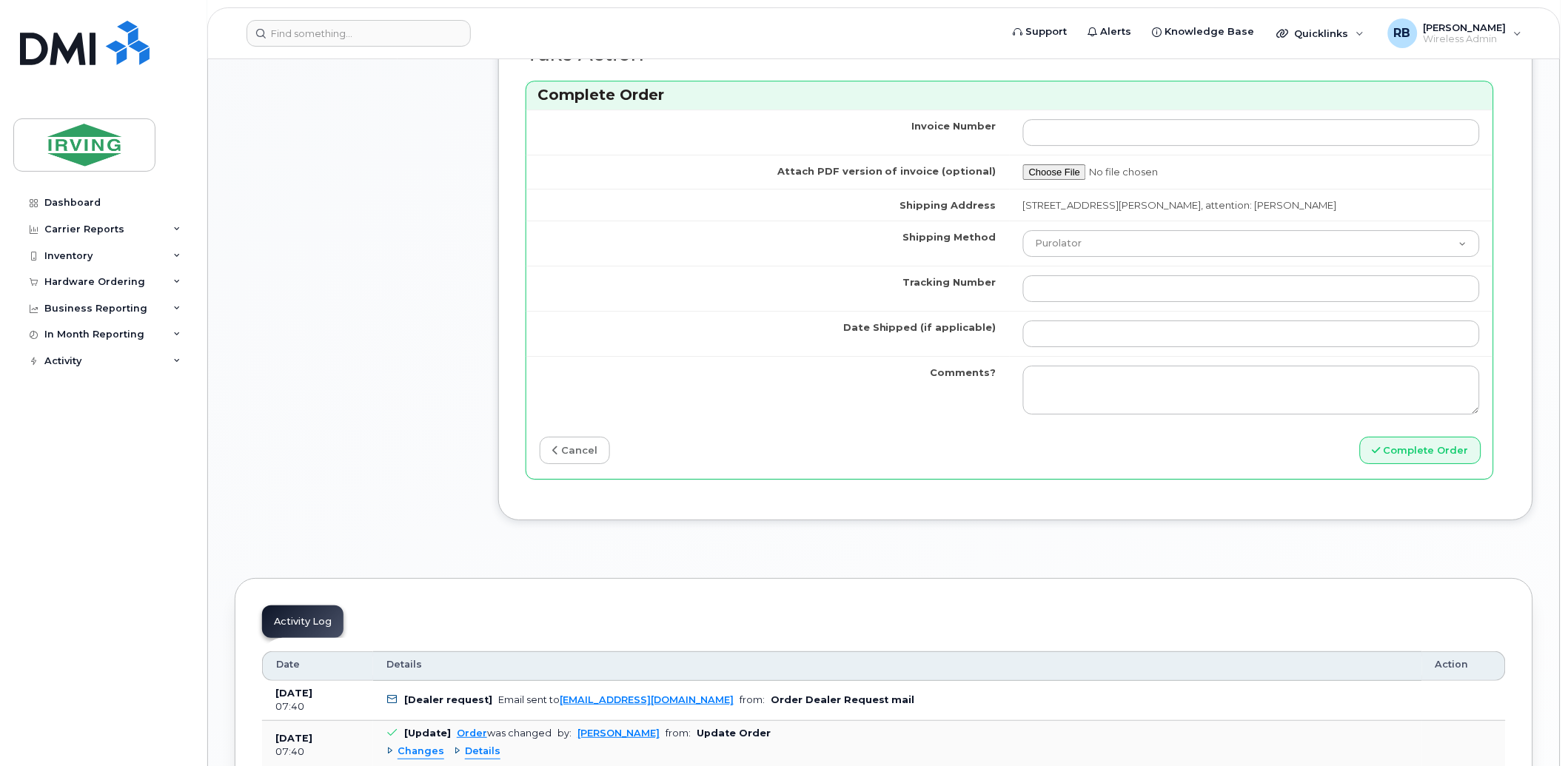
scroll to position [1425, 0]
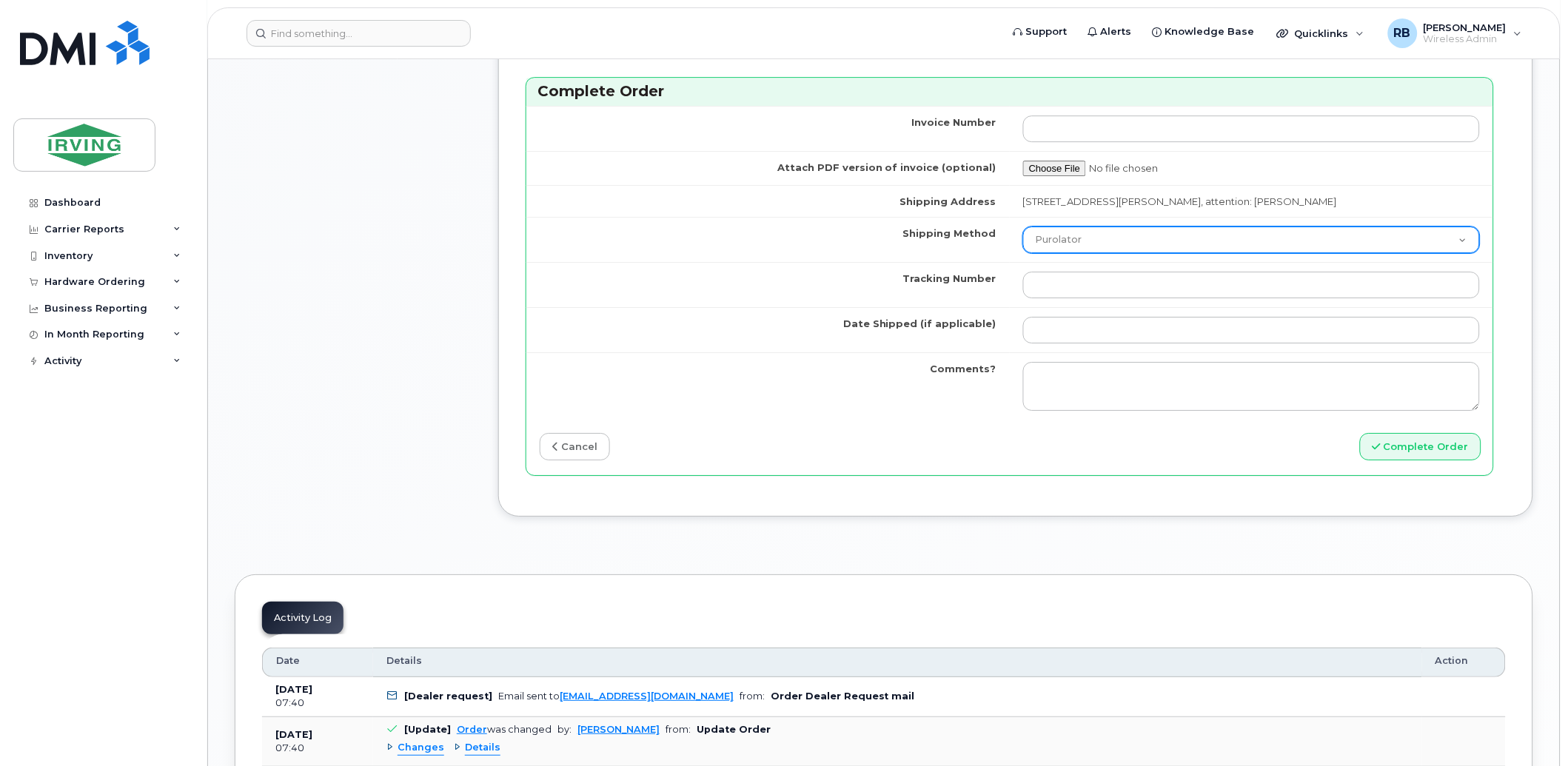
type input "89302610207712406203"
drag, startPoint x: 1050, startPoint y: 231, endPoint x: 1052, endPoint y: 240, distance: 9.2
click at [1050, 231] on select "Purolator UPS FedEx Canada Post Courier Other Drop Off Pick Up" at bounding box center [1252, 240] width 457 height 26
select select "Courier"
click at [1023, 228] on select "Purolator UPS FedEx Canada Post Courier Other Drop Off Pick Up" at bounding box center [1252, 240] width 457 height 26
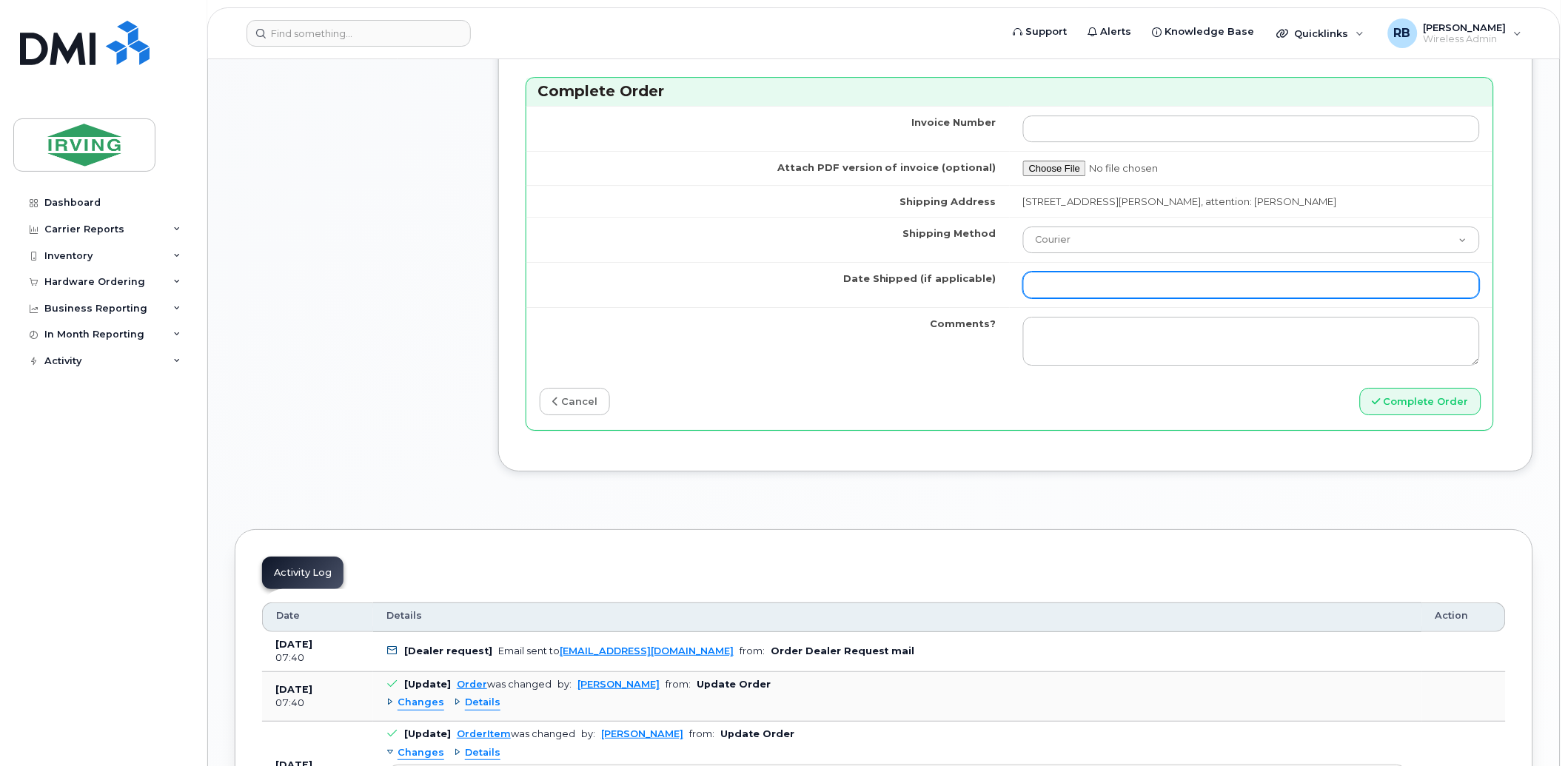
click at [1085, 289] on input "Date Shipped (if applicable)" at bounding box center [1252, 284] width 457 height 26
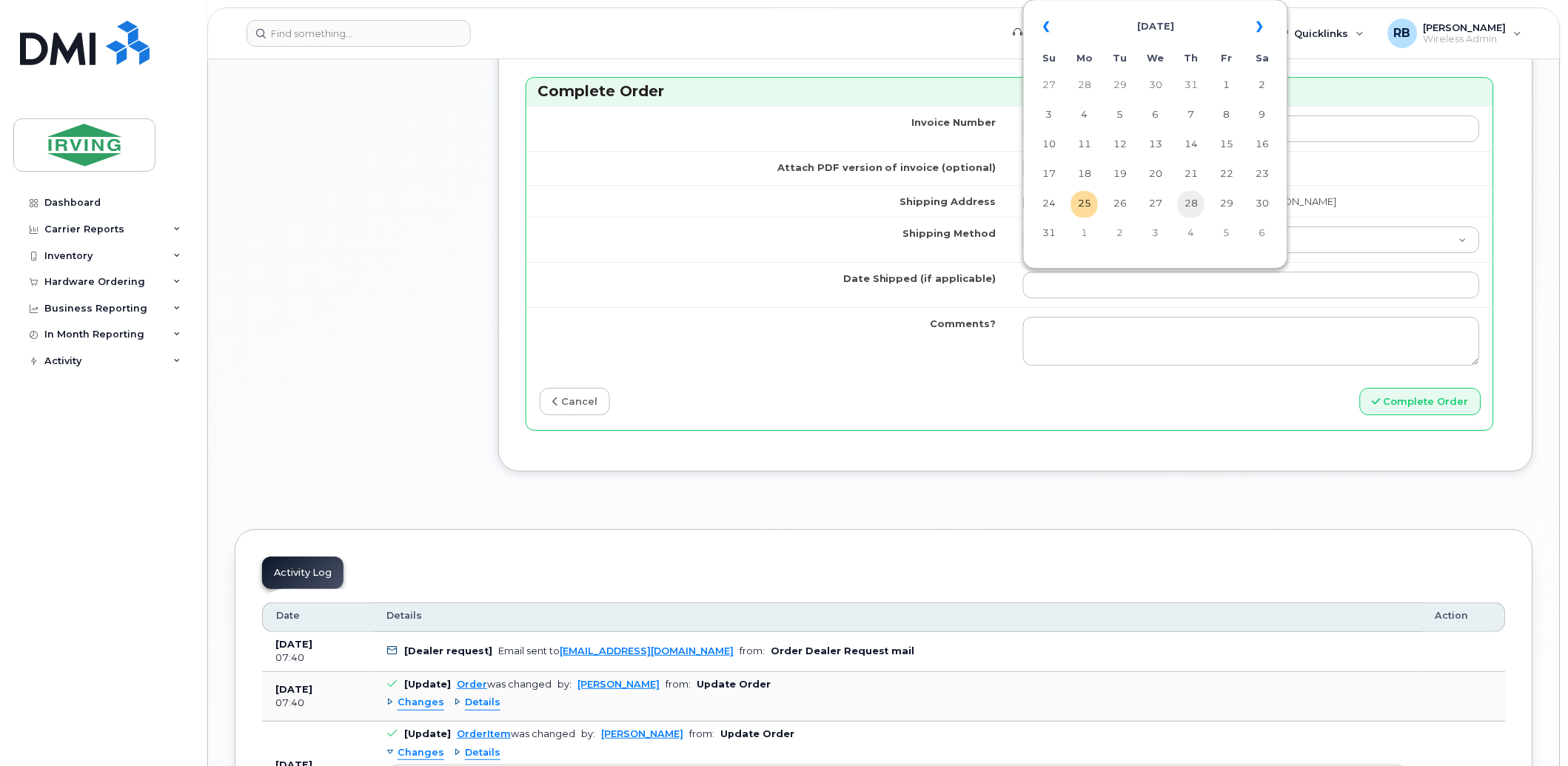
click at [1187, 208] on td "28" at bounding box center [1191, 204] width 26 height 26
type input "2025-08-28"
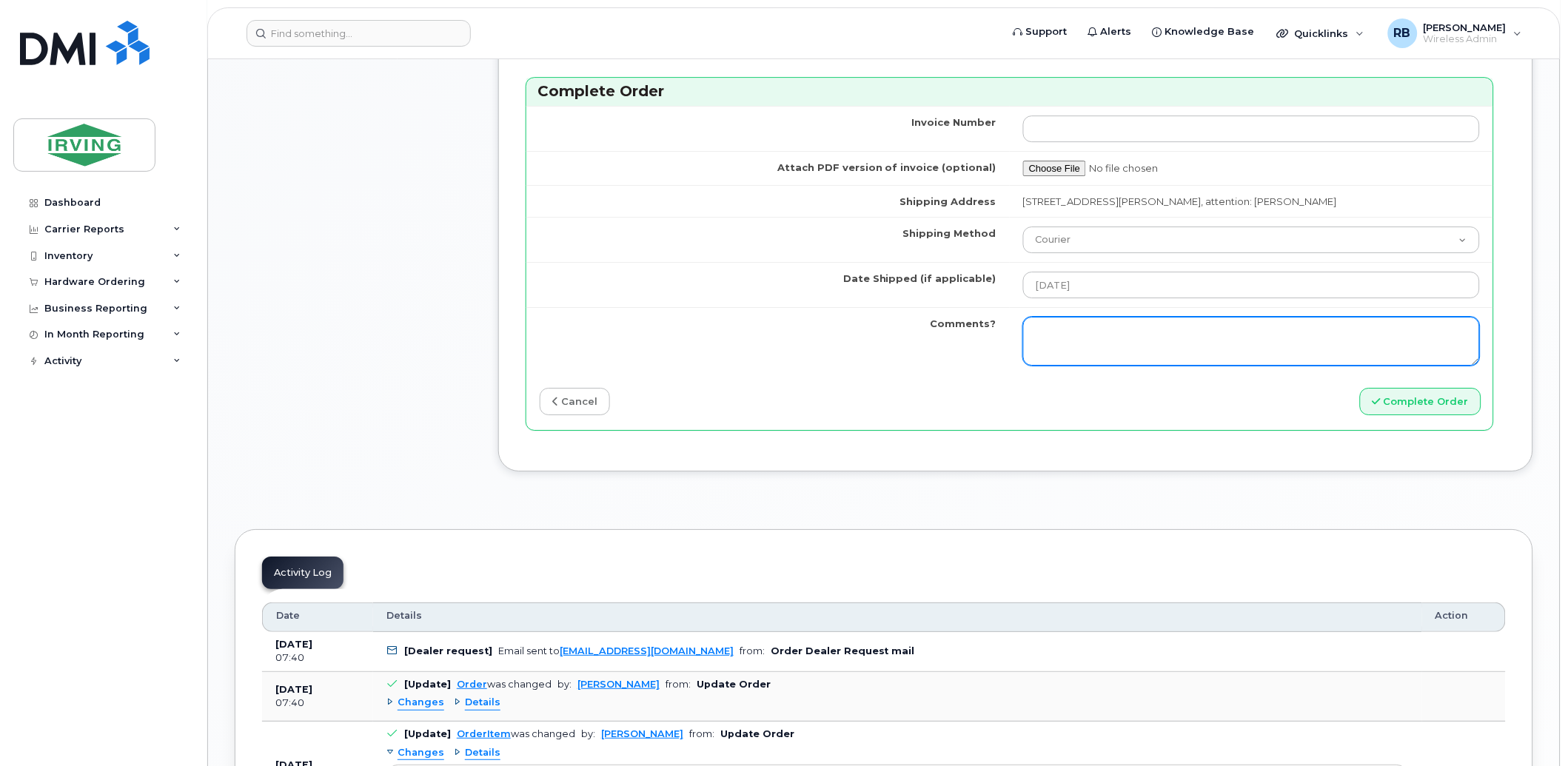
click at [1096, 324] on textarea "Comments?" at bounding box center [1252, 341] width 457 height 49
click at [1053, 335] on textarea "Comments?" at bounding box center [1252, 341] width 457 height 49
paste textarea "Please be advised the order has been placed. {Order # here} Allow 1-3 business …"
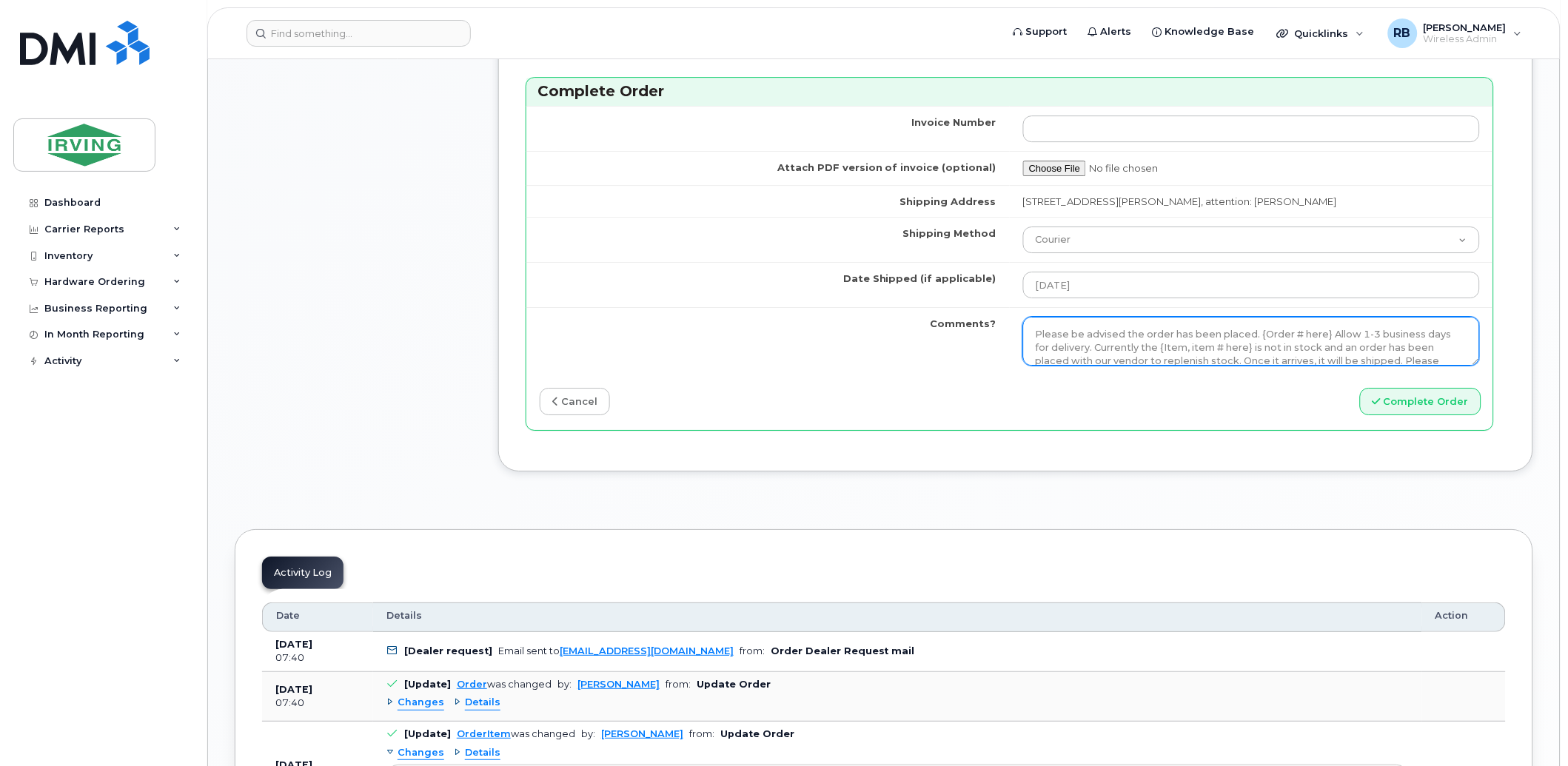
click at [1033, 336] on textarea "Please be advised the order has been placed. {Order # here} Allow 1-3 business …" at bounding box center [1252, 341] width 457 height 49
drag, startPoint x: 1255, startPoint y: 339, endPoint x: 1322, endPoint y: 337, distance: 67.0
click at [1322, 337] on textarea "Please be advised the order has been placed. {Order # here} Allow 1-3 business …" at bounding box center [1252, 341] width 457 height 49
drag, startPoint x: 1143, startPoint y: 349, endPoint x: 1235, endPoint y: 347, distance: 92.0
click at [1235, 347] on textarea "Please be advised the order has been placed. SO#26199481 Allow 1-3 business day…" at bounding box center [1252, 341] width 457 height 49
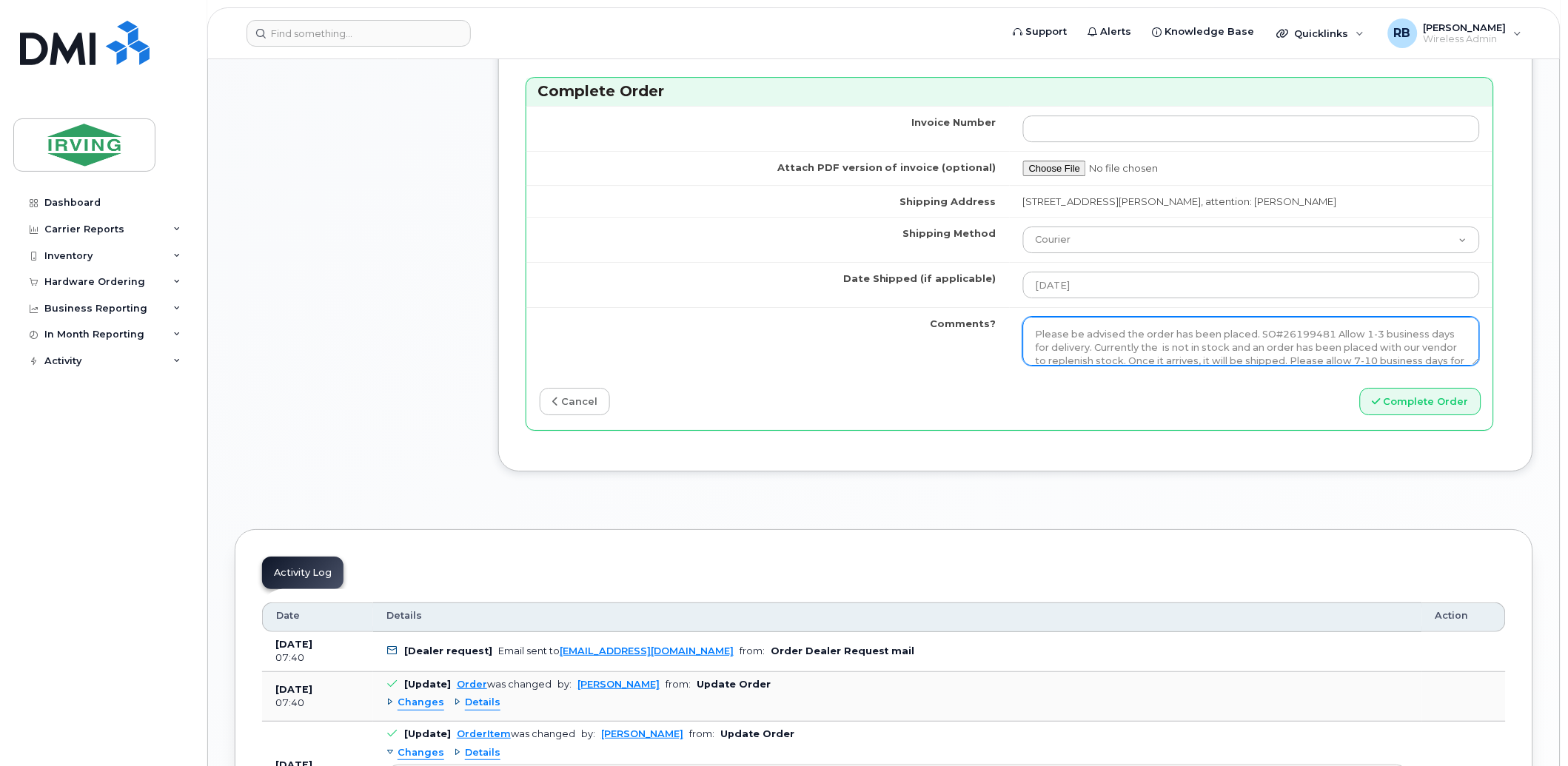
paste textarea "64326140"
paste textarea "SCREEN PROTECT S24 FE"
type textarea "Please be advised the order has been placed. SO#26199481 Allow 1-3 business day…"
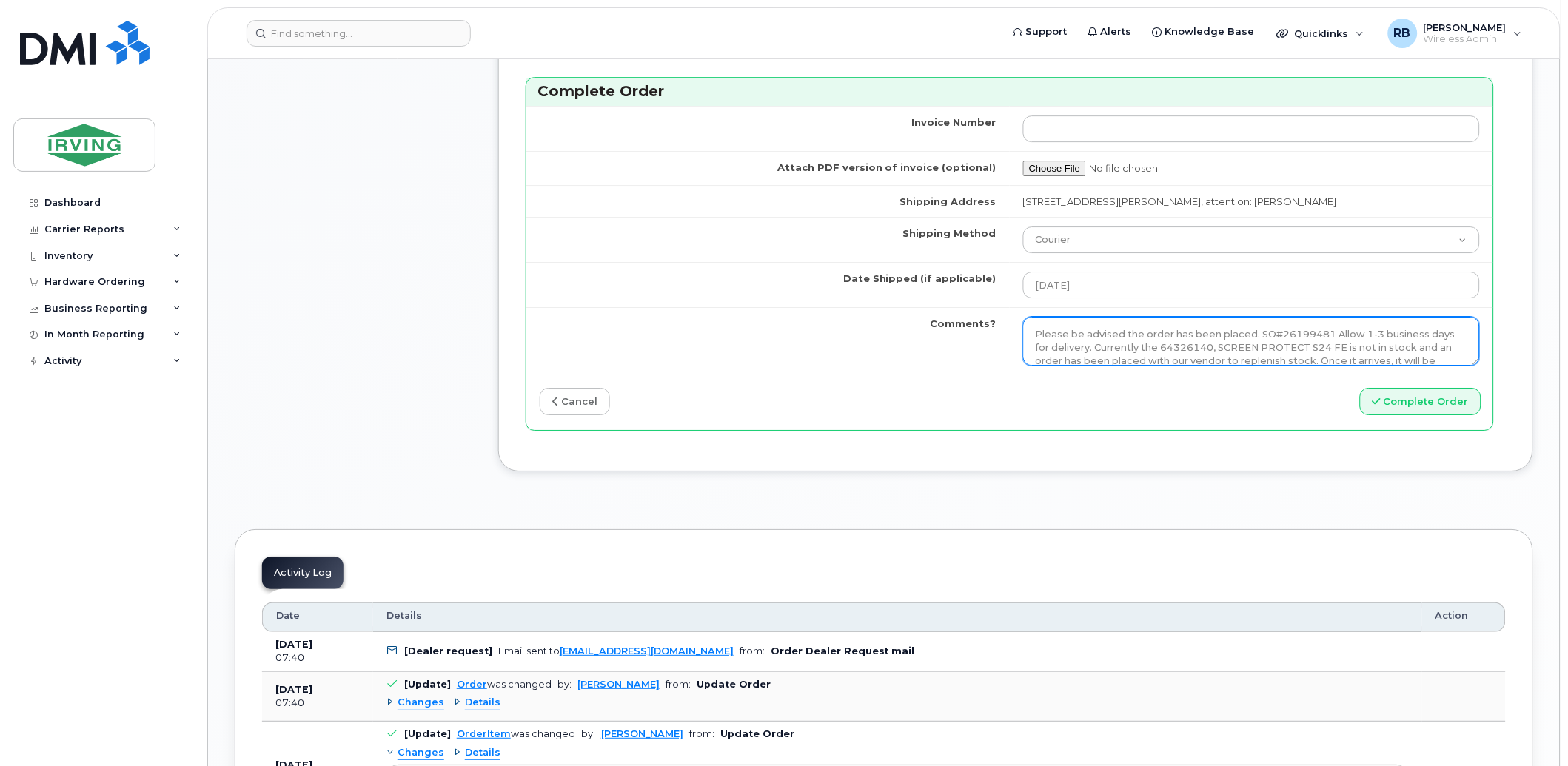
drag, startPoint x: 1387, startPoint y: 343, endPoint x: 1033, endPoint y: 334, distance: 354.1
click at [1033, 334] on textarea "Please be advised the order has been placed. SO#26199481 Allow 1-3 business day…" at bounding box center [1252, 341] width 457 height 49
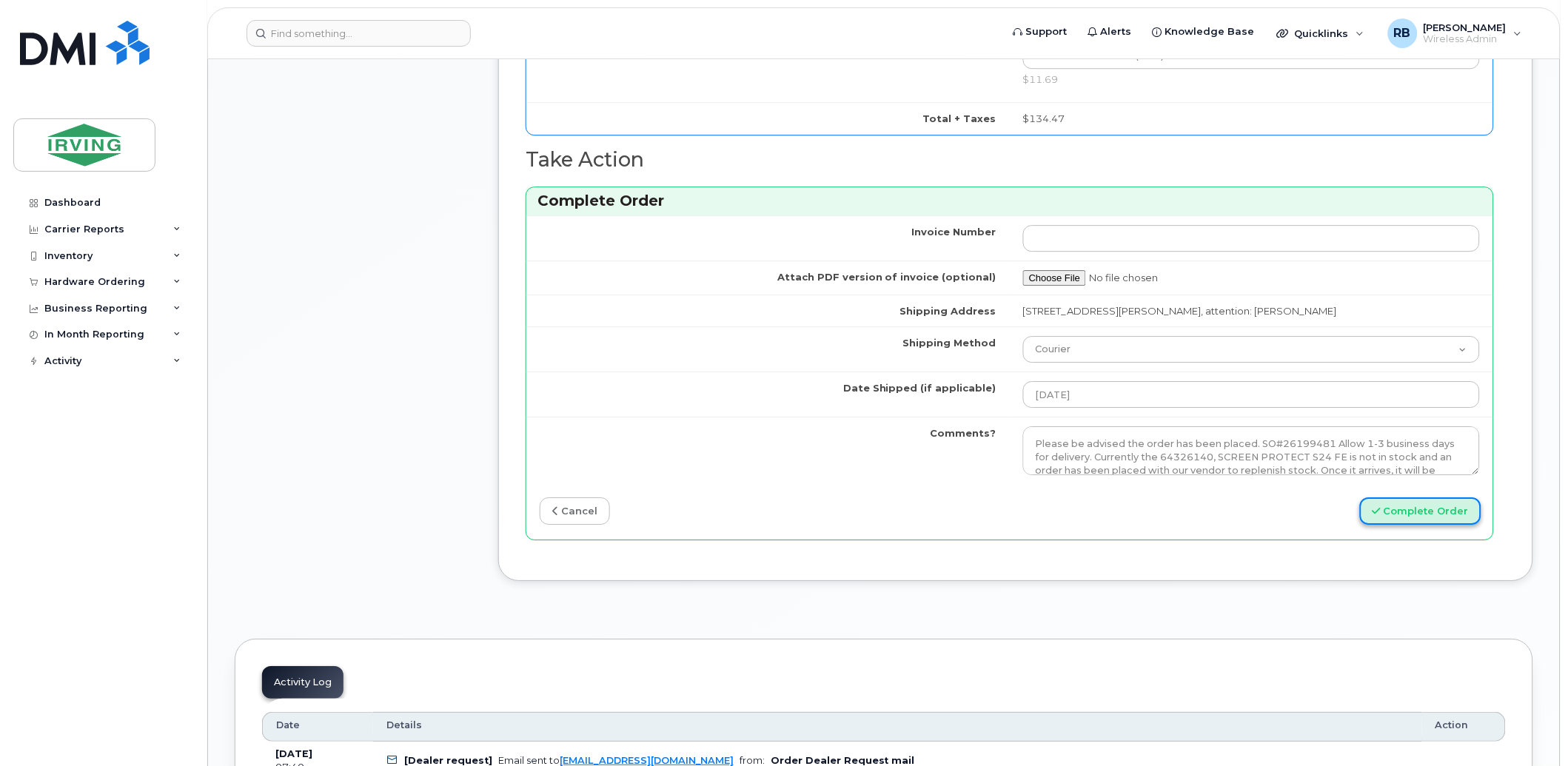
click at [1407, 514] on button "Complete Order" at bounding box center [1421, 511] width 121 height 27
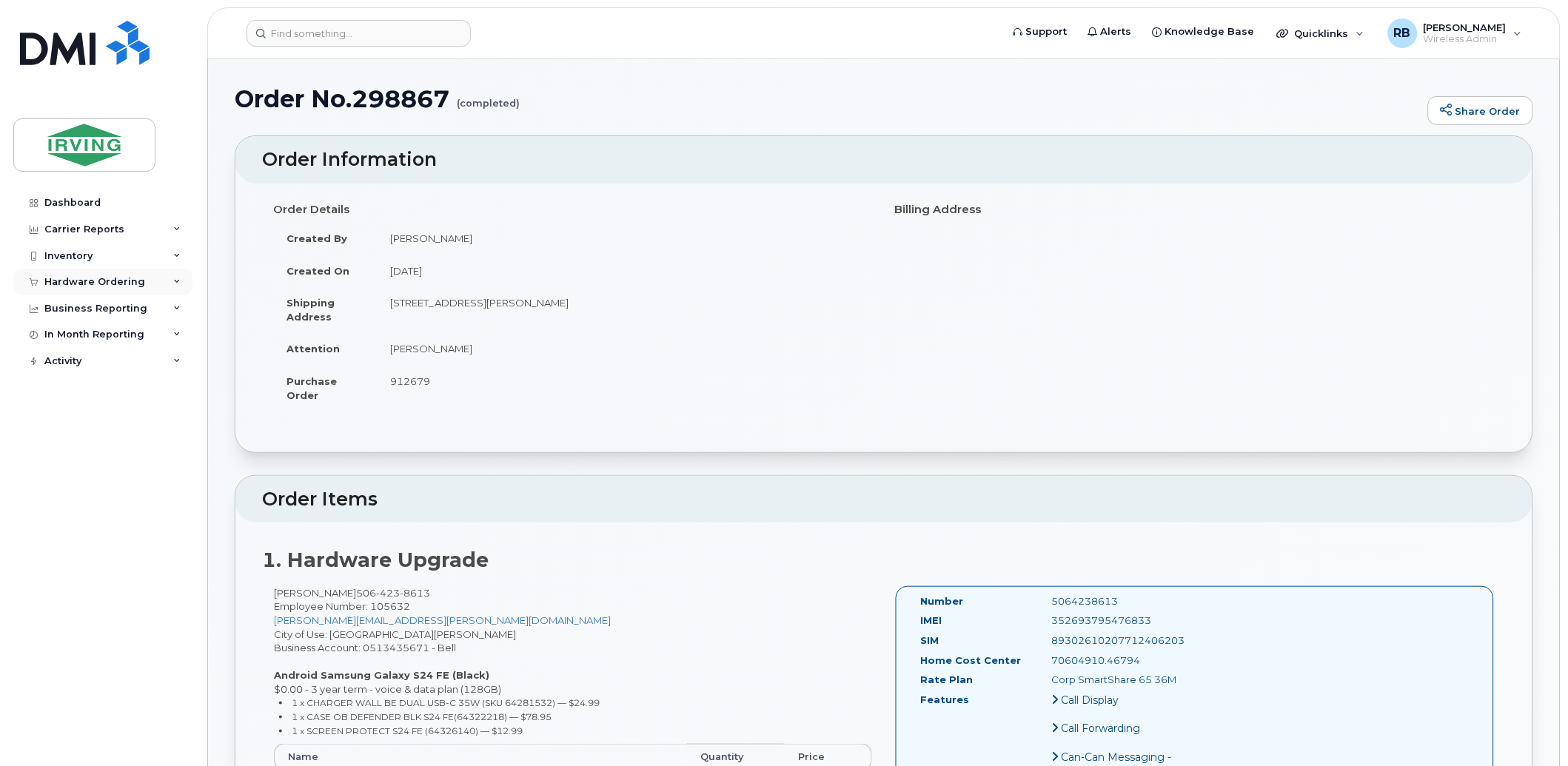
click at [46, 279] on div "Hardware Ordering" at bounding box center [95, 282] width 101 height 12
click at [55, 338] on div "Orders" at bounding box center [69, 337] width 36 height 14
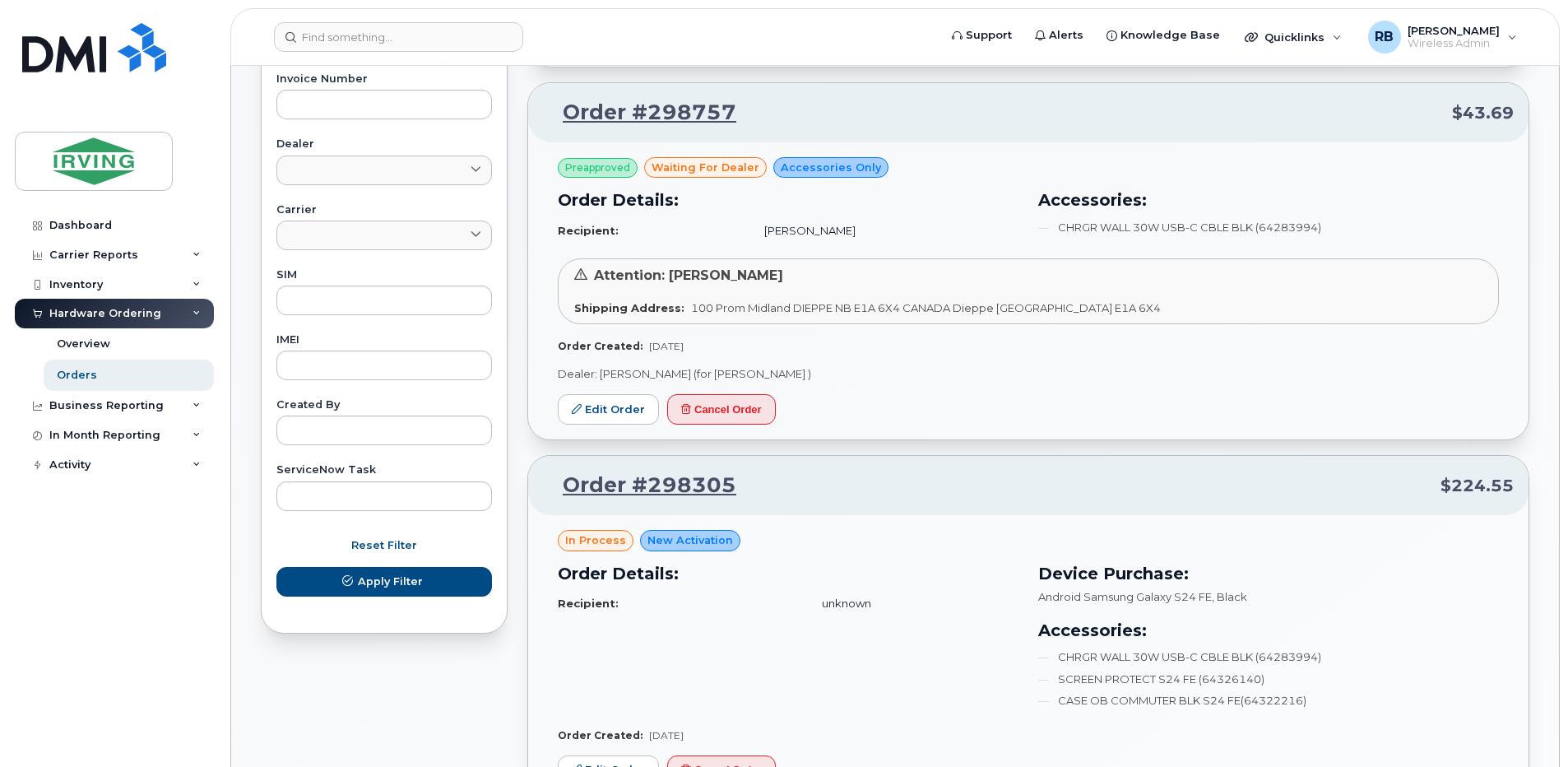
scroll to position [987, 0]
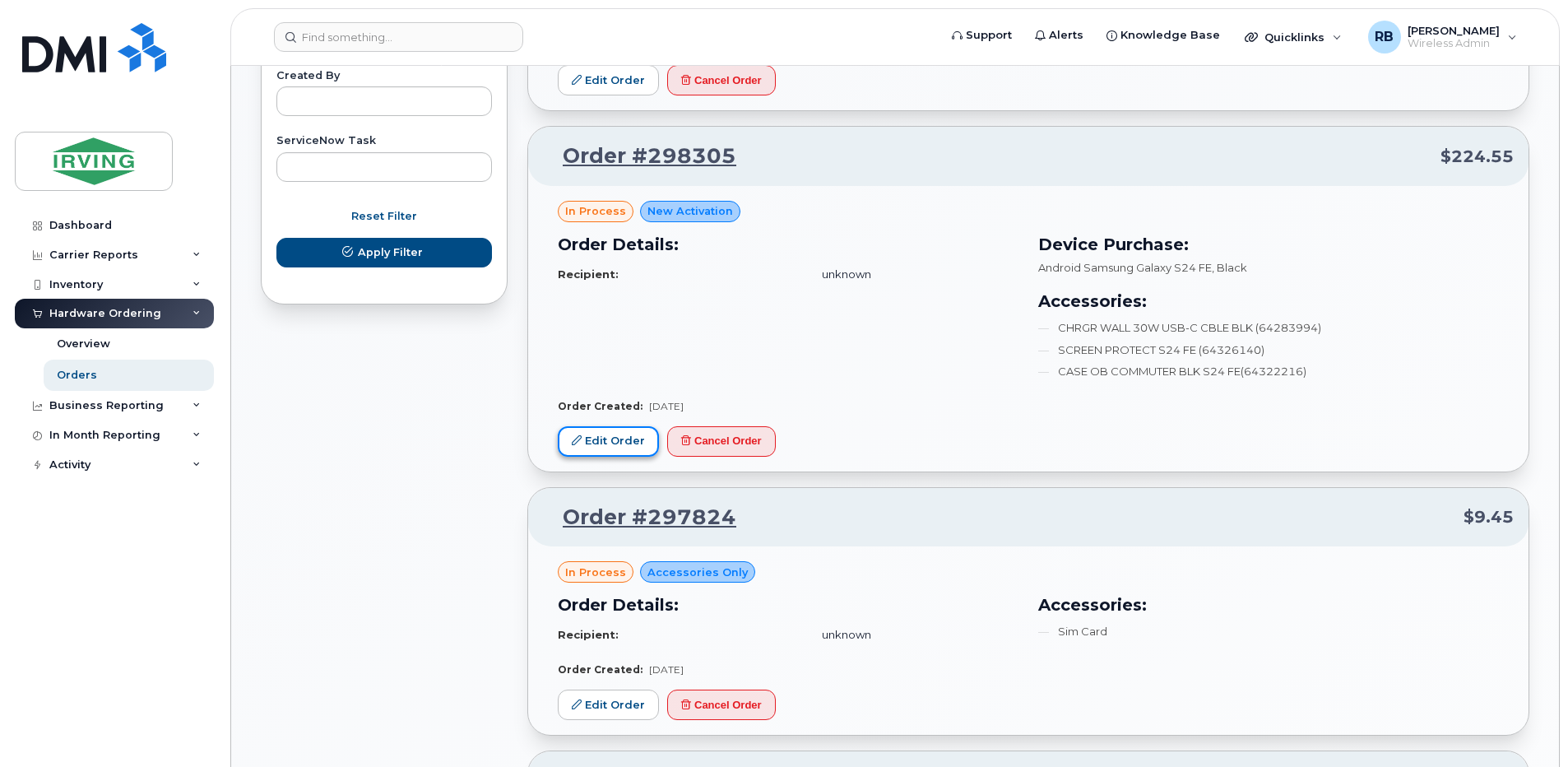
click at [615, 440] on link "Edit Order" at bounding box center [608, 441] width 101 height 30
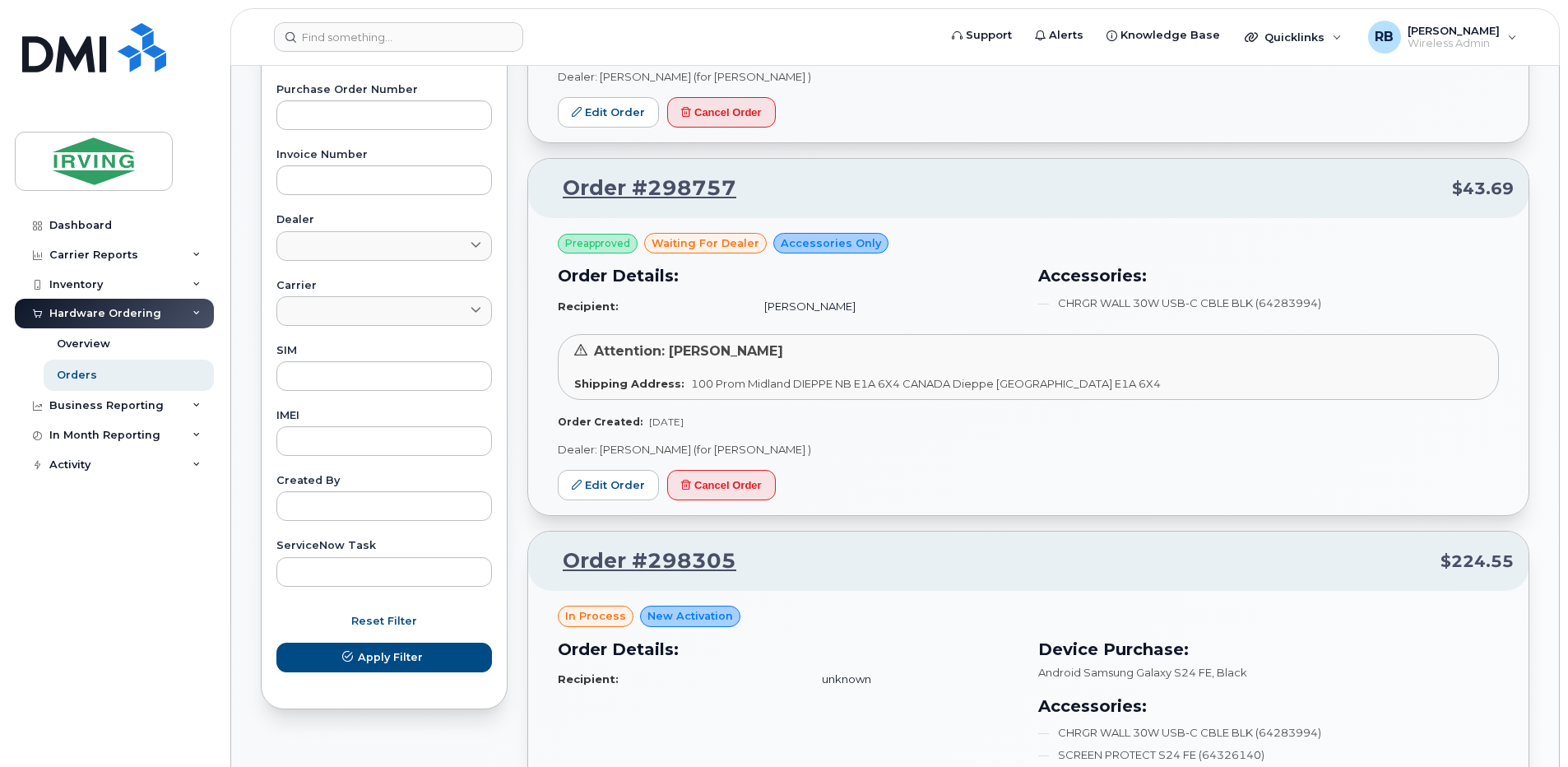
scroll to position [549, 0]
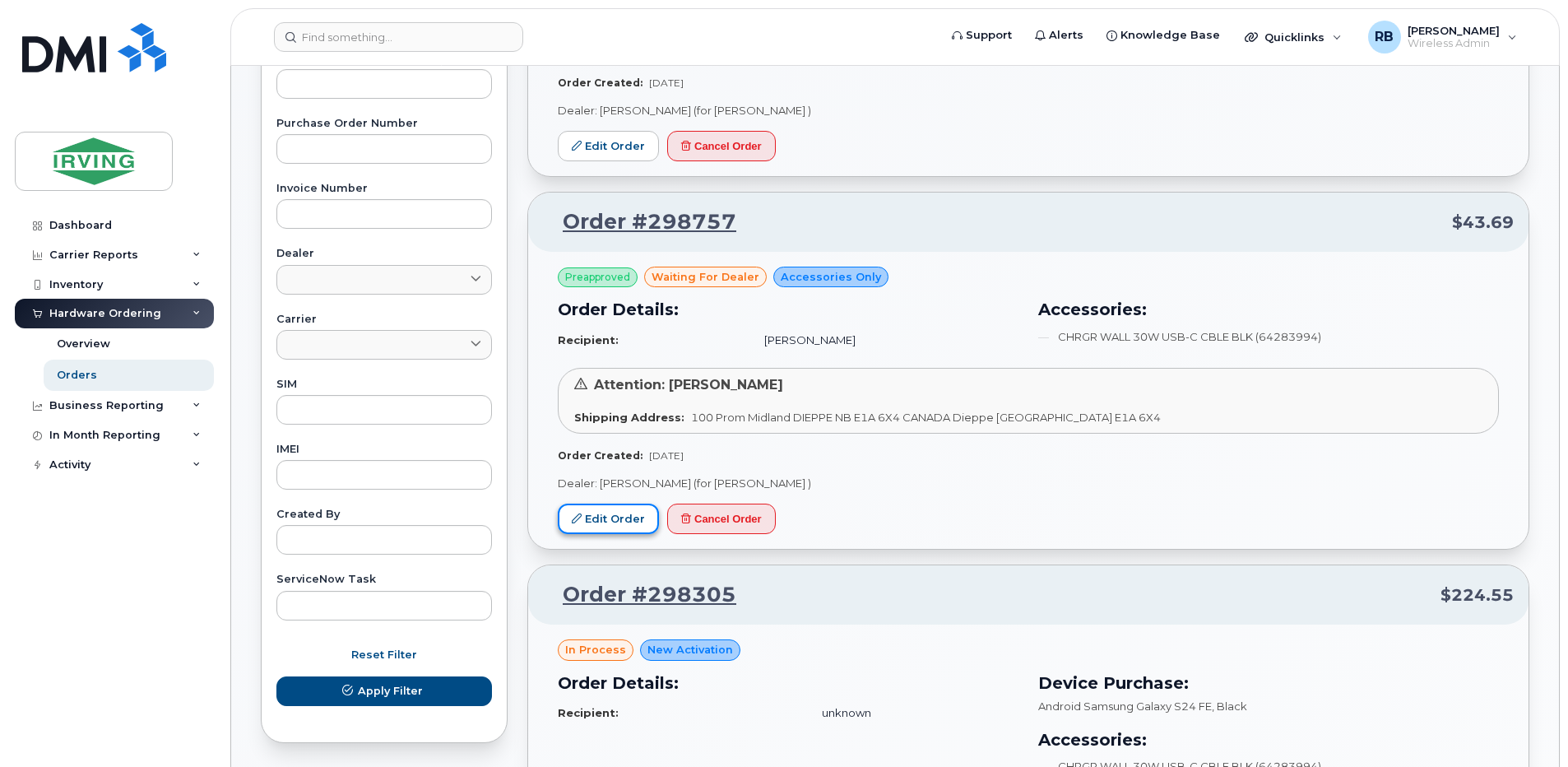
click at [605, 516] on link "Edit Order" at bounding box center [608, 518] width 101 height 30
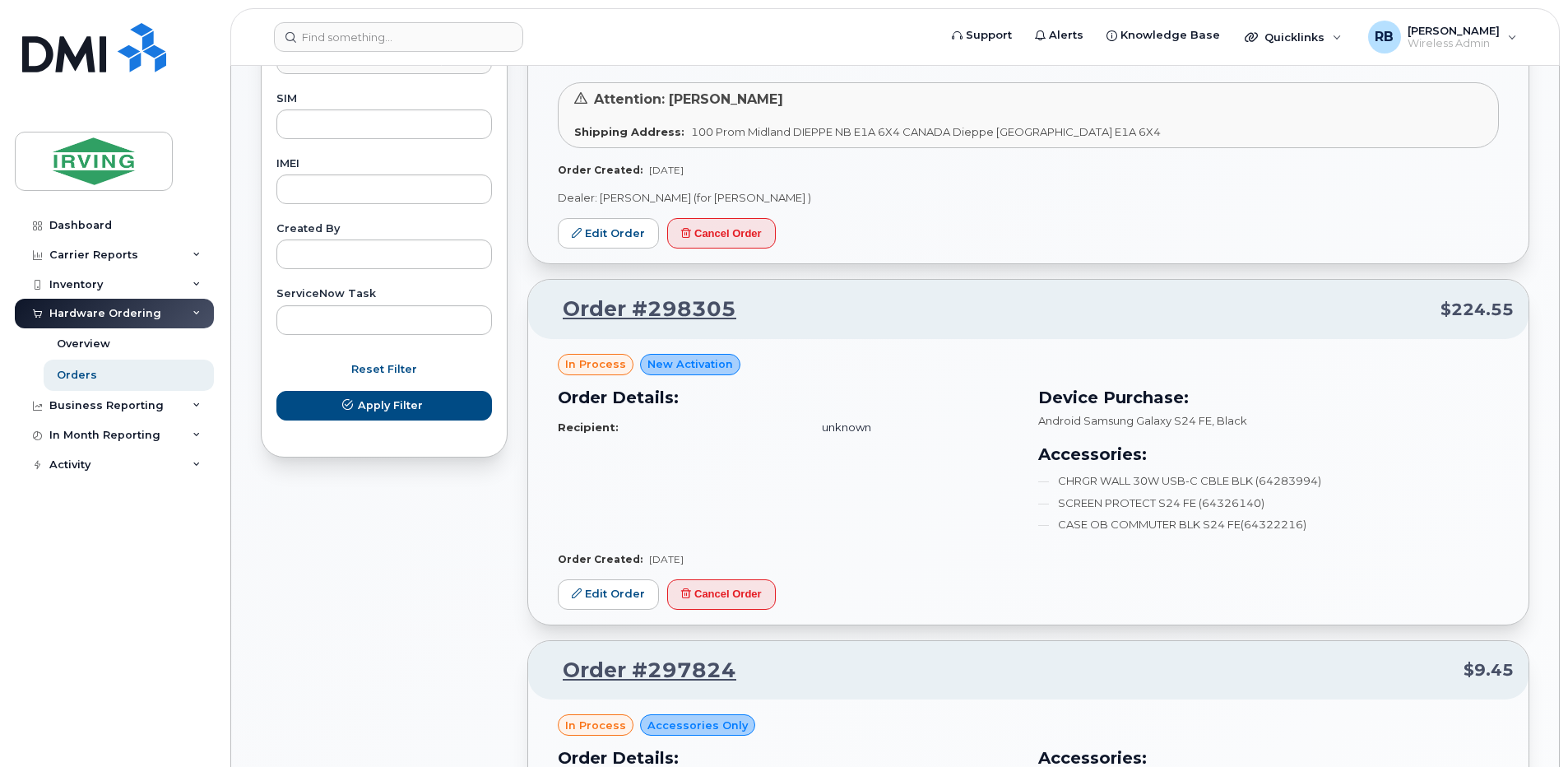
scroll to position [878, 0]
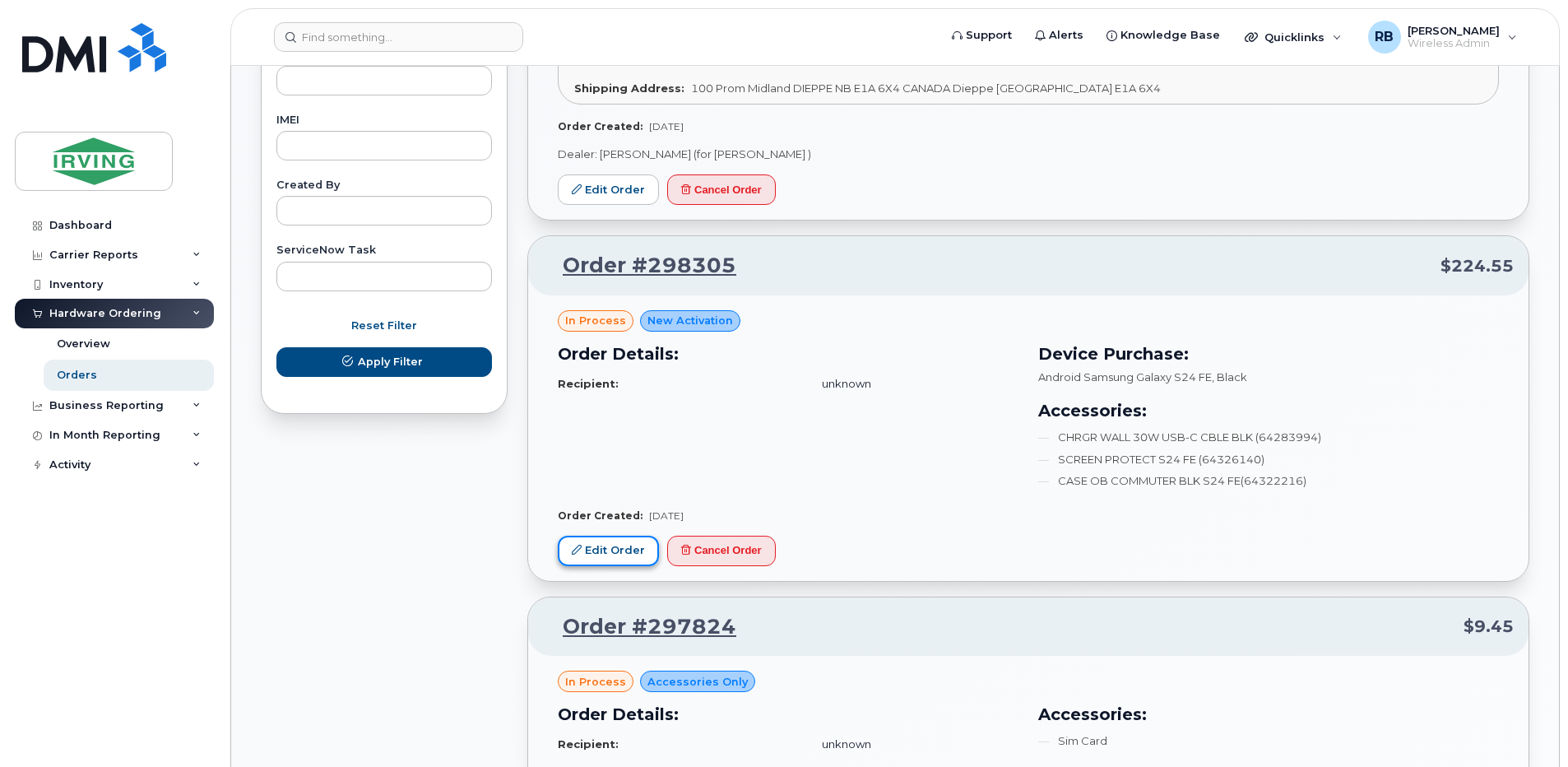
click at [588, 557] on link "Edit Order" at bounding box center [608, 550] width 101 height 30
click at [602, 547] on link "Edit Order" at bounding box center [608, 550] width 101 height 30
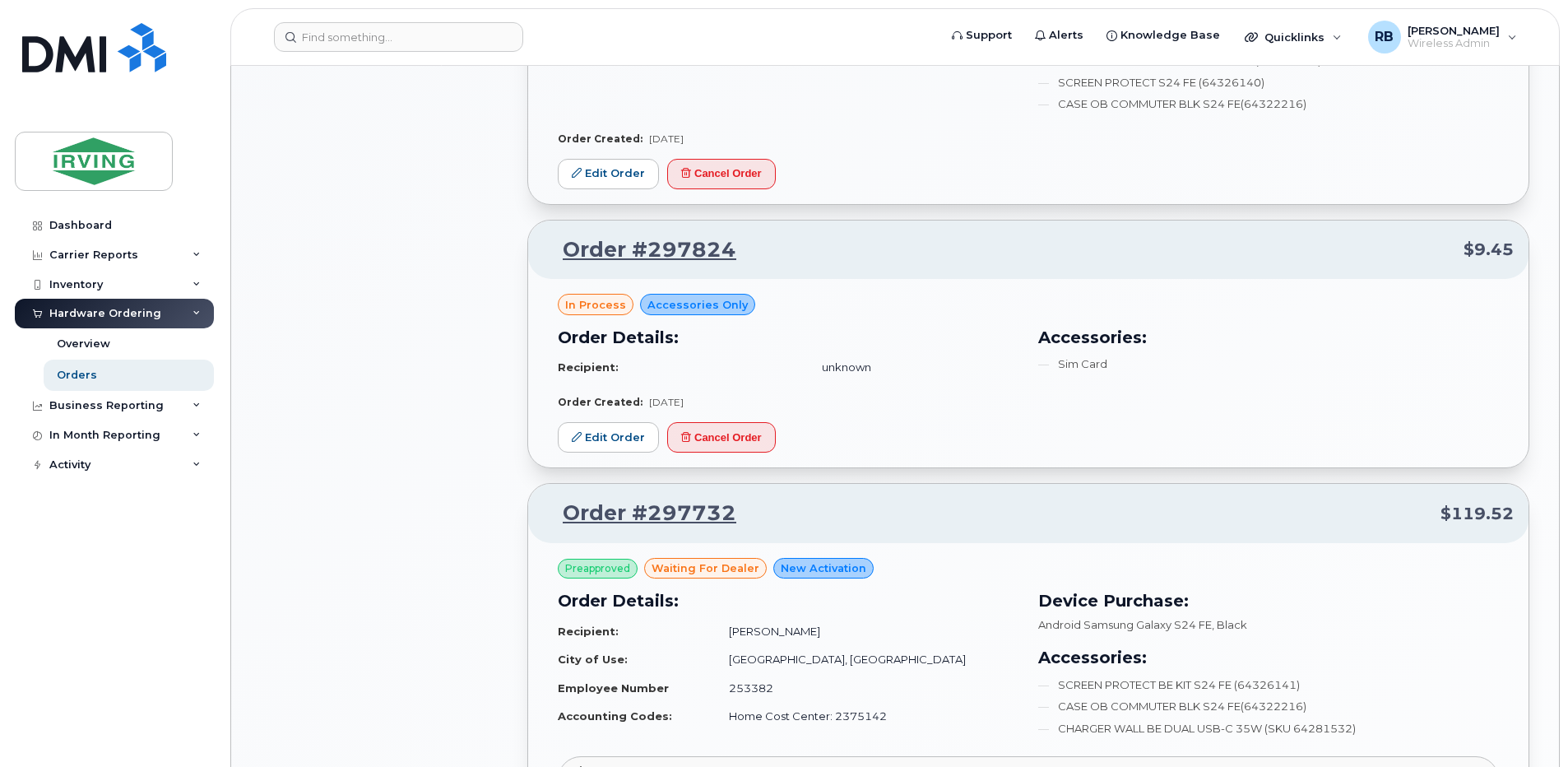
scroll to position [1206, 0]
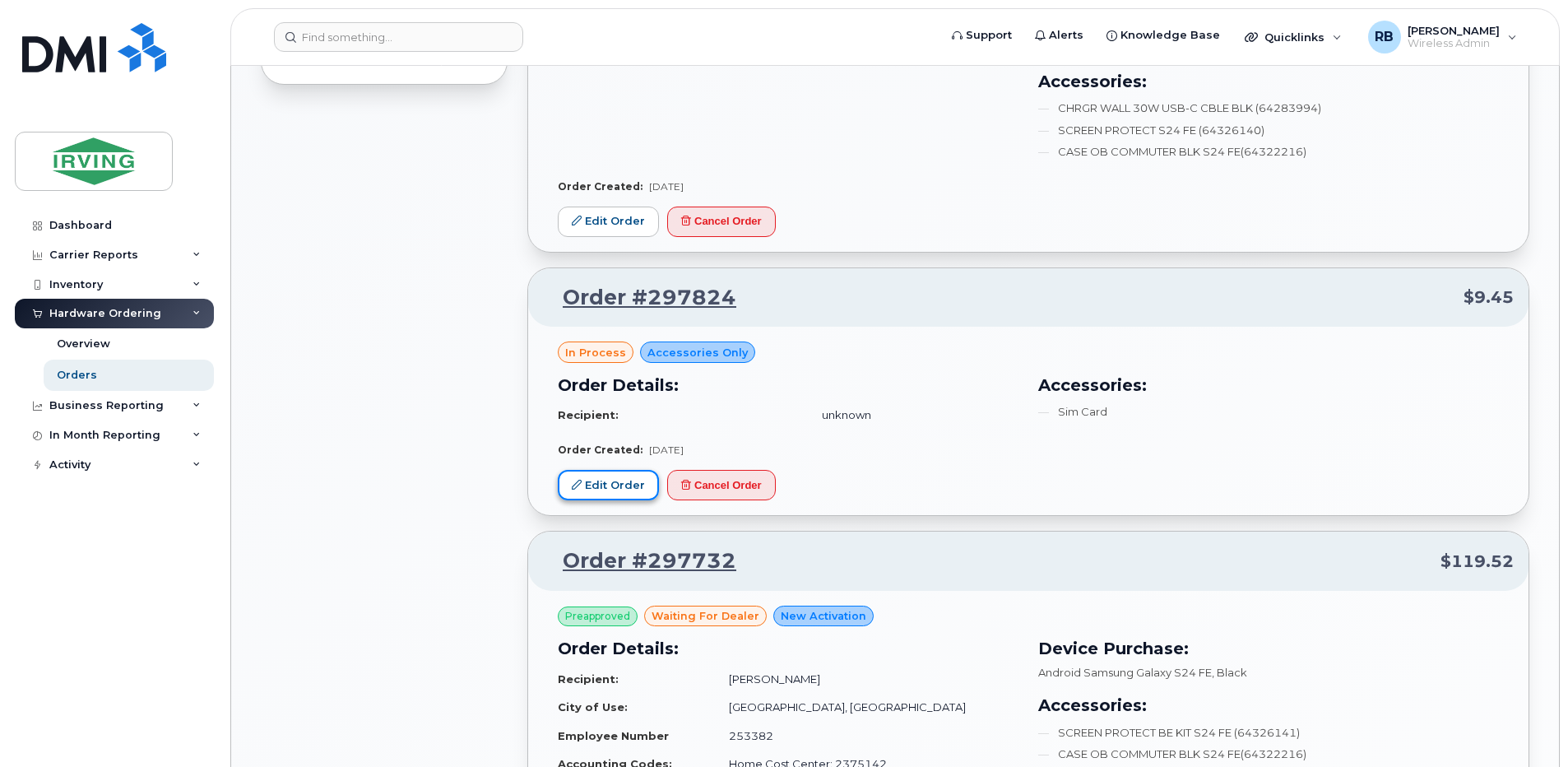
click at [618, 492] on link "Edit Order" at bounding box center [608, 485] width 101 height 30
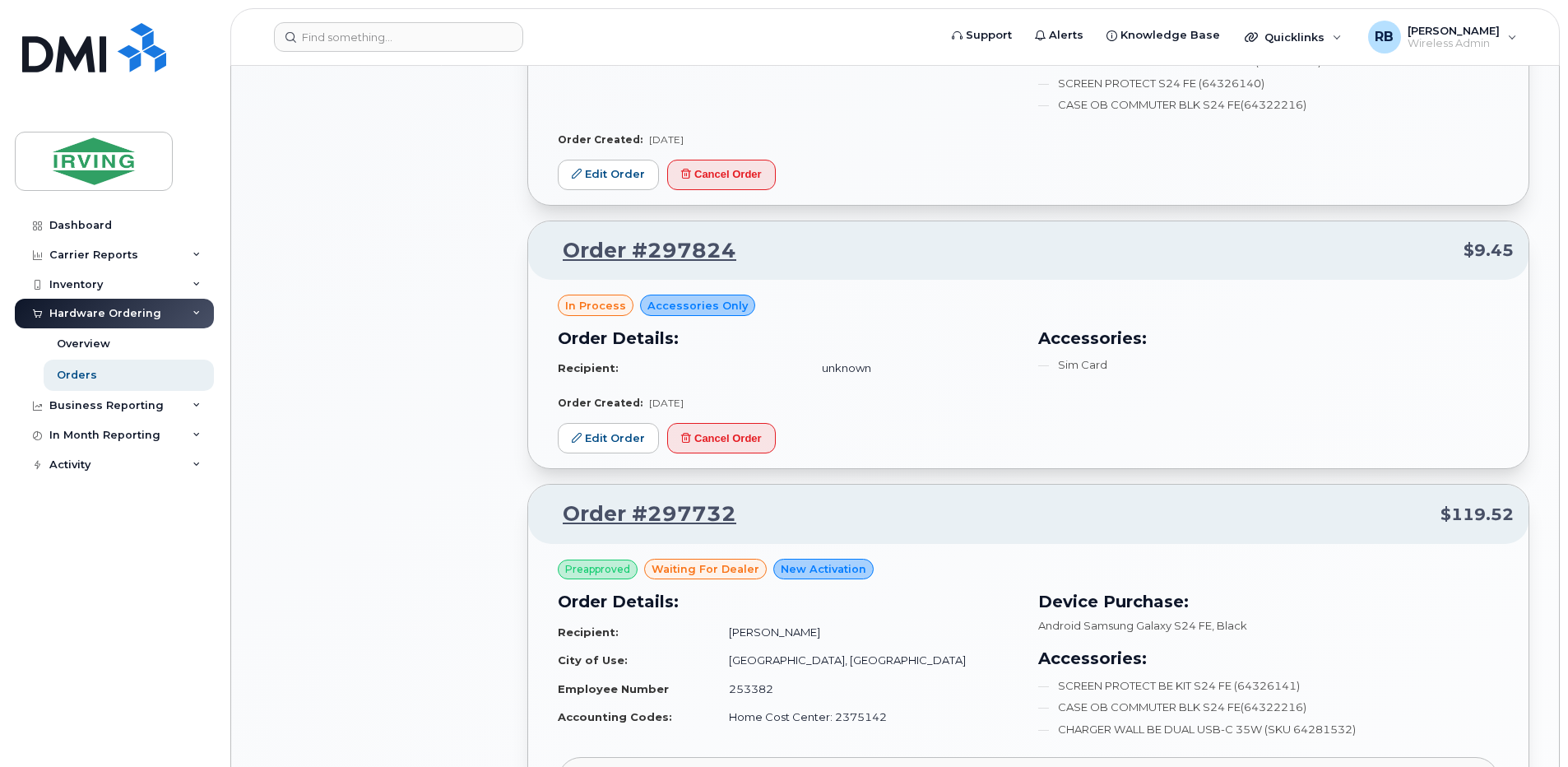
scroll to position [1316, 0]
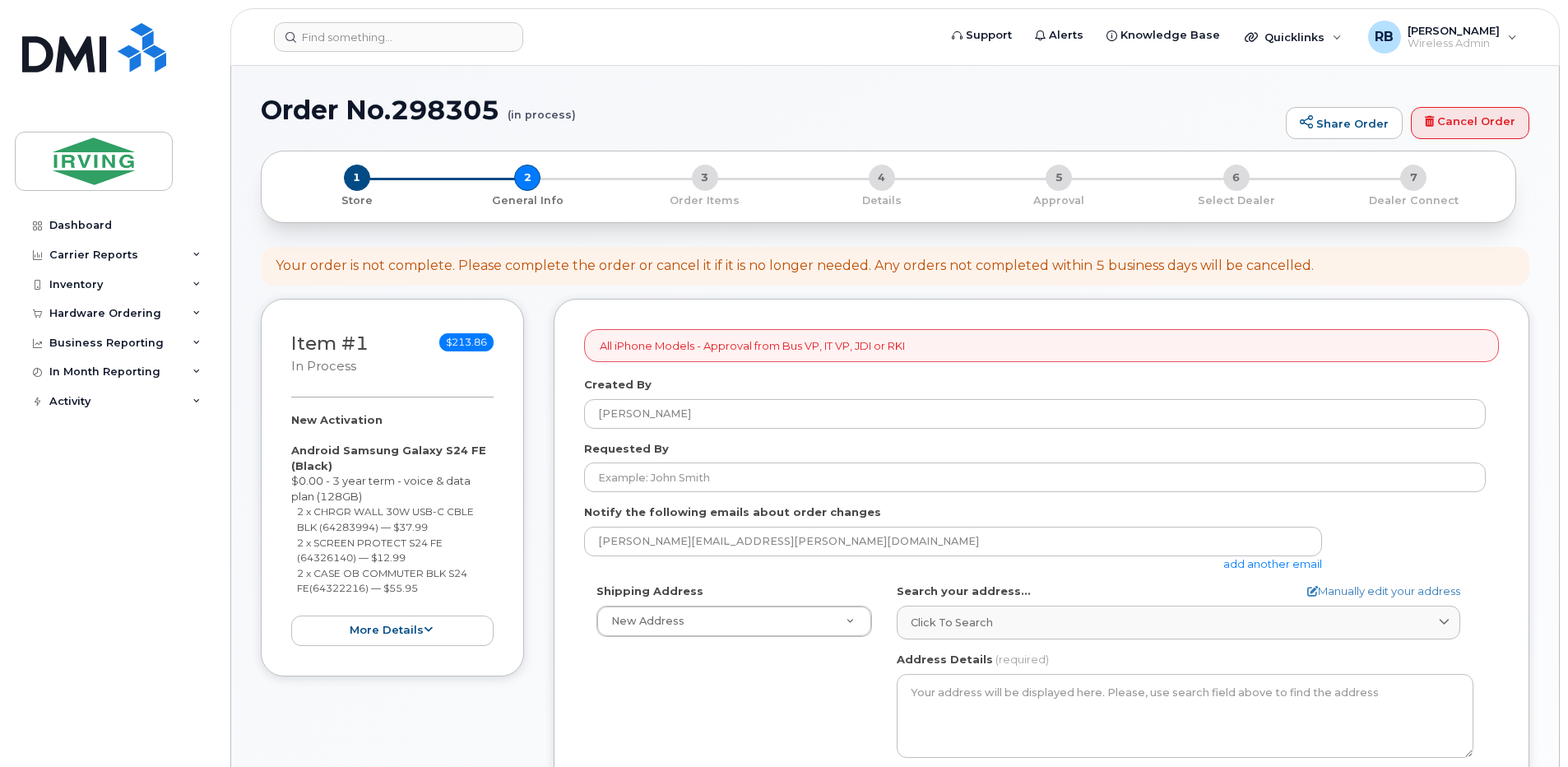
select select
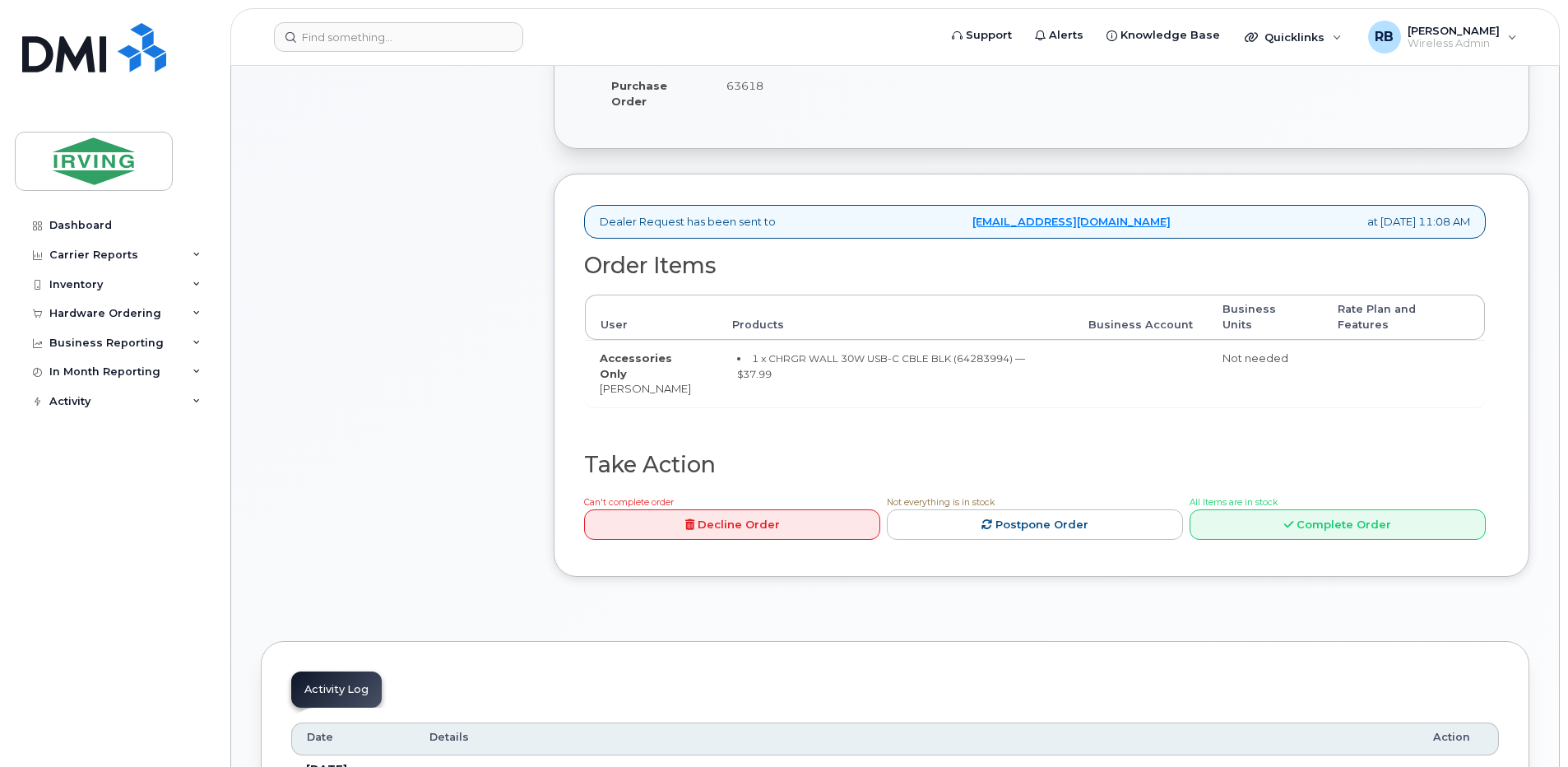
scroll to position [439, 0]
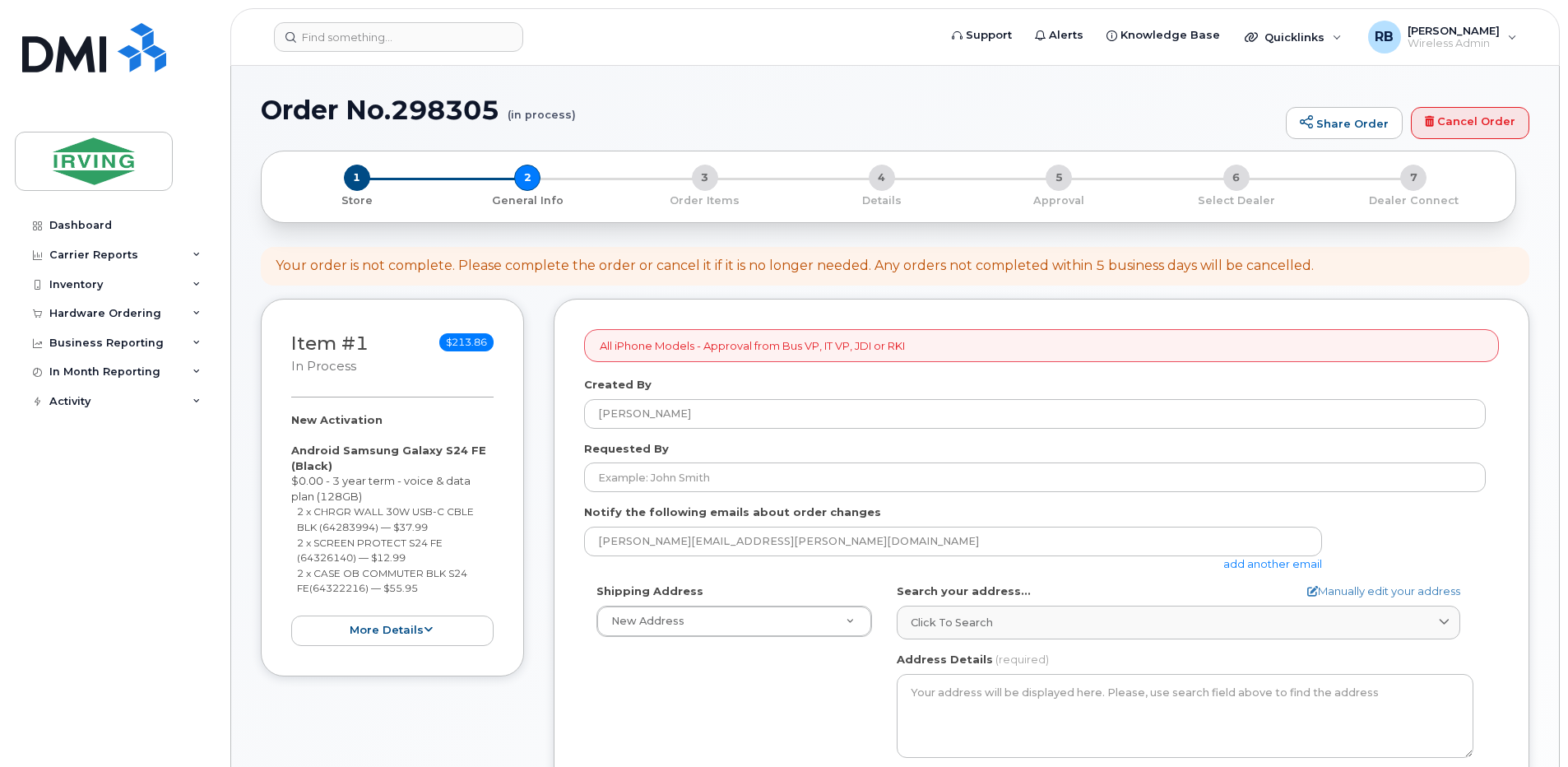
select select
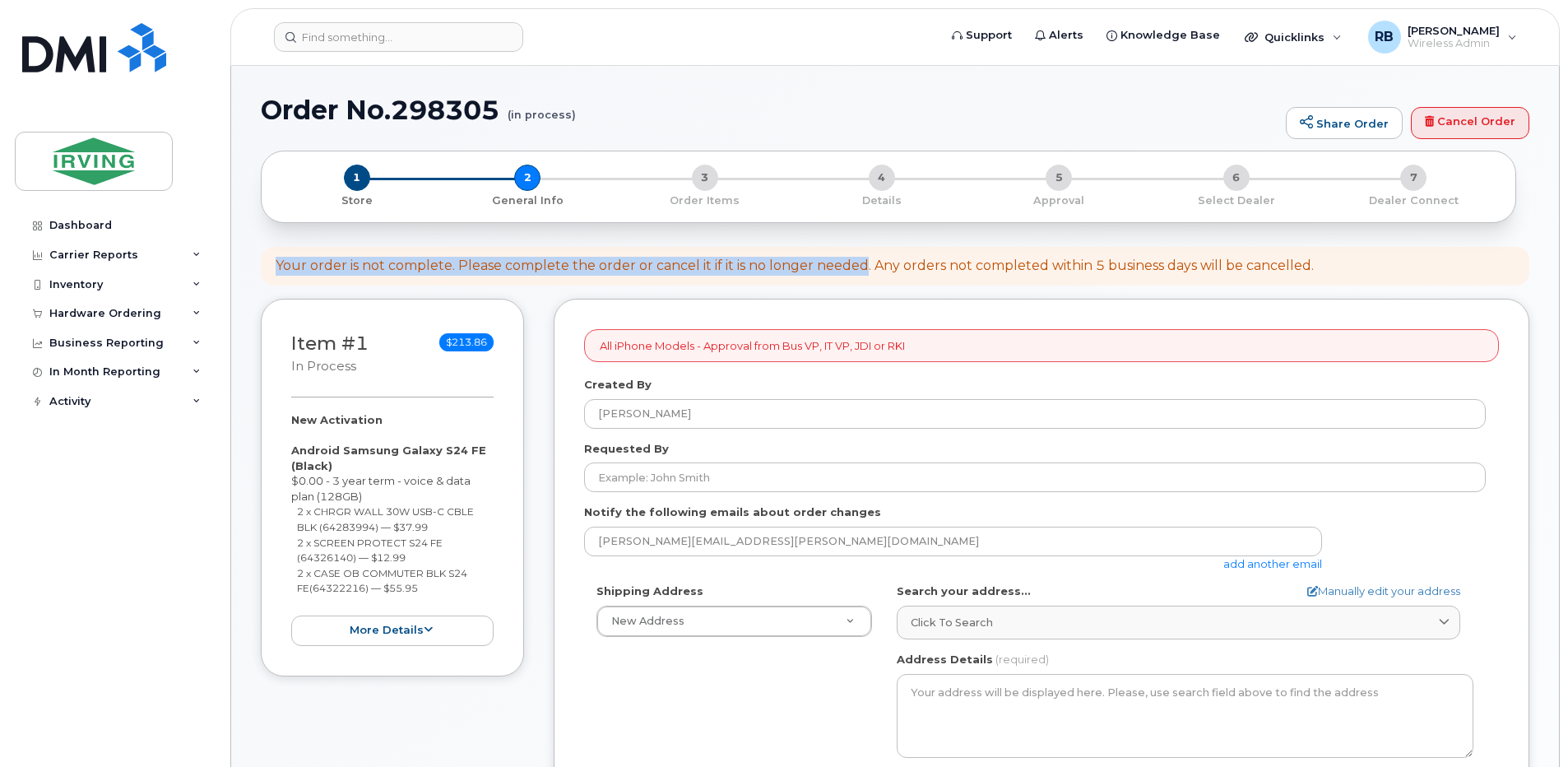
drag, startPoint x: 866, startPoint y: 267, endPoint x: 252, endPoint y: 273, distance: 614.0
copy div "Your order is not complete. Please complete the order or cancel it if it is no …"
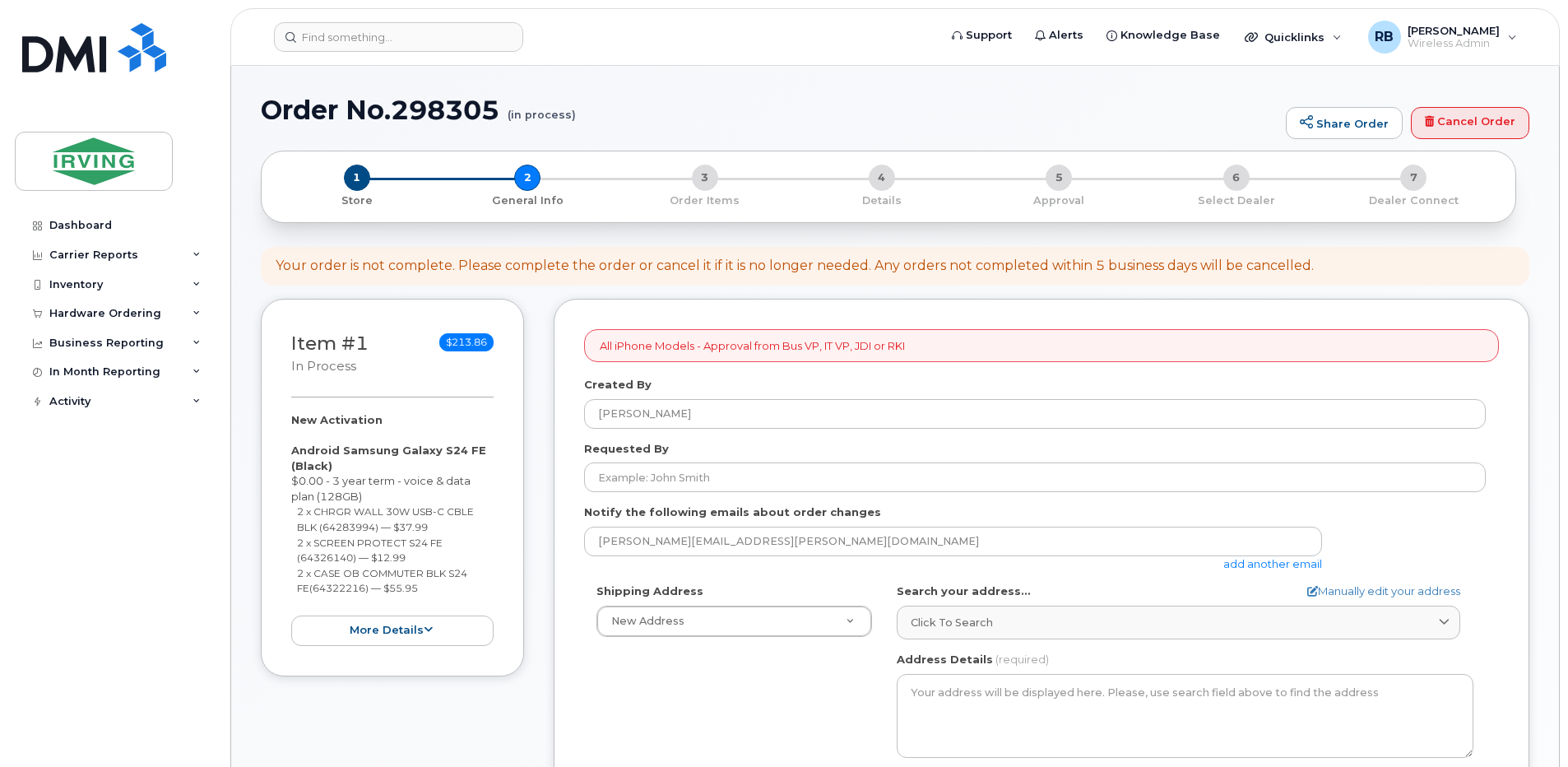
click at [188, 486] on div "Dashboard Carrier Reports Monthly Billing Roaming Reports Suspended Devices Sus…" at bounding box center [116, 476] width 203 height 532
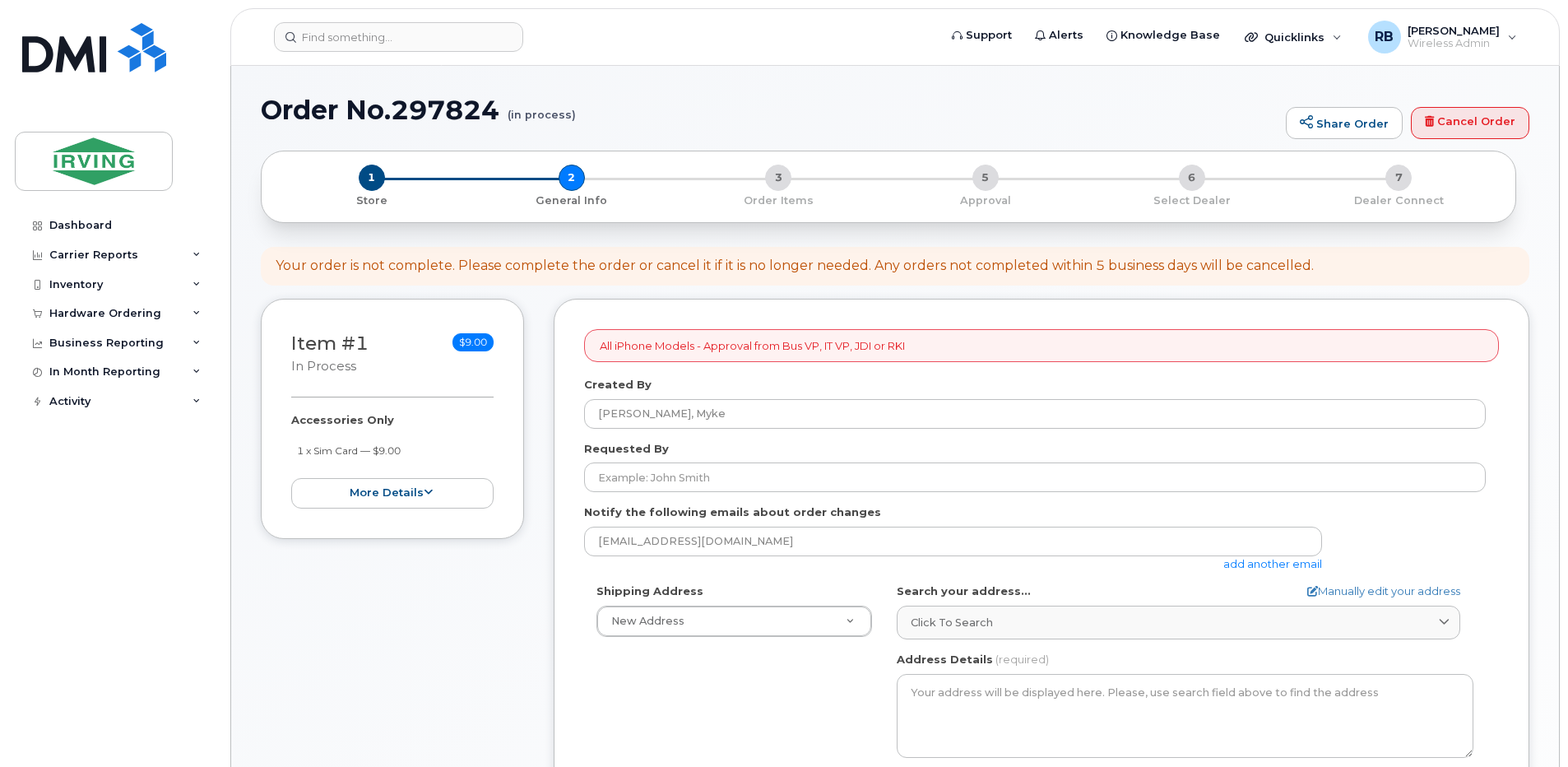
select select
drag, startPoint x: 854, startPoint y: 134, endPoint x: 844, endPoint y: 131, distance: 10.4
click at [854, 134] on div "Order No.297824 (in process) Share Order Cancel Order" at bounding box center [895, 123] width 1269 height 55
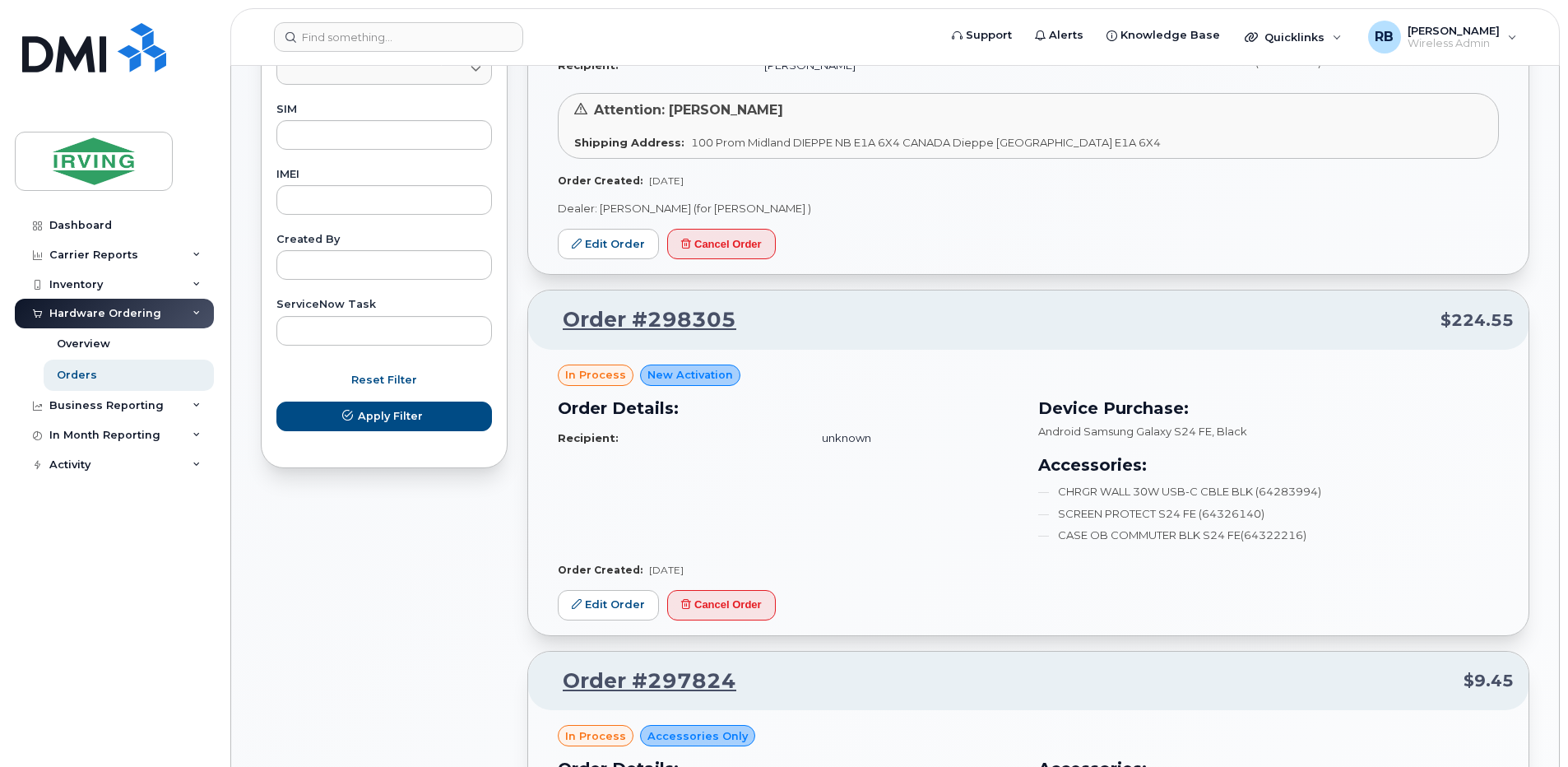
scroll to position [767, 0]
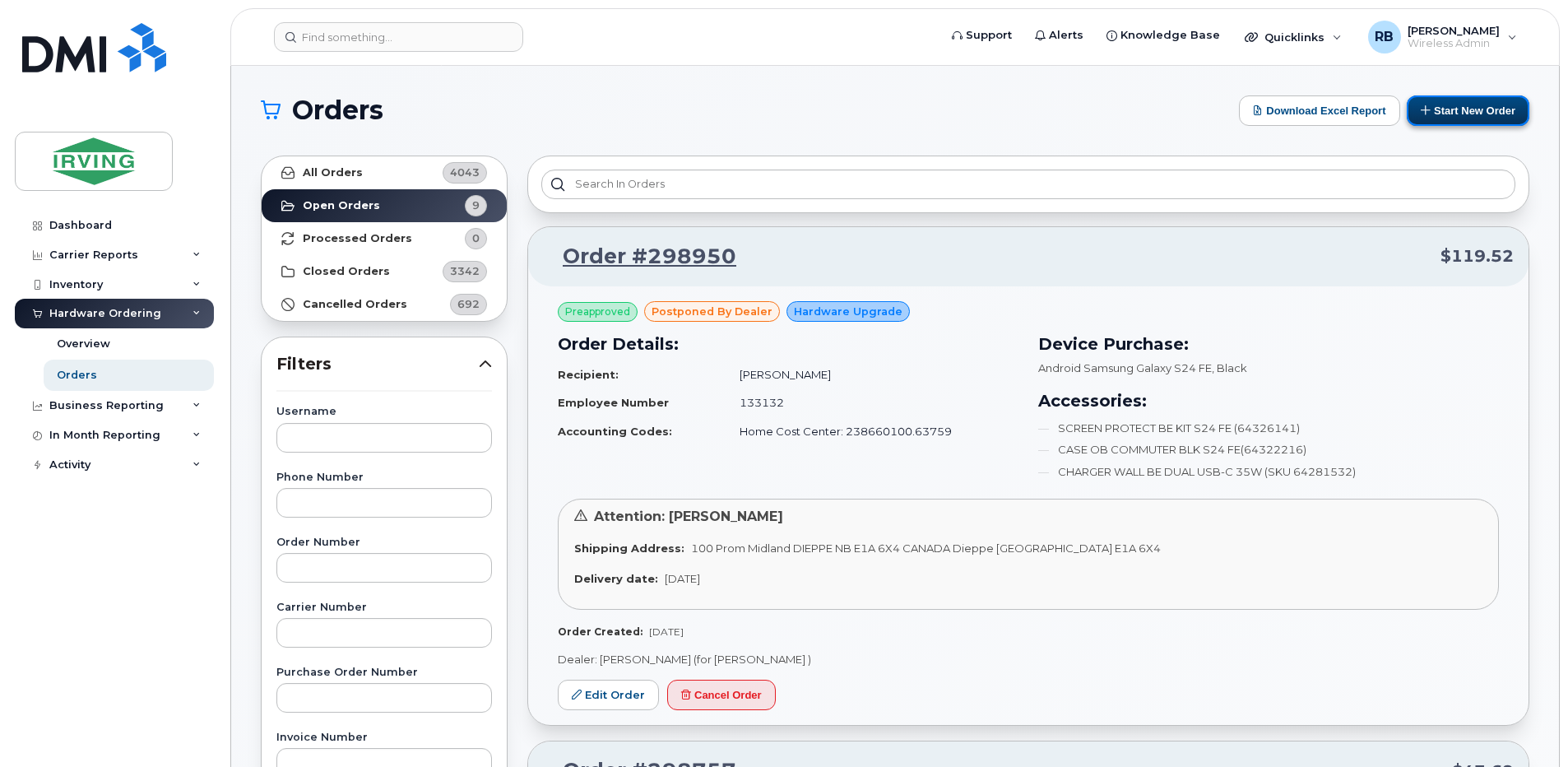
click at [1445, 117] on button "Start New Order" at bounding box center [1468, 110] width 123 height 30
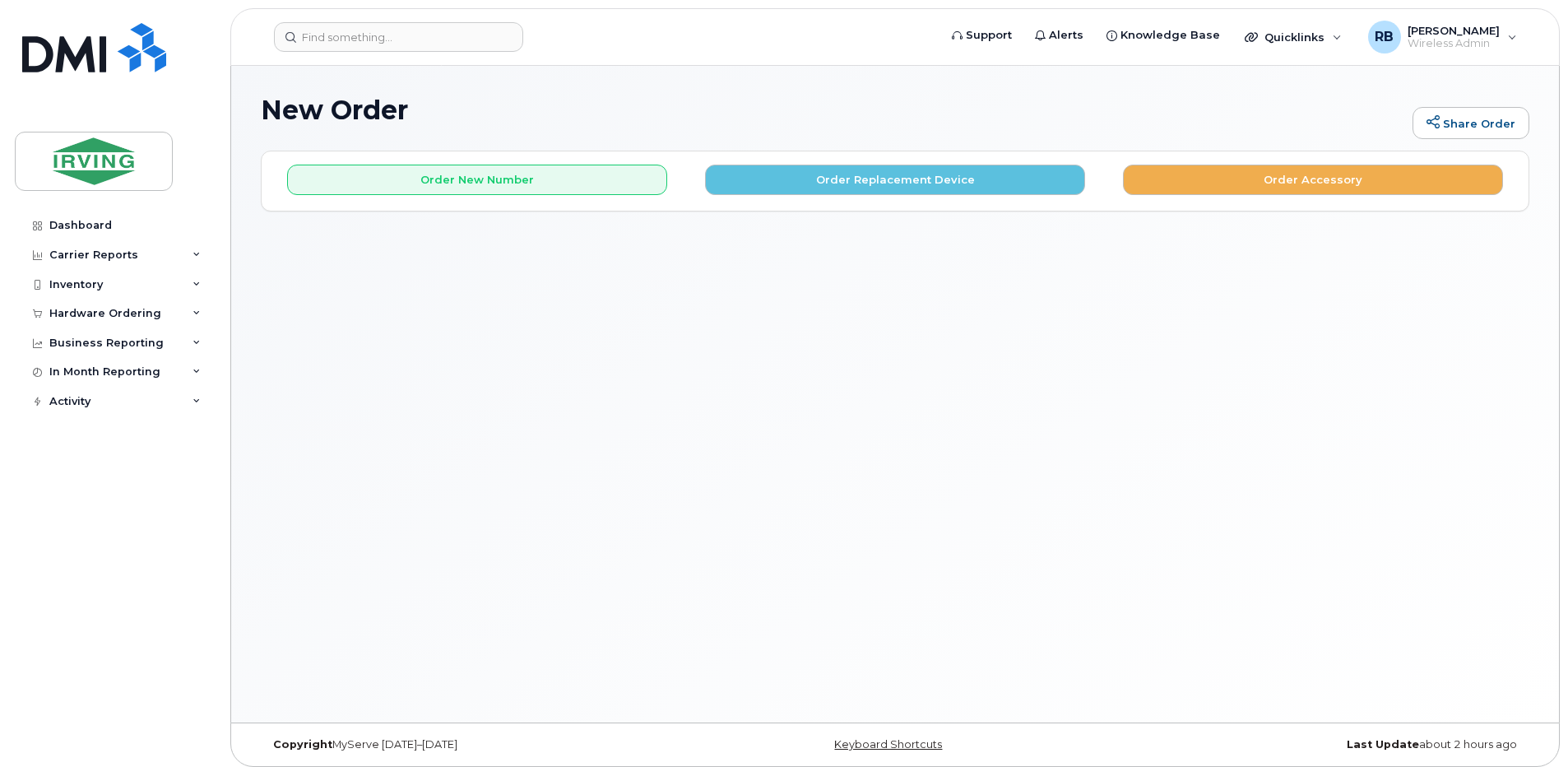
click at [560, 195] on div "Order New Number Order Replacement Device Order Accessory" at bounding box center [895, 180] width 1267 height 59
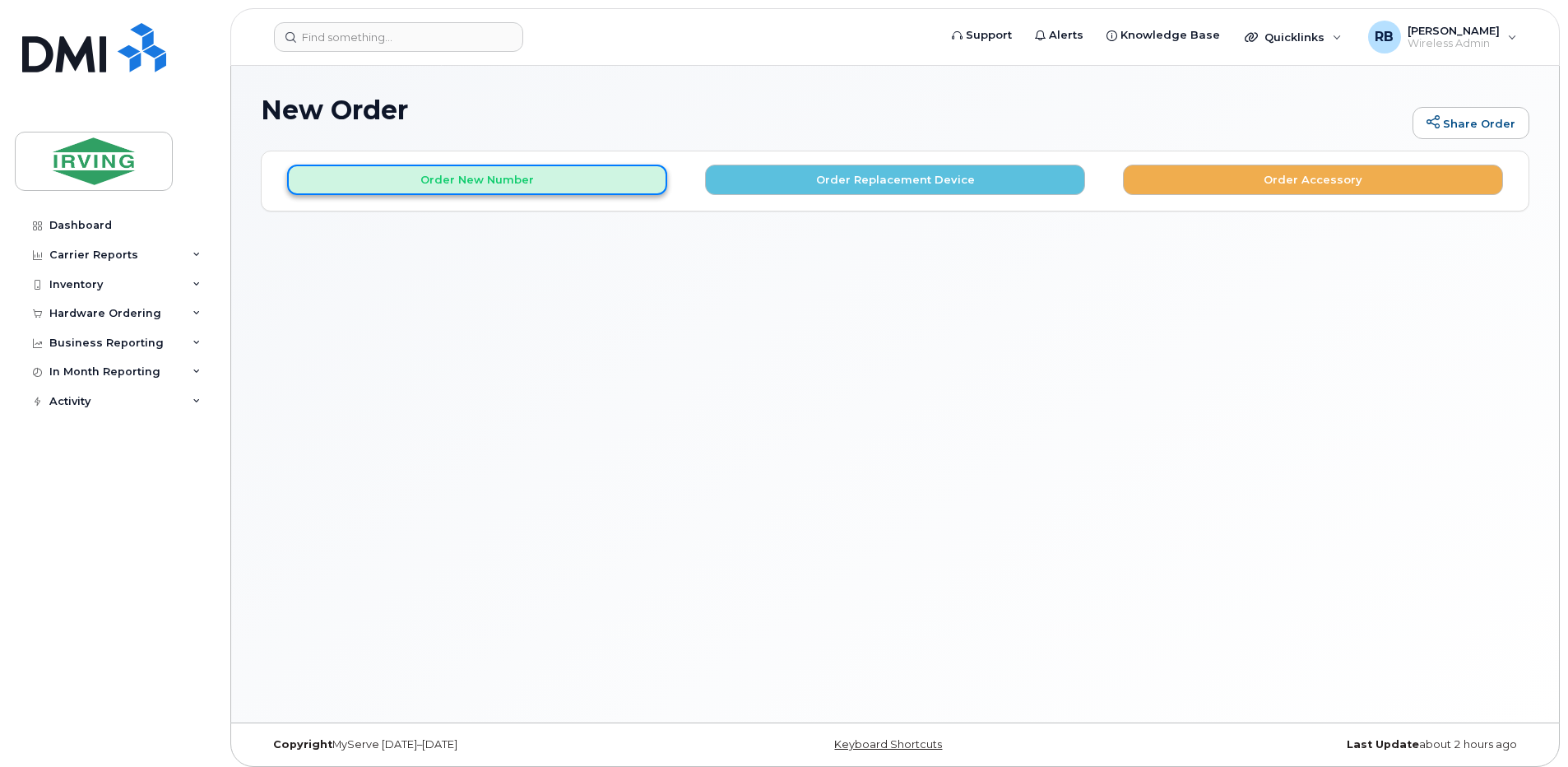
click at [618, 185] on button "Order New Number" at bounding box center [477, 179] width 380 height 30
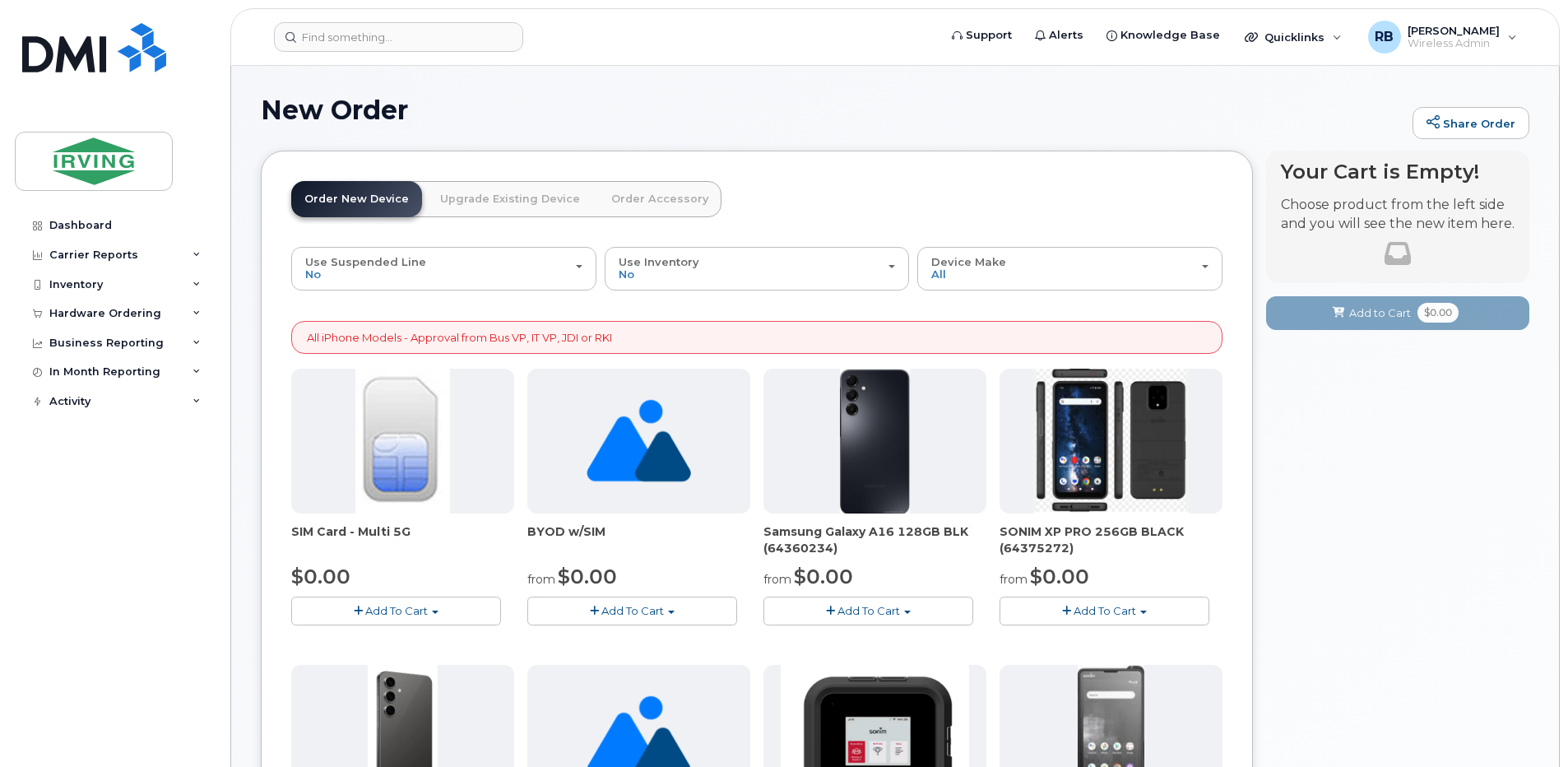
click at [619, 198] on link "Order Accessory" at bounding box center [660, 199] width 123 height 36
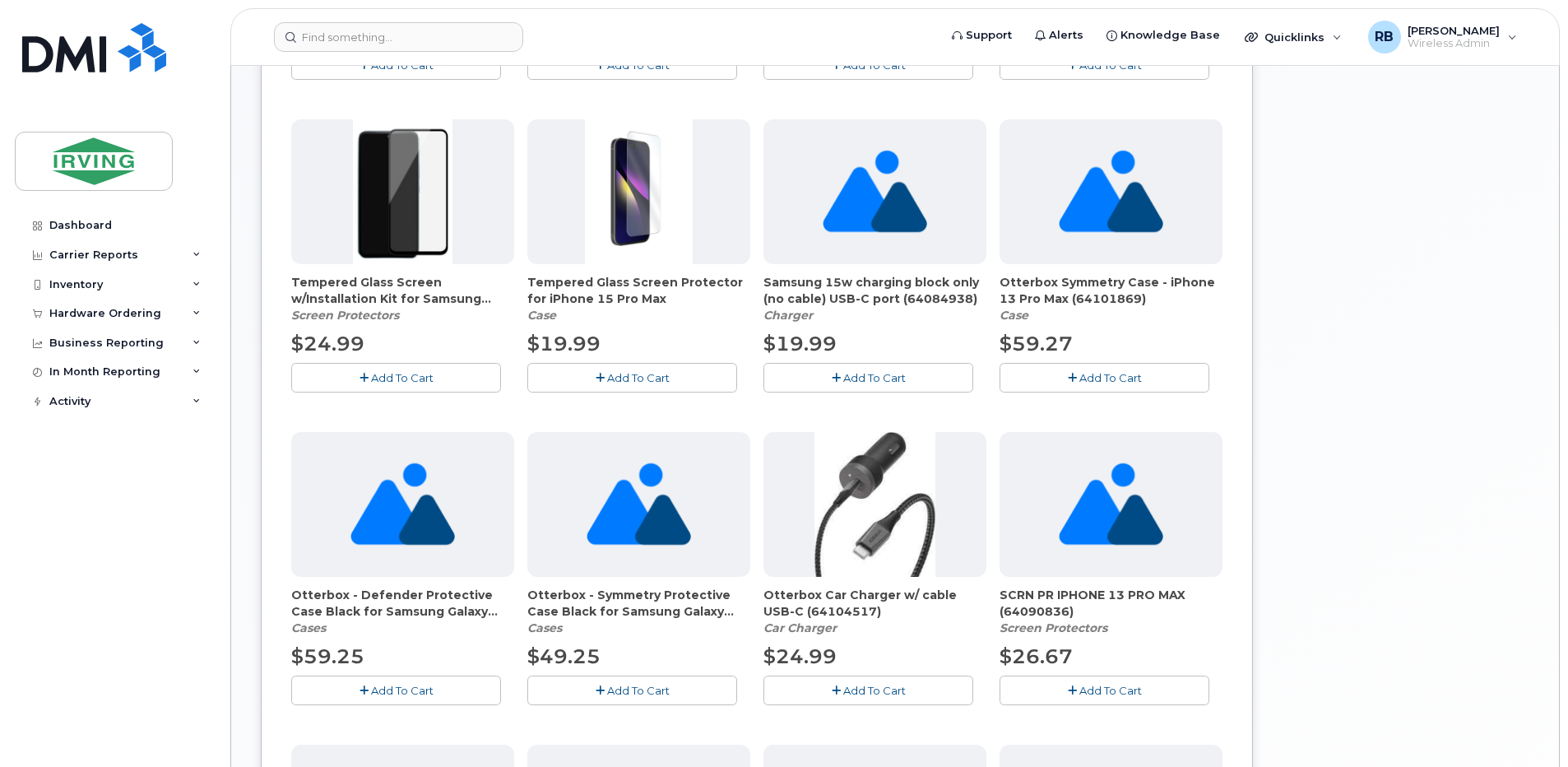
scroll to position [549, 0]
